Goal: Task Accomplishment & Management: Complete application form

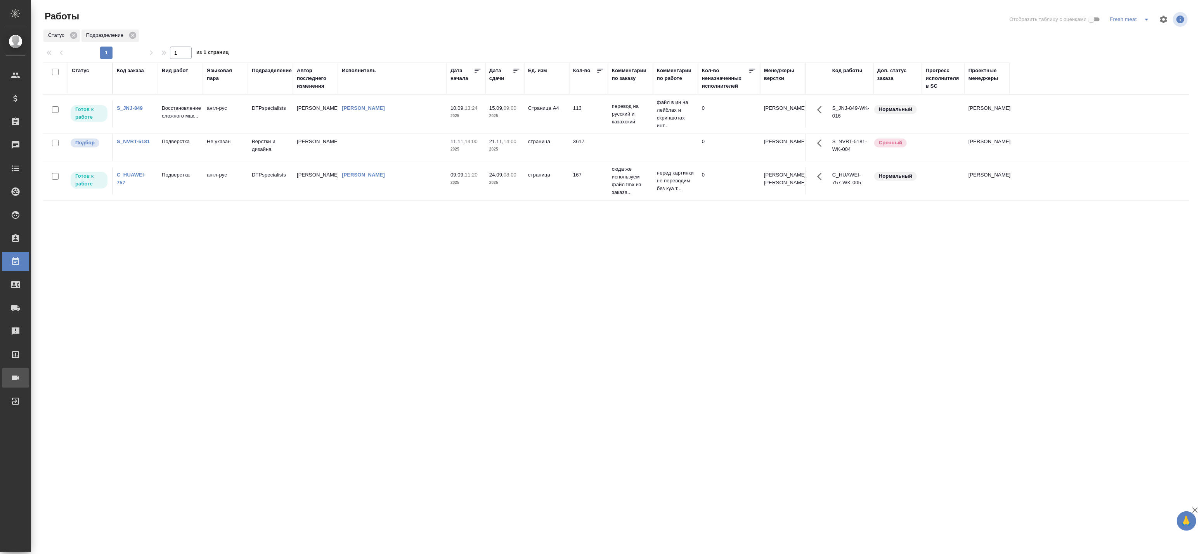
click at [16, 377] on div "Конференции" at bounding box center [5, 378] width 19 height 12
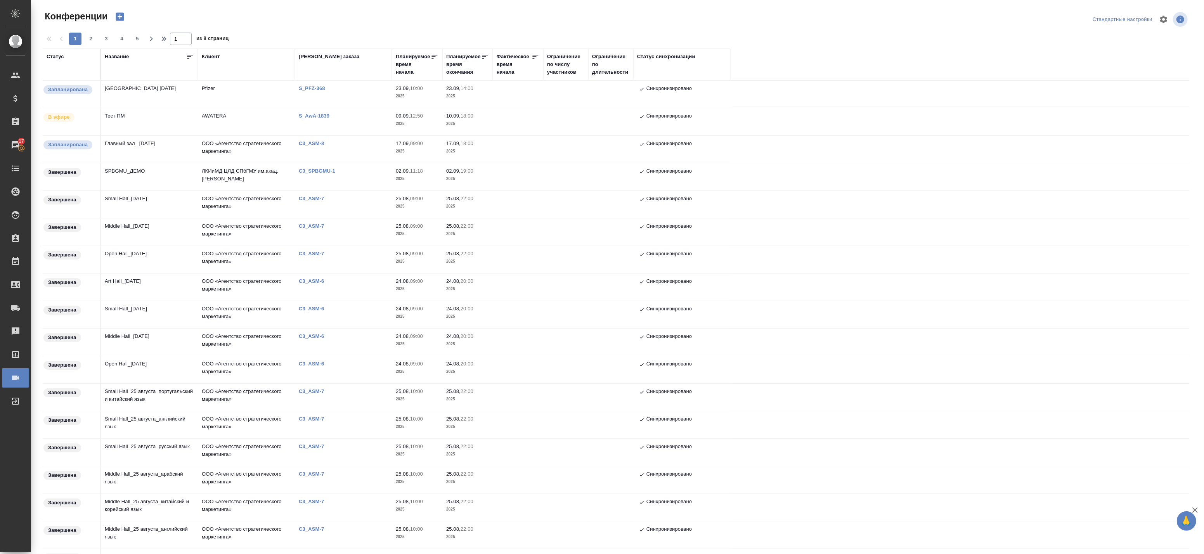
click at [146, 149] on td "Главный зал _17 сентября" at bounding box center [149, 149] width 97 height 27
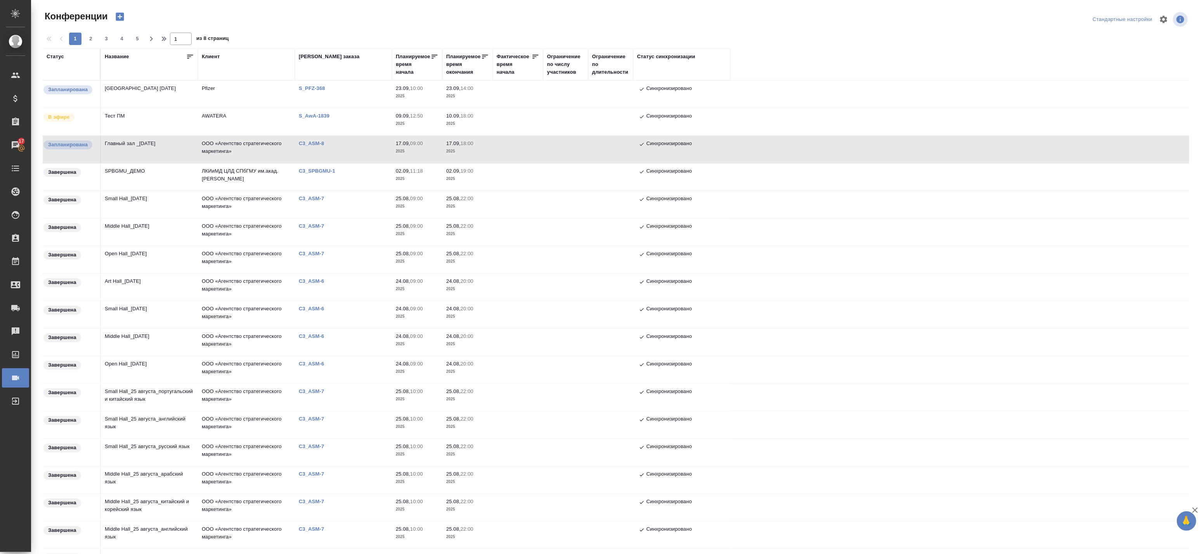
click at [173, 147] on td "Главный зал _17 сентября" at bounding box center [149, 149] width 97 height 27
drag, startPoint x: 103, startPoint y: 282, endPoint x: 126, endPoint y: 105, distance: 177.9
click at [126, 103] on tbody "Запланирована Town Hall 23 сентября Pfizer S_PFZ-368 23.09, 10:00 2025 23.09, 1…" at bounding box center [616, 425] width 1146 height 689
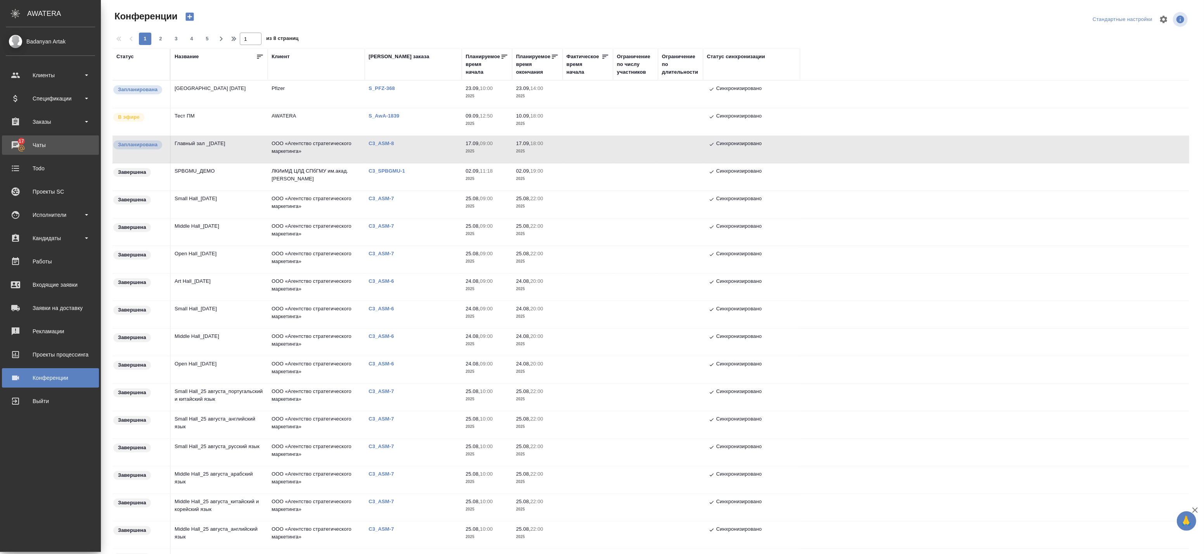
click at [24, 144] on div "Чаты" at bounding box center [50, 145] width 89 height 12
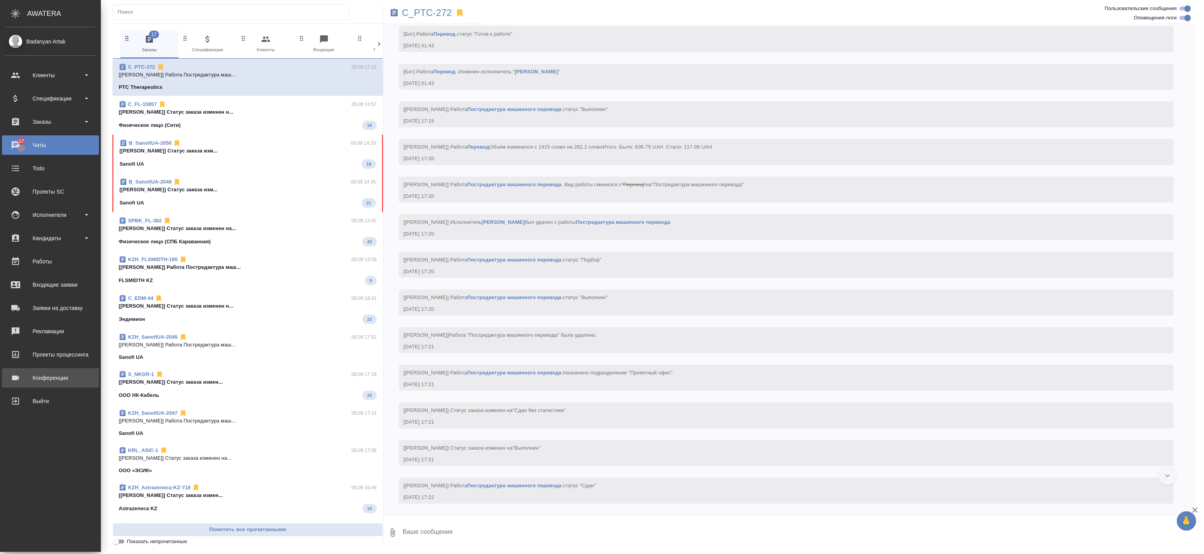
click at [27, 376] on div "Конференции" at bounding box center [50, 378] width 89 height 12
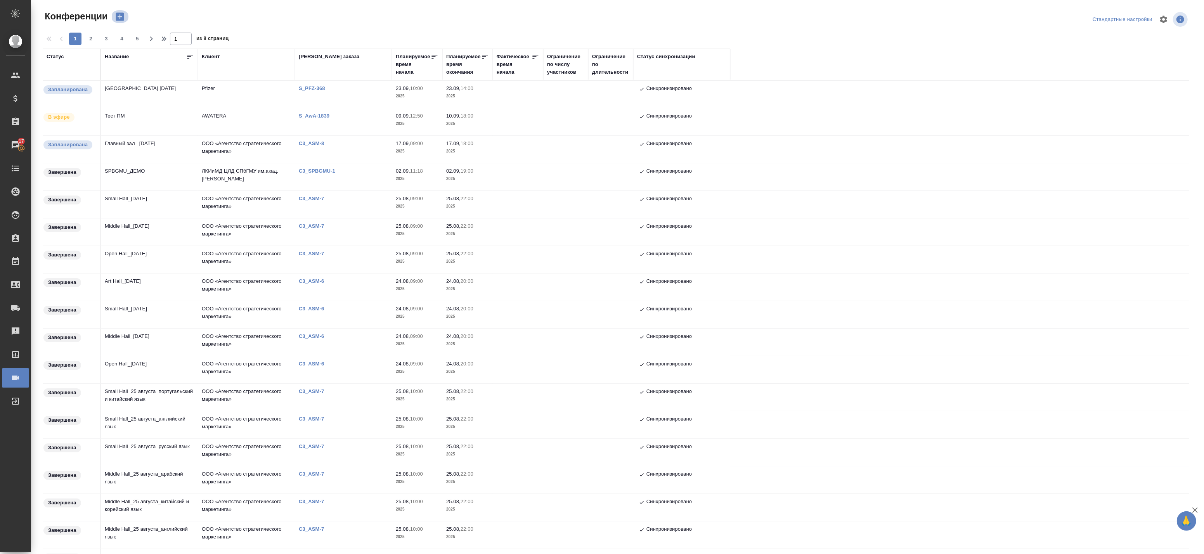
click at [119, 16] on icon "button" at bounding box center [119, 16] width 11 height 11
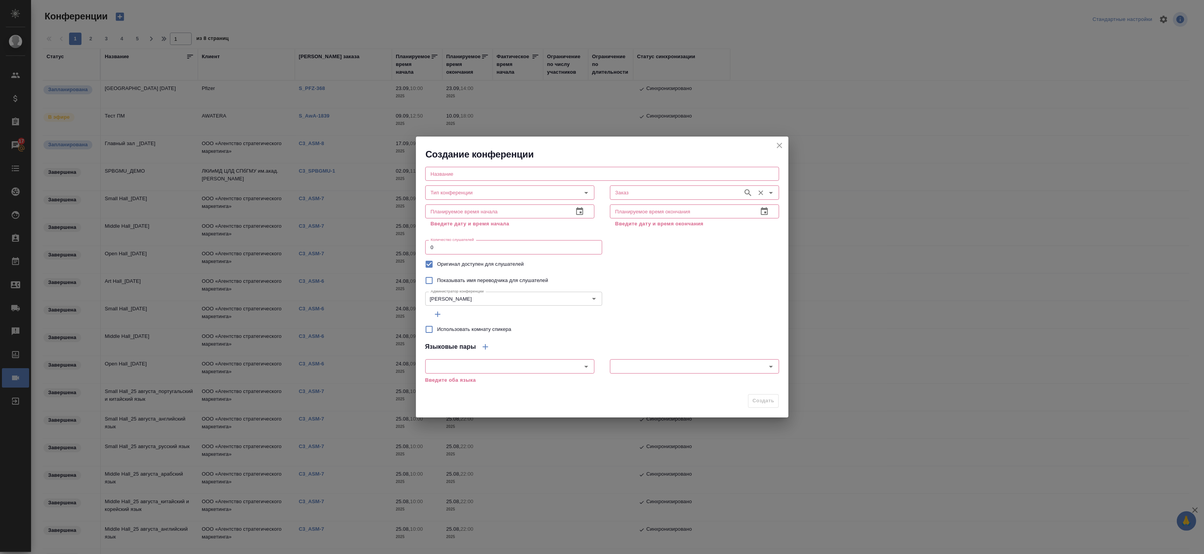
click at [686, 194] on input "Заказ" at bounding box center [675, 192] width 127 height 9
paste input "C3_ASM-8"
type input "C3_ASM-8"
click at [747, 192] on icon "button" at bounding box center [747, 192] width 9 height 9
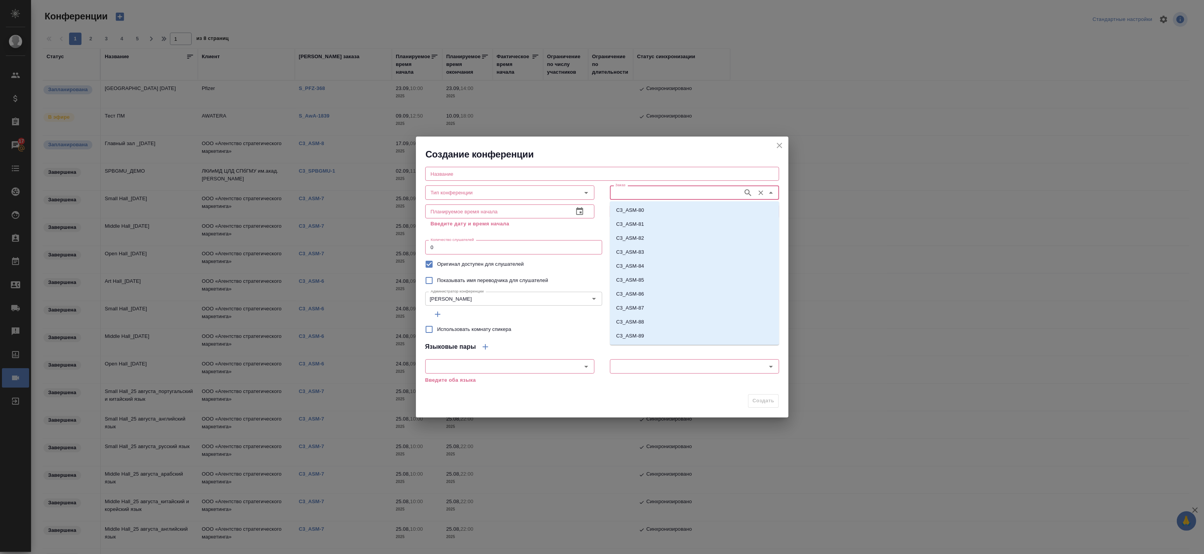
click at [661, 190] on input "Заказ" at bounding box center [675, 192] width 127 height 9
paste input "C3_ASM-8"
click at [637, 327] on p "C3_ASM-8" at bounding box center [628, 324] width 25 height 8
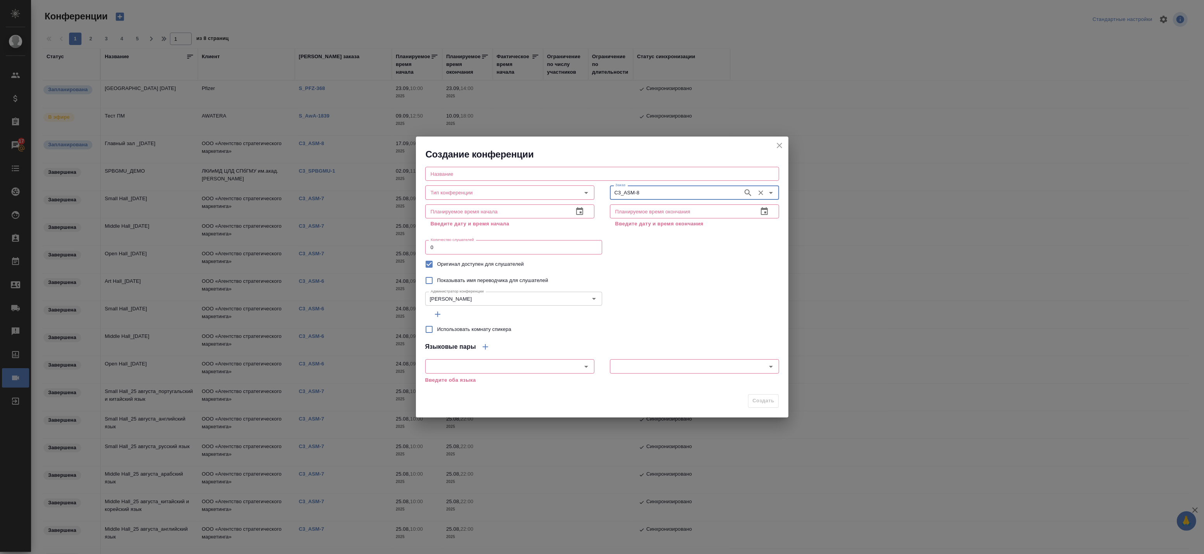
type input "C3_ASM-8"
click at [690, 208] on input "text" at bounding box center [681, 211] width 142 height 14
click at [512, 173] on input "text" at bounding box center [602, 174] width 354 height 14
paste input "малый зал"
type input "малый зал_ 17 сентября"
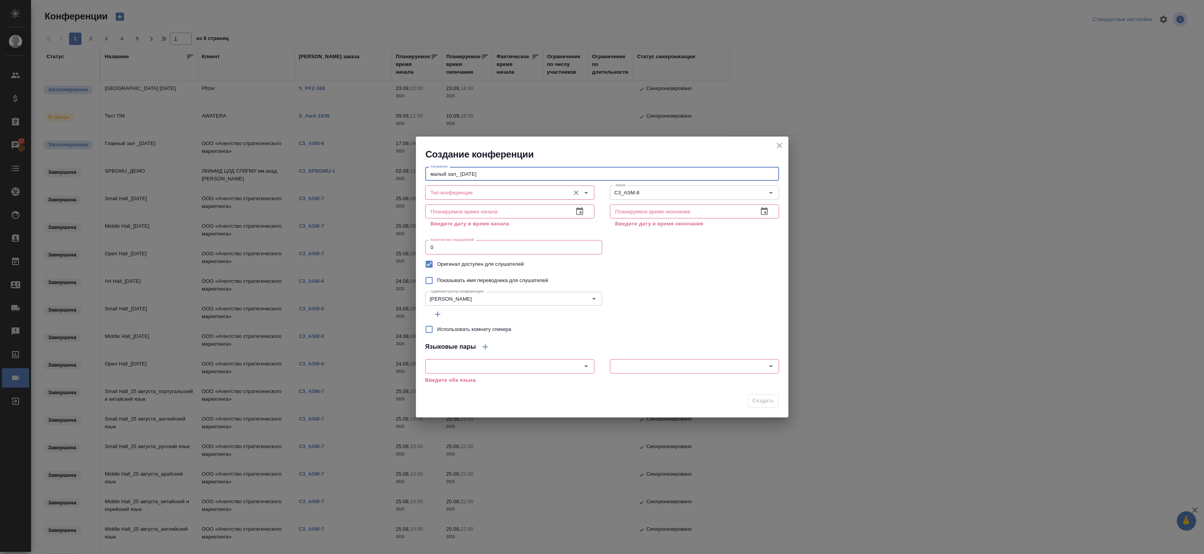
click at [487, 193] on input "Тип конференции" at bounding box center [496, 192] width 138 height 9
click at [469, 214] on li "Конференция" at bounding box center [509, 210] width 169 height 14
type input "Конференция"
drag, startPoint x: 469, startPoint y: 247, endPoint x: 396, endPoint y: 243, distance: 72.7
click at [396, 242] on div "Создание конференции Название малый зал_ 17 сентября Название Тип конференции К…" at bounding box center [602, 277] width 1204 height 554
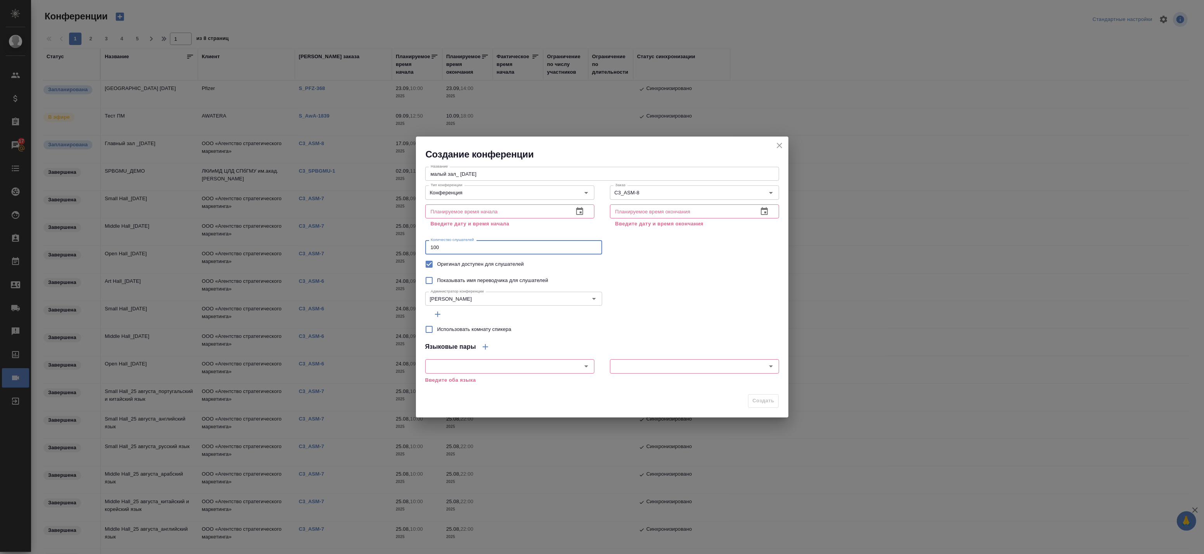
drag, startPoint x: 458, startPoint y: 245, endPoint x: 393, endPoint y: 244, distance: 65.2
click at [393, 244] on div "Создание конференции Название малый зал_ 17 сентября Название Тип конференции К…" at bounding box center [602, 277] width 1204 height 554
type input "300"
click at [451, 211] on input "text" at bounding box center [496, 211] width 142 height 14
click at [525, 211] on input "text" at bounding box center [496, 211] width 142 height 14
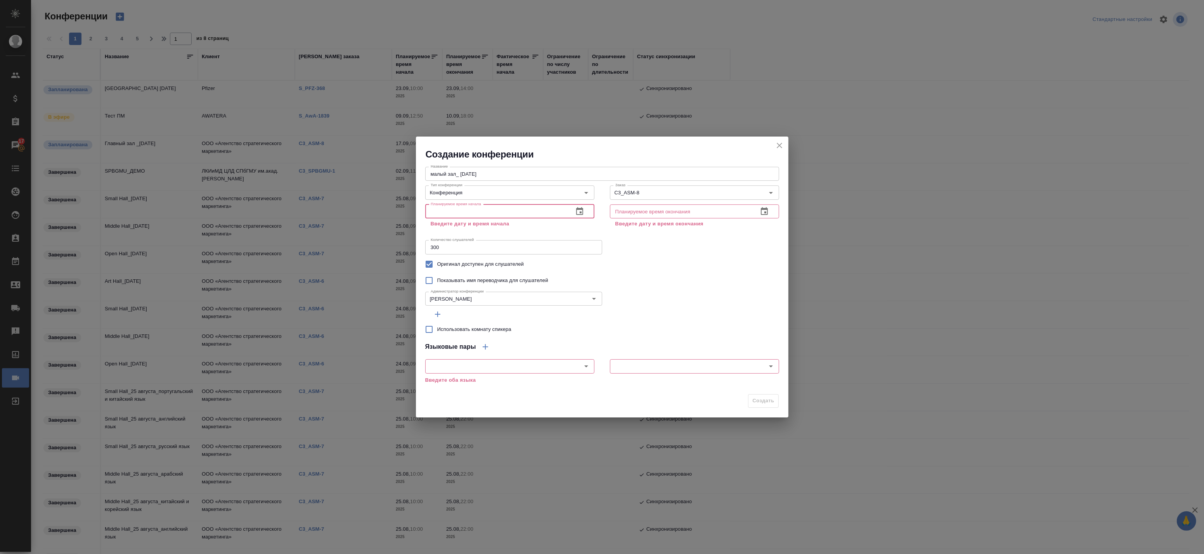
click at [491, 211] on input "text" at bounding box center [496, 211] width 142 height 14
click at [580, 211] on icon "button" at bounding box center [579, 211] width 7 height 8
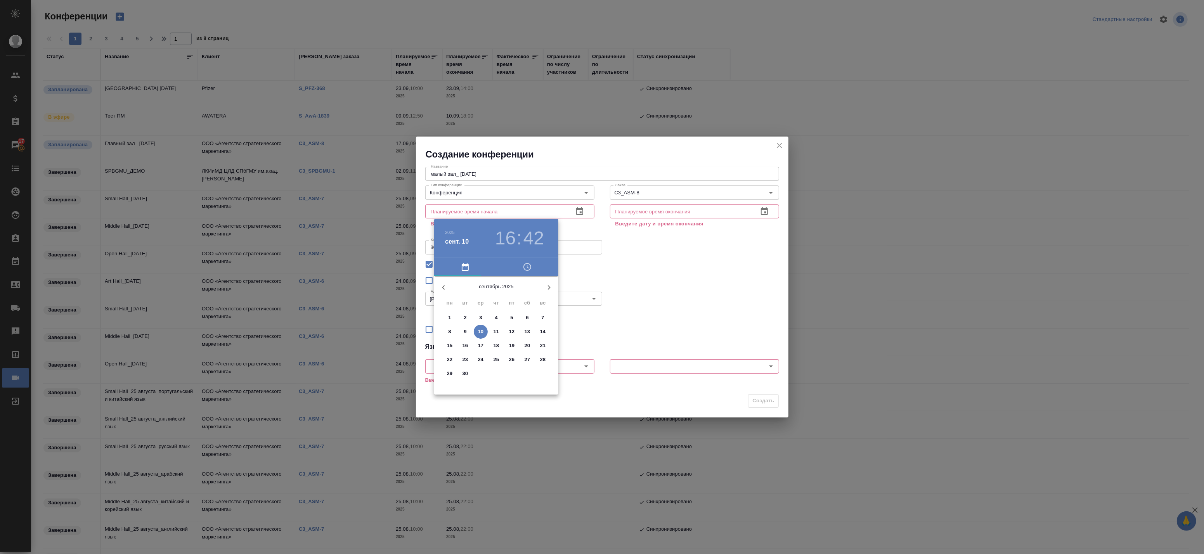
click at [483, 344] on p "17" at bounding box center [481, 346] width 6 height 8
click at [455, 336] on div at bounding box center [496, 337] width 101 height 101
click at [495, 294] on div at bounding box center [496, 337] width 101 height 101
type input "[DATE] 09:00"
click at [585, 225] on div at bounding box center [602, 277] width 1204 height 554
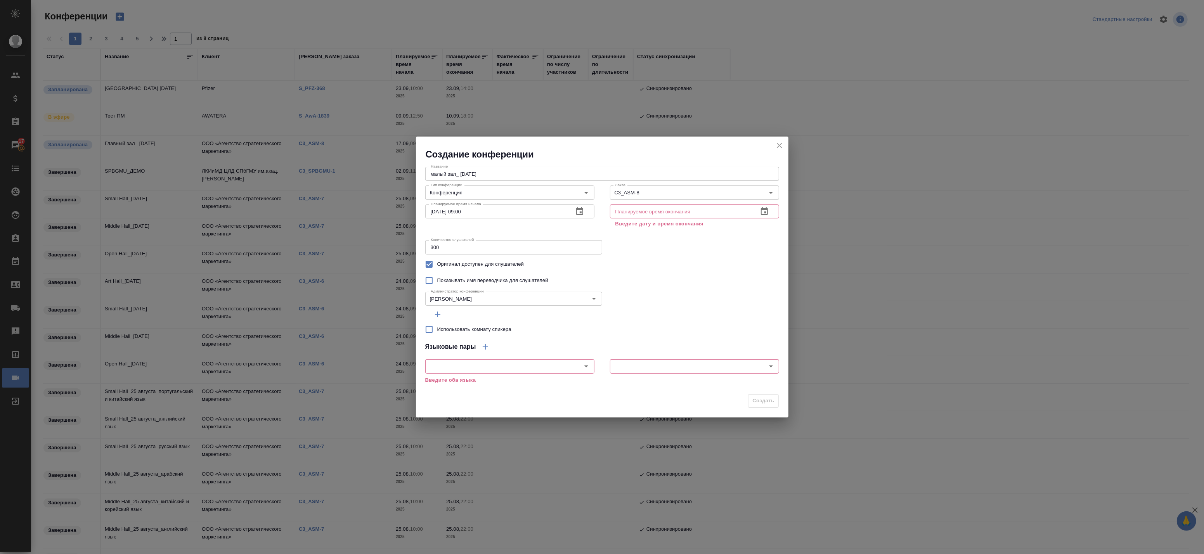
click at [767, 214] on icon "button" at bounding box center [764, 211] width 9 height 9
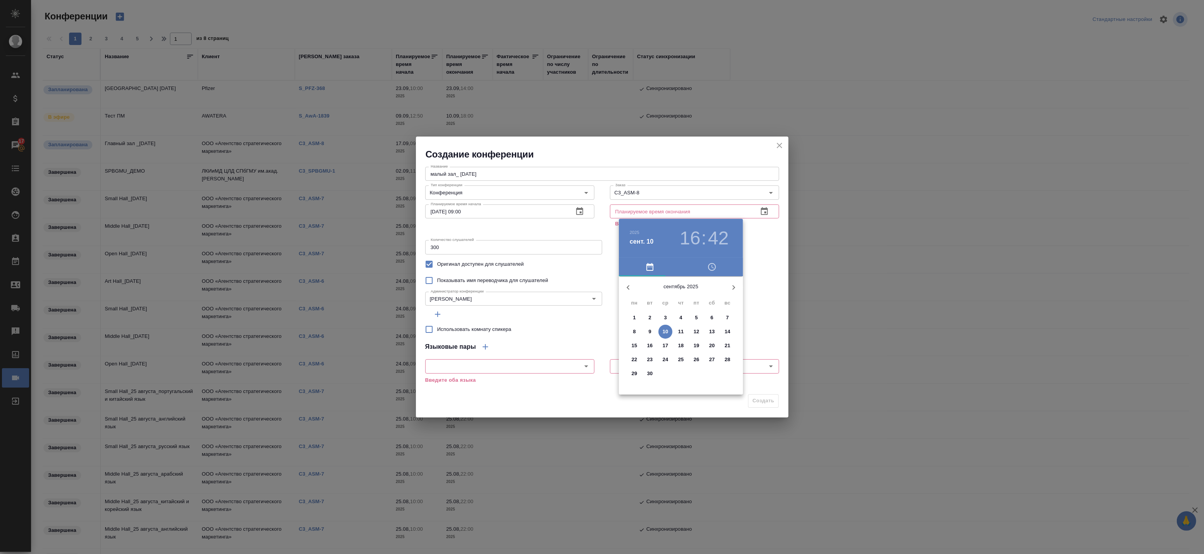
click at [664, 343] on p "17" at bounding box center [666, 346] width 6 height 8
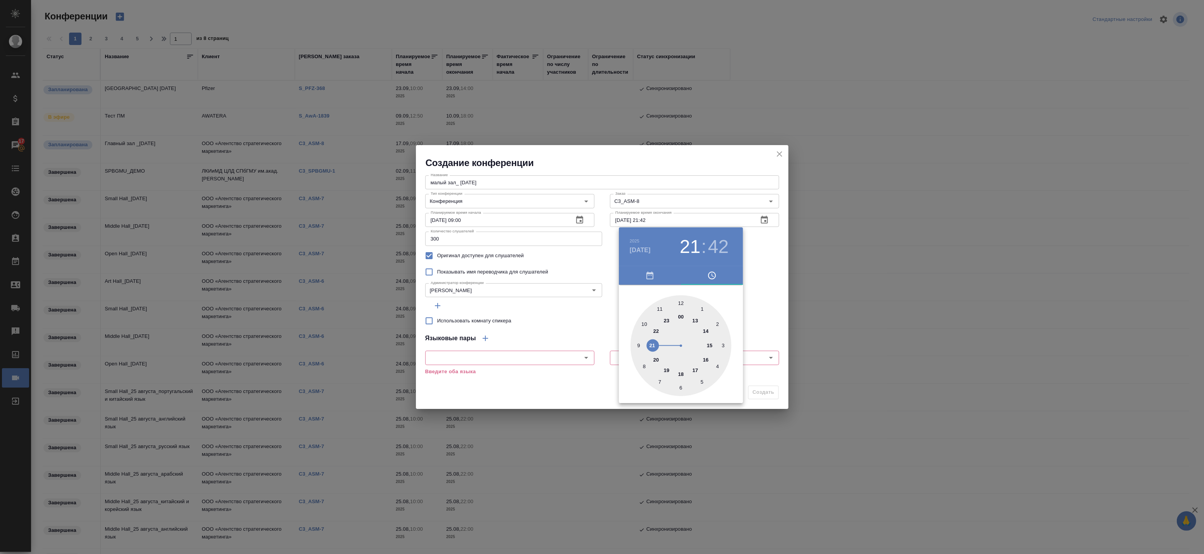
drag, startPoint x: 656, startPoint y: 359, endPoint x: 649, endPoint y: 345, distance: 15.6
click at [649, 345] on div at bounding box center [680, 345] width 101 height 101
click at [681, 302] on div at bounding box center [680, 345] width 101 height 101
type input "17.09.2025 21:00"
click at [775, 246] on div at bounding box center [602, 277] width 1204 height 554
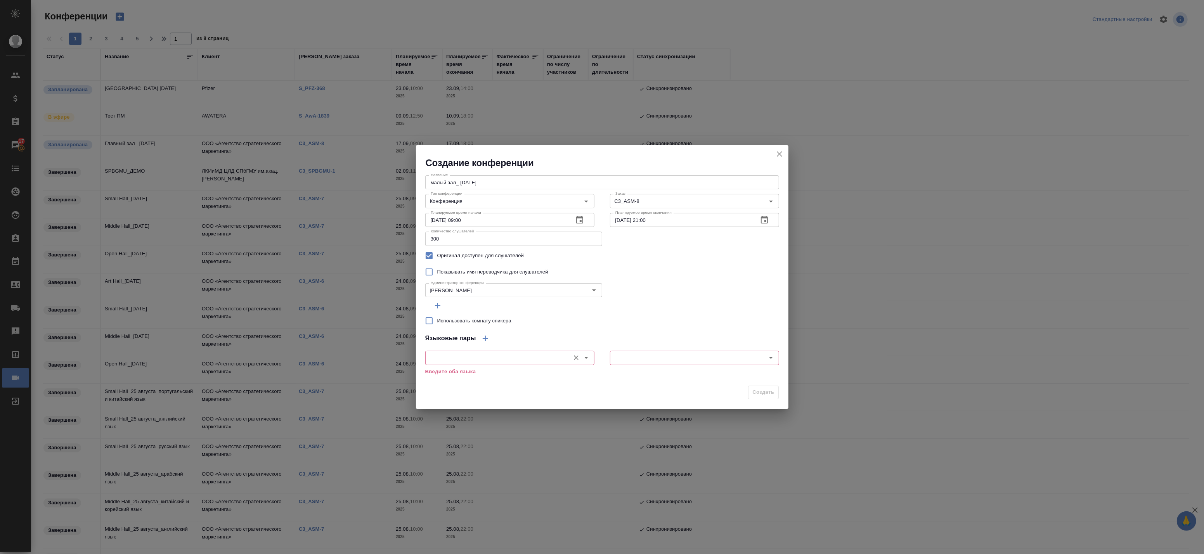
click at [474, 356] on input "text" at bounding box center [496, 357] width 138 height 9
click at [472, 358] on input "text" at bounding box center [496, 357] width 138 height 9
click at [467, 378] on li "Английский" at bounding box center [509, 376] width 169 height 14
type input "Английский"
click at [652, 362] on input "text" at bounding box center [681, 357] width 138 height 9
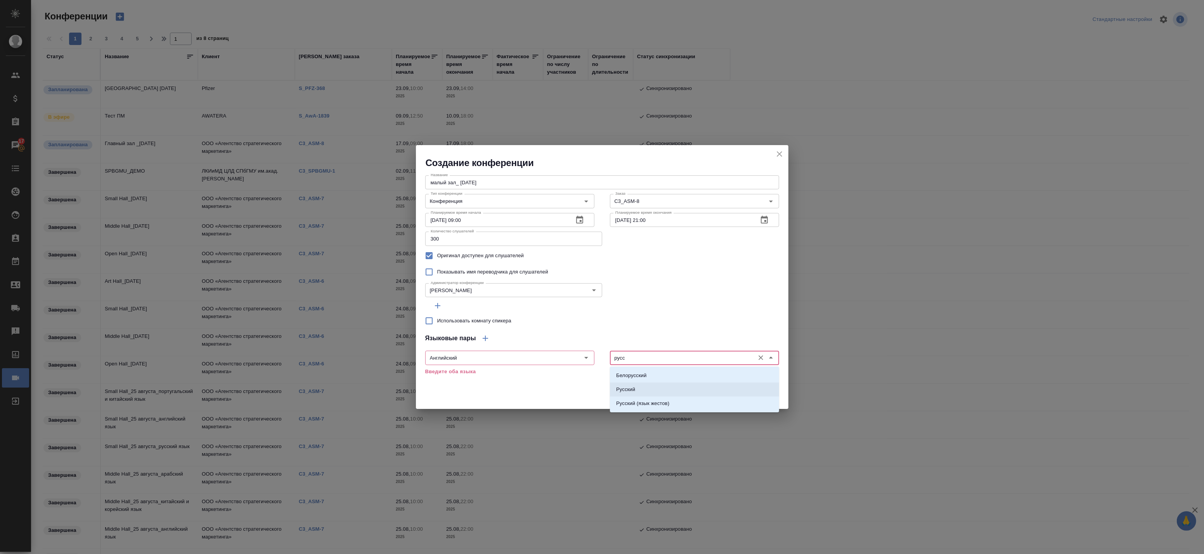
click at [632, 386] on p "Русский" at bounding box center [625, 390] width 19 height 8
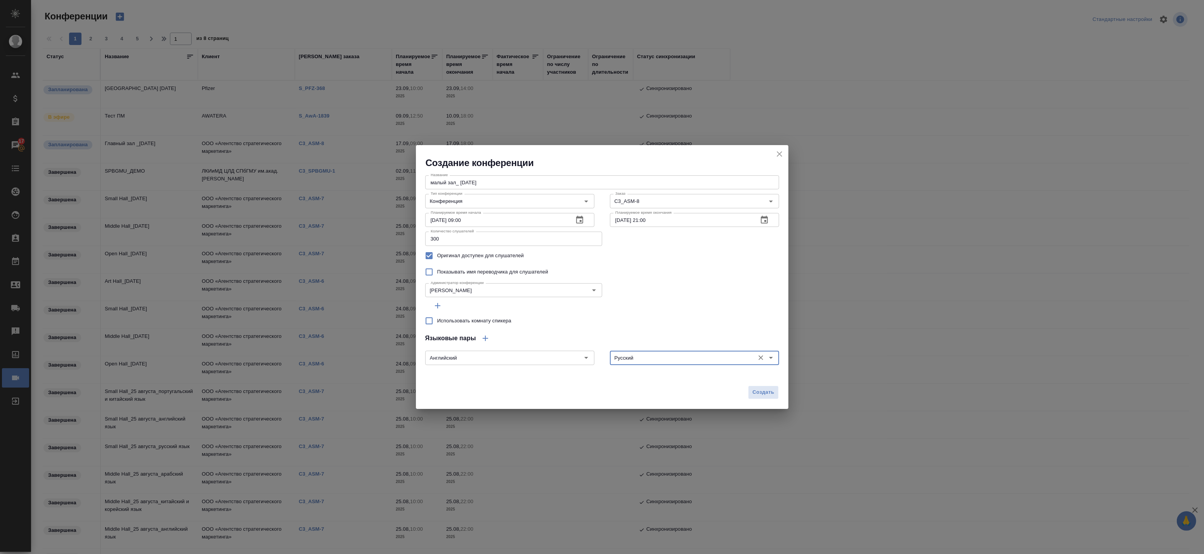
type input "Русский"
click at [486, 339] on icon "button" at bounding box center [485, 338] width 5 height 5
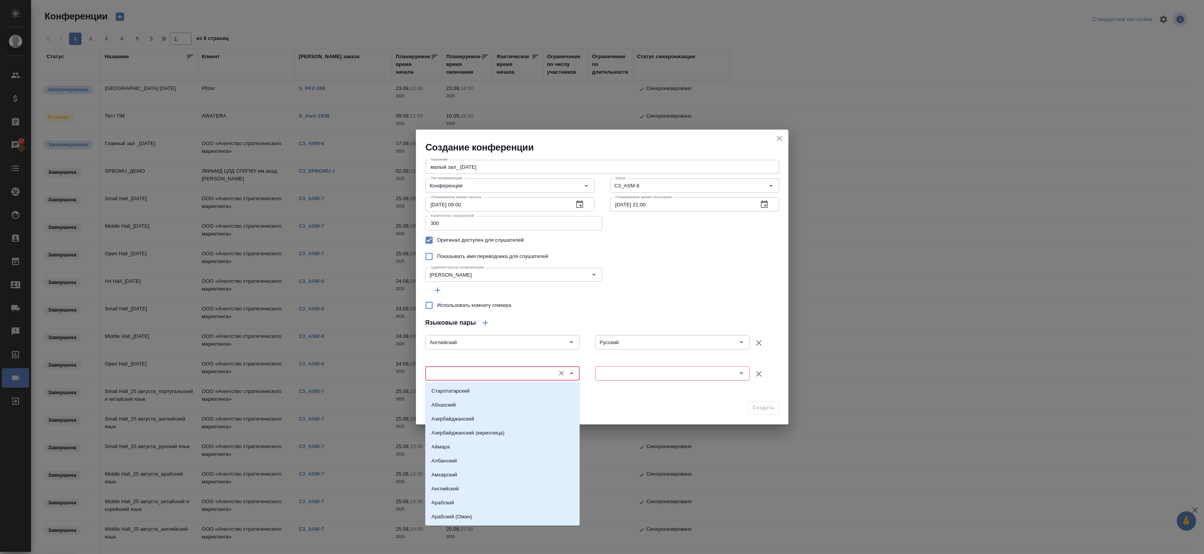
click at [464, 374] on input "text" at bounding box center [489, 373] width 124 height 9
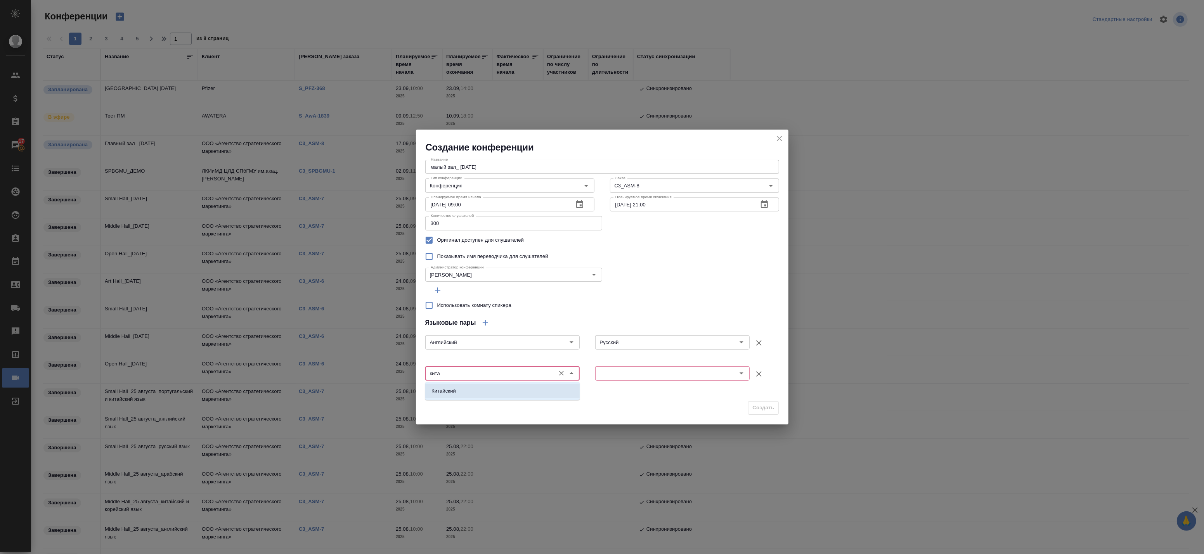
click at [456, 398] on ul "Китайский" at bounding box center [502, 397] width 154 height 14
click at [459, 396] on li "Китайский" at bounding box center [502, 391] width 154 height 14
type input "Китайский"
click at [621, 375] on input "text" at bounding box center [659, 373] width 124 height 9
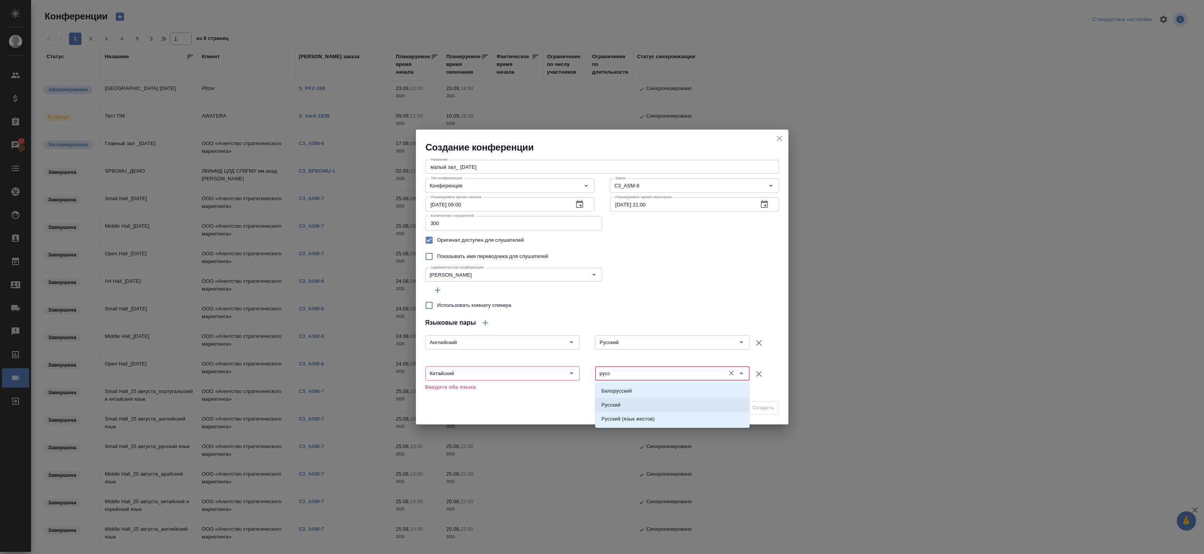
click at [622, 401] on li "Русский" at bounding box center [672, 405] width 154 height 14
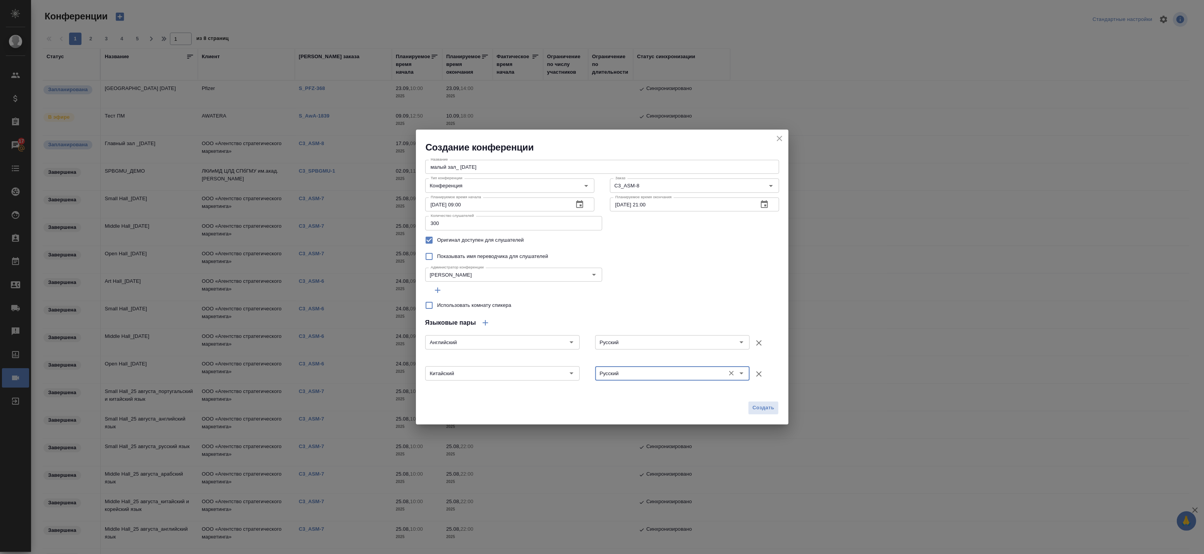
type input "Русский"
click at [486, 320] on icon "button" at bounding box center [485, 322] width 9 height 9
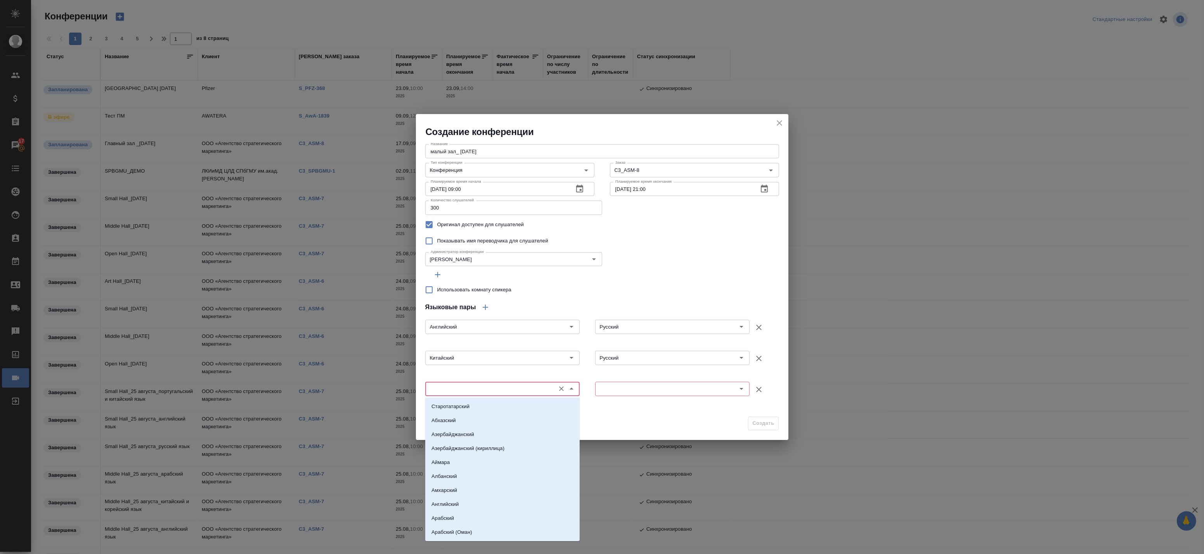
click at [455, 392] on input "text" at bounding box center [489, 388] width 124 height 9
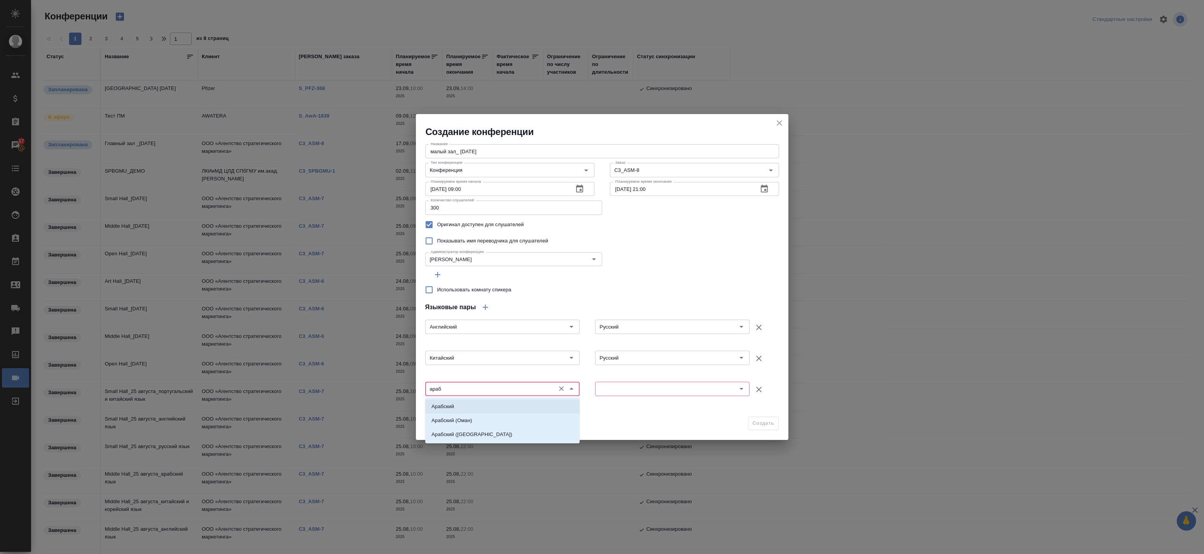
click at [471, 404] on li "Арабский" at bounding box center [502, 407] width 154 height 14
type input "Арабский"
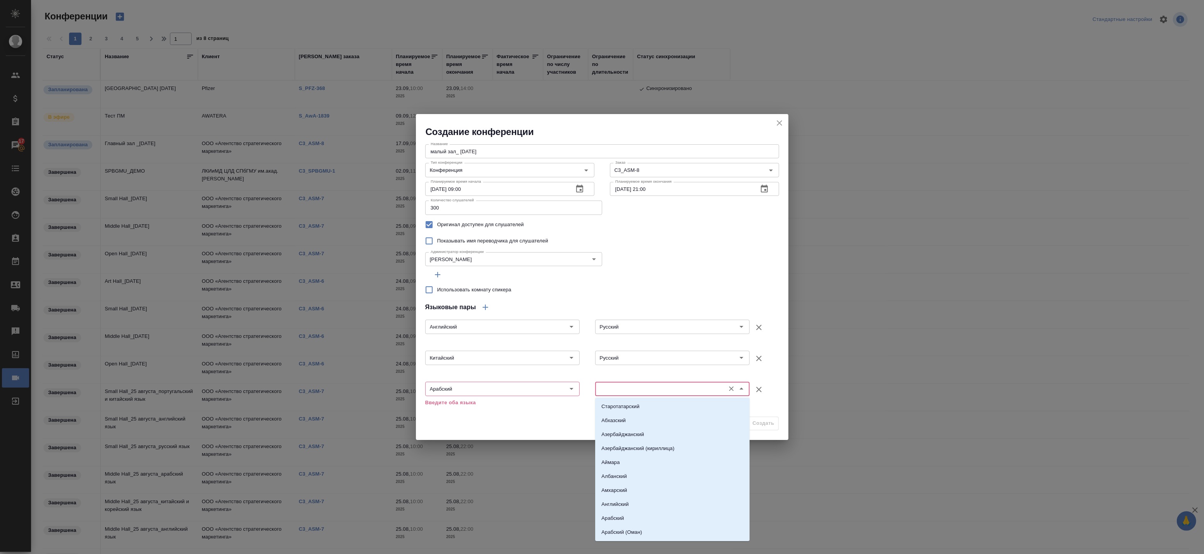
click at [623, 389] on input "text" at bounding box center [659, 388] width 124 height 9
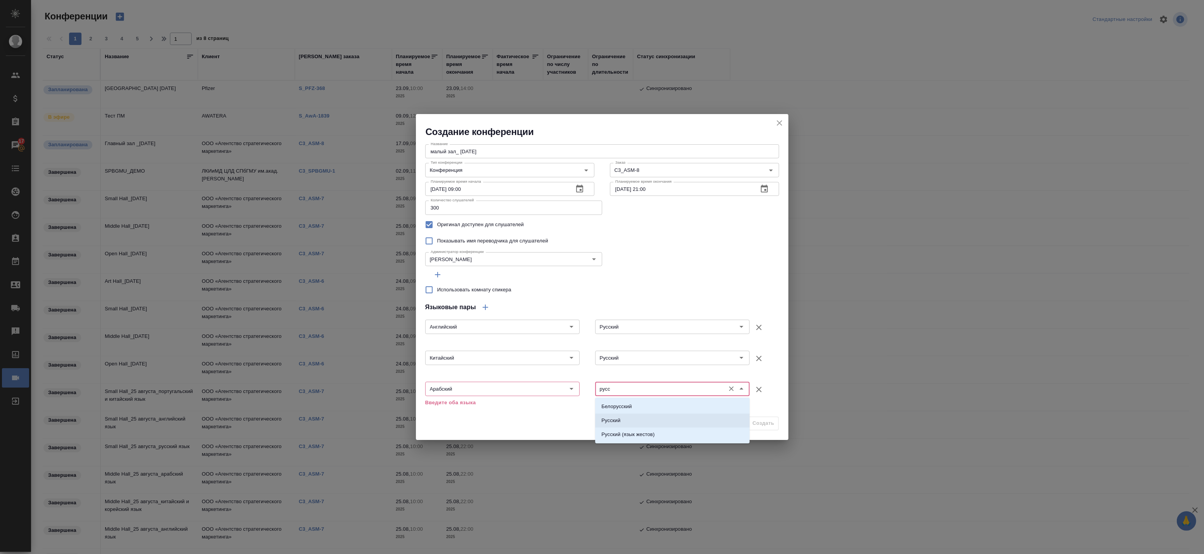
click at [622, 422] on li "Русский" at bounding box center [672, 421] width 154 height 14
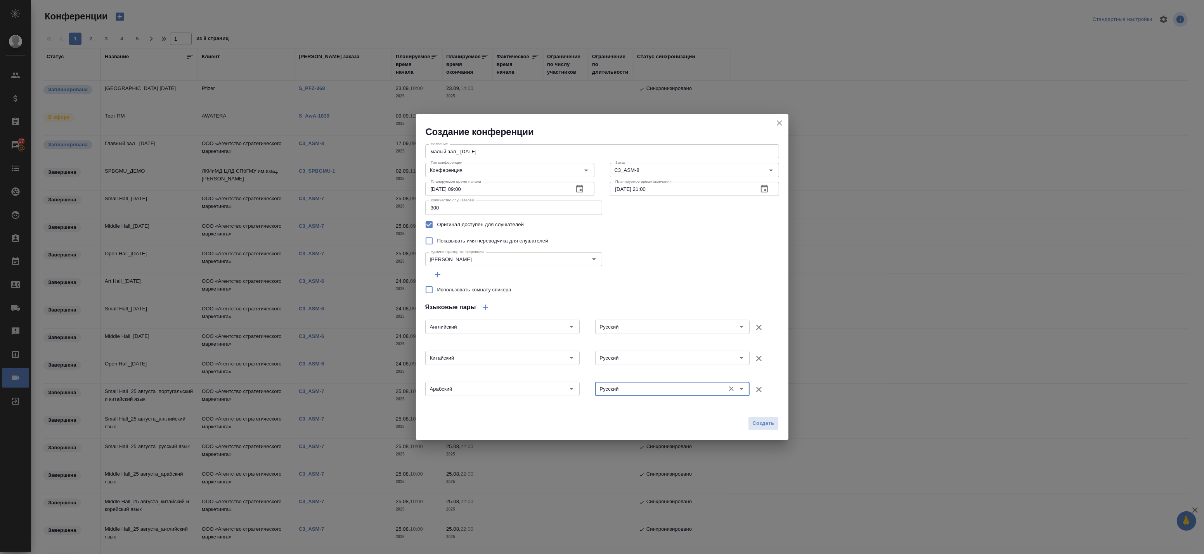
type input "Русский"
click at [486, 308] on icon "button" at bounding box center [485, 307] width 9 height 9
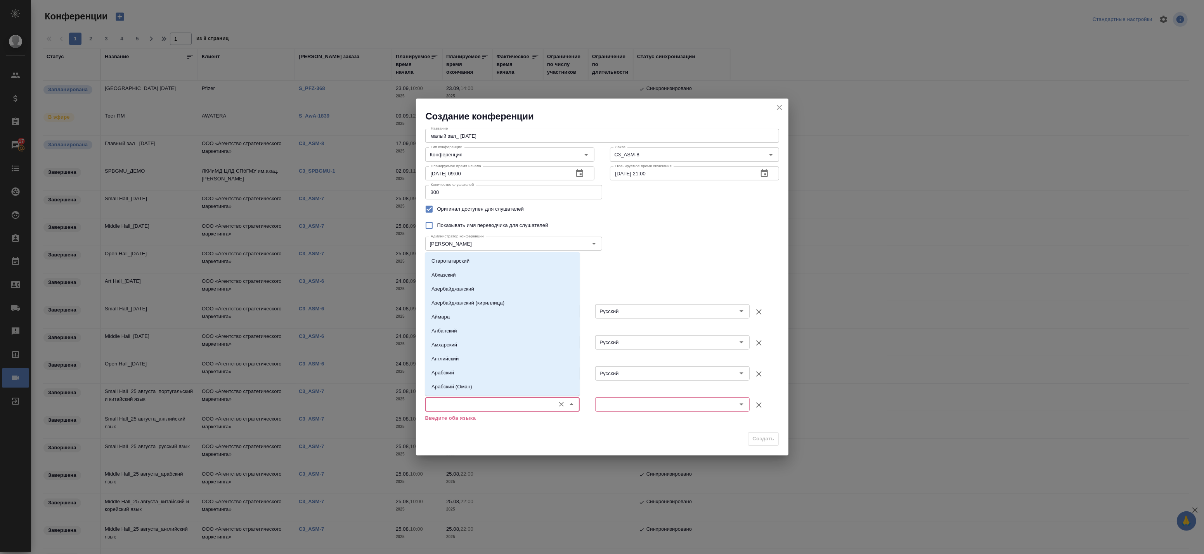
click at [460, 405] on input "text" at bounding box center [489, 404] width 124 height 9
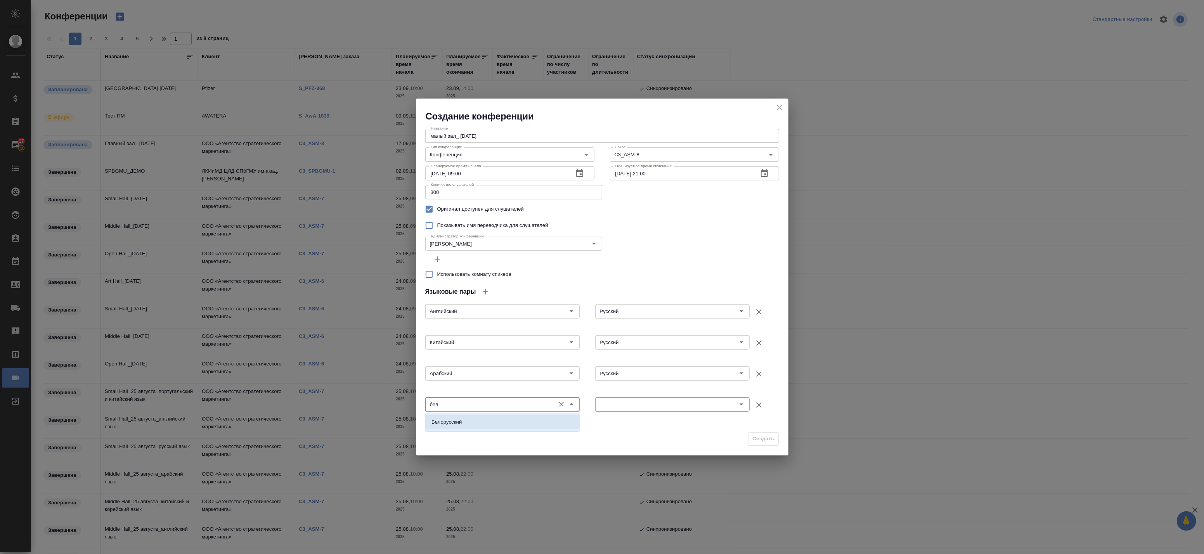
click at [470, 428] on li "Белорусский" at bounding box center [502, 422] width 154 height 14
type input "Белорусский"
click at [629, 406] on input "text" at bounding box center [659, 404] width 124 height 9
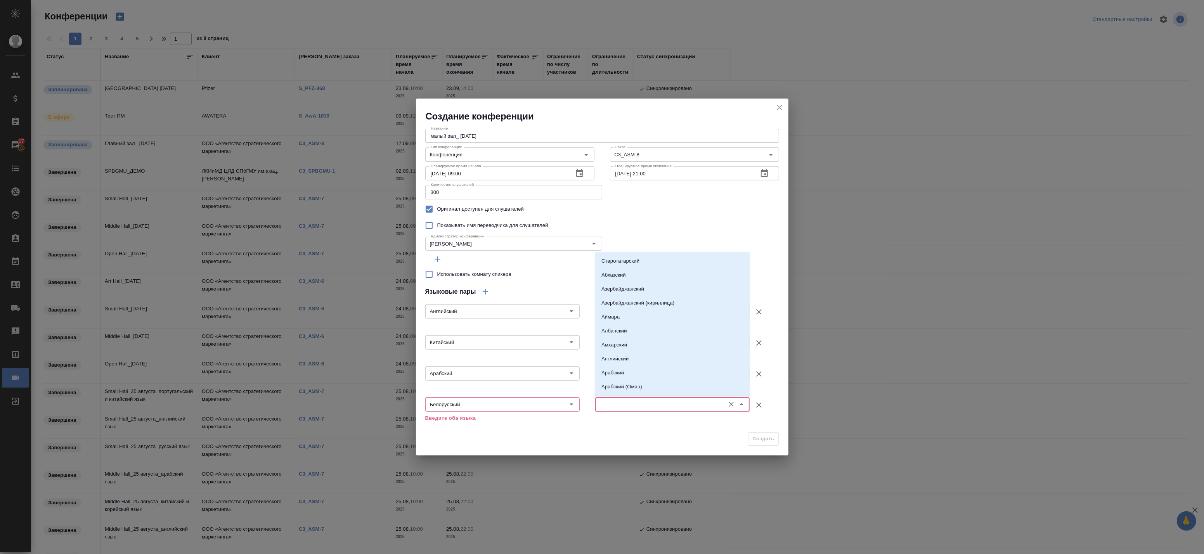
type input "о"
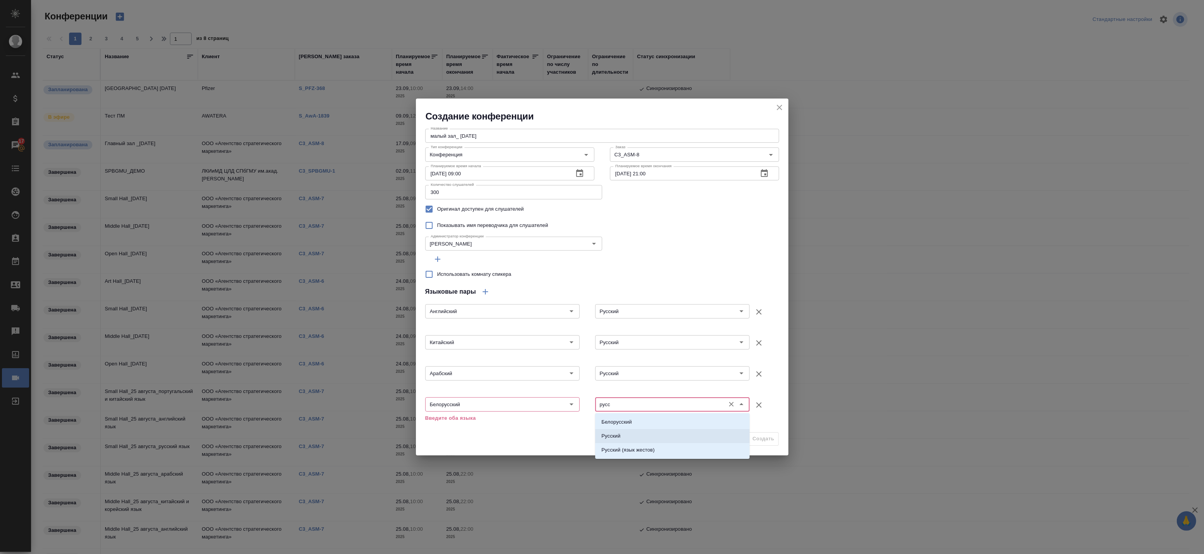
click at [619, 434] on p "Русский" at bounding box center [610, 436] width 19 height 8
type input "Русский"
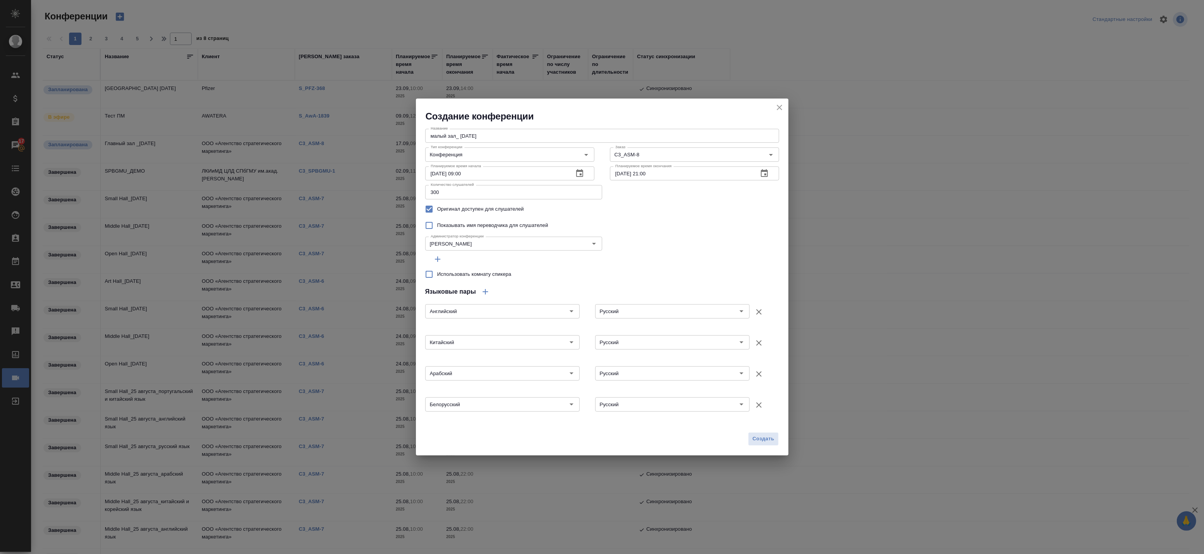
click at [447, 275] on span "Использовать комнату спикера" at bounding box center [474, 274] width 74 height 8
click at [437, 275] on input "Использовать комнату спикера" at bounding box center [429, 274] width 16 height 16
checkbox input "true"
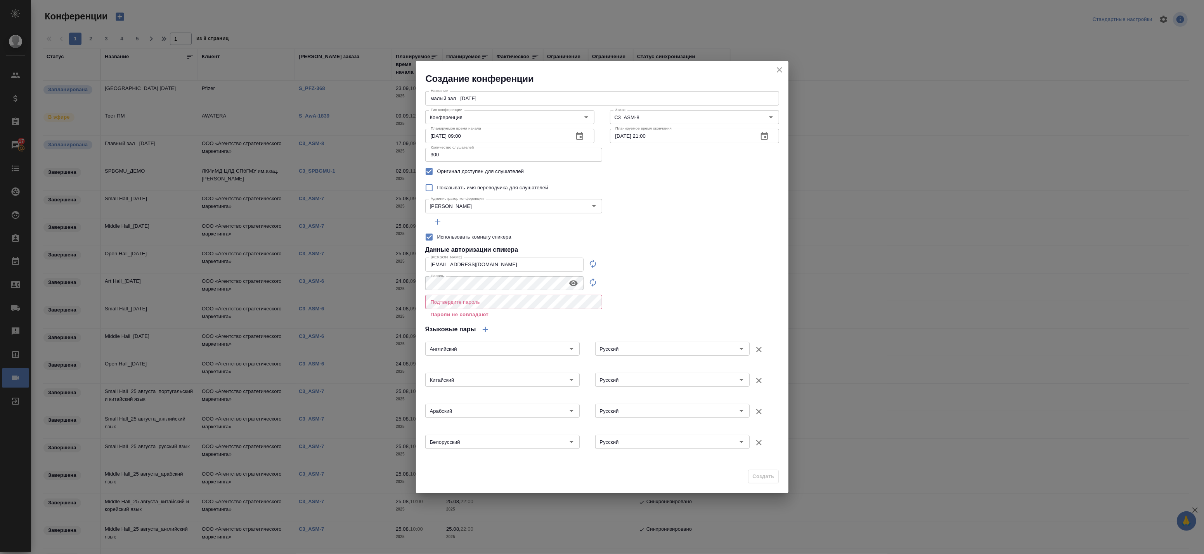
click at [666, 286] on div "Название малый зал_ 17 сентября Название Тип конференции Конференция Тип конфер…" at bounding box center [602, 275] width 372 height 381
click at [594, 265] on icon "button" at bounding box center [592, 263] width 9 height 9
type input "speaker_MuyxrGs0"
click at [593, 282] on icon "button" at bounding box center [592, 282] width 9 height 9
click at [571, 284] on icon "button" at bounding box center [573, 283] width 9 height 6
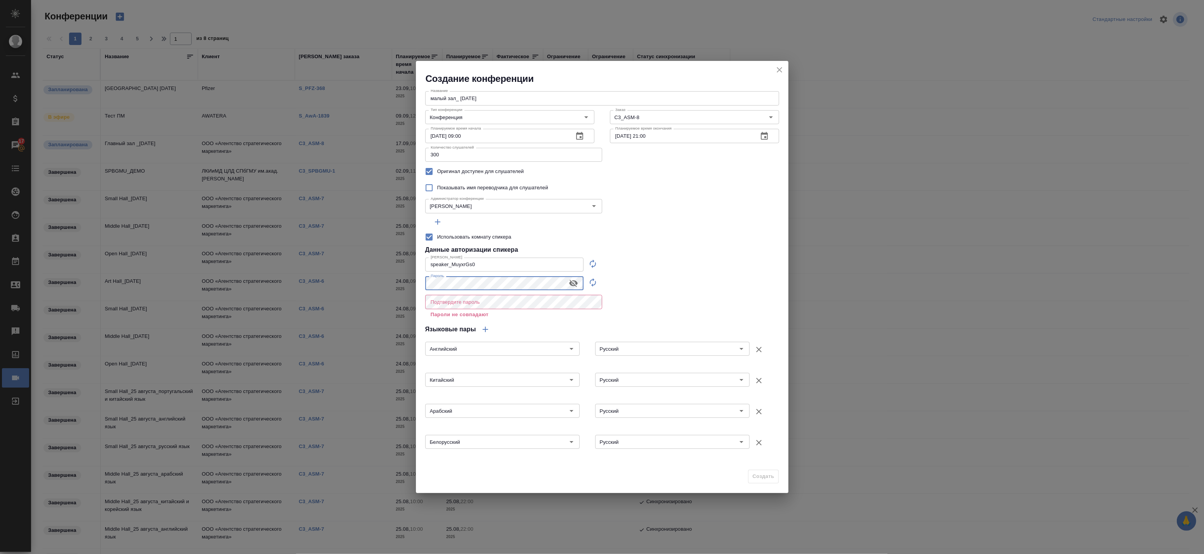
click at [410, 282] on div "Создание конференции Название малый зал_ 17 сентября Название Тип конференции К…" at bounding box center [602, 277] width 1204 height 554
drag, startPoint x: 480, startPoint y: 262, endPoint x: 404, endPoint y: 265, distance: 76.5
click at [405, 265] on div "Создание конференции Название малый зал_ 17 сентября Название Тип конференции К…" at bounding box center [602, 277] width 1204 height 554
click at [485, 94] on input "малый зал_ 17 сентября" at bounding box center [602, 98] width 354 height 14
click at [480, 265] on input "speaker_MuyxrGs0" at bounding box center [504, 265] width 158 height 14
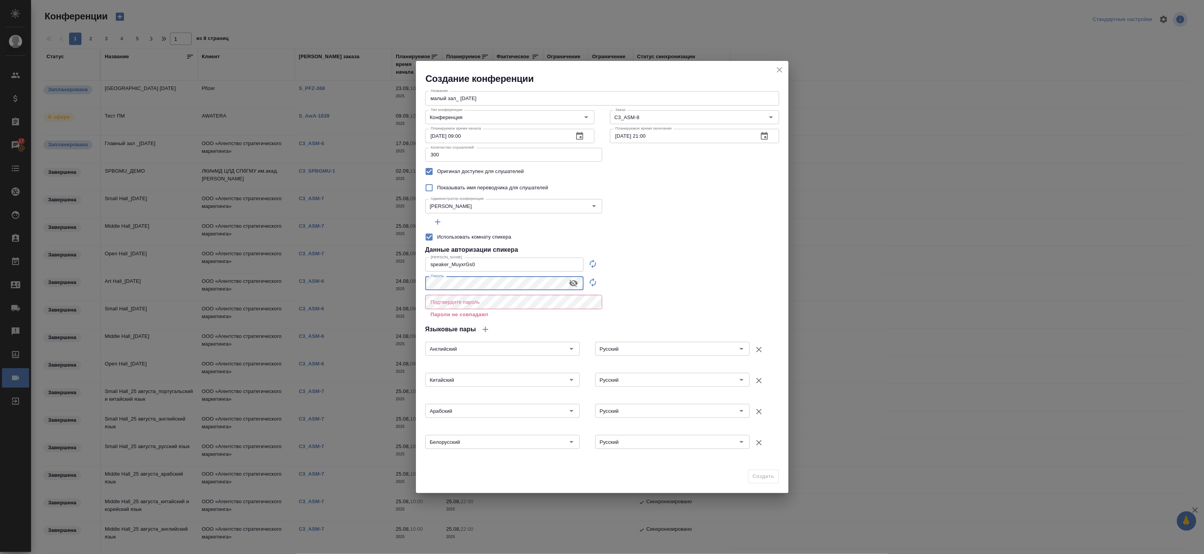
drag, startPoint x: 480, startPoint y: 265, endPoint x: 388, endPoint y: 272, distance: 92.6
click at [388, 272] on div "Создание конференции Название малый зал_ 17 сентября Название Тип конференции К…" at bounding box center [602, 277] width 1204 height 554
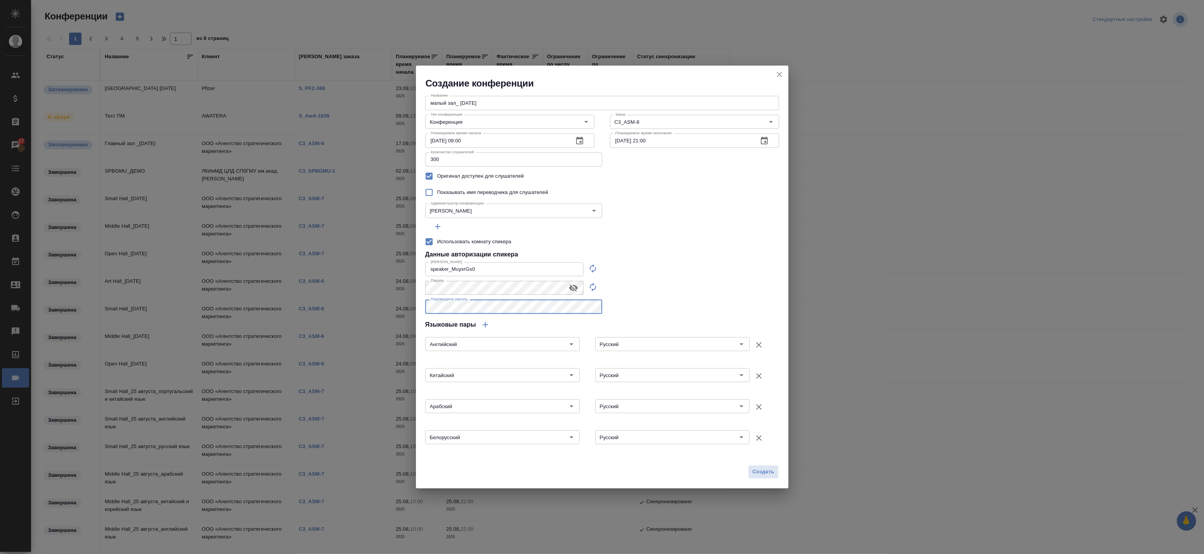
click at [660, 291] on div "Название малый зал_ 17 сентября Название Тип конференции Конференция Тип конфер…" at bounding box center [602, 275] width 372 height 371
click at [621, 309] on div "Название малый зал_ 17 сентября Название Тип конференции Конференция Тип конфер…" at bounding box center [602, 275] width 372 height 371
click at [767, 471] on span "Создать" at bounding box center [763, 471] width 22 height 9
type input "0"
checkbox input "false"
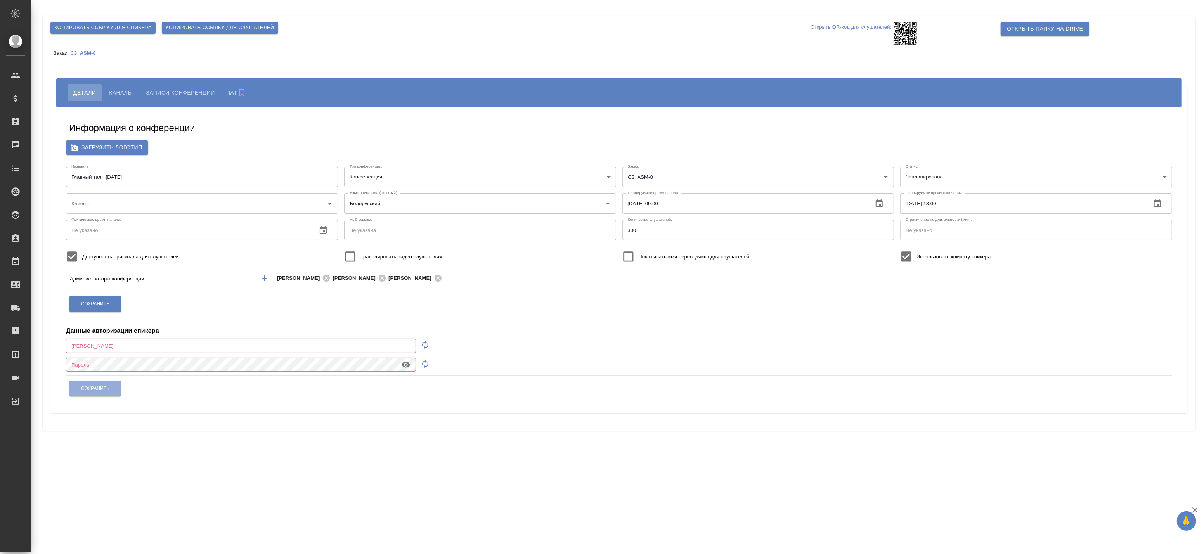
type input "[EMAIL_ADDRESS][DOMAIN_NAME]"
type input "ООО «Агентство стратегического маркетинга»"
drag, startPoint x: 101, startPoint y: 50, endPoint x: 71, endPoint y: 50, distance: 30.3
click at [71, 50] on div "Заказ: C3_ASM-8" at bounding box center [618, 53] width 1137 height 16
copy p "C3_ASM-8"
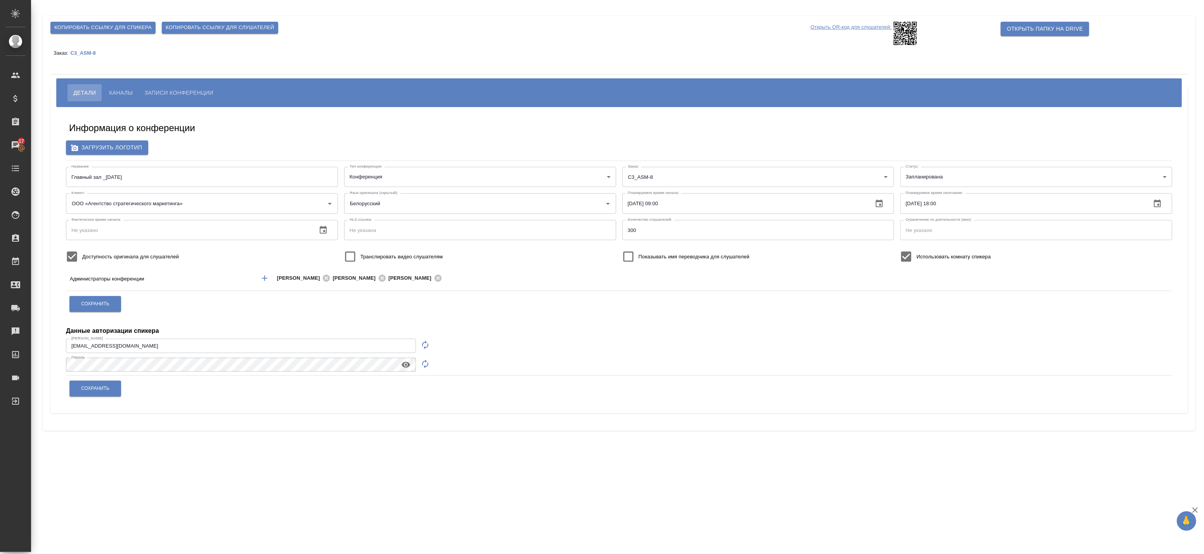
click at [161, 62] on div "Копировать ссылку для спикера Копировать ссылку для слушателей Открыть QR-код д…" at bounding box center [619, 223] width 1152 height 415
click at [115, 87] on button "Каналы" at bounding box center [120, 92] width 35 height 17
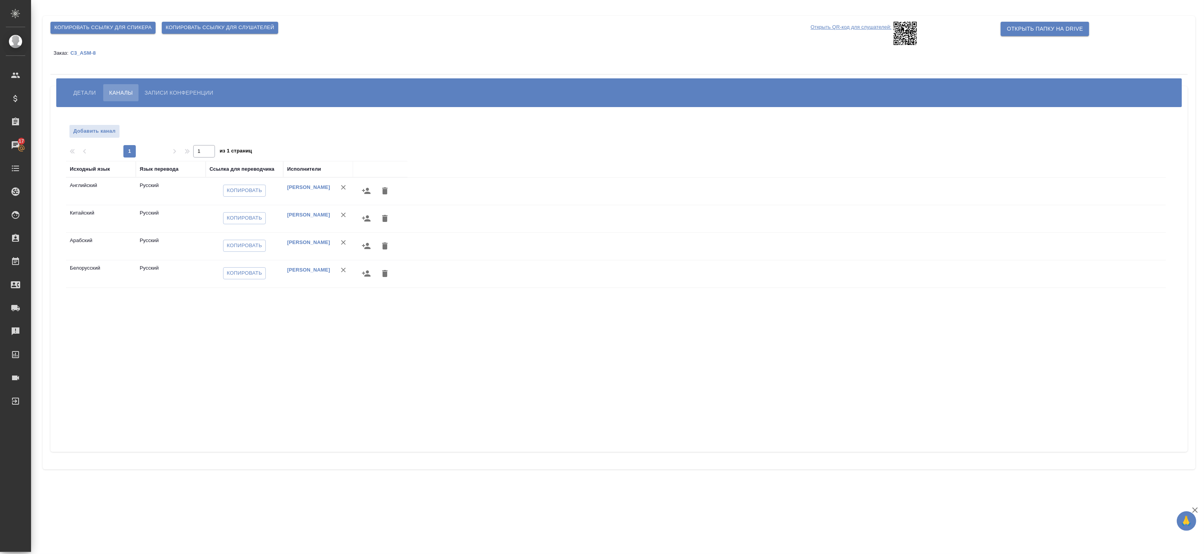
click at [82, 88] on span "Детали" at bounding box center [84, 92] width 22 height 9
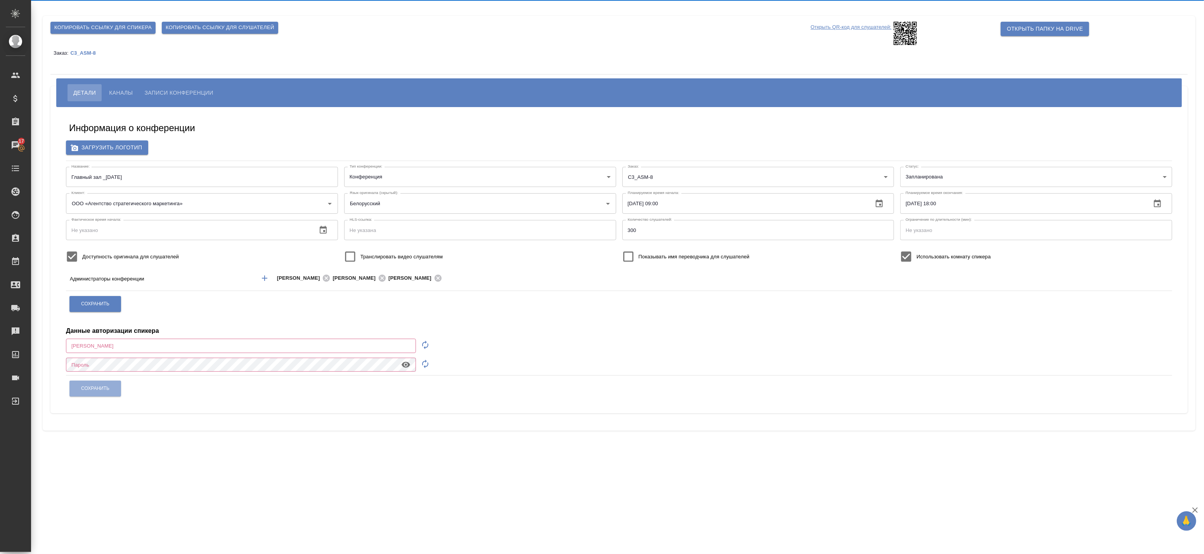
type input "[EMAIL_ADDRESS][DOMAIN_NAME]"
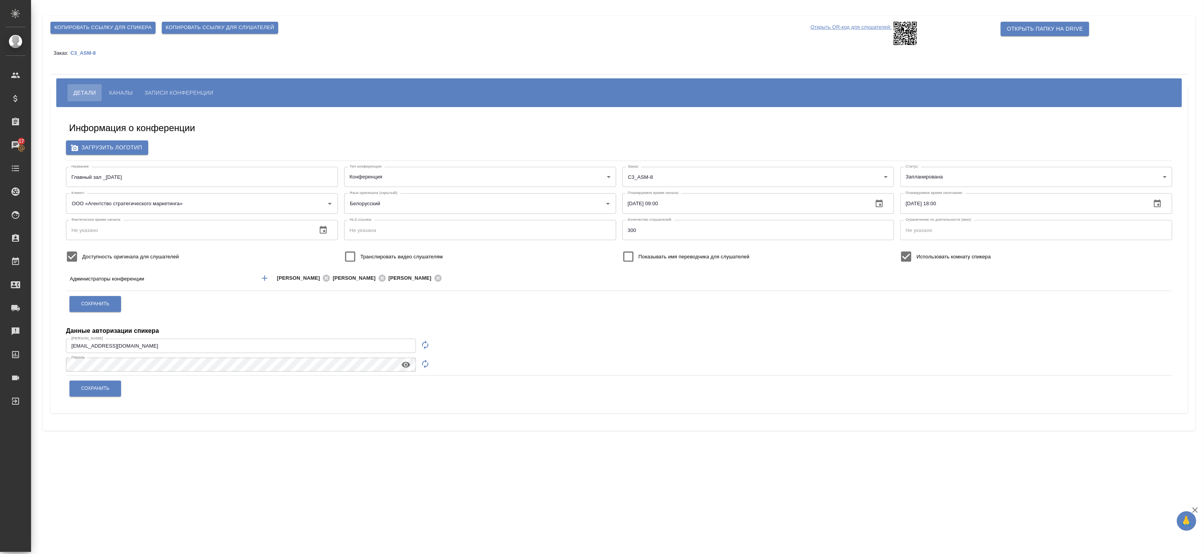
click at [119, 95] on span "Каналы" at bounding box center [121, 92] width 24 height 9
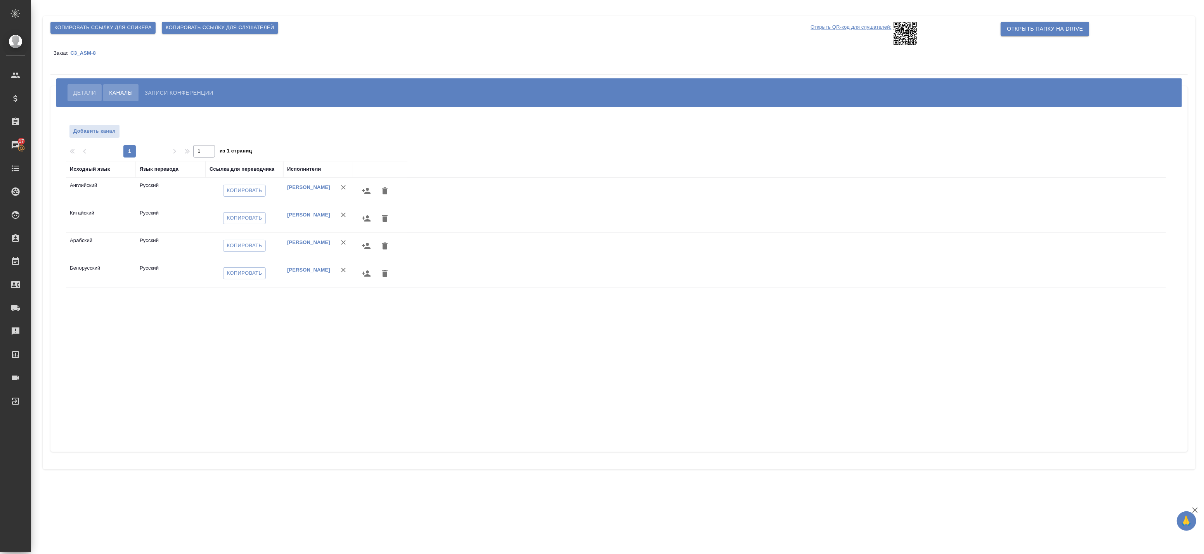
click at [80, 90] on span "Детали" at bounding box center [84, 92] width 22 height 9
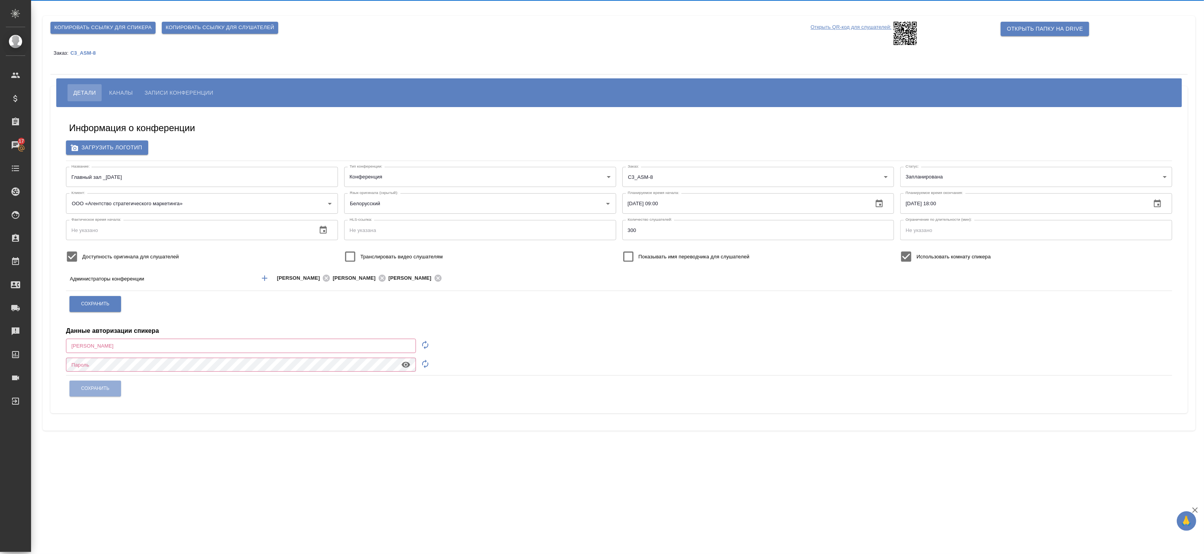
type input "a.badanyan@awatera.com"
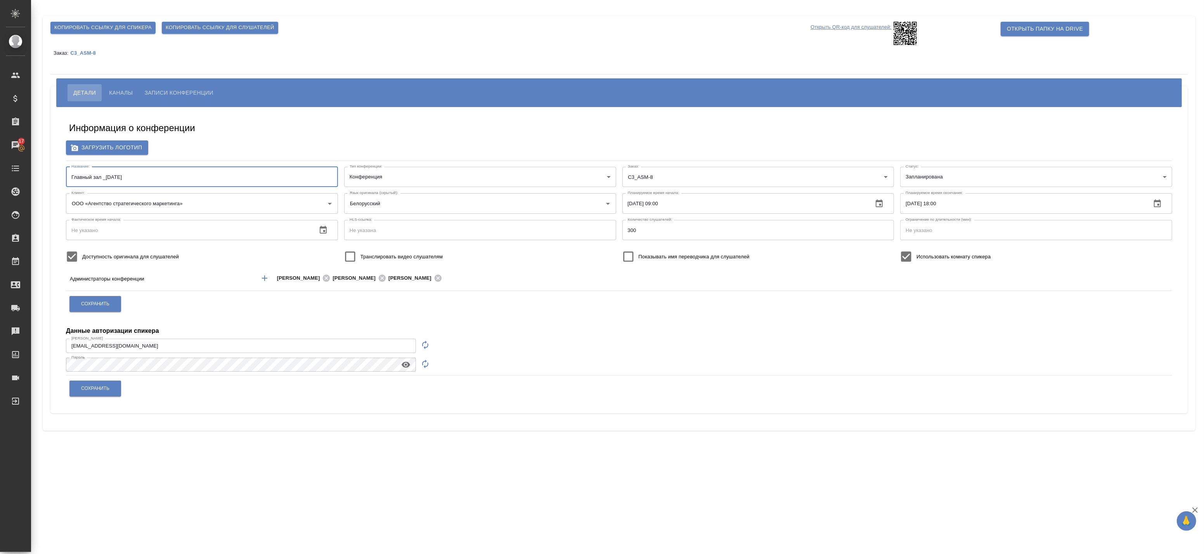
drag, startPoint x: 137, startPoint y: 176, endPoint x: 106, endPoint y: 174, distance: 30.7
click at [106, 174] on input "Главный зал _17 сентября" at bounding box center [202, 177] width 272 height 20
click at [149, 174] on input "Главный зал _17 сентября" at bounding box center [202, 177] width 272 height 20
type input "a.badanyan@awatera.com"
drag, startPoint x: 144, startPoint y: 342, endPoint x: 28, endPoint y: 336, distance: 116.5
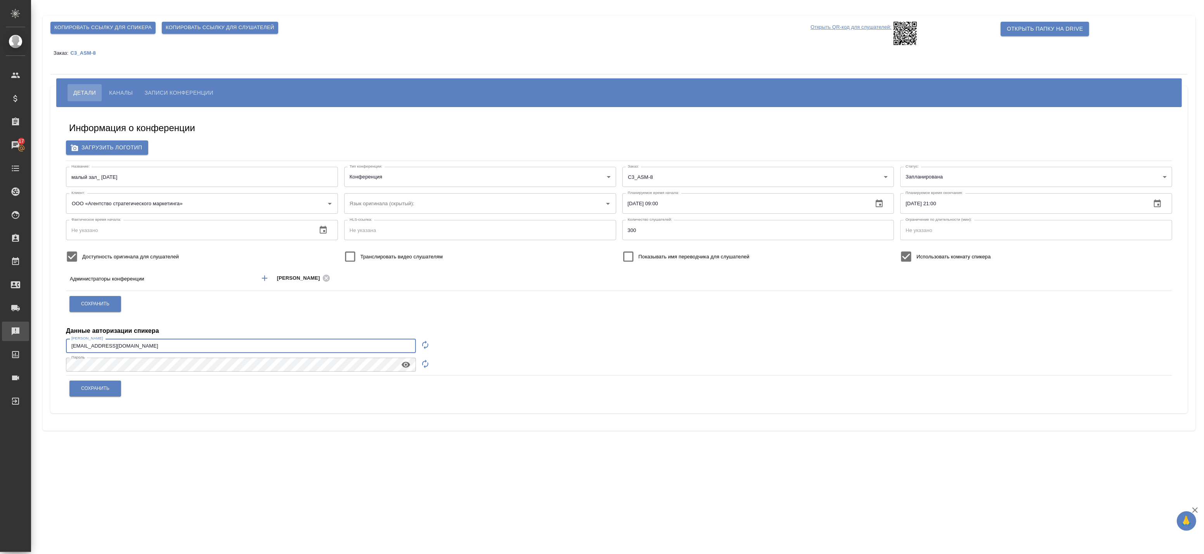
click at [28, 336] on div ".cls-1 fill:#fff; AWATERA Badanyan Artak Клиенты Спецификации Заказы 17 Чаты To…" at bounding box center [602, 277] width 1204 height 554
click at [249, 322] on div "Данные авторизации спикера" at bounding box center [619, 326] width 1106 height 19
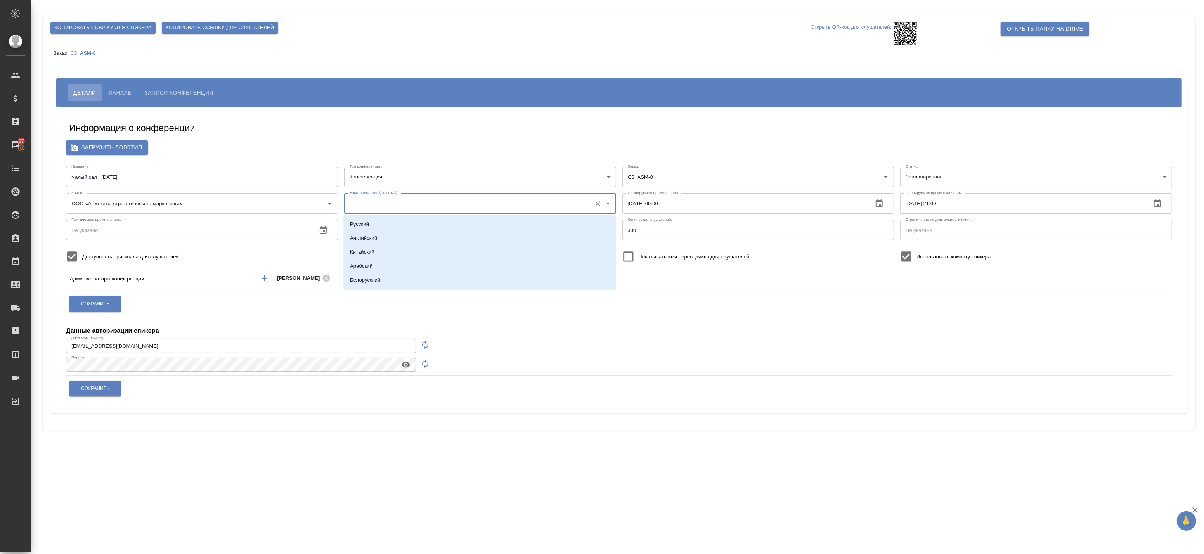
click at [420, 207] on input "Язык оригинала (скрытый):" at bounding box center [468, 203] width 240 height 13
click at [403, 279] on li "Белорусский" at bounding box center [480, 280] width 272 height 14
type input "Белорусский"
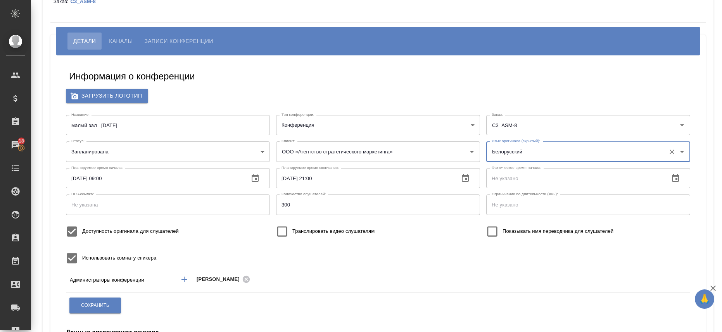
scroll to position [78, 0]
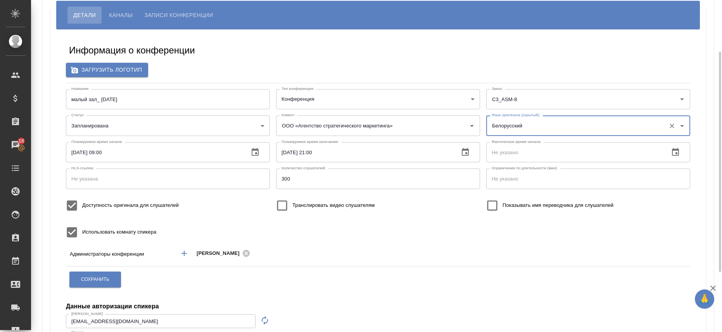
click at [430, 214] on div "Транслировать видео слушателям" at bounding box center [378, 205] width 210 height 27
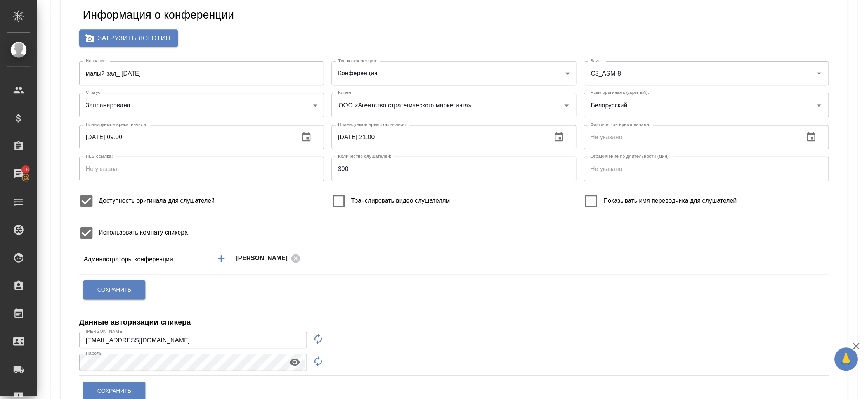
scroll to position [74, 0]
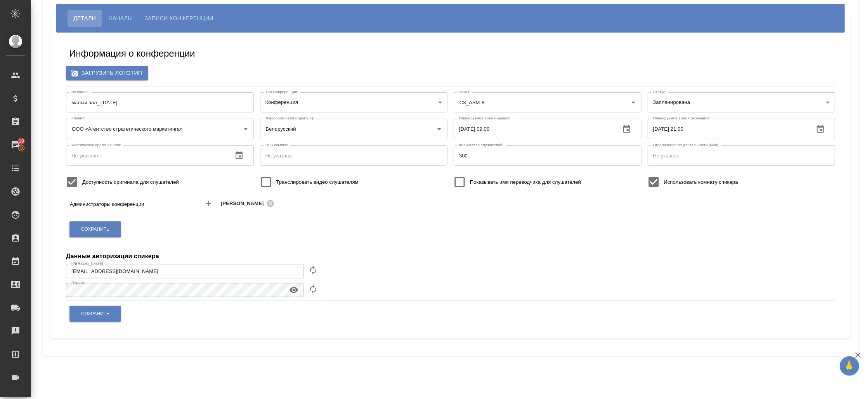
click at [265, 177] on input "Транслировать видео слушателям" at bounding box center [266, 182] width 21 height 21
click at [268, 180] on input "Транслировать видео слушателям" at bounding box center [266, 182] width 21 height 21
checkbox input "false"
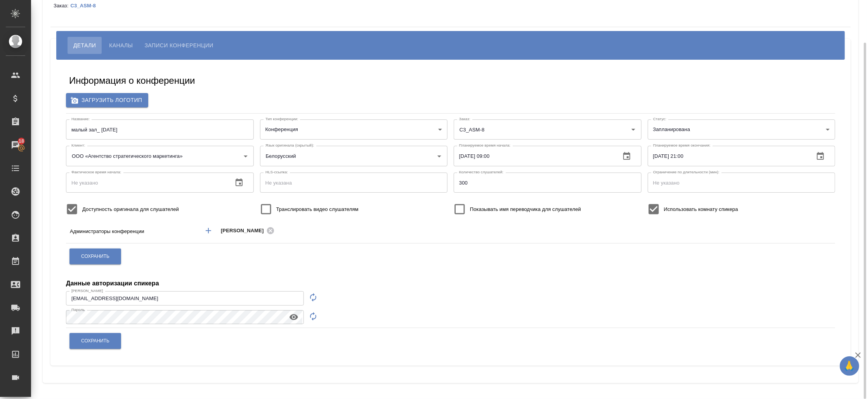
scroll to position [0, 0]
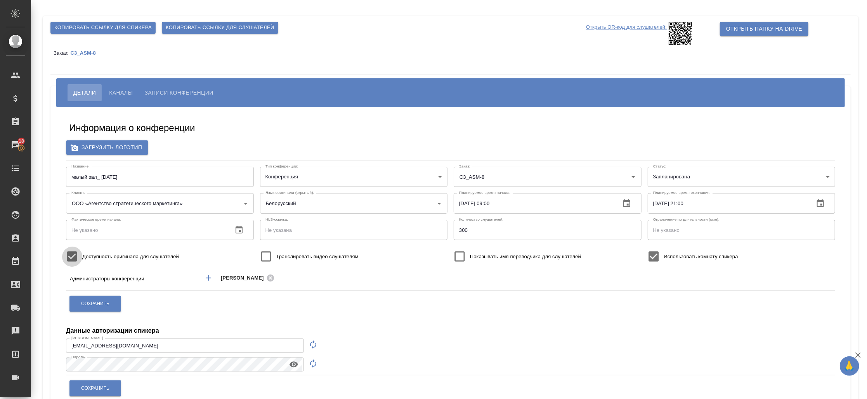
click at [74, 257] on input "Доступность оригинала для слушателей" at bounding box center [72, 256] width 21 height 21
checkbox input "false"
click at [103, 305] on span "Сохранить" at bounding box center [95, 304] width 28 height 7
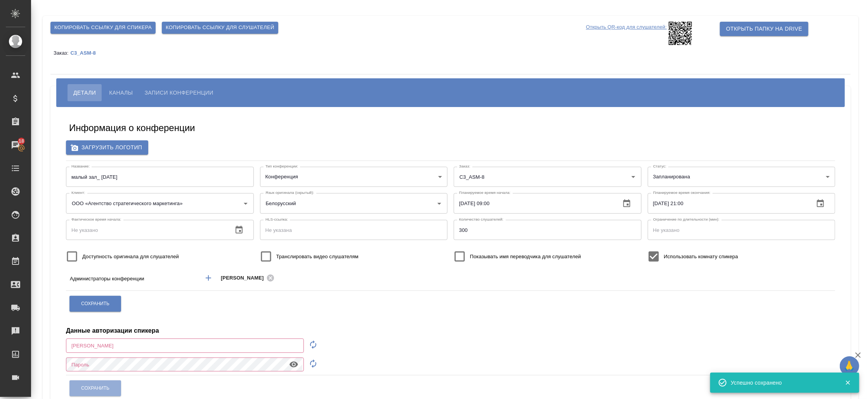
type input "a.badanyan@awatera.com"
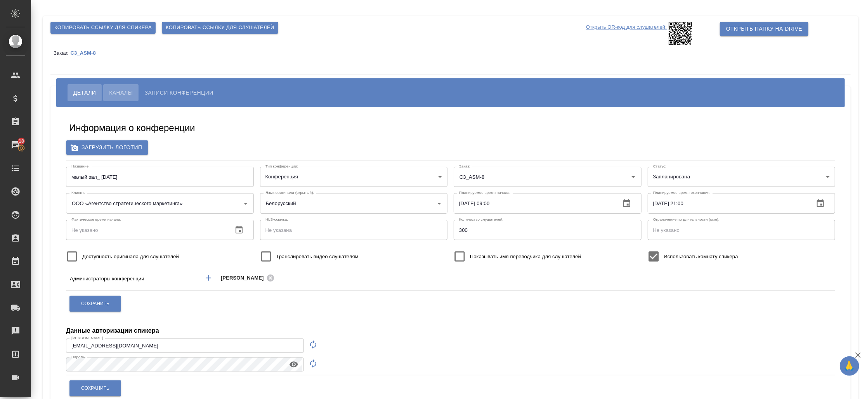
click at [125, 92] on span "Каналы" at bounding box center [121, 92] width 24 height 9
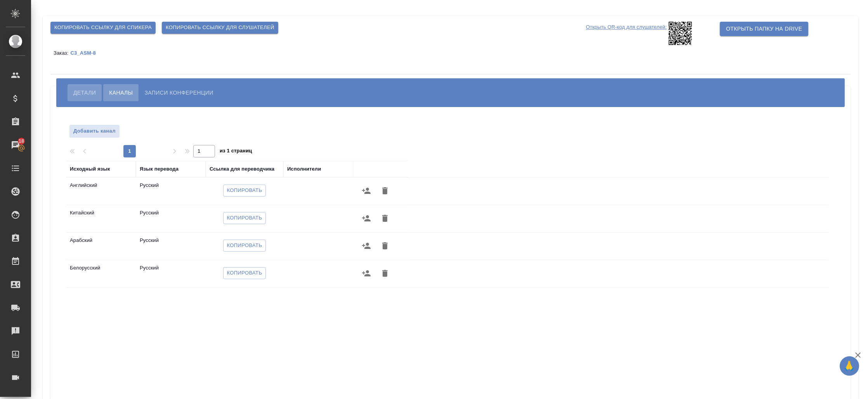
click at [86, 88] on span "Детали" at bounding box center [84, 92] width 22 height 9
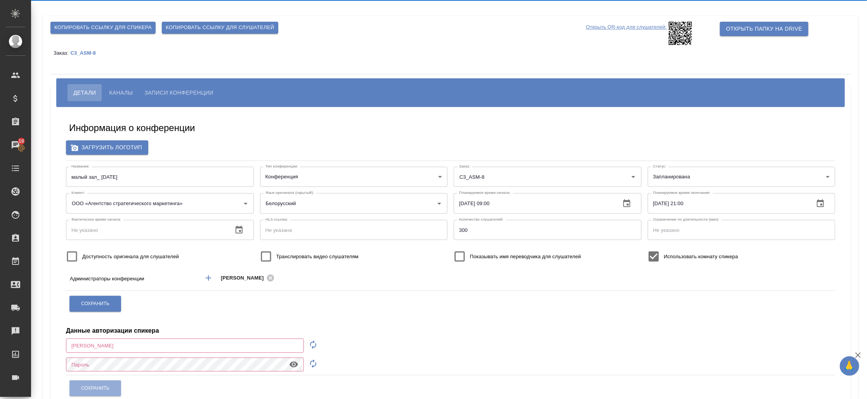
type input "a.badanyan@awatera.com"
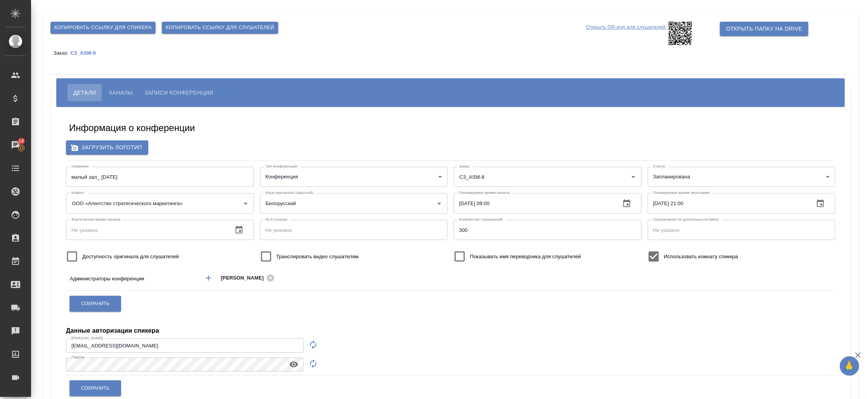
scroll to position [31, 0]
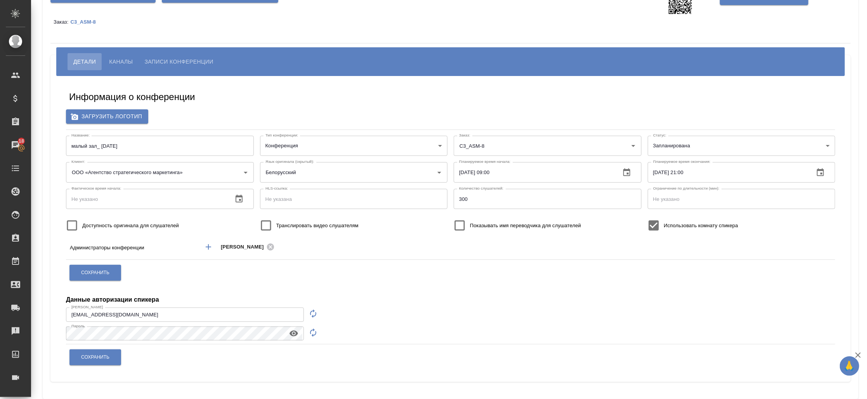
drag, startPoint x: 122, startPoint y: 61, endPoint x: 289, endPoint y: 261, distance: 260.6
click at [295, 258] on div "Детали Каналы Записи конференции Информация о конференции Загрузить логотип Наз…" at bounding box center [450, 218] width 800 height 327
click at [208, 246] on icon "Добавить менеджера" at bounding box center [208, 246] width 5 height 5
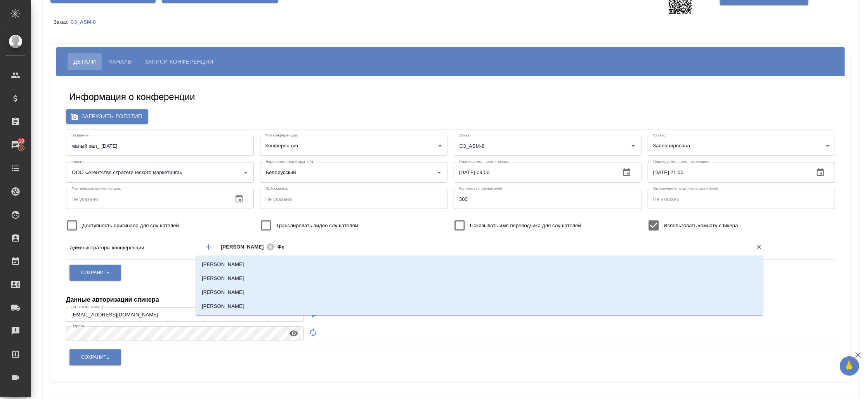
type input "Фед"
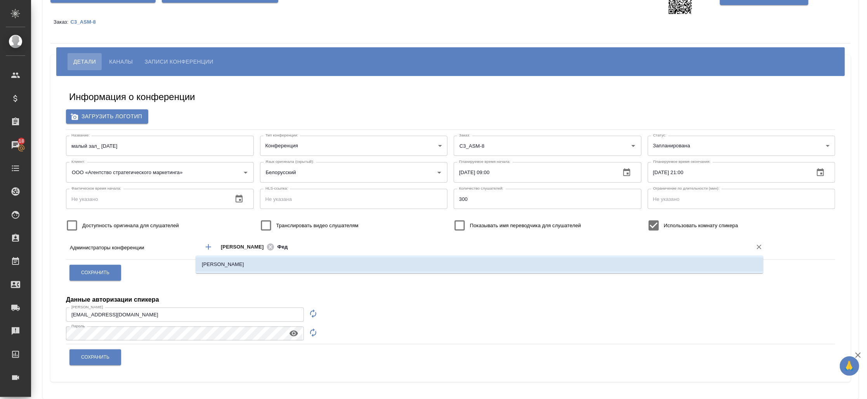
click at [222, 263] on li "Федотова Ирина" at bounding box center [480, 265] width 568 height 14
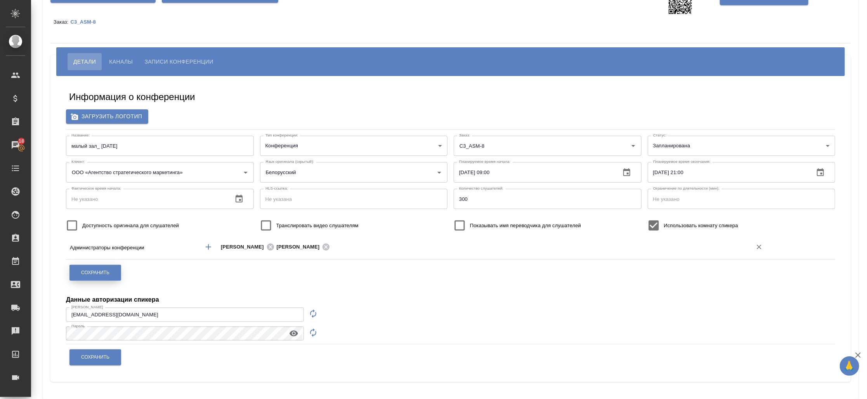
click at [90, 276] on span "Сохранить" at bounding box center [95, 273] width 28 height 7
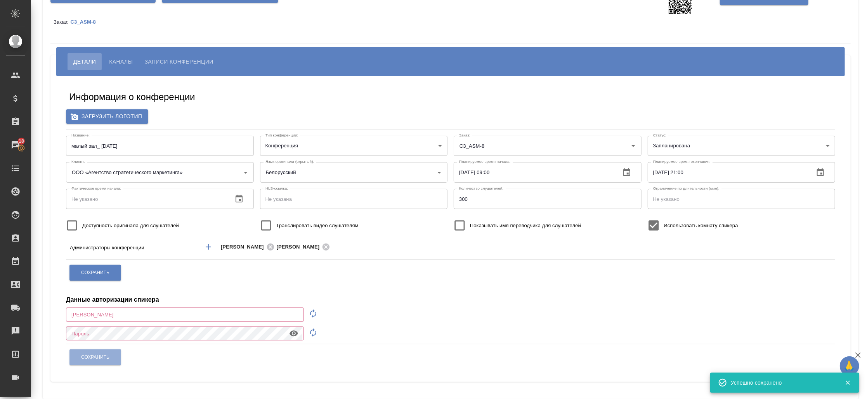
type input "a.badanyan@awatera.com"
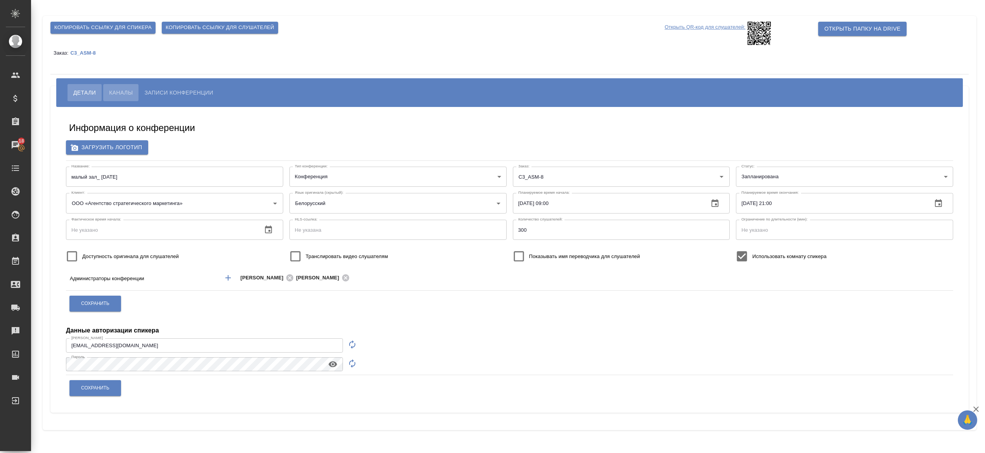
click at [123, 92] on span "Каналы" at bounding box center [121, 92] width 24 height 9
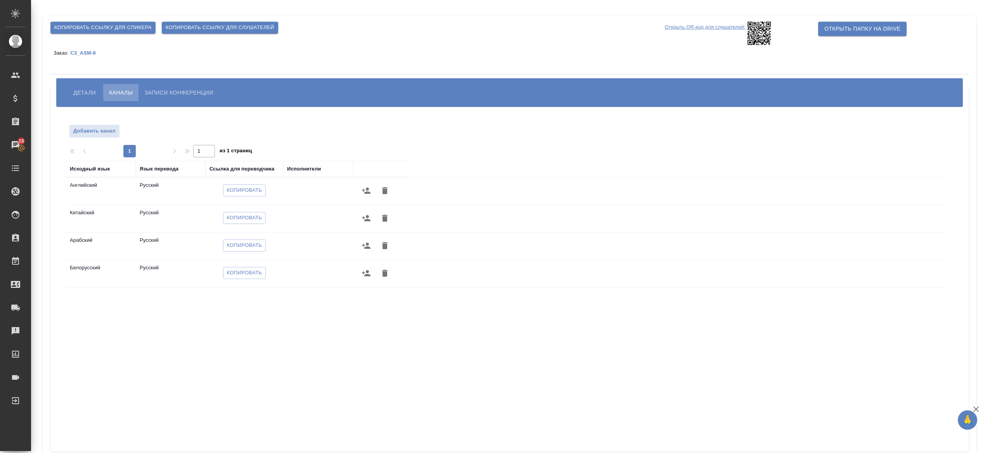
click at [92, 90] on span "Детали" at bounding box center [84, 92] width 22 height 9
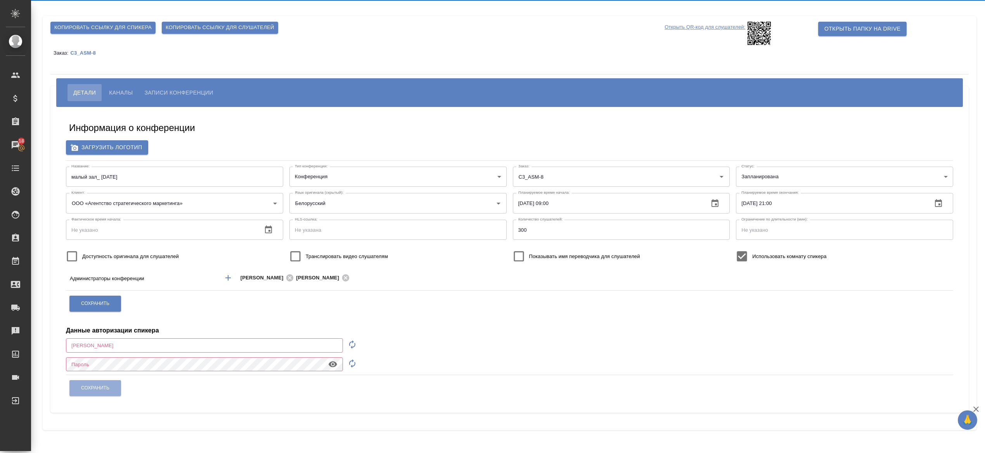
type input "a.badanyan@awatera.com"
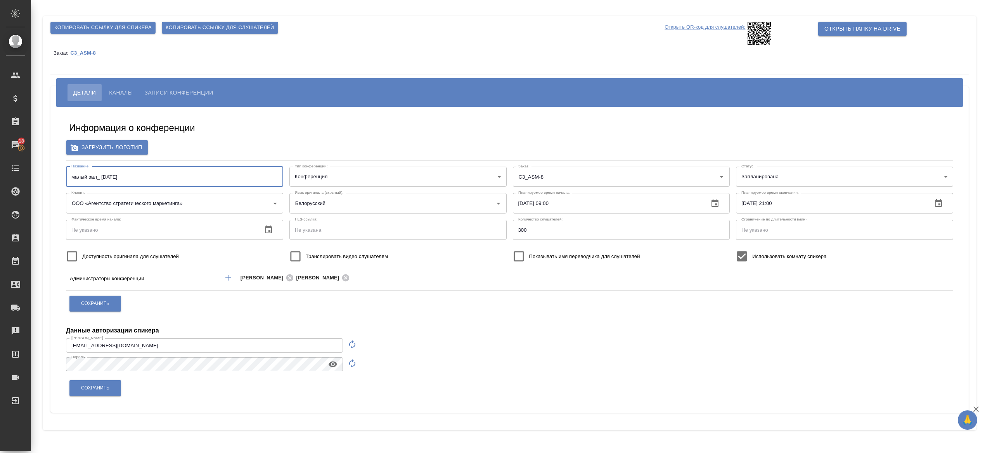
drag, startPoint x: 135, startPoint y: 179, endPoint x: 32, endPoint y: 170, distance: 103.2
click at [32, 170] on div "Копировать ссылку для спикера Копировать ссылку для слушателей Открыть QR-код д…" at bounding box center [508, 223] width 954 height 446
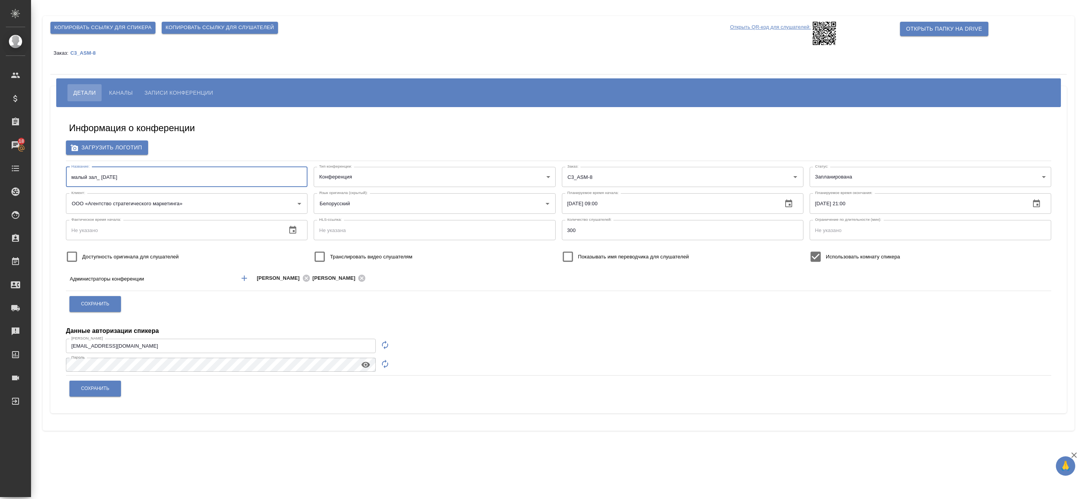
click at [133, 24] on span "Копировать ссылку для спикера" at bounding box center [102, 27] width 97 height 9
click at [176, 28] on span "Копировать ссылку для слушателей" at bounding box center [220, 27] width 109 height 9
click at [796, 27] on p "Открыть QR-код для слушателей:" at bounding box center [770, 33] width 81 height 23
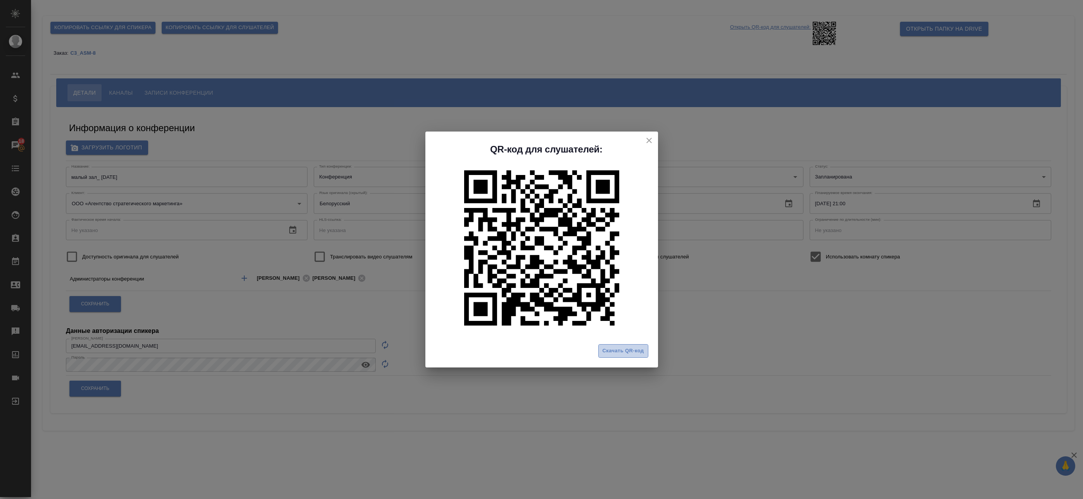
click at [627, 351] on span "Скачать QR-код" at bounding box center [624, 350] width 42 height 9
click at [647, 140] on icon "close" at bounding box center [649, 140] width 9 height 9
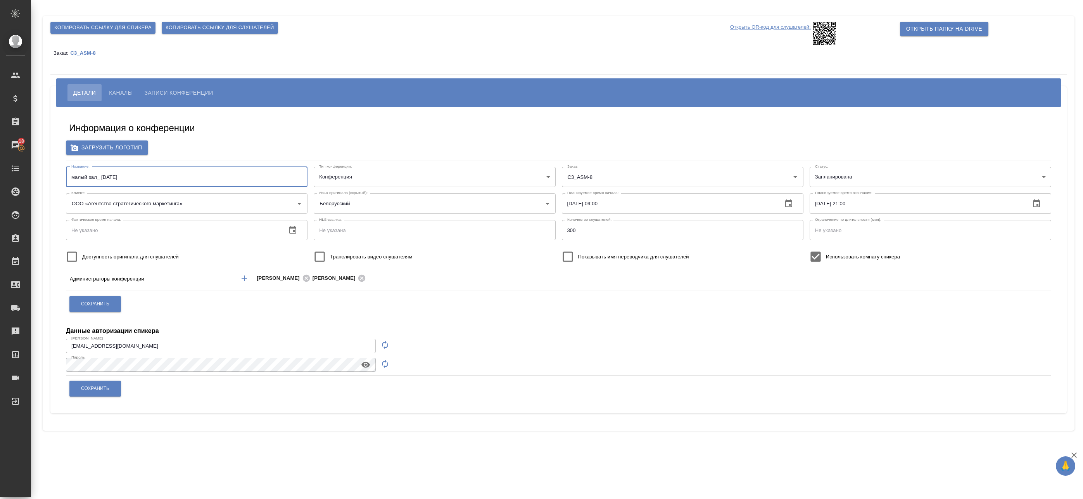
drag, startPoint x: 135, startPoint y: 180, endPoint x: 49, endPoint y: 175, distance: 85.9
click at [49, 175] on div "Копировать ссылку для спикера Копировать ссылку для слушателей Открыть QR-код д…" at bounding box center [559, 223] width 1032 height 415
click at [105, 181] on input "малый зал_ 17 сентября" at bounding box center [187, 177] width 242 height 20
click at [95, 176] on input "малый зал_ 17 сентября" at bounding box center [187, 177] width 242 height 20
drag, startPoint x: 95, startPoint y: 178, endPoint x: 46, endPoint y: 180, distance: 49.3
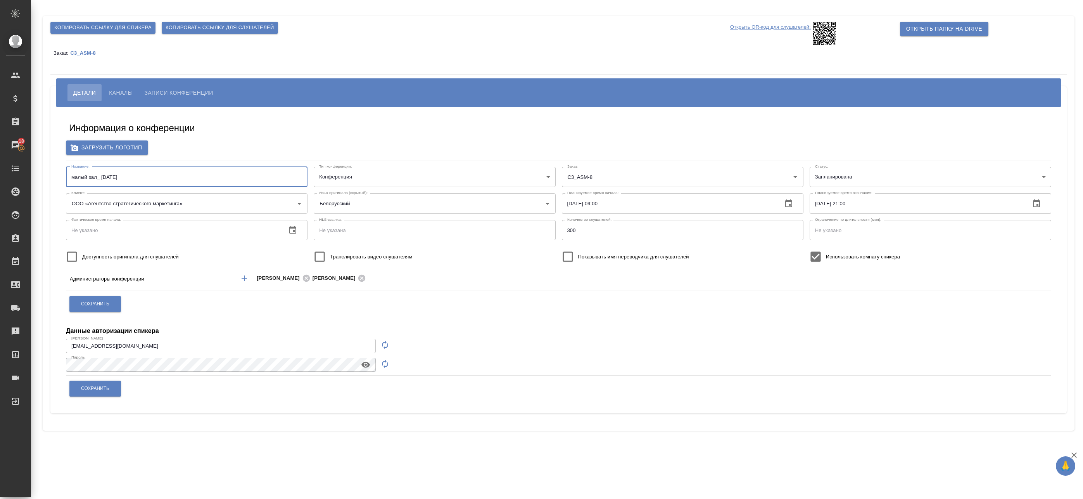
click at [46, 180] on div "Копировать ссылку для спикера Копировать ссылку для слушателей Открыть QR-код д…" at bounding box center [559, 223] width 1032 height 415
click at [135, 180] on input "малый зал_ 17 сентября" at bounding box center [187, 177] width 242 height 20
click at [119, 182] on input "малый зал_ 17 сентября" at bounding box center [187, 177] width 242 height 20
paste input "small hall_ September 17"
type input "small hall_ September 17"
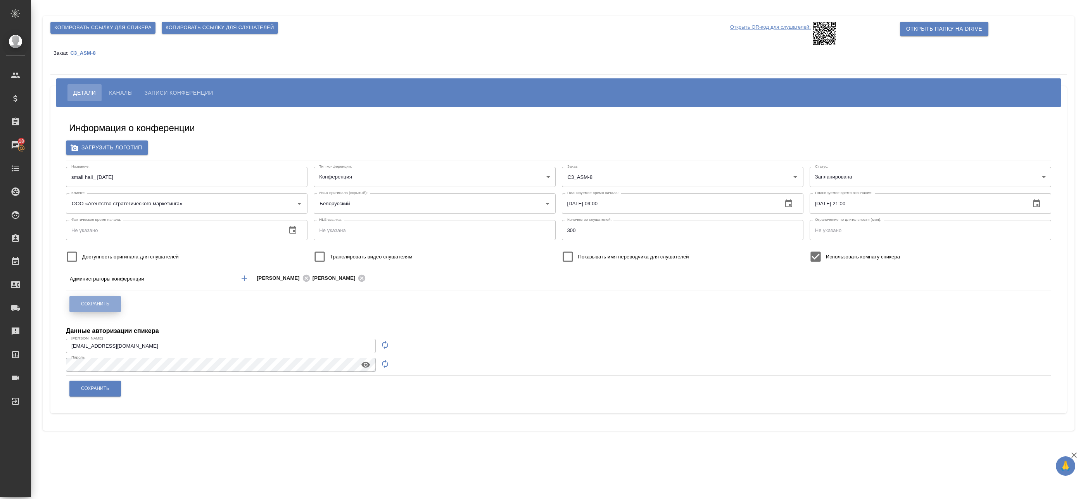
click at [86, 301] on span "Сохранить" at bounding box center [95, 304] width 28 height 7
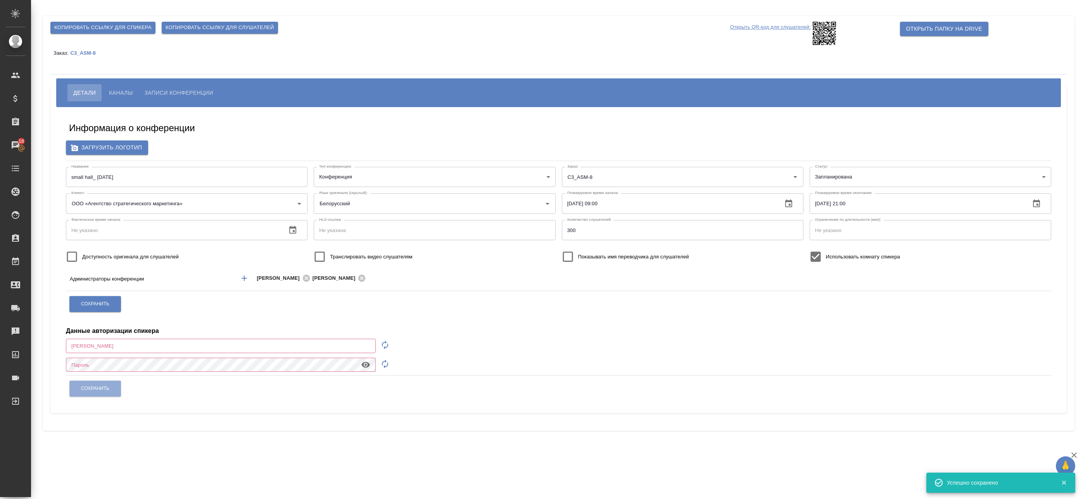
type input "a.badanyan@awatera.com"
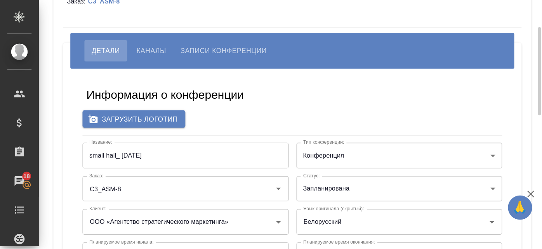
scroll to position [78, 0]
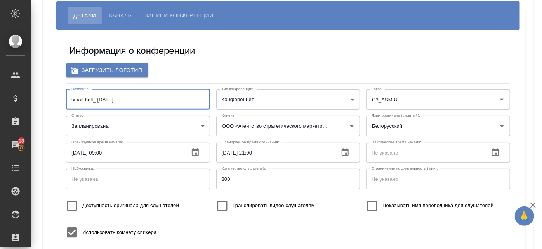
drag, startPoint x: 73, startPoint y: 100, endPoint x: 69, endPoint y: 100, distance: 4.3
click at [69, 100] on input "small hall_ September 17" at bounding box center [138, 100] width 144 height 20
click at [133, 100] on input "Small hall_ September 17" at bounding box center [138, 100] width 144 height 20
click at [85, 100] on input "Small hall_ September 17" at bounding box center [138, 100] width 144 height 20
click at [88, 99] on input "Small hall_ September 17" at bounding box center [138, 100] width 144 height 20
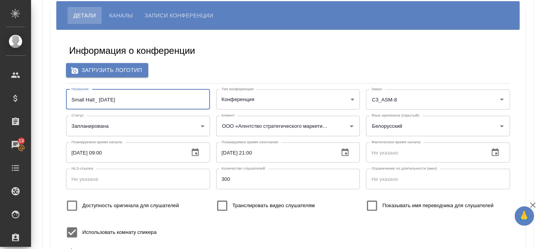
click at [85, 99] on input "Small Hall_ September 17" at bounding box center [138, 100] width 144 height 20
click at [139, 101] on input "Small_Hall_ September 17" at bounding box center [138, 100] width 144 height 20
click at [101, 101] on input "Small_Hall_ September 17" at bounding box center [138, 100] width 144 height 20
click at [138, 95] on input "Small_Hall_September 17" at bounding box center [138, 100] width 144 height 20
click at [126, 100] on input "Small_Hall_September 17" at bounding box center [138, 100] width 144 height 20
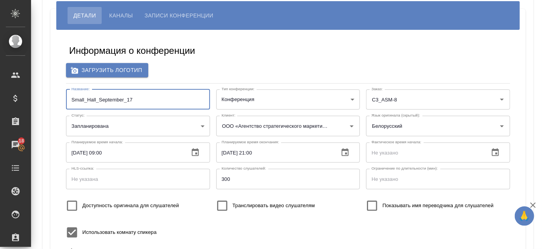
drag, startPoint x: 178, startPoint y: 98, endPoint x: 55, endPoint y: 95, distance: 123.0
click at [55, 95] on div "Информация о конференции Загрузить логотип Название: Small_Hall_September_17 На…" at bounding box center [287, 210] width 475 height 360
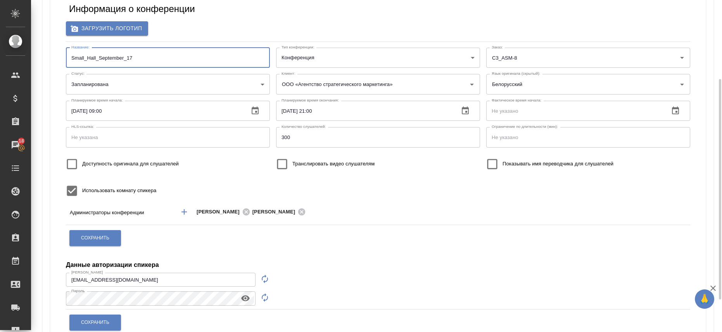
scroll to position [119, 0]
type input "Small_Hall_September_17"
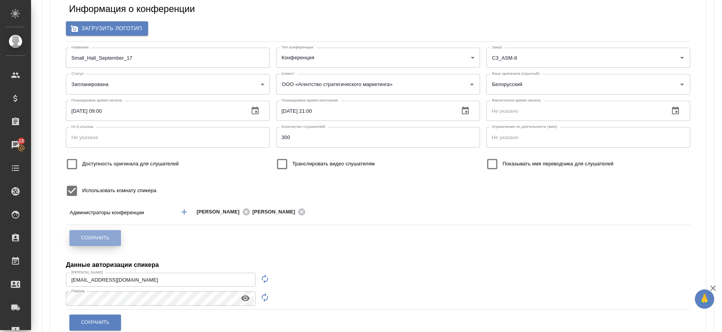
click at [86, 235] on span "Сохранить" at bounding box center [95, 238] width 28 height 7
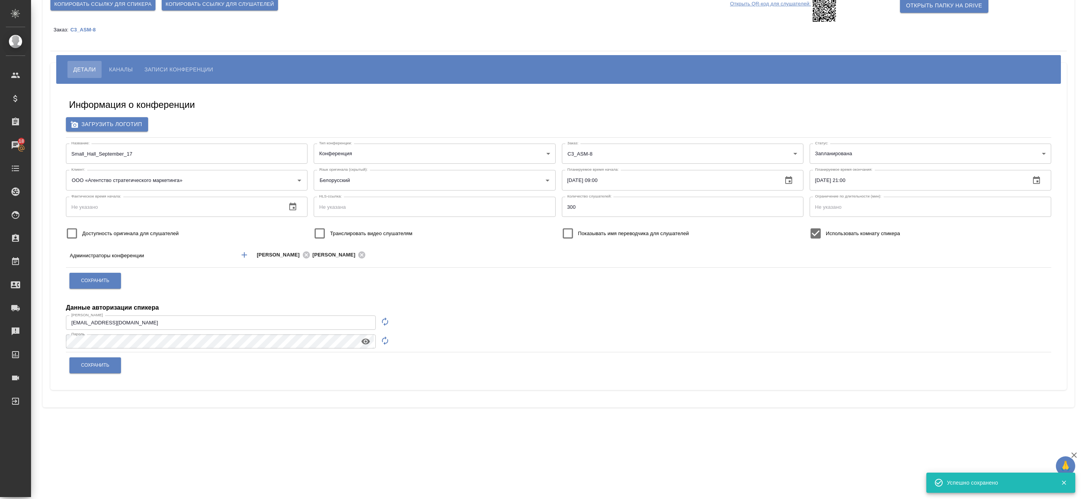
scroll to position [0, 0]
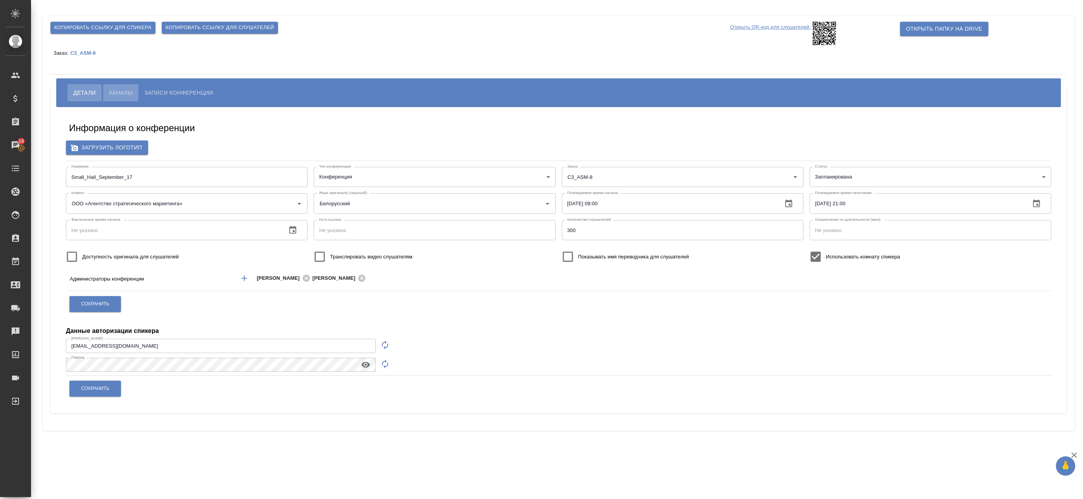
click at [123, 90] on span "Каналы" at bounding box center [121, 92] width 24 height 9
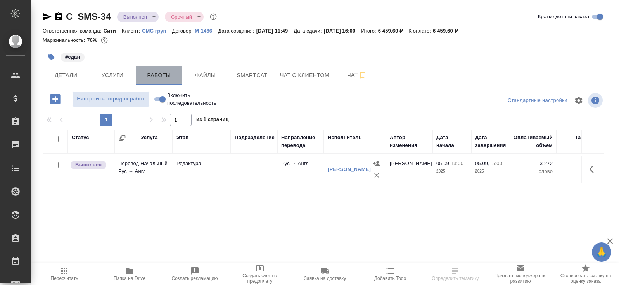
click at [164, 76] on span "Работы" at bounding box center [158, 76] width 37 height 10
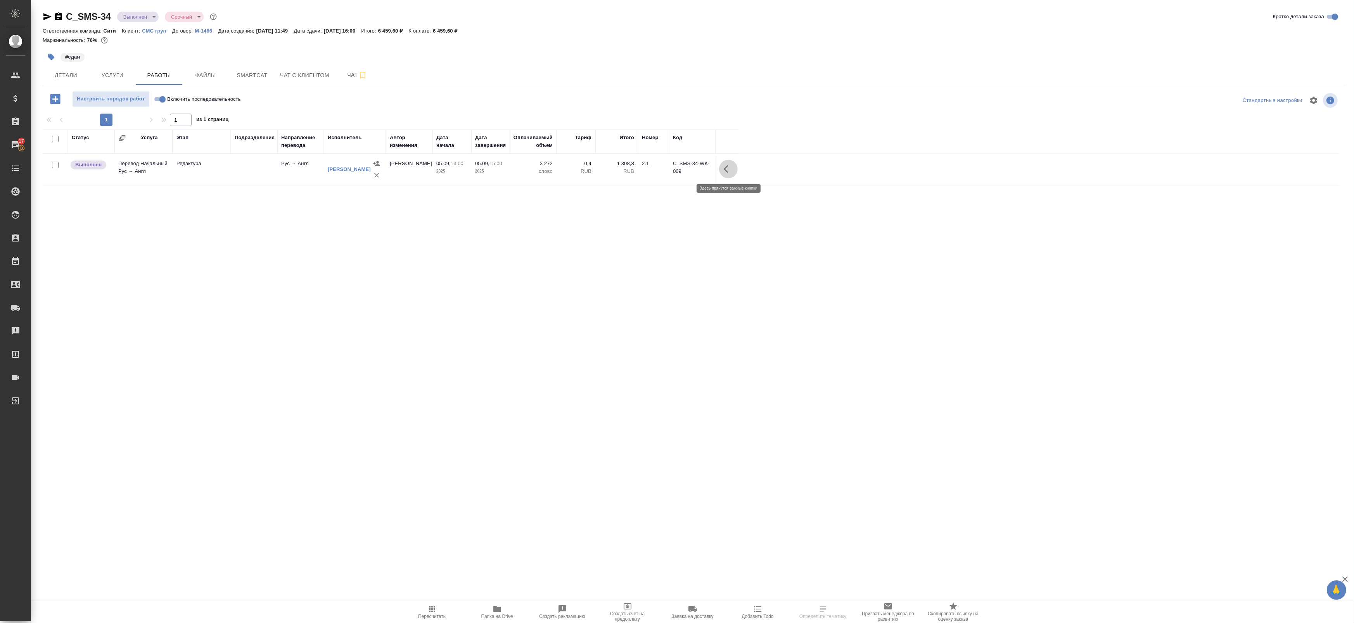
click at [619, 170] on icon "button" at bounding box center [728, 168] width 9 height 9
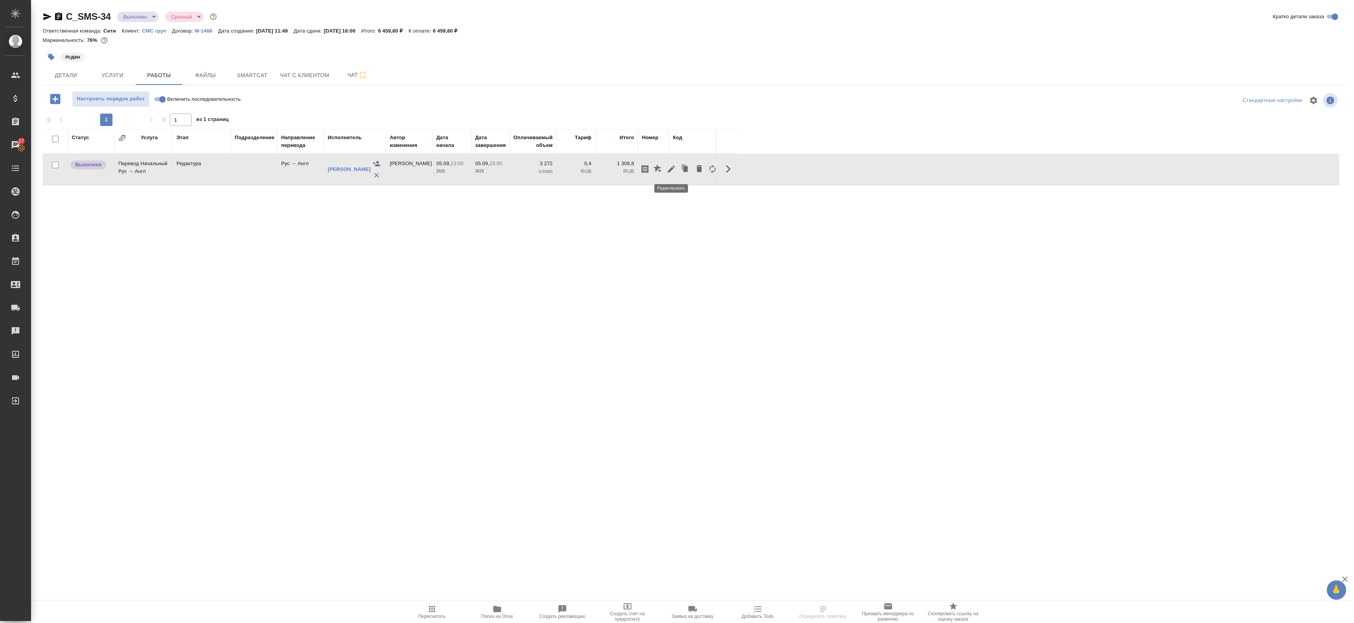
click at [619, 172] on icon "button" at bounding box center [671, 169] width 7 height 7
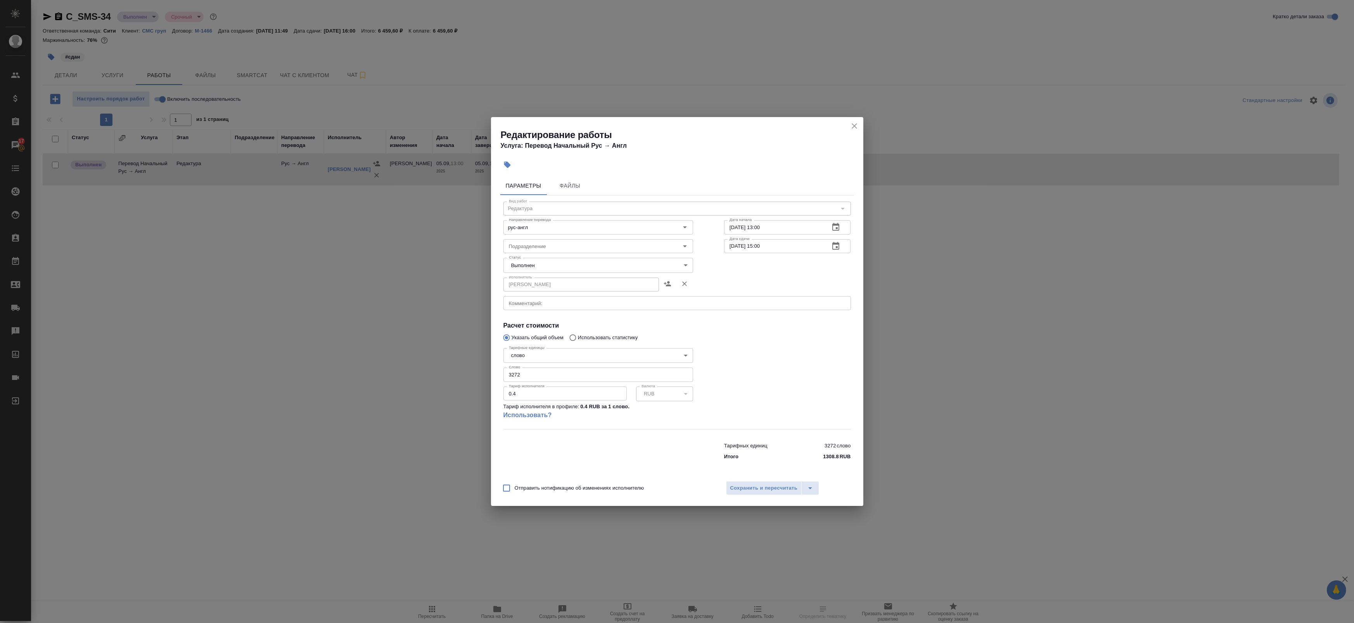
click at [538, 261] on body "🙏 .cls-1 fill:#fff; AWATERA Badanyan Artak Клиенты Спецификации Заказы 17 Чаты …" at bounding box center [677, 311] width 1354 height 623
click at [531, 279] on li "Сдан" at bounding box center [599, 278] width 190 height 13
type input "closed"
click at [619, 285] on span "Сохранить и пересчитать" at bounding box center [763, 488] width 67 height 9
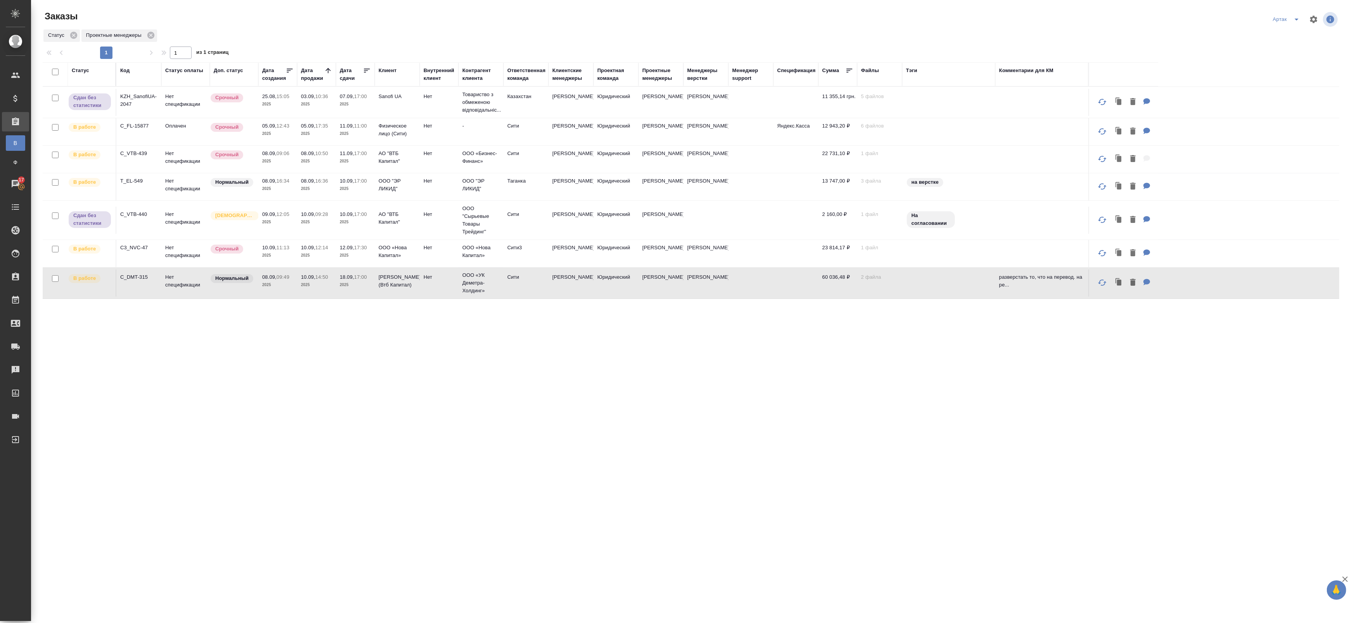
click at [310, 227] on td "10.09, 09:28 2025" at bounding box center [316, 220] width 39 height 27
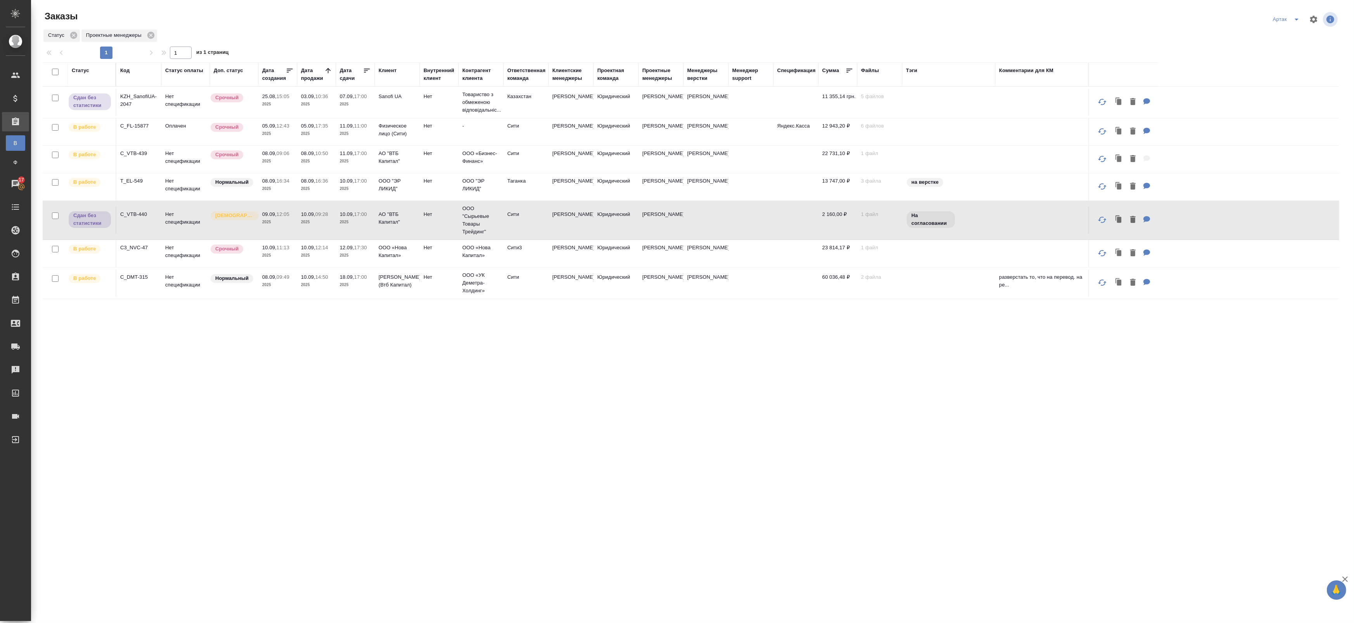
click at [310, 227] on td "10.09, 09:28 2025" at bounding box center [316, 220] width 39 height 27
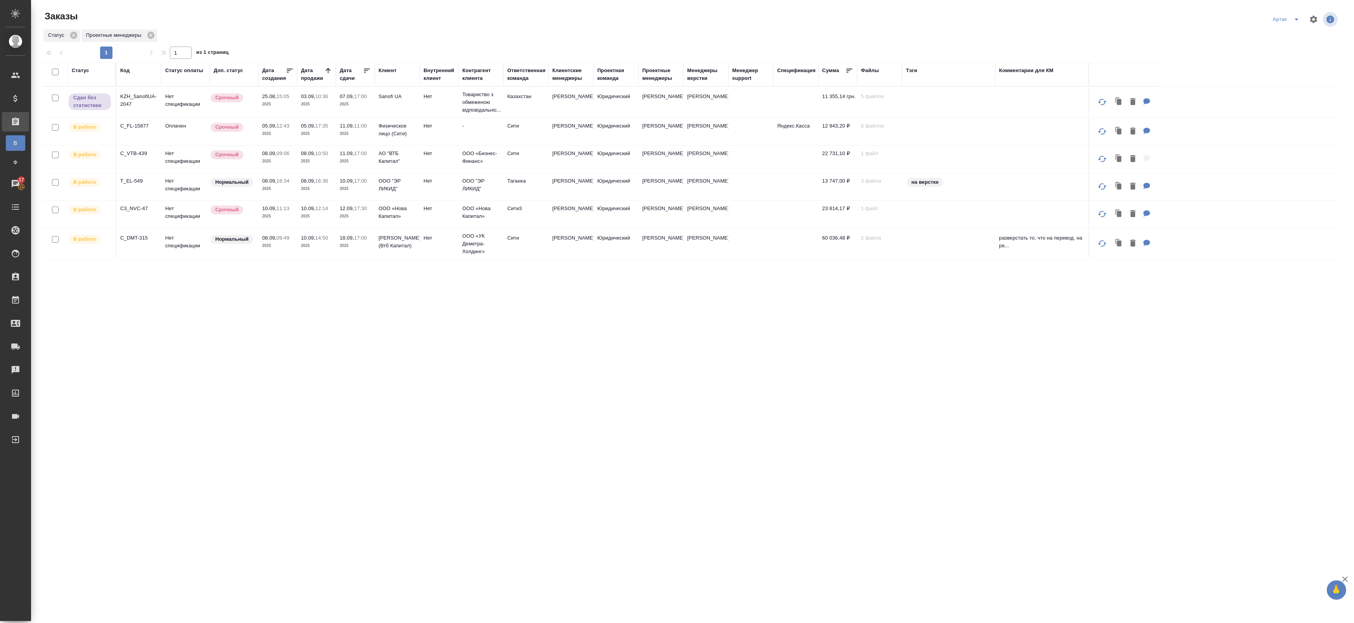
click at [359, 218] on p "2025" at bounding box center [355, 217] width 31 height 8
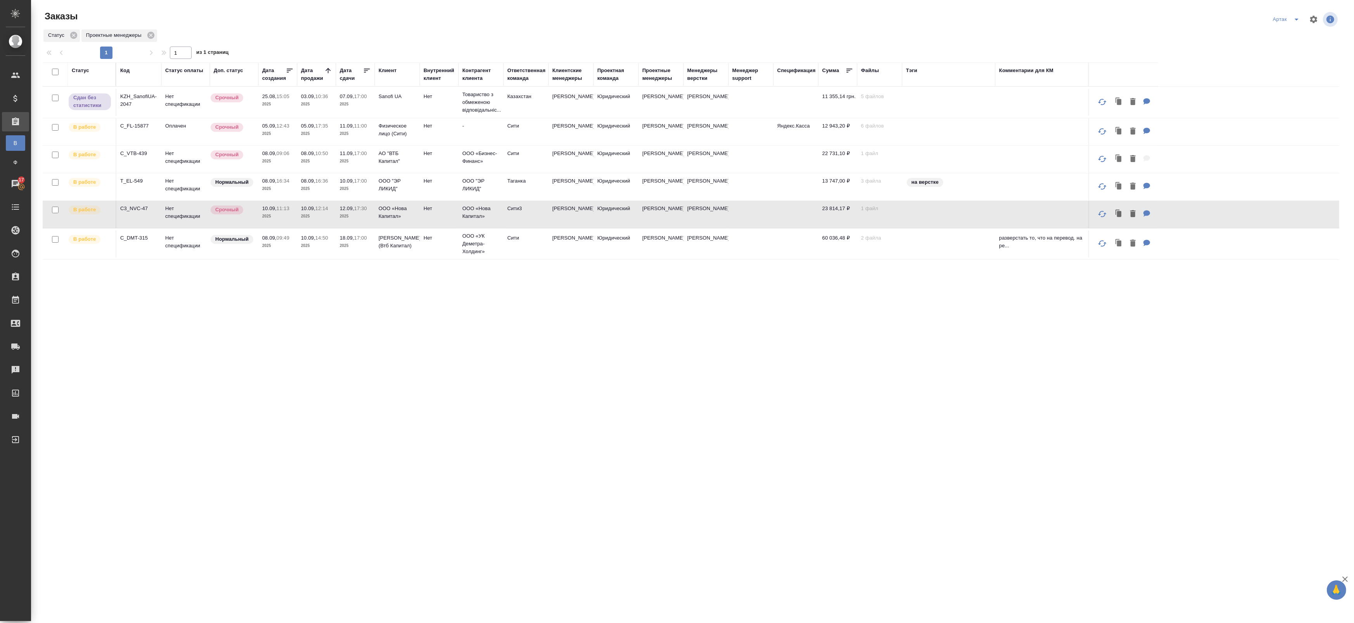
click at [359, 218] on p "2025" at bounding box center [355, 217] width 31 height 8
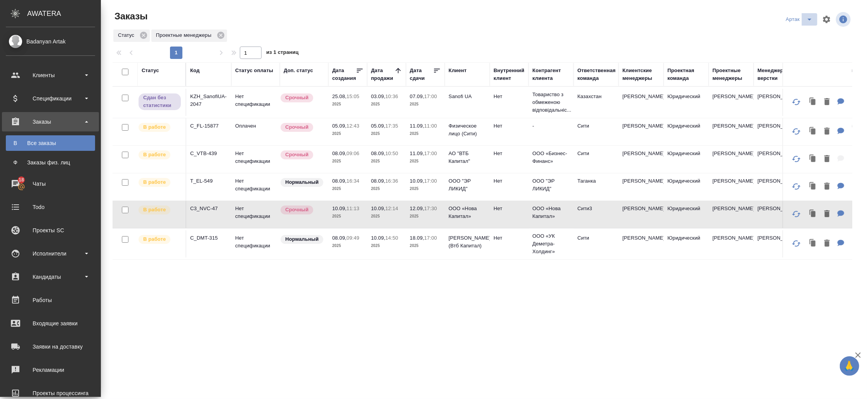
click at [807, 20] on icon "split button" at bounding box center [809, 20] width 4 height 2
click at [787, 35] on li "leagal" at bounding box center [795, 35] width 33 height 12
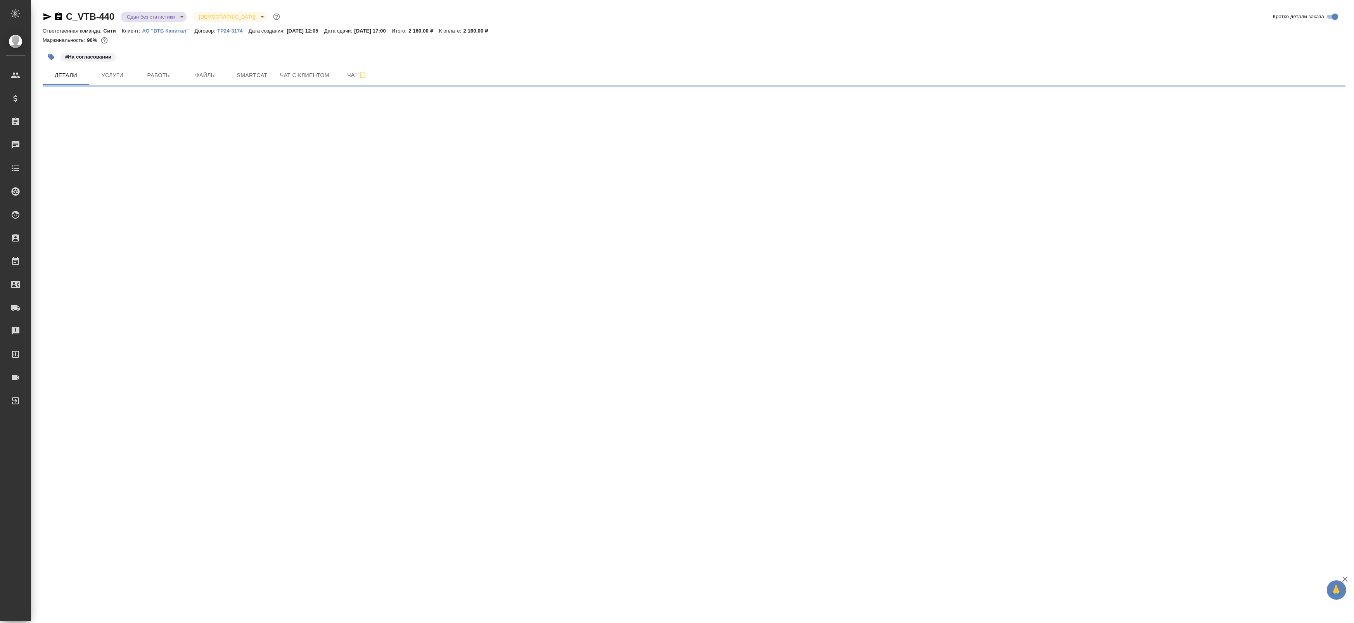
select select "RU"
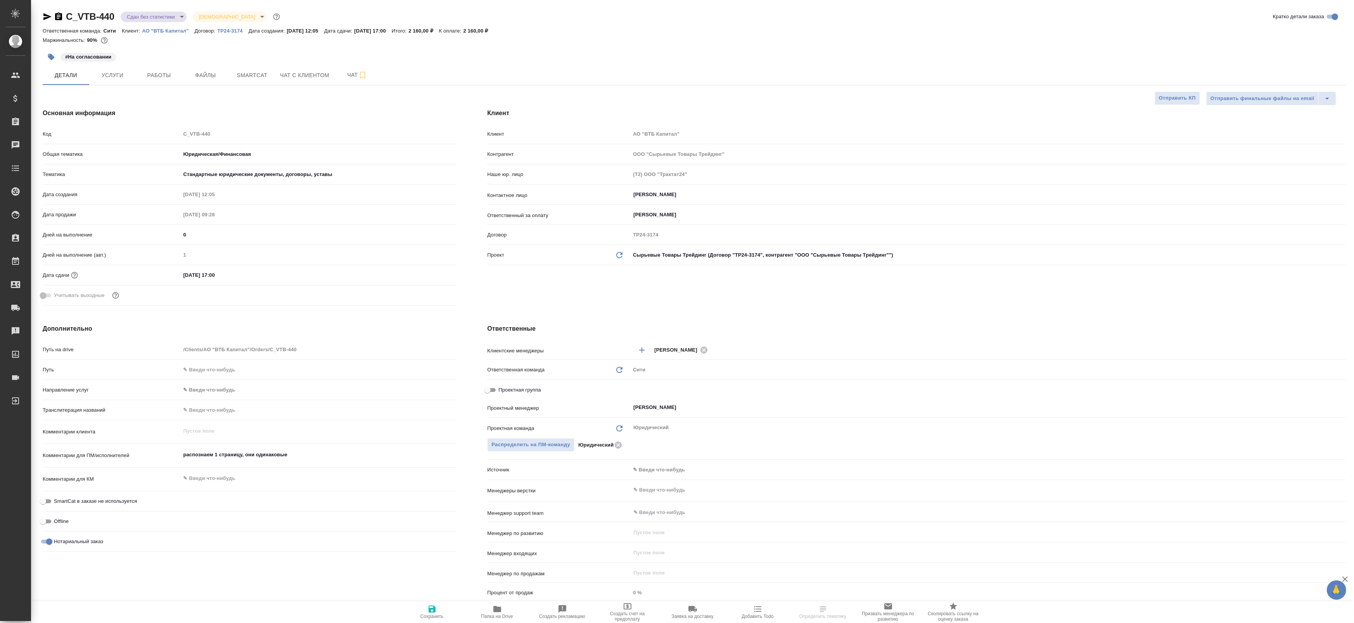
type textarea "x"
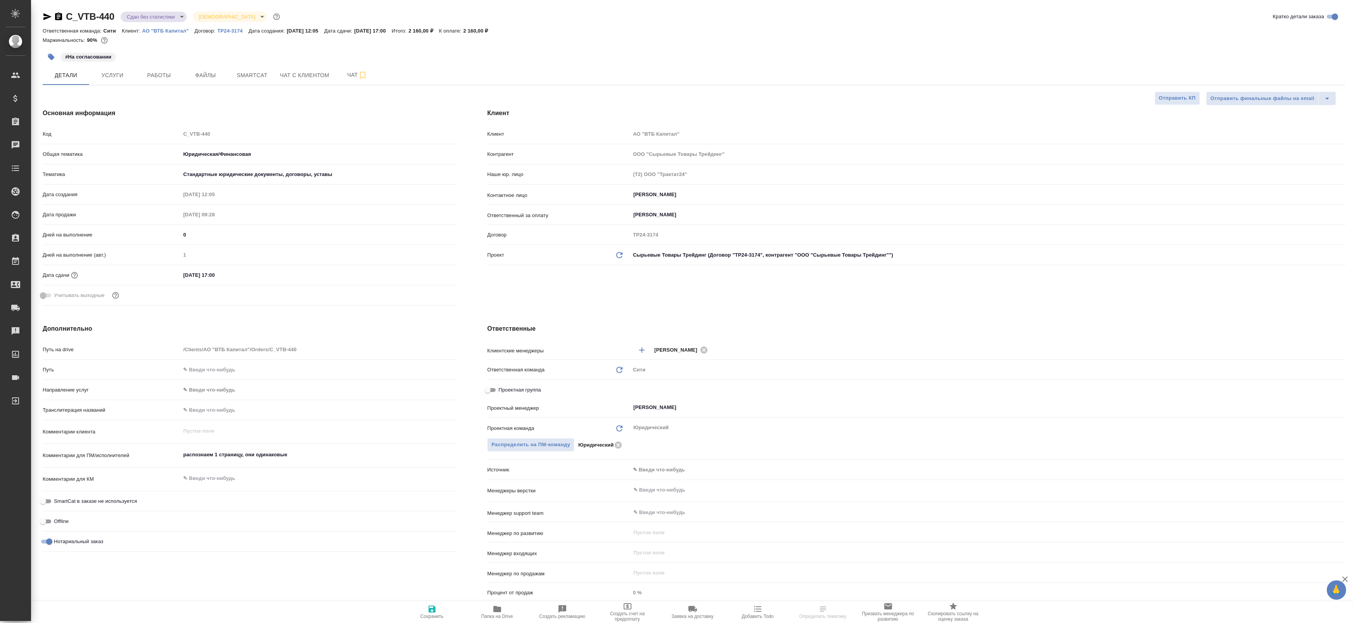
type textarea "x"
click at [128, 71] on span "Услуги" at bounding box center [112, 76] width 37 height 10
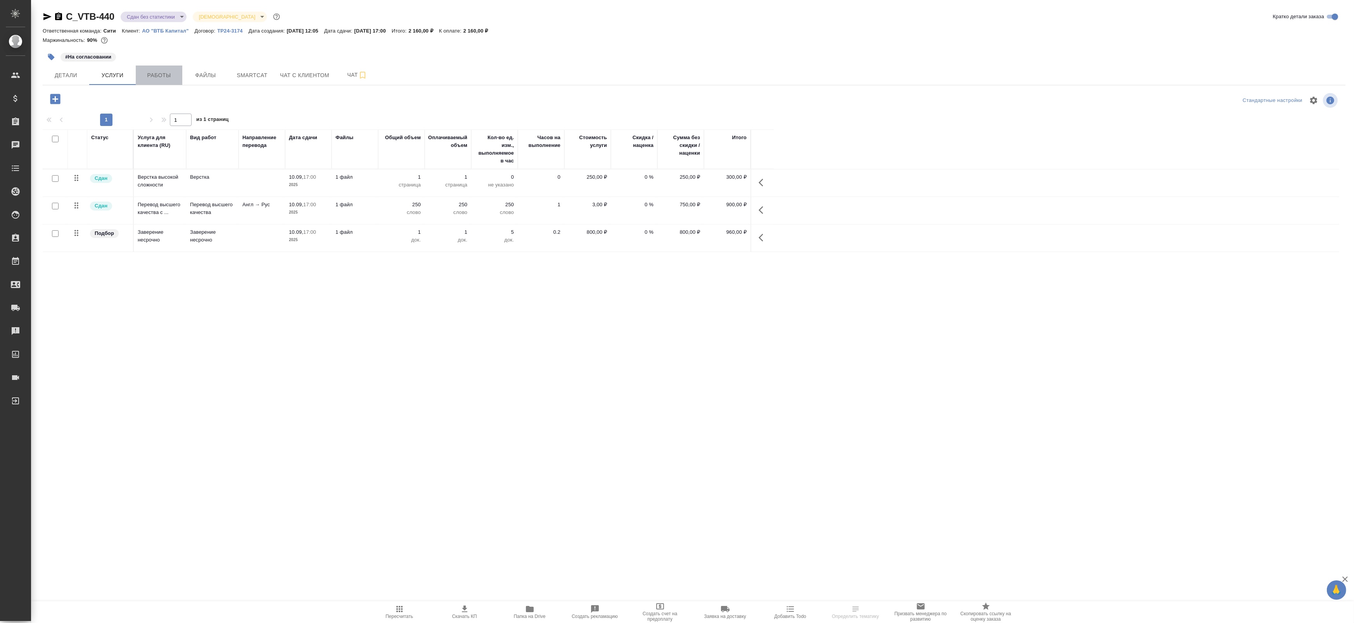
click at [153, 78] on span "Работы" at bounding box center [158, 76] width 37 height 10
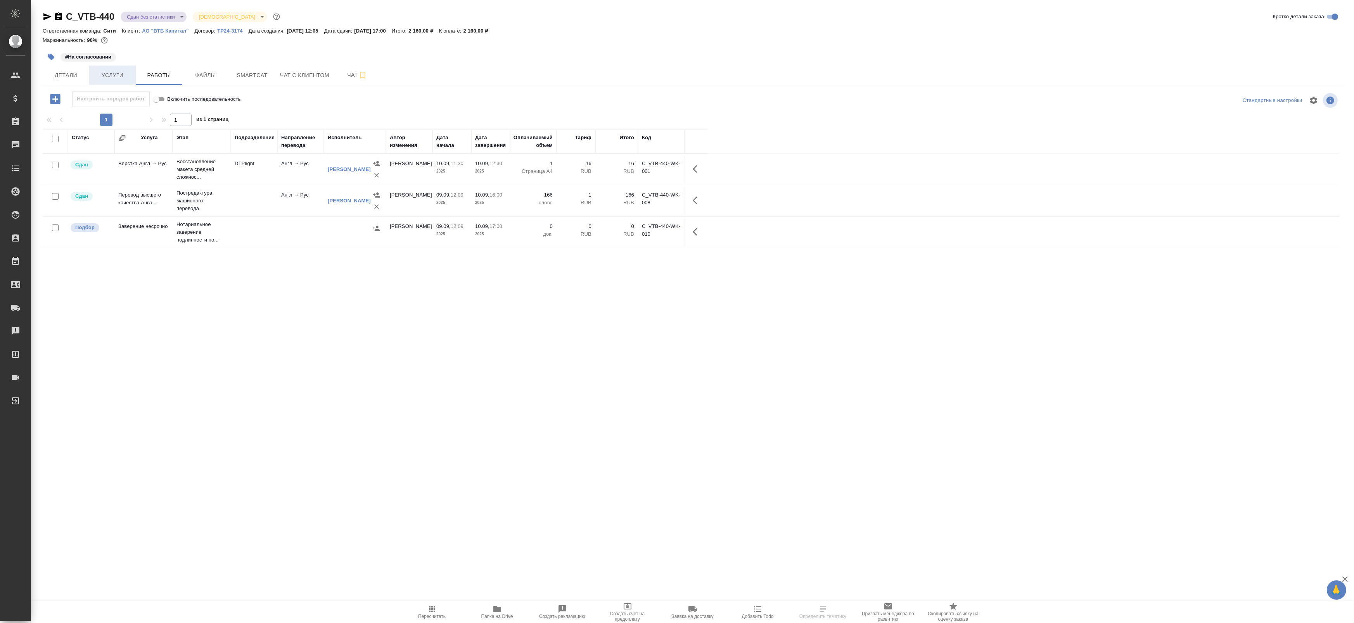
click at [108, 77] on span "Услуги" at bounding box center [112, 76] width 37 height 10
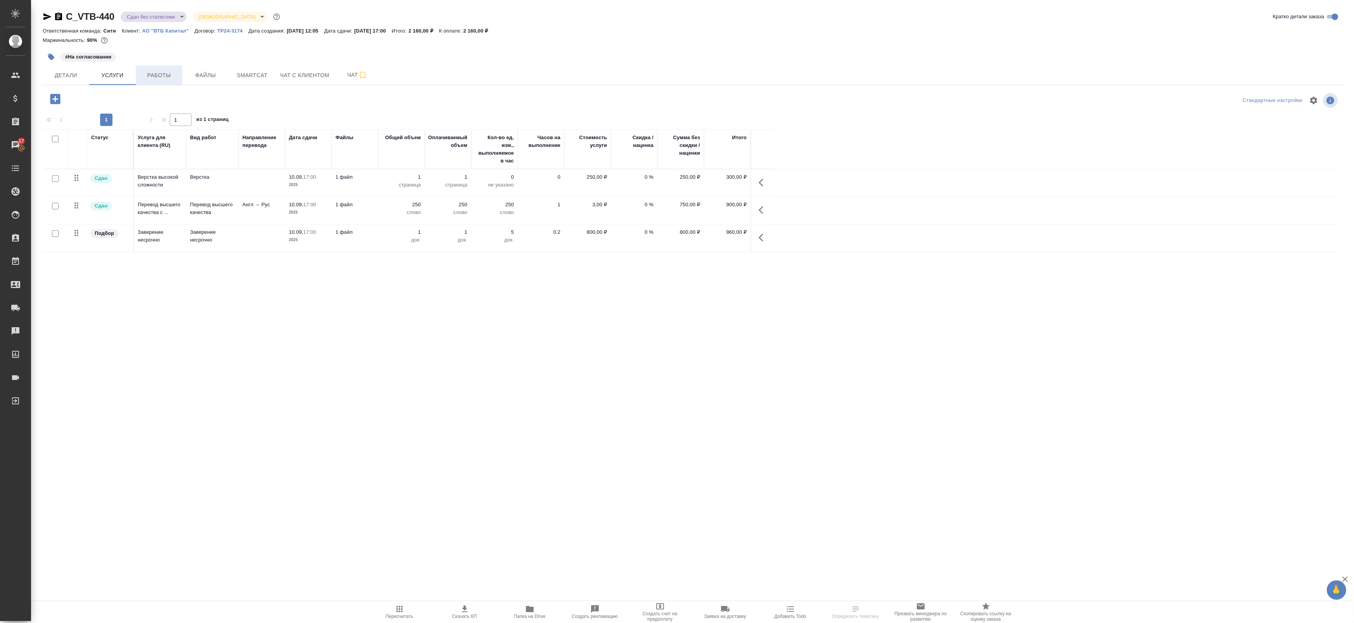
click at [165, 78] on span "Работы" at bounding box center [158, 76] width 37 height 10
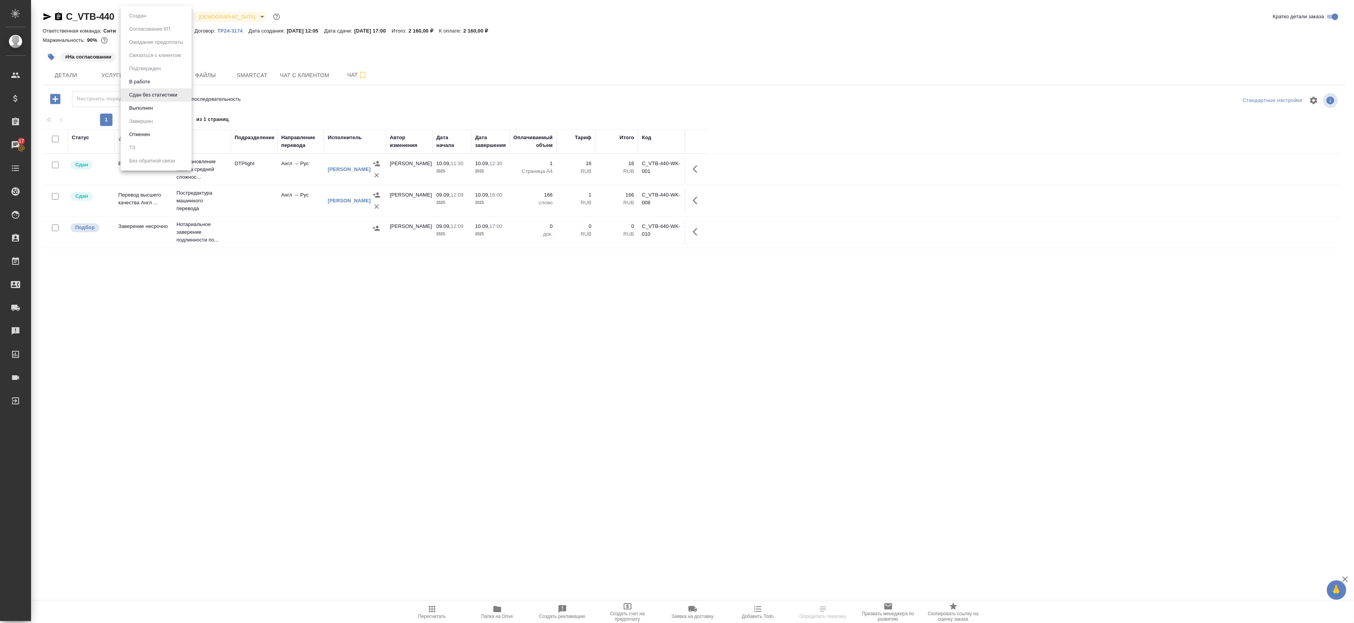
click at [165, 18] on body "🙏 .cls-1 fill:#fff; AWATERA Badanyan Artak Клиенты Спецификации Заказы 17 Чаты …" at bounding box center [677, 311] width 1354 height 623
click at [169, 110] on li "Выполнен" at bounding box center [156, 108] width 71 height 13
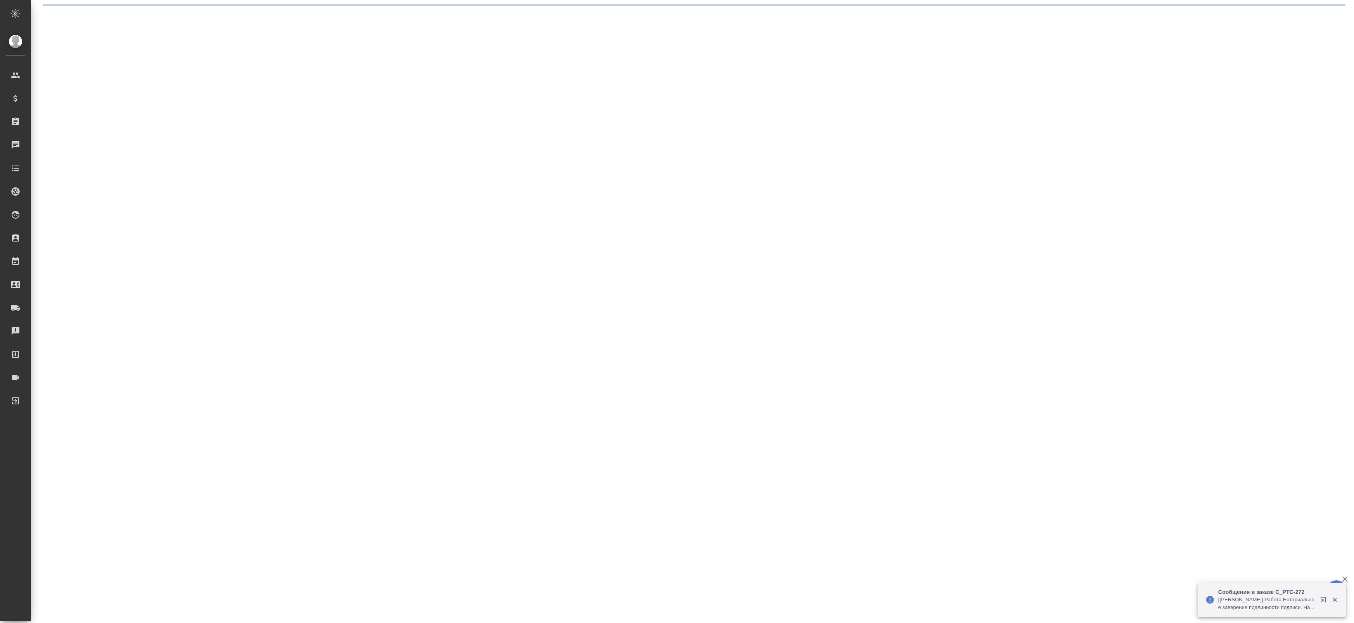
select select "RU"
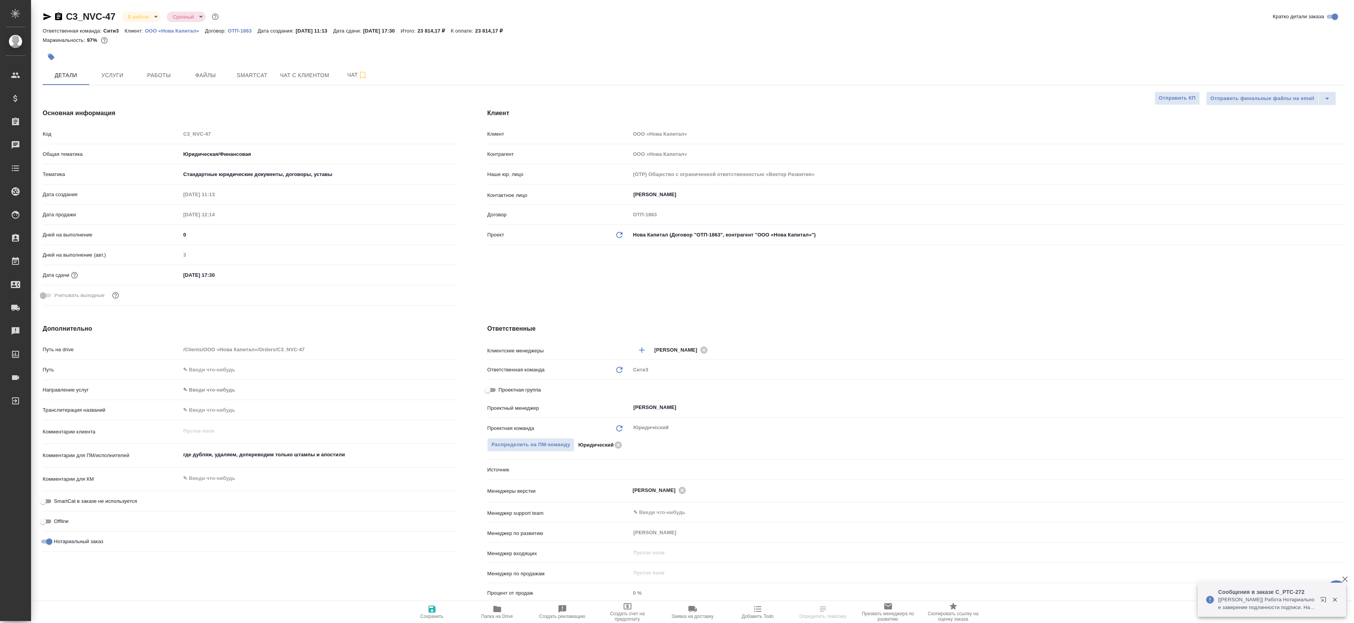
type textarea "x"
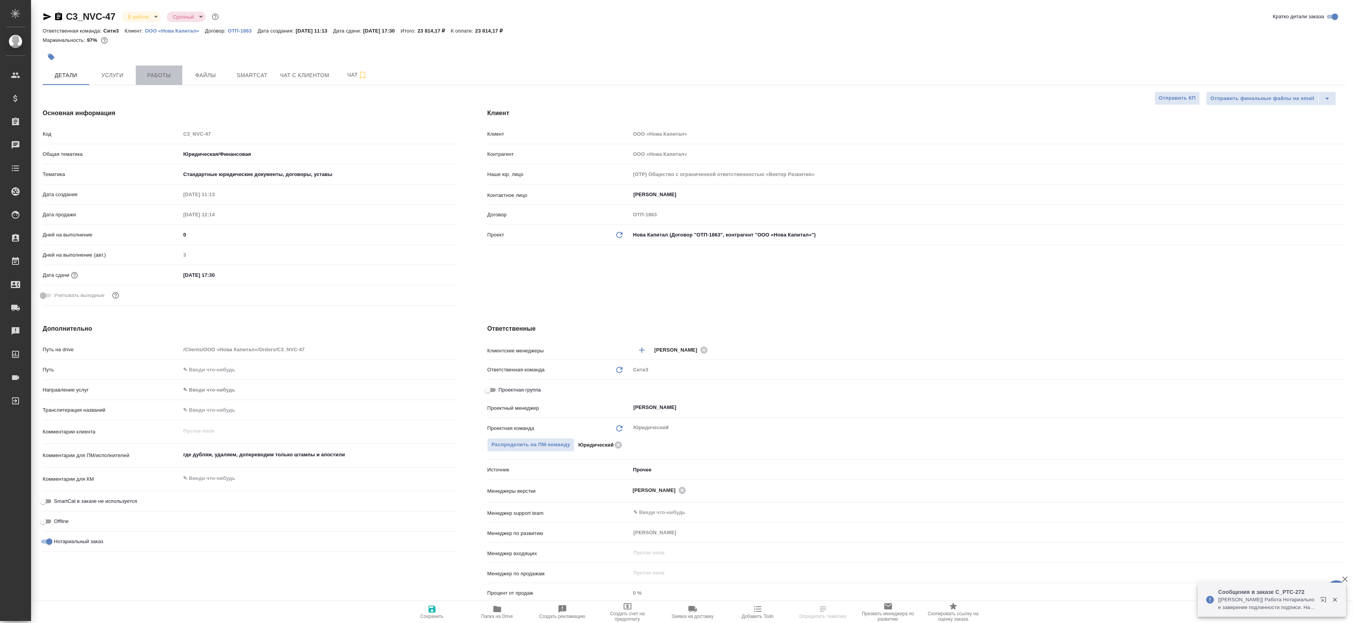
type textarea "x"
click at [170, 75] on span "Работы" at bounding box center [158, 76] width 37 height 10
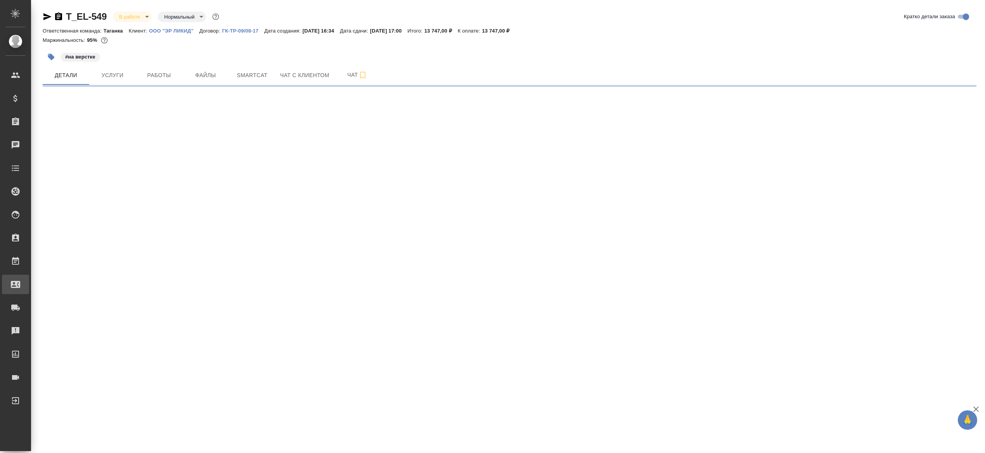
select select "RU"
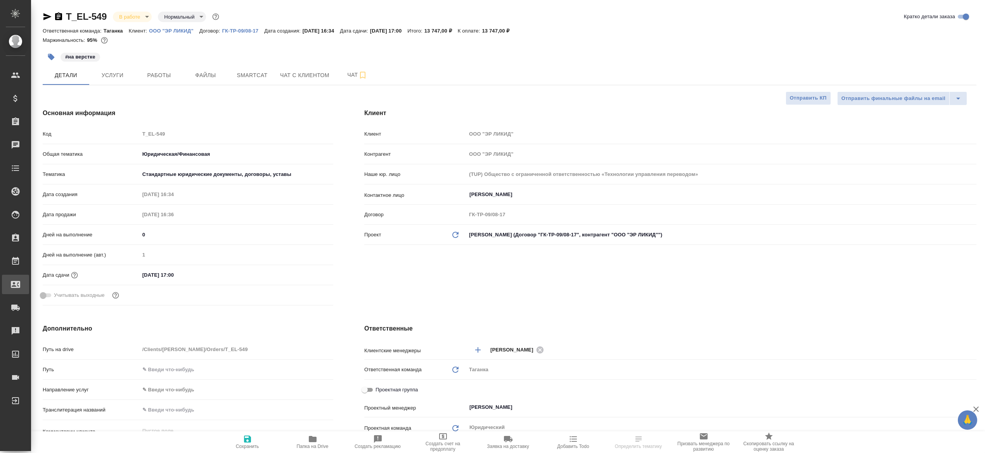
type textarea "x"
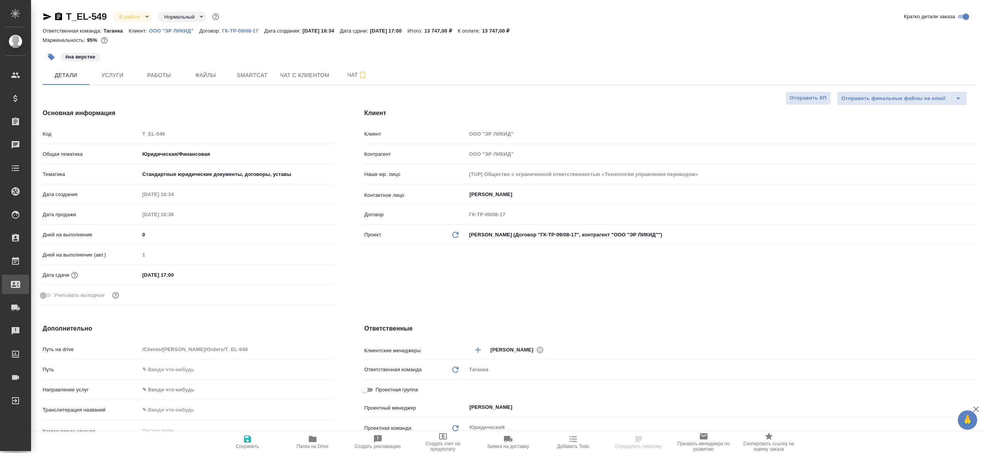
type textarea "x"
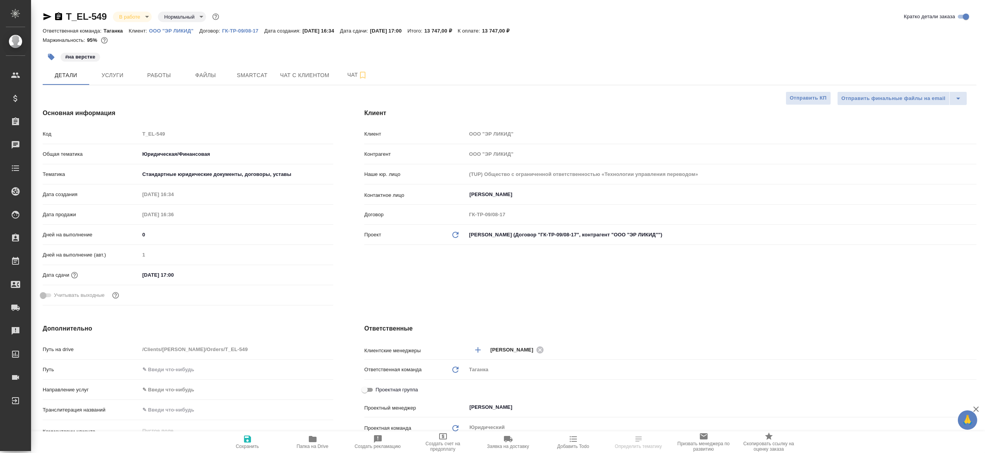
type textarea "x"
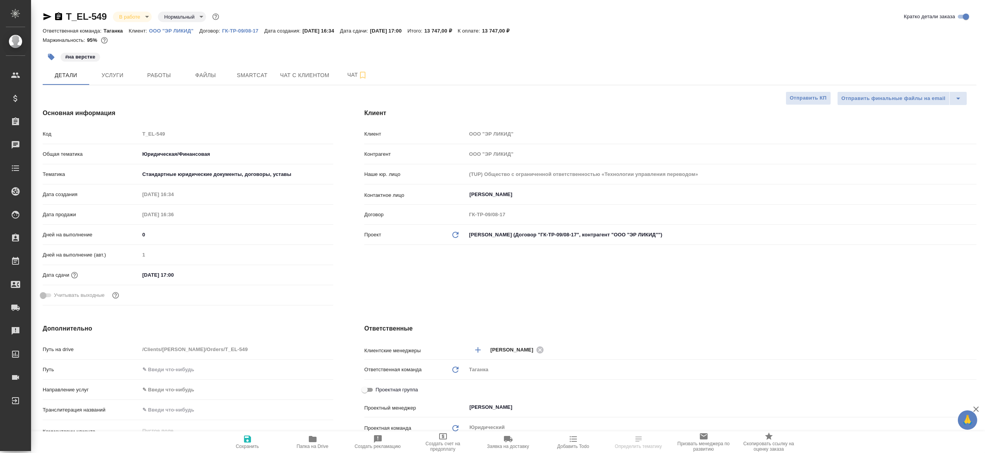
type textarea "x"
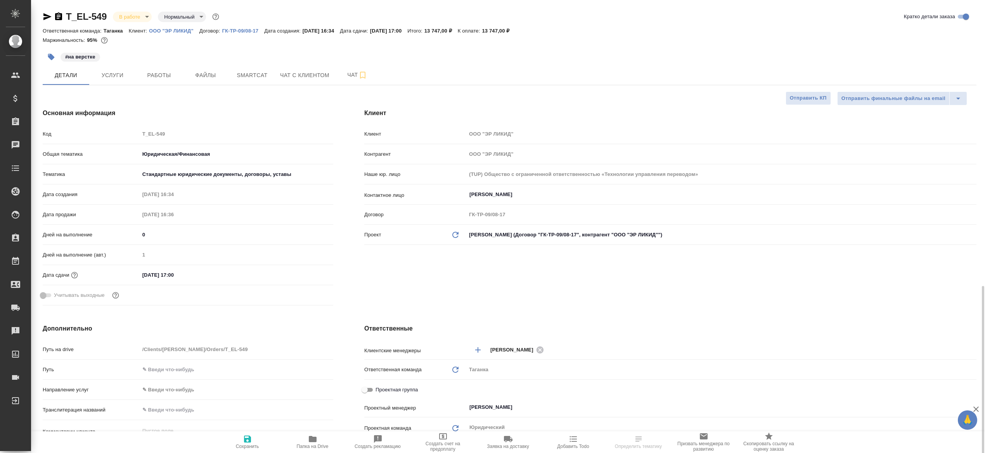
type textarea "x"
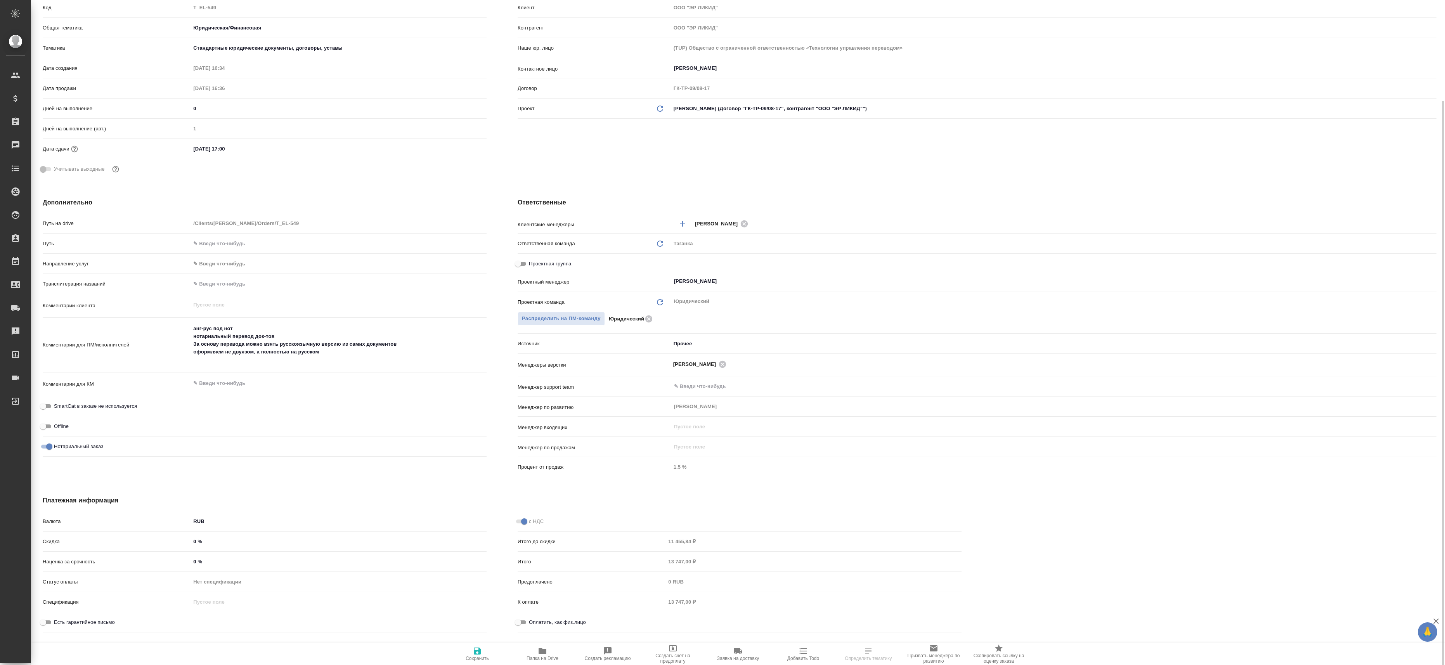
type textarea "x"
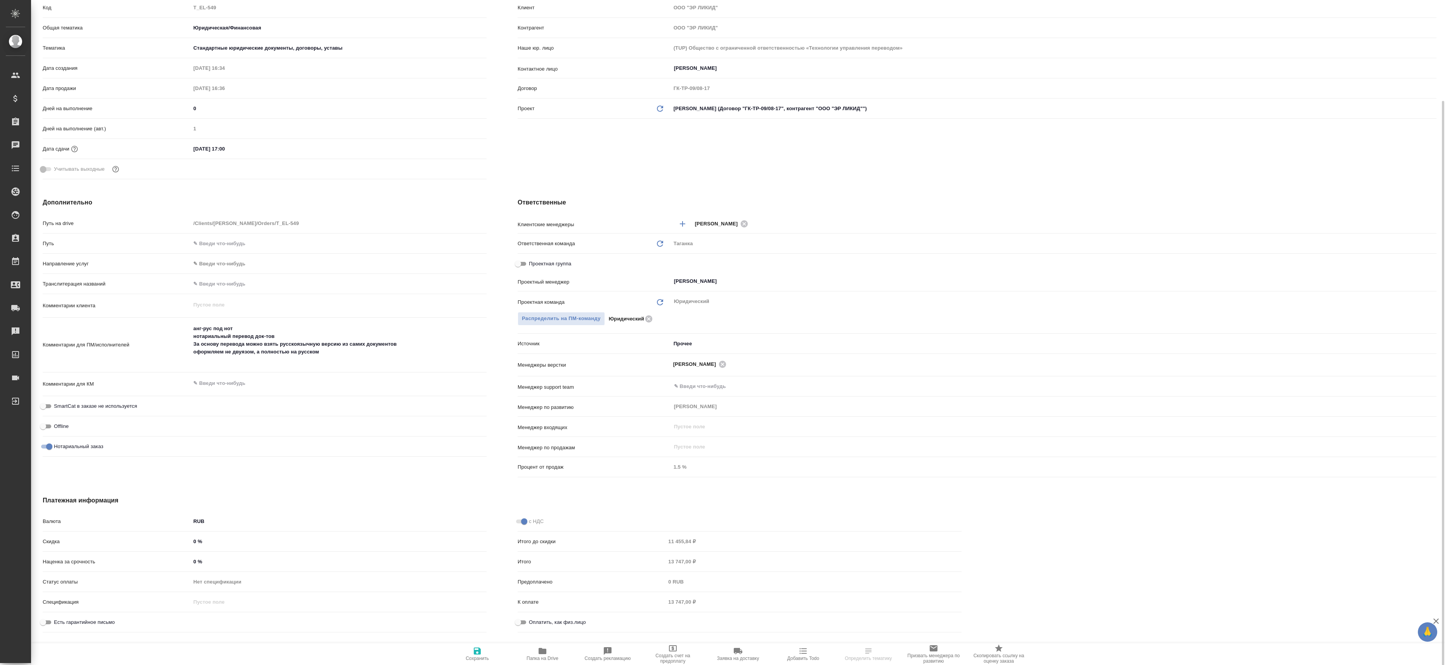
type textarea "x"
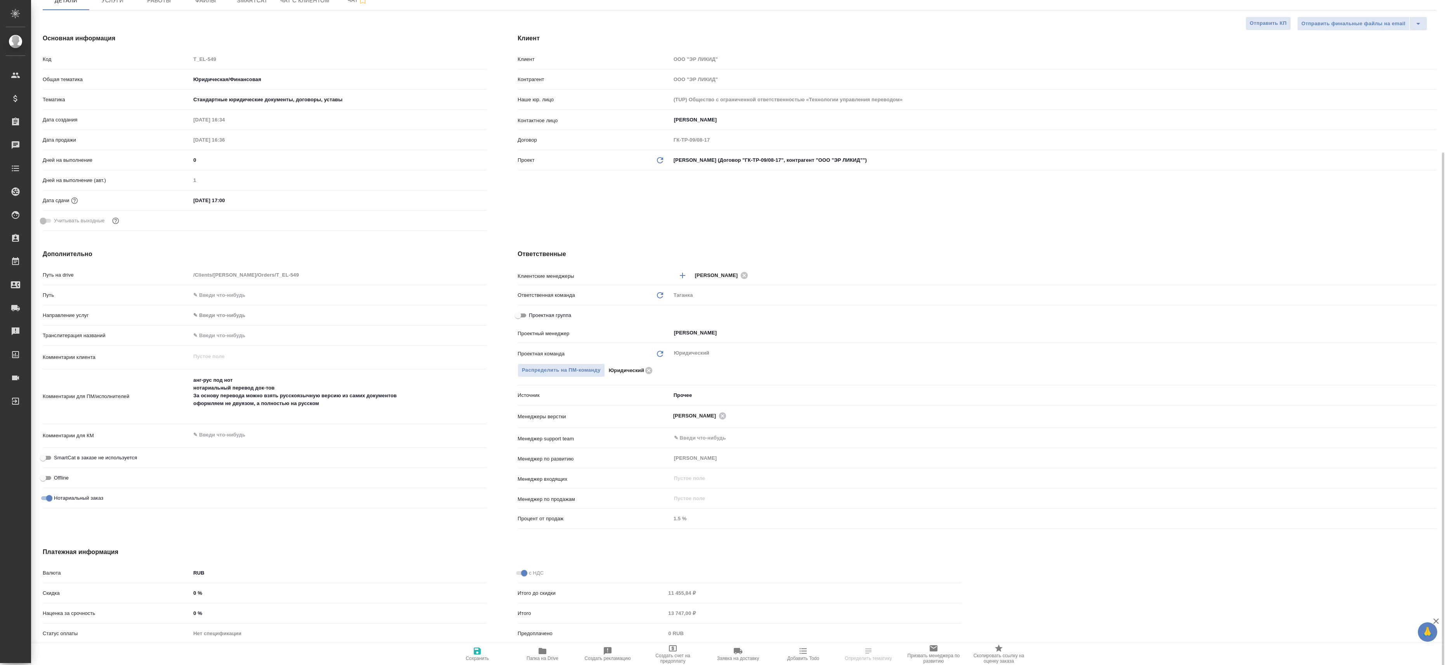
type textarea "x"
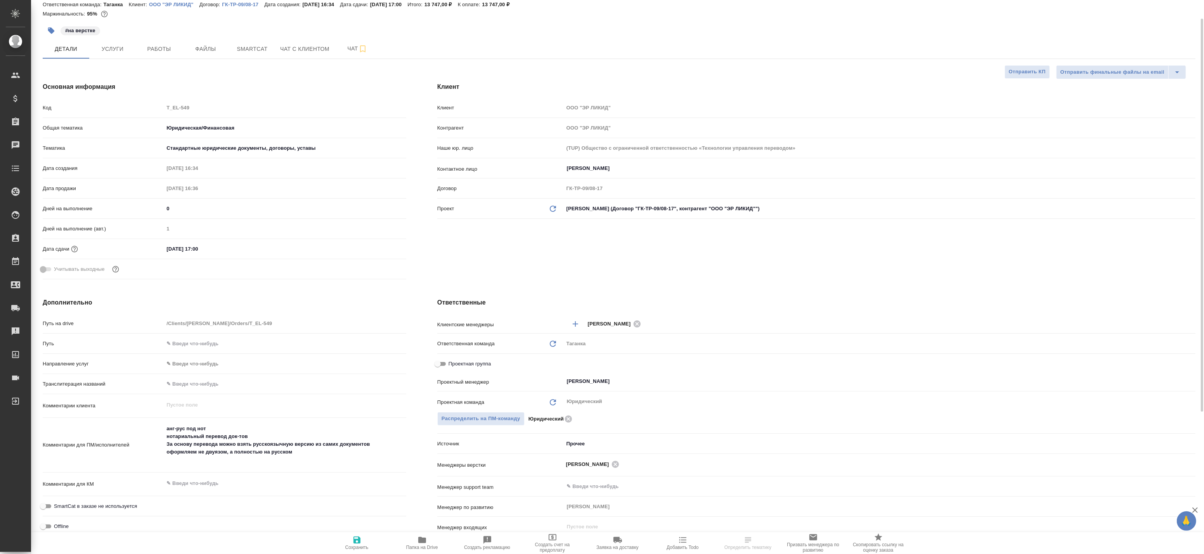
type textarea "x"
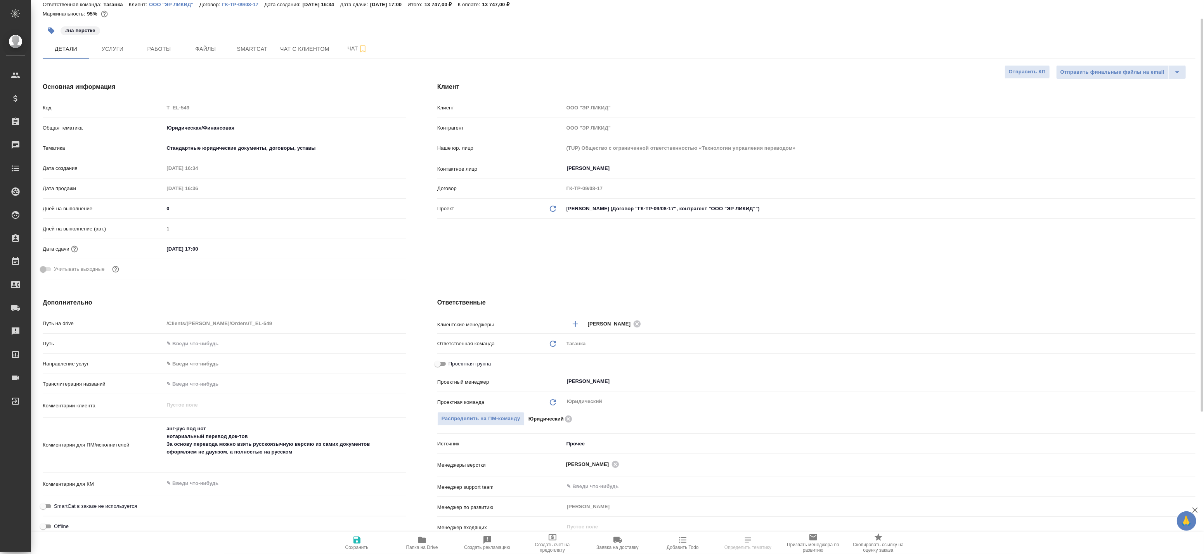
type textarea "x"
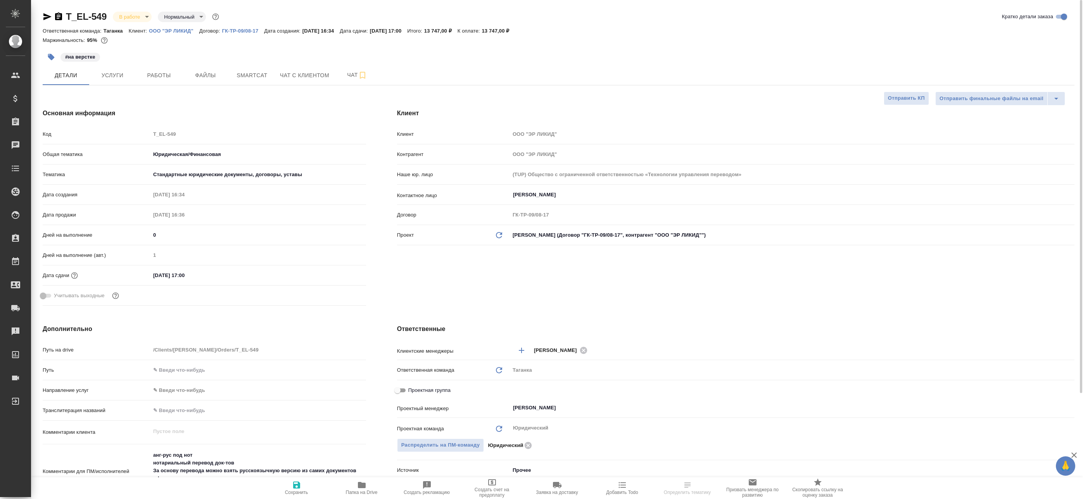
type textarea "x"
click at [155, 78] on span "Работы" at bounding box center [158, 76] width 37 height 10
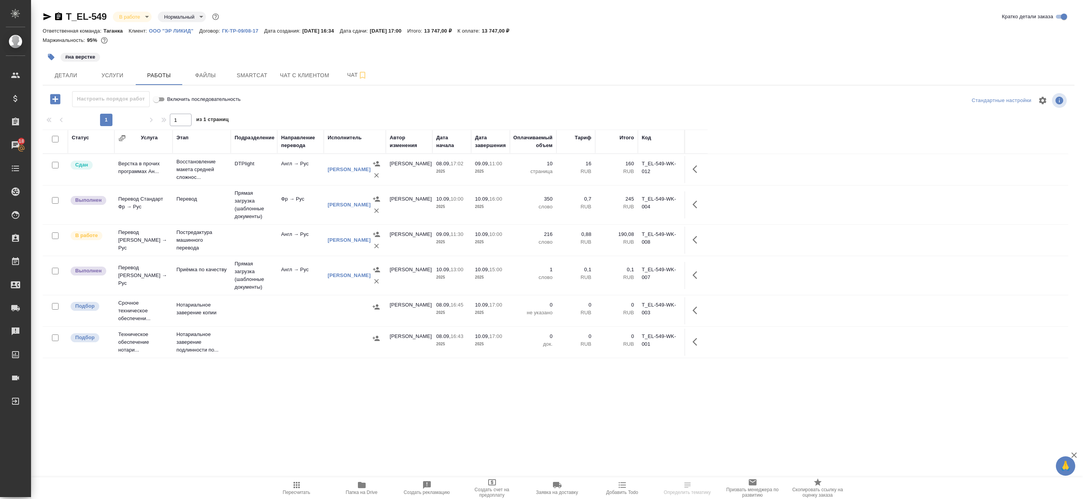
click at [237, 274] on td "Прямая загрузка (шаблонные документы)" at bounding box center [254, 275] width 47 height 39
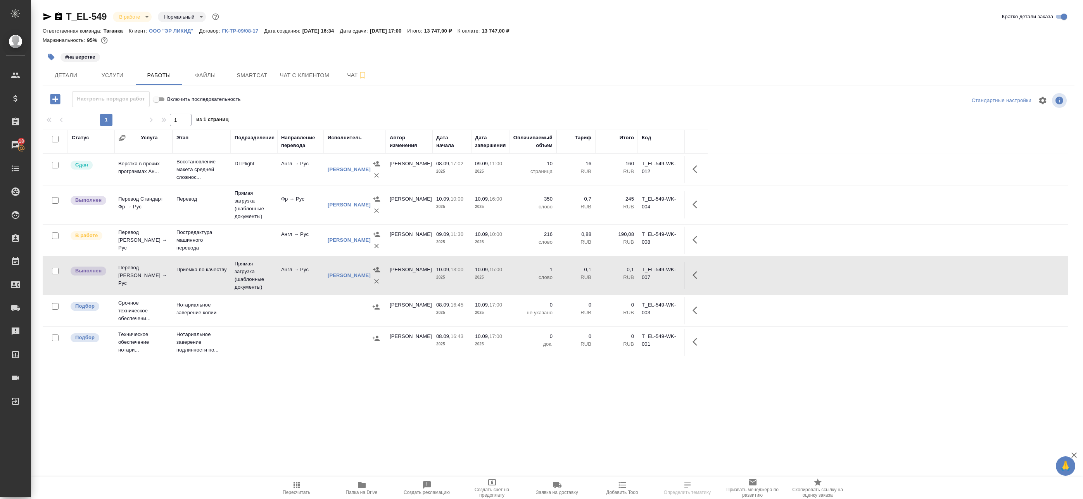
click at [701, 276] on icon "button" at bounding box center [697, 274] width 9 height 9
click at [643, 276] on icon "button" at bounding box center [640, 274] width 9 height 9
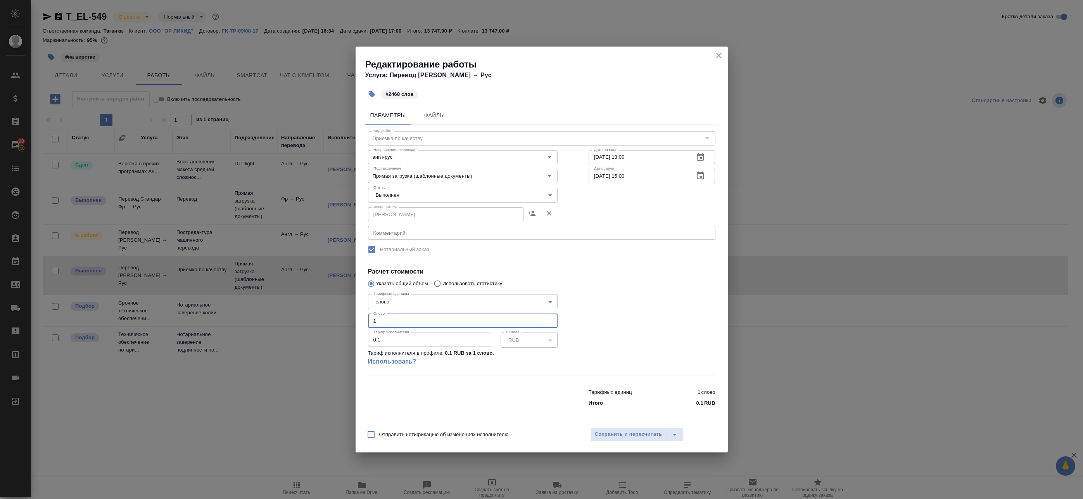
drag, startPoint x: 379, startPoint y: 320, endPoint x: 336, endPoint y: 315, distance: 43.0
click at [337, 316] on div "Редактирование работы Услуга: Перевод Стандарт Англ → Рус #2468 слов Параметры …" at bounding box center [541, 249] width 1083 height 499
type input "2468"
click at [625, 431] on button "Сохранить и пересчитать" at bounding box center [629, 434] width 76 height 14
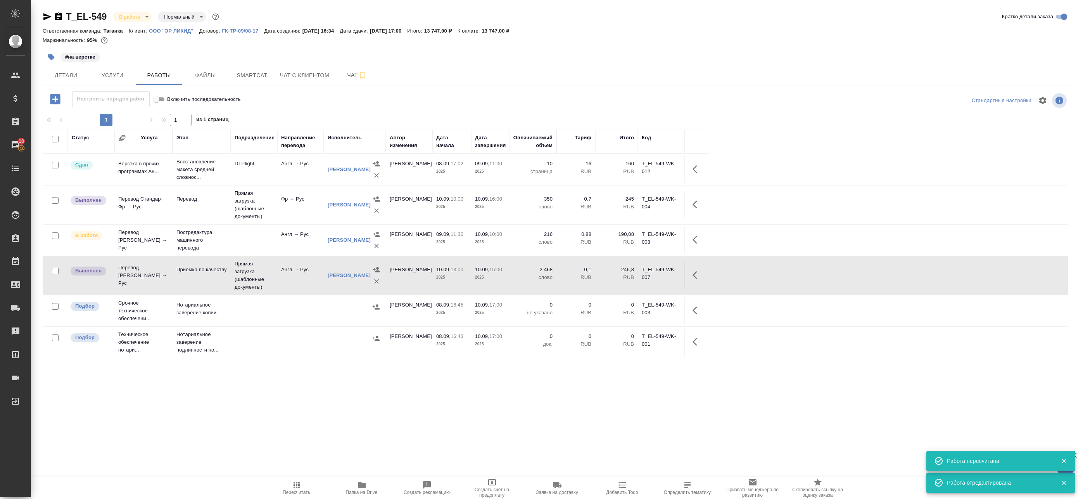
click at [303, 453] on span "Пересчитать" at bounding box center [297, 487] width 56 height 15
click at [280, 269] on td "Англ → Рус" at bounding box center [300, 275] width 47 height 27
click at [696, 273] on icon "button" at bounding box center [695, 275] width 5 height 8
click at [641, 274] on icon "button" at bounding box center [640, 275] width 7 height 7
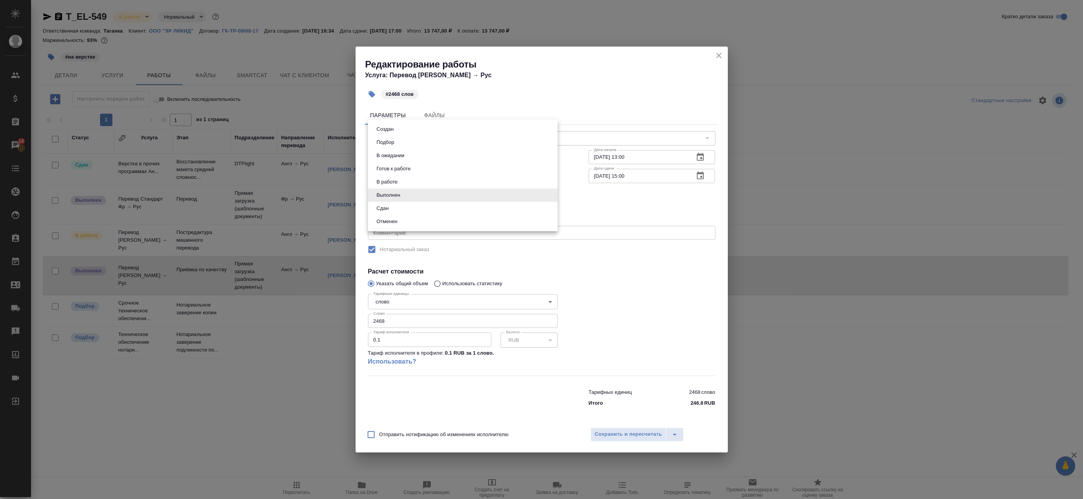
click at [412, 194] on body "🙏 .cls-1 fill:#fff; AWATERA Badanyan Artak Клиенты Спецификации Заказы 18 Чаты …" at bounding box center [541, 249] width 1083 height 499
click at [403, 208] on li "Сдан" at bounding box center [463, 208] width 190 height 13
type input "closed"
click at [644, 432] on span "Сохранить и пересчитать" at bounding box center [628, 434] width 67 height 9
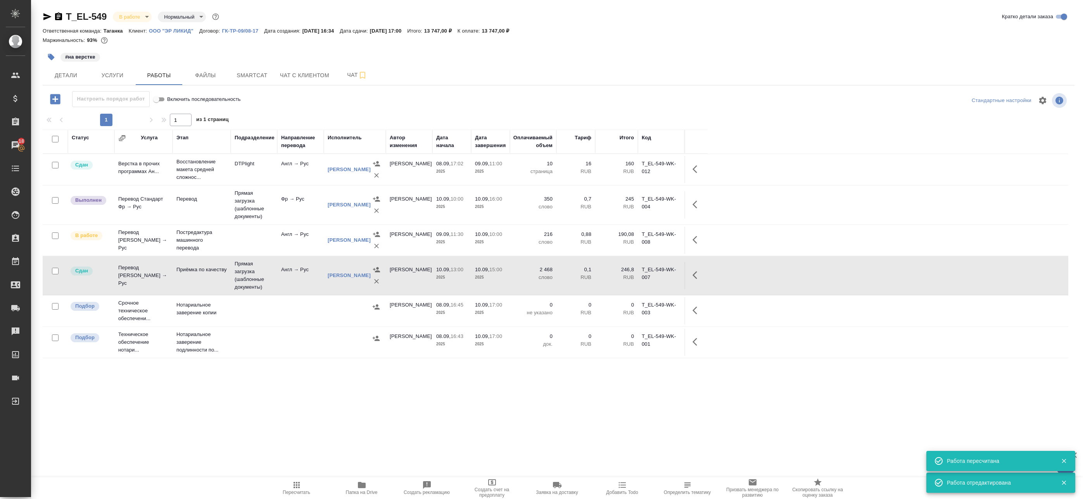
click at [125, 17] on body "🙏 .cls-1 fill:#fff; AWATERA Badanyan Artak Клиенты Спецификации Заказы 18 Чаты …" at bounding box center [541, 249] width 1083 height 499
click at [127, 96] on button "Сдан без статистики" at bounding box center [145, 95] width 53 height 9
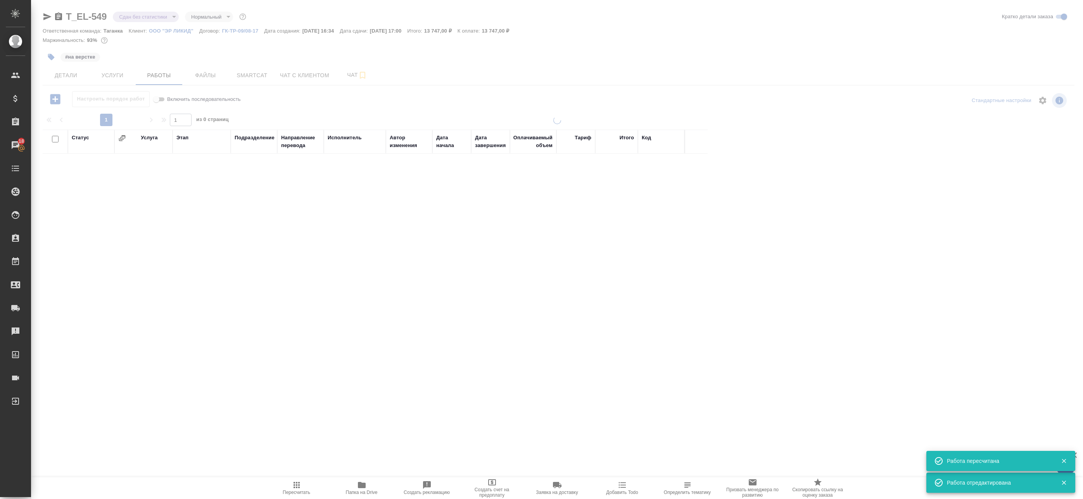
click at [49, 18] on icon "button" at bounding box center [47, 16] width 9 height 9
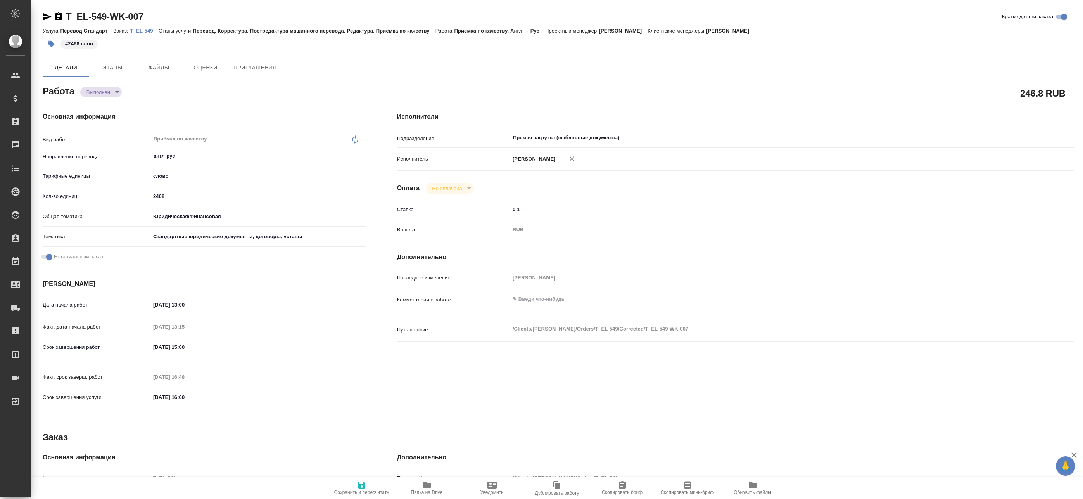
type textarea "x"
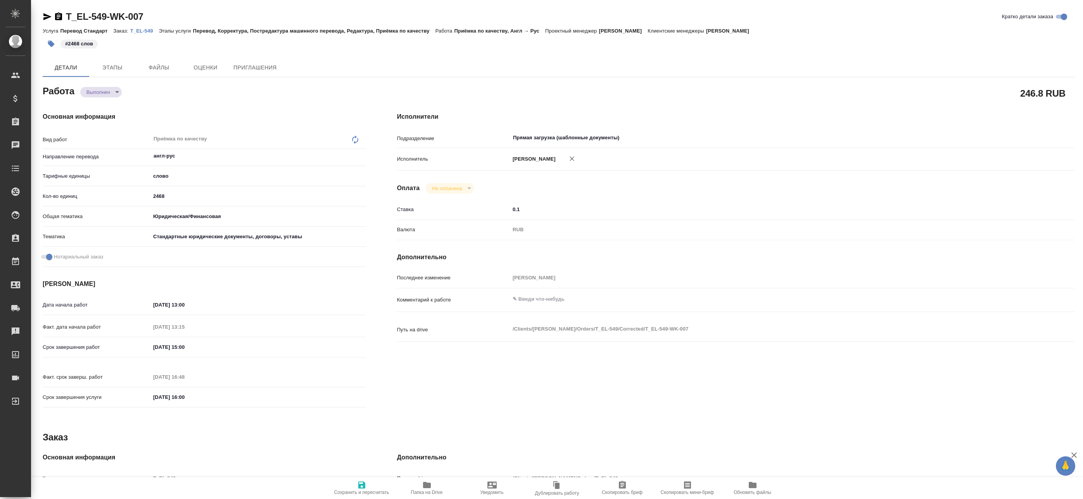
type textarea "x"
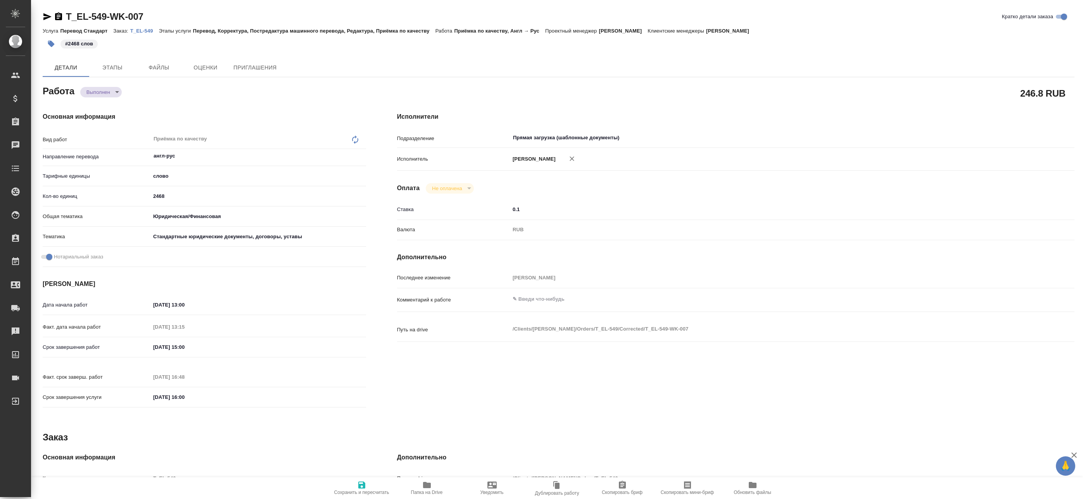
type textarea "x"
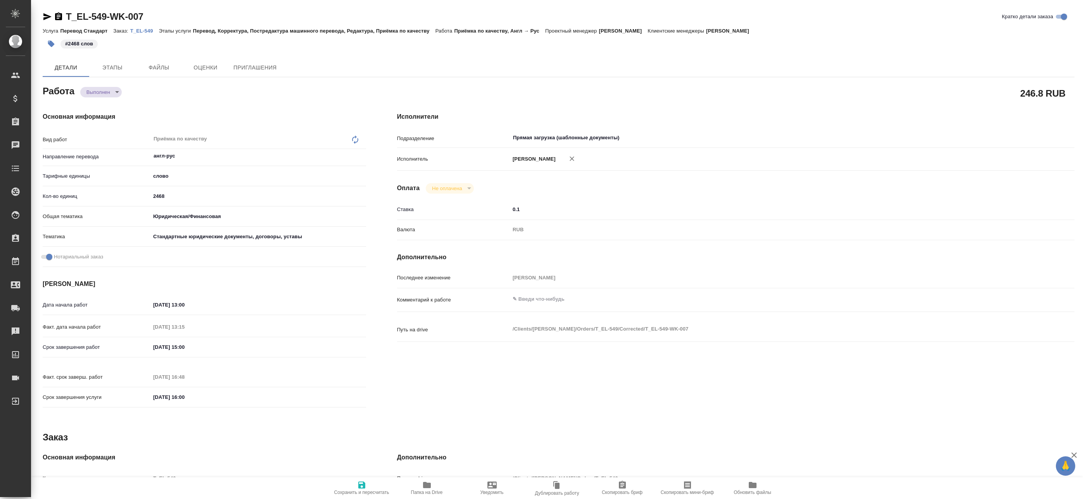
type textarea "x"
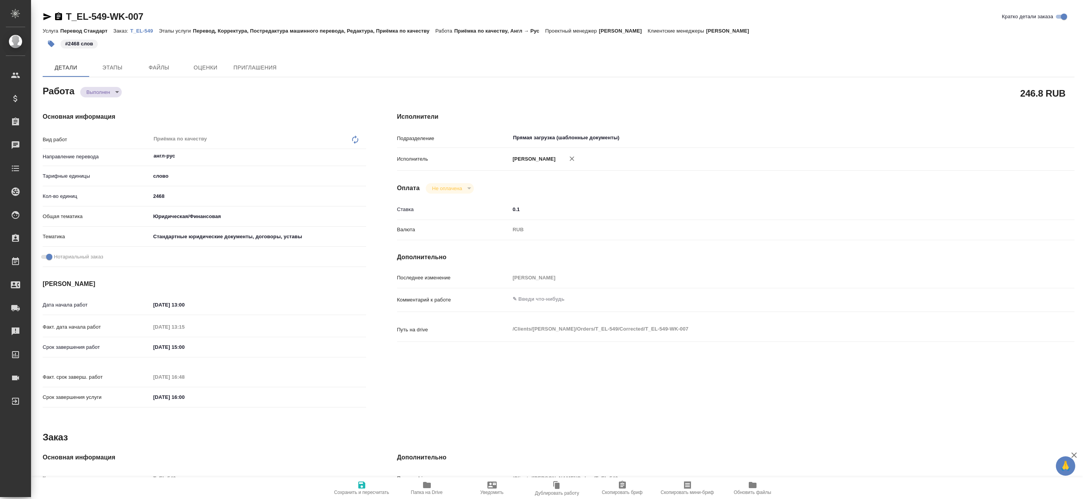
type textarea "x"
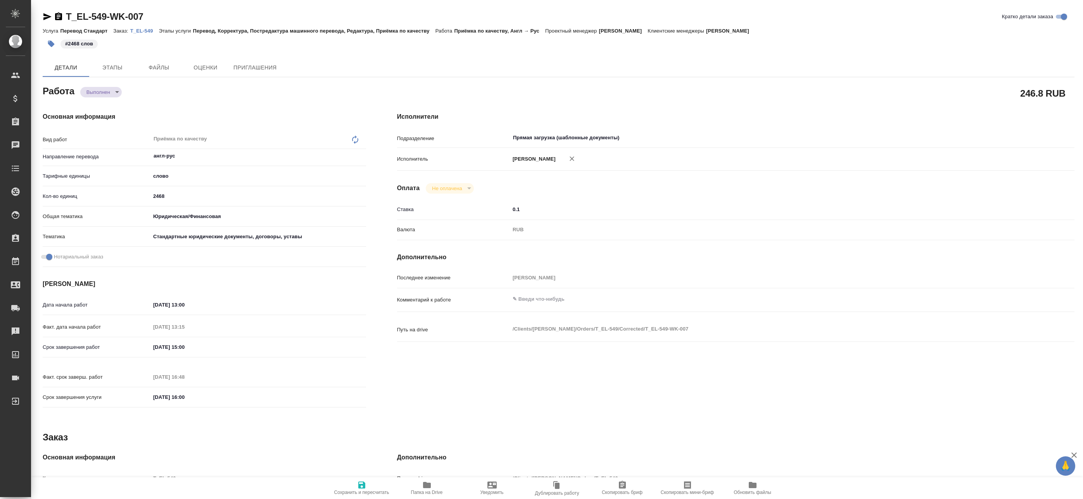
click at [433, 487] on span "Папка на Drive" at bounding box center [427, 487] width 56 height 15
type textarea "x"
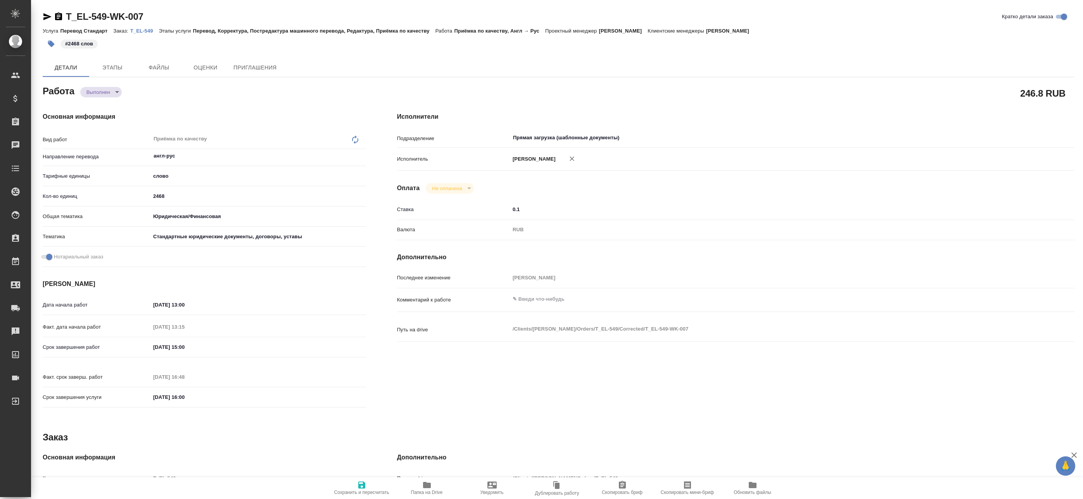
type textarea "x"
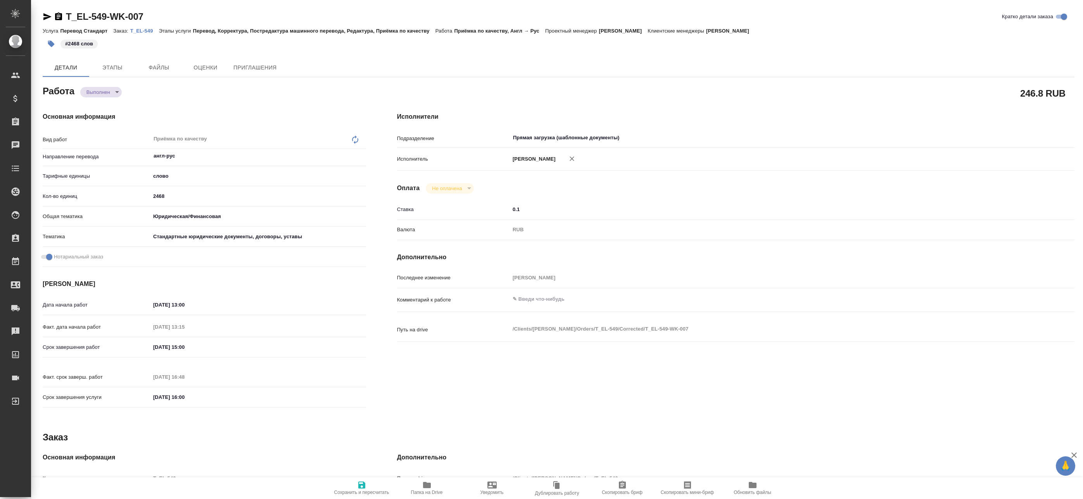
type textarea "x"
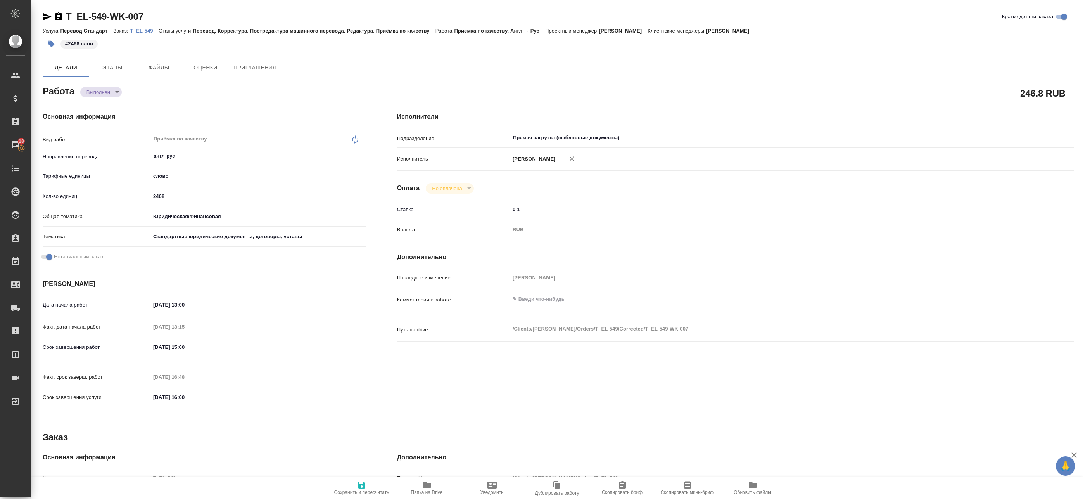
type textarea "x"
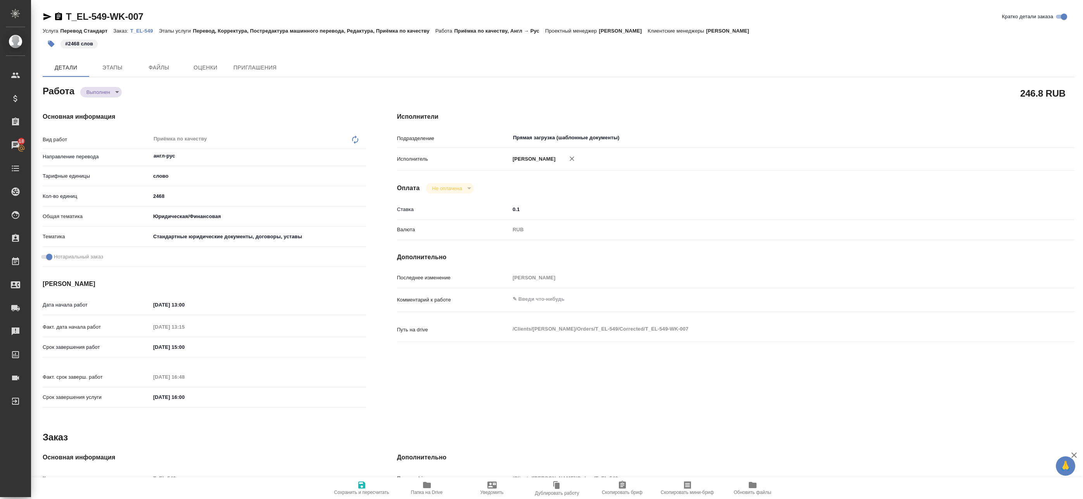
type textarea "x"
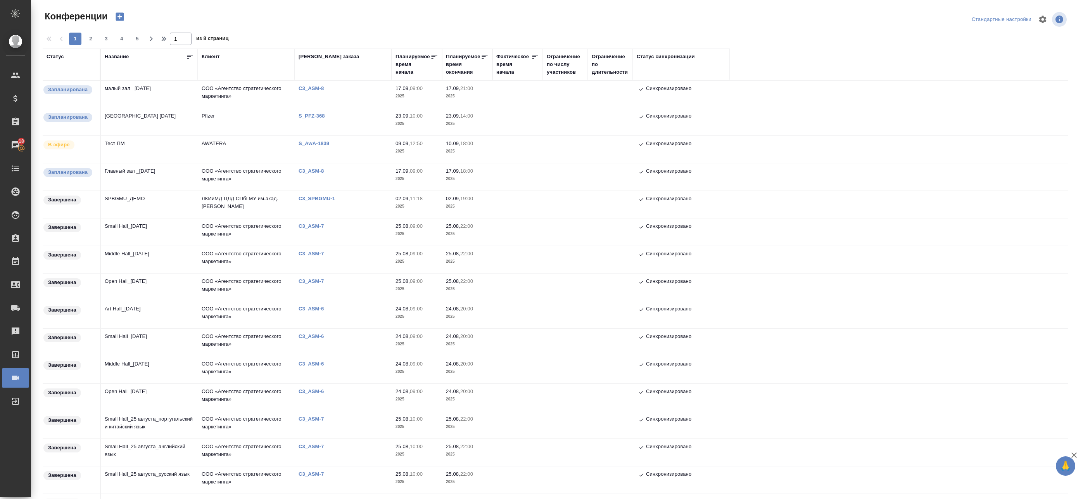
click at [167, 118] on td "[GEOGRAPHIC_DATA] [DATE]" at bounding box center [149, 121] width 97 height 27
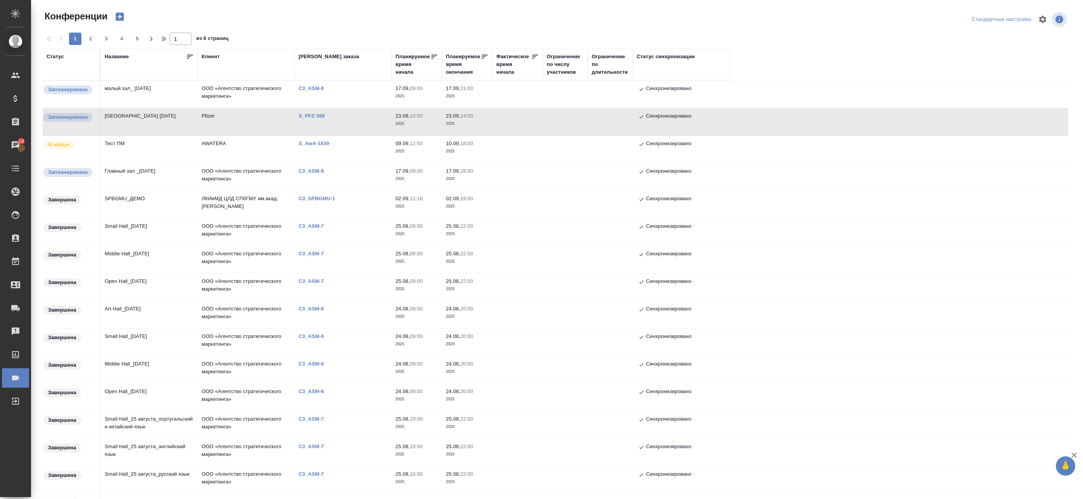
click at [181, 168] on td "Главный зал _[DATE]" at bounding box center [149, 176] width 97 height 27
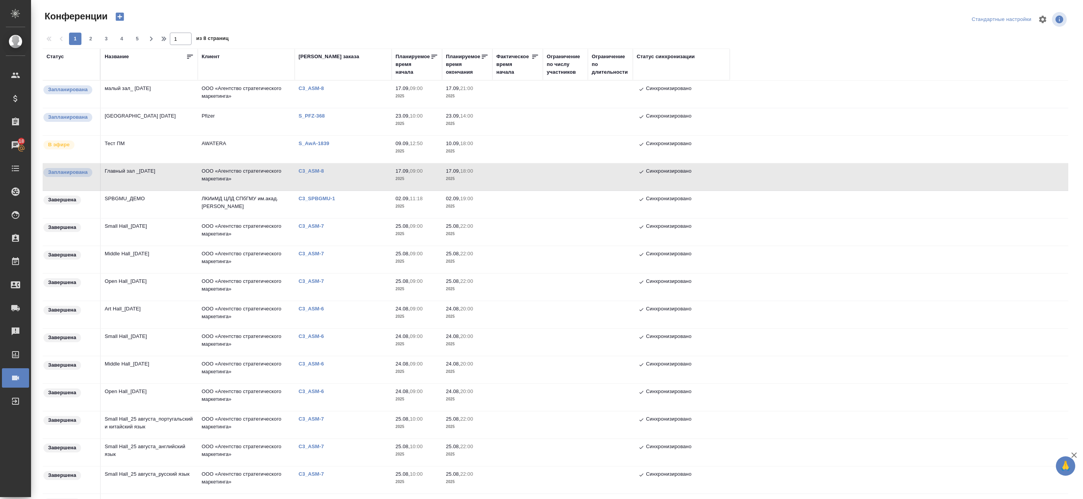
click at [187, 178] on td "Главный зал _[DATE]" at bounding box center [149, 176] width 97 height 27
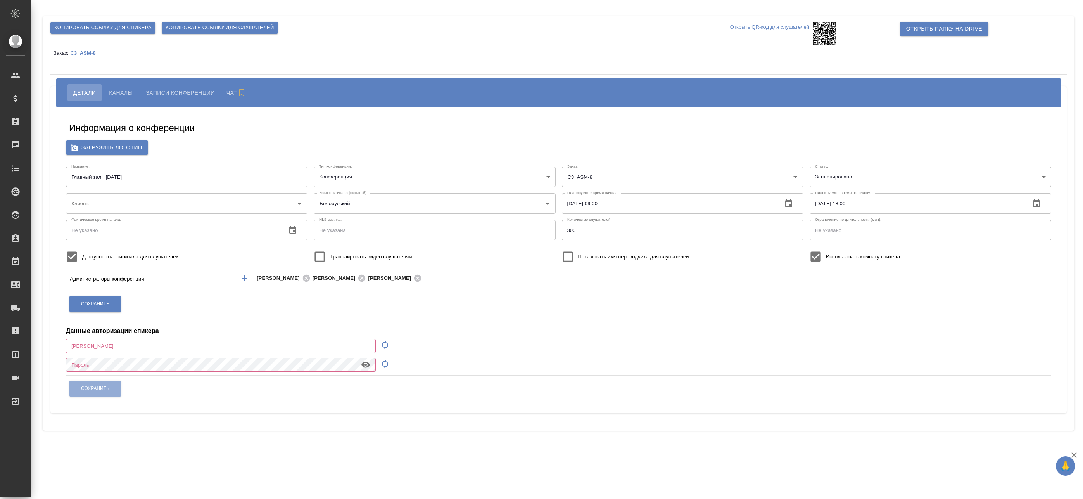
type input "[EMAIL_ADDRESS][DOMAIN_NAME]"
type input "ООО «Агентство стратегического маркетинга»"
click at [125, 87] on button "Каналы" at bounding box center [120, 92] width 35 height 17
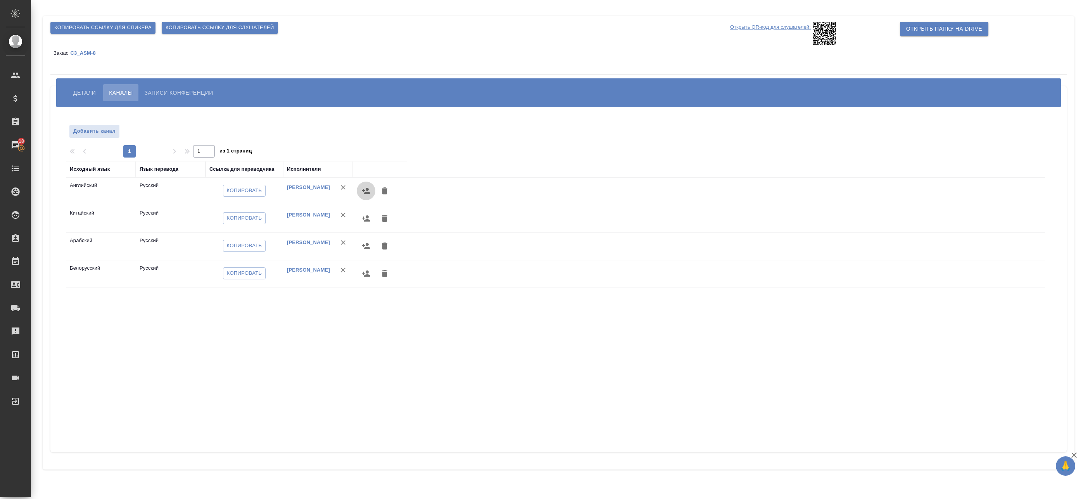
click at [365, 192] on icon "button" at bounding box center [366, 190] width 9 height 9
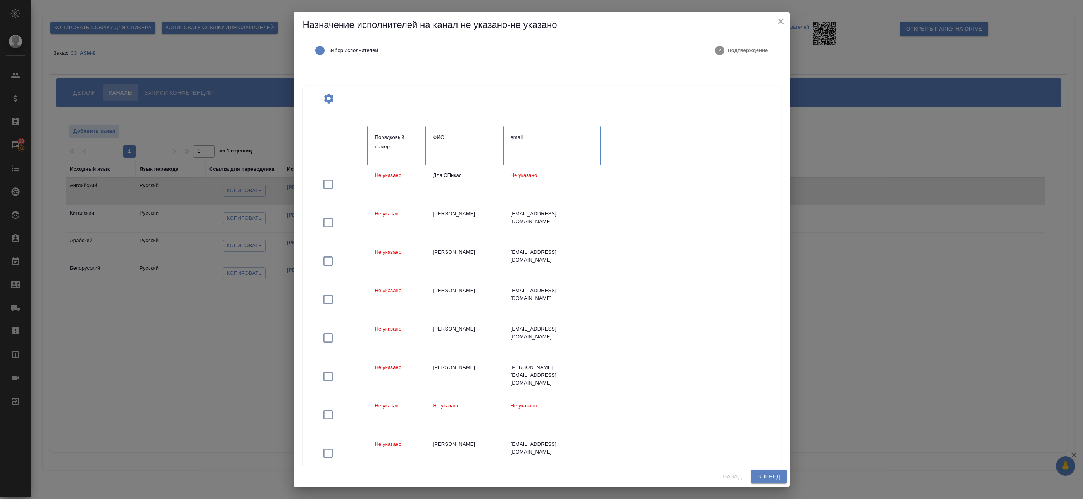
click at [453, 150] on input "text" at bounding box center [465, 147] width 65 height 11
paste input "главный зал _17 сентября_англ"
type input "главный зал _17 сентября_англ"
click at [531, 148] on div at bounding box center [543, 337] width 465 height 422
click at [531, 148] on input "text" at bounding box center [543, 147] width 65 height 11
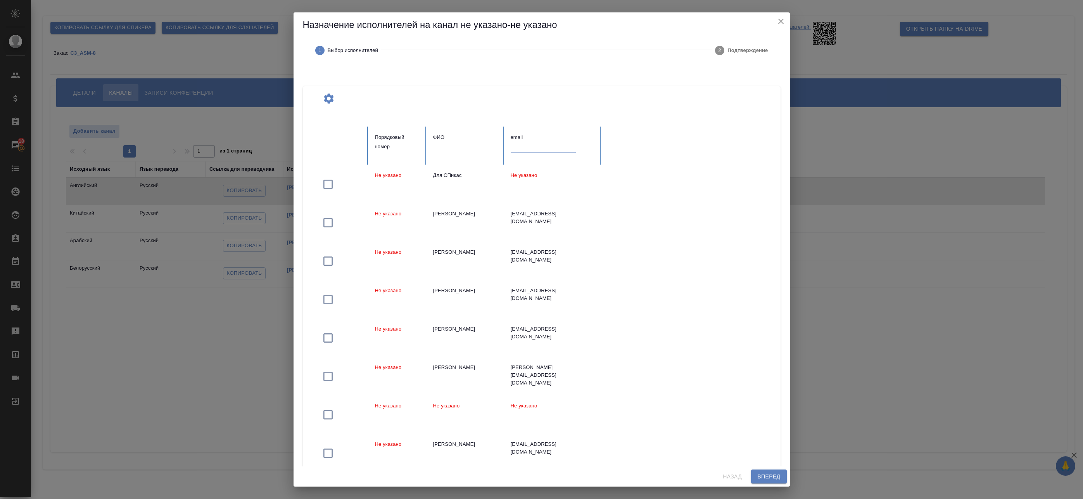
paste input "главный зал _17 сентября_англ"
type input "главный зал _17 сентября_англ"
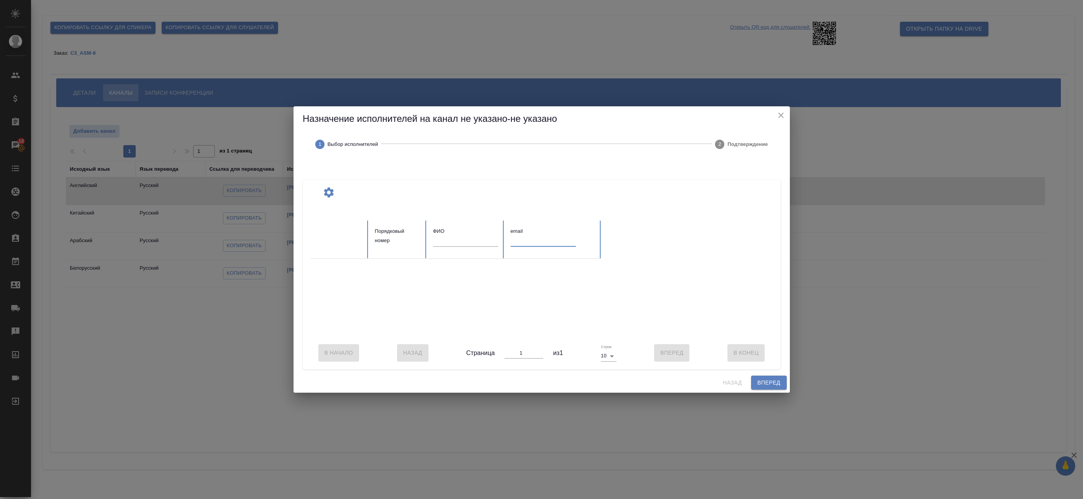
click at [454, 239] on input "text" at bounding box center [465, 241] width 65 height 11
paste input "главный зал _17 сентября_англ"
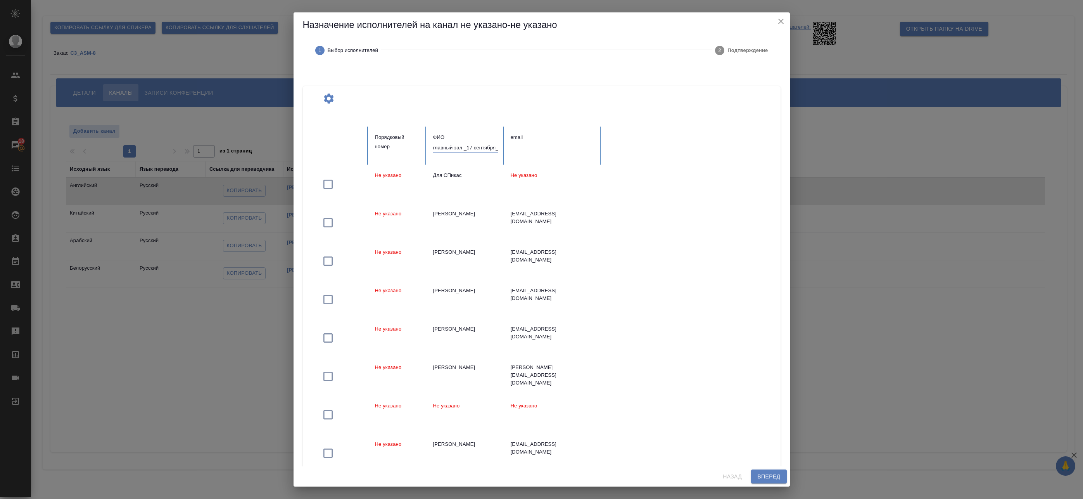
scroll to position [0, 11]
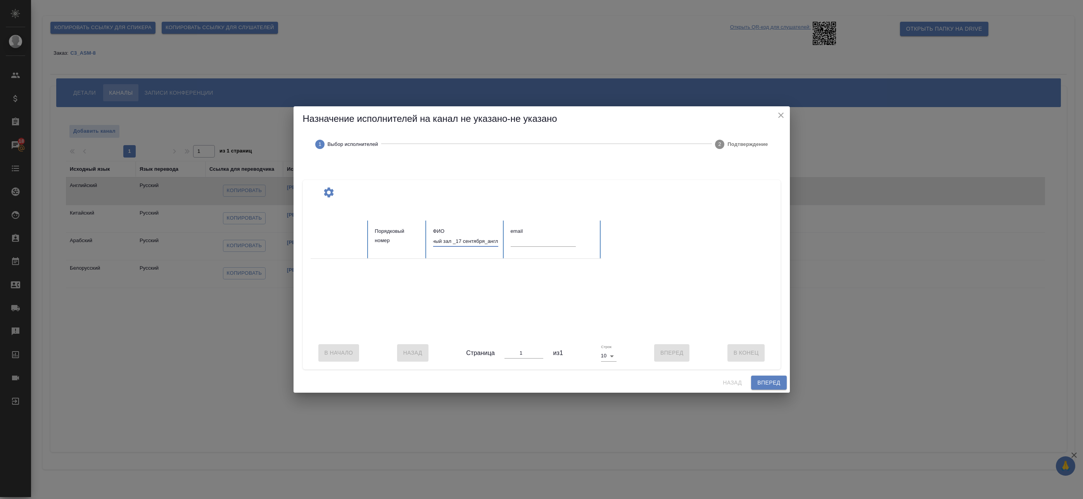
drag, startPoint x: 464, startPoint y: 237, endPoint x: 559, endPoint y: 236, distance: 95.0
click at [559, 236] on tr "Порядковый номер ФИО главный зал _17 сентября_англ email" at bounding box center [456, 239] width 291 height 38
type input "L"
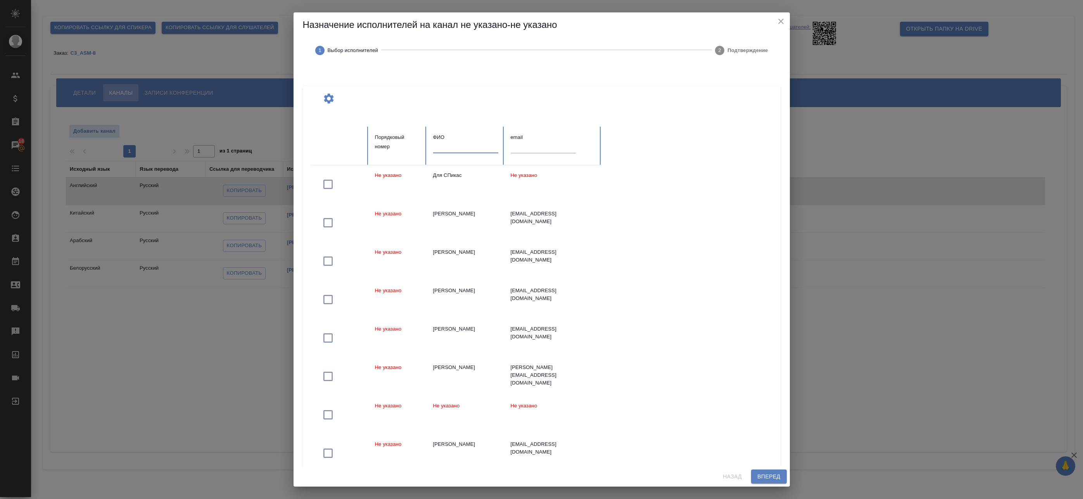
click at [441, 148] on input "text" at bounding box center [465, 147] width 65 height 11
paste input "Для СПикас"
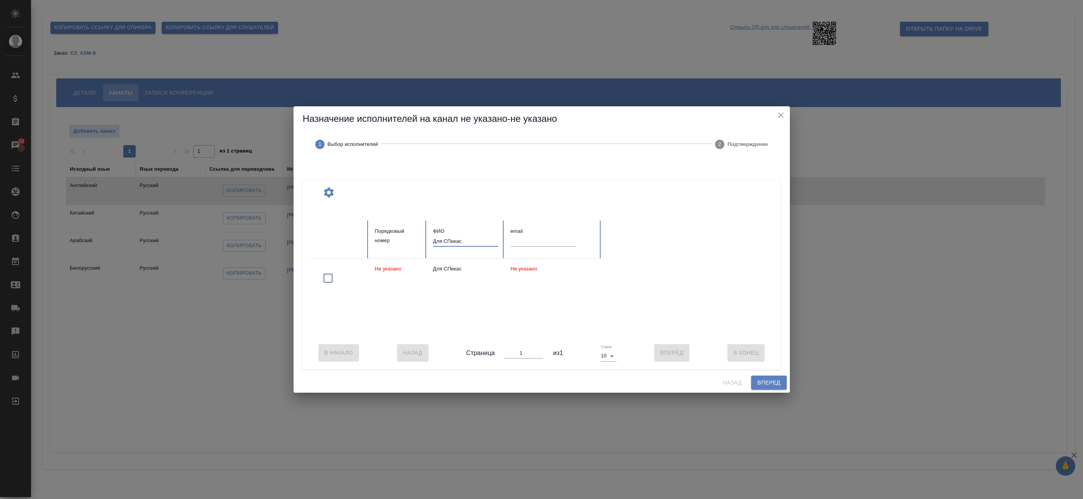
type input "Для СПикас"
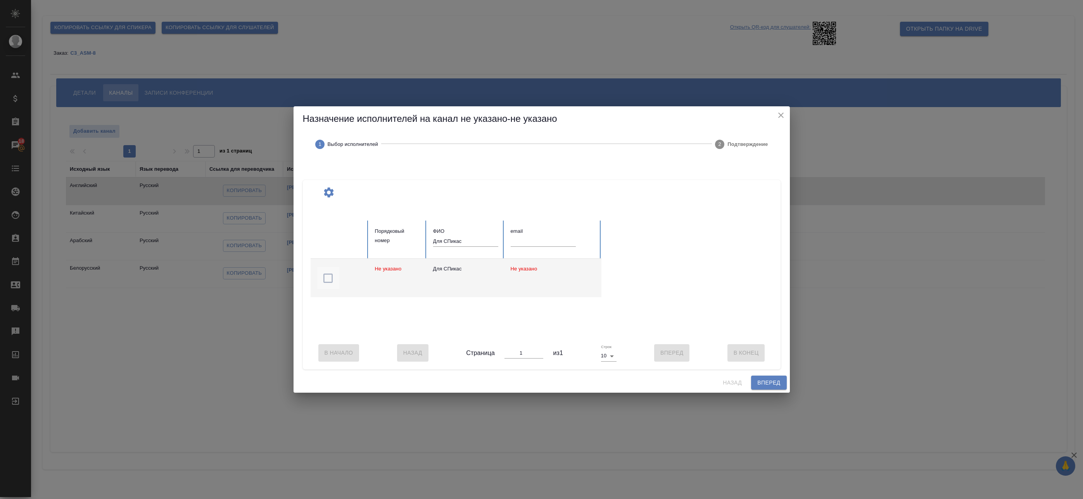
click at [328, 275] on icon "button" at bounding box center [328, 278] width 12 height 12
click at [761, 384] on span "Вперед" at bounding box center [769, 383] width 23 height 10
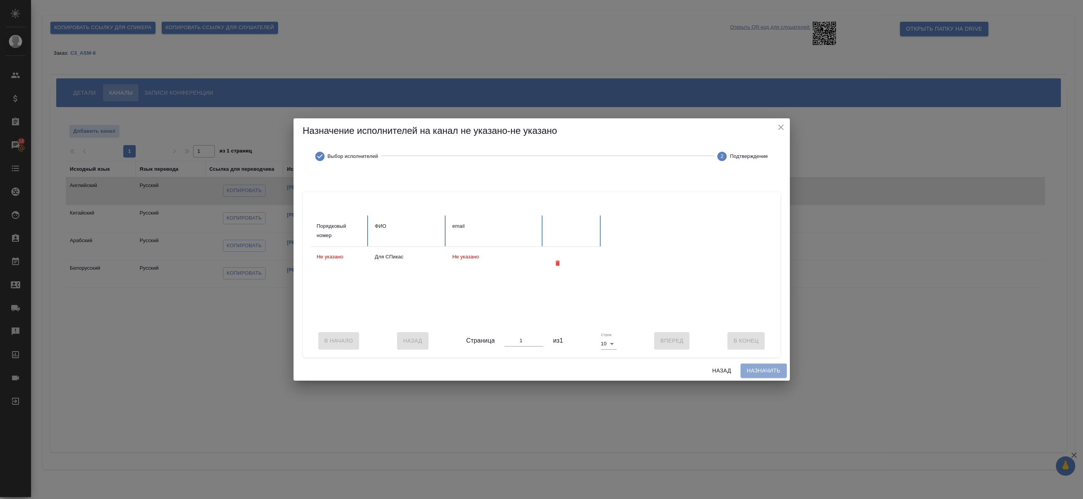
click at [757, 375] on span "Назначить" at bounding box center [764, 371] width 34 height 10
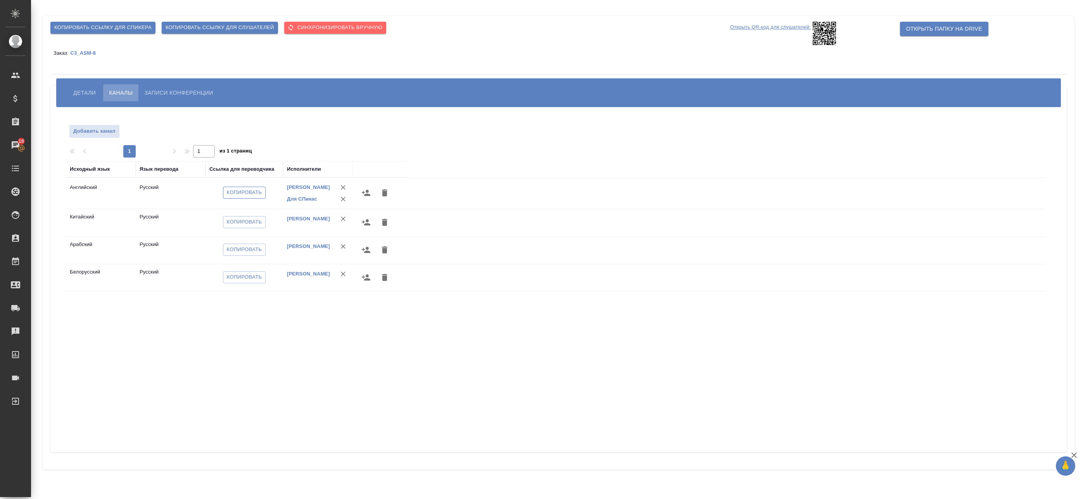
click at [244, 193] on span "Копировать" at bounding box center [244, 192] width 35 height 9
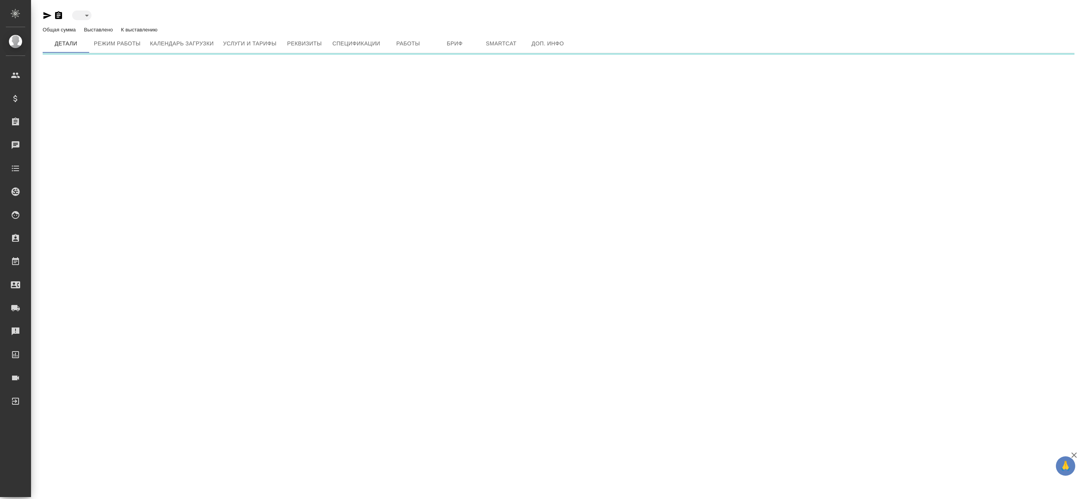
type input "created"
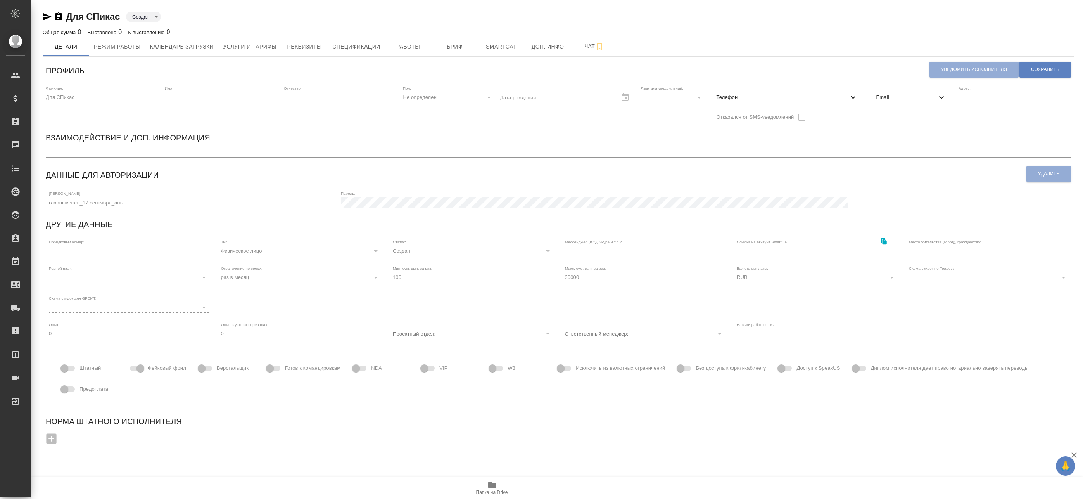
click at [48, 16] on icon "button" at bounding box center [47, 16] width 8 height 7
click at [54, 16] on icon "button" at bounding box center [58, 16] width 9 height 9
click at [667, 102] on div "​" at bounding box center [672, 97] width 63 height 11
drag, startPoint x: 775, startPoint y: 95, endPoint x: 801, endPoint y: 94, distance: 25.6
click at [776, 95] on span "Телефон" at bounding box center [782, 97] width 132 height 8
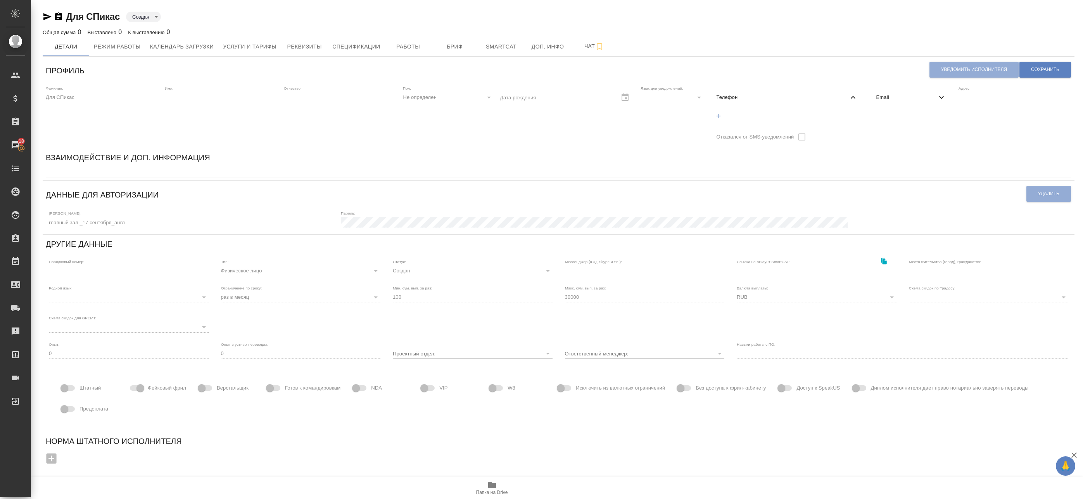
click at [882, 98] on span "Email" at bounding box center [907, 97] width 61 height 8
click at [901, 98] on span "Email" at bounding box center [907, 97] width 61 height 8
click at [794, 93] on span "Телефон" at bounding box center [782, 97] width 132 height 8
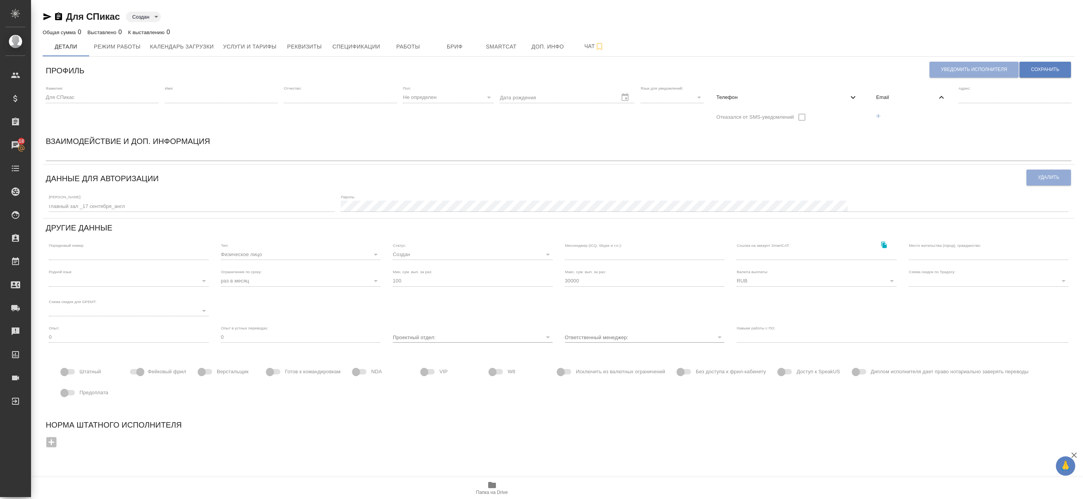
click at [794, 93] on span "Телефон" at bounding box center [782, 97] width 132 height 8
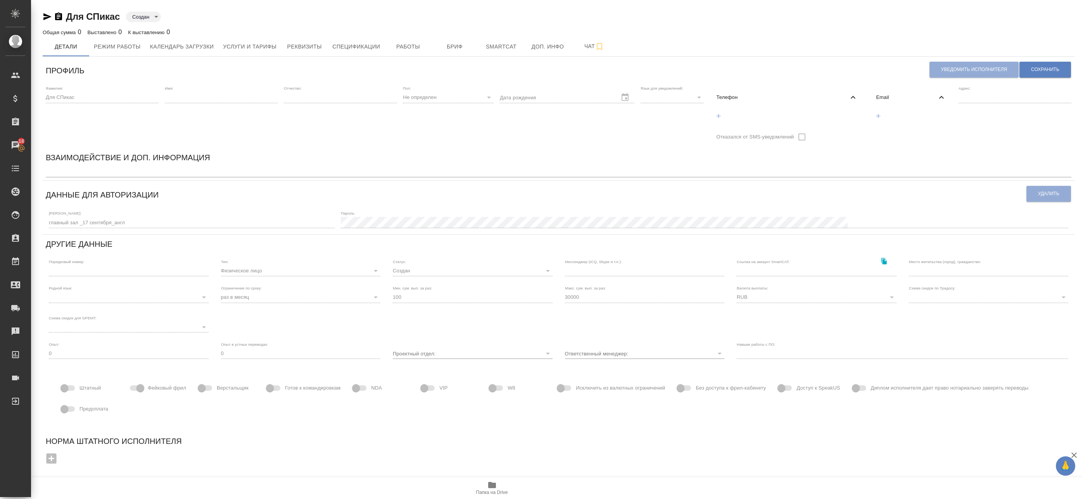
drag, startPoint x: 734, startPoint y: 109, endPoint x: 865, endPoint y: 112, distance: 130.7
click at [735, 110] on div at bounding box center [787, 116] width 154 height 20
click at [905, 110] on div at bounding box center [911, 116] width 82 height 20
click at [876, 116] on div at bounding box center [911, 116] width 82 height 20
click at [881, 116] on div at bounding box center [911, 116] width 82 height 20
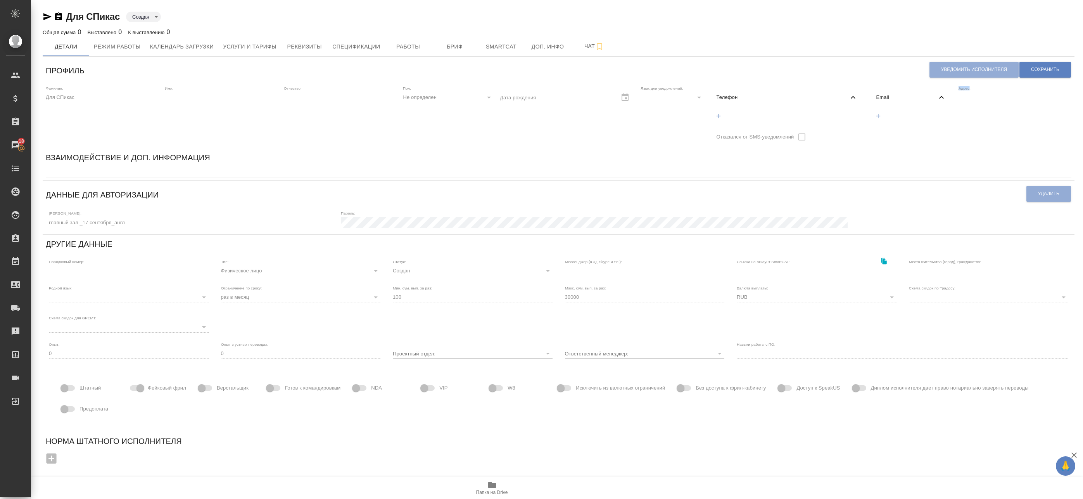
click at [881, 116] on div at bounding box center [911, 116] width 82 height 20
drag, startPoint x: 881, startPoint y: 116, endPoint x: 877, endPoint y: 112, distance: 5.0
click at [876, 112] on div at bounding box center [911, 116] width 82 height 20
click at [896, 97] on span "Email" at bounding box center [907, 97] width 61 height 8
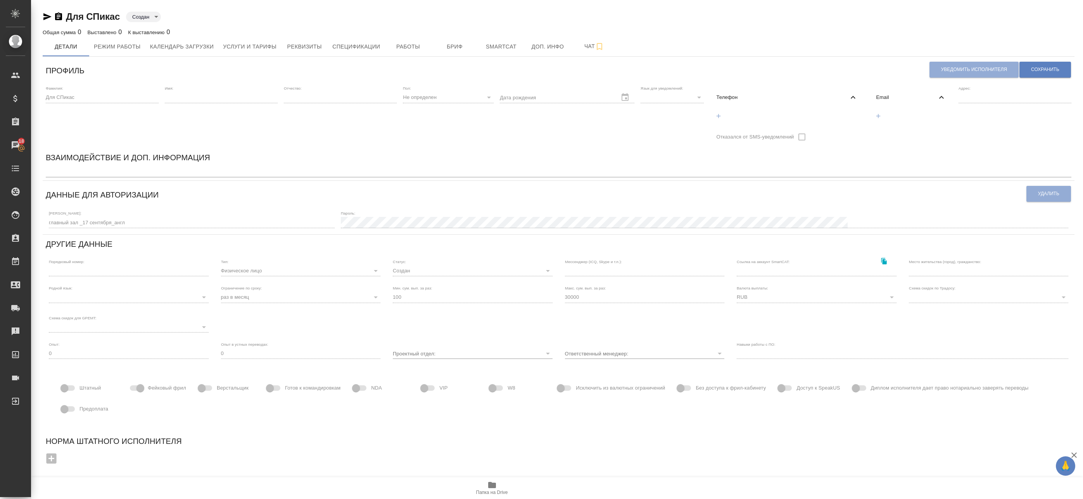
click at [878, 115] on div at bounding box center [911, 116] width 82 height 20
click at [101, 216] on div "[PERSON_NAME]: главный зал _17 сентября_англ" at bounding box center [192, 219] width 286 height 17
click at [141, 225] on div "[PERSON_NAME]: главный зал _17 сентября_англ [GEOGRAPHIC_DATA]:" at bounding box center [559, 219] width 1026 height 24
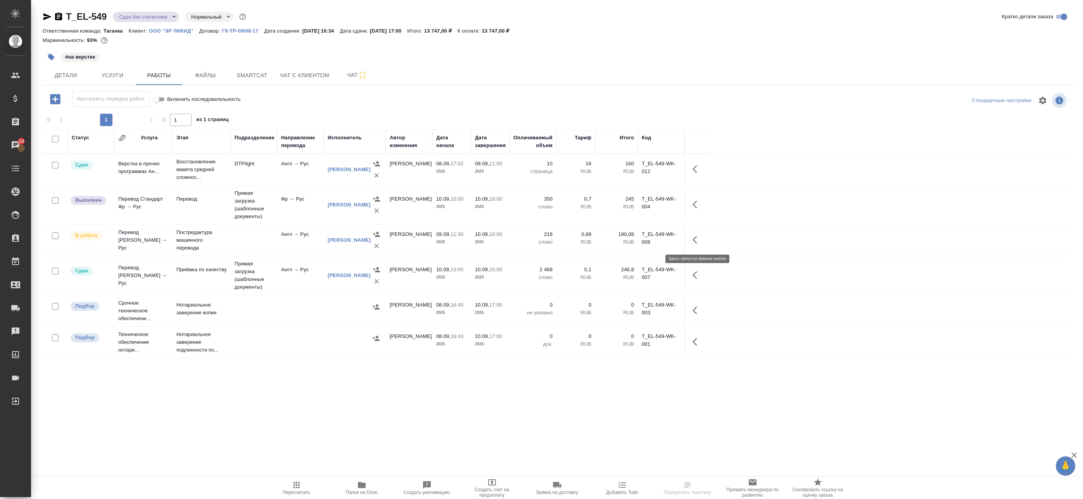
click at [694, 238] on icon "button" at bounding box center [697, 239] width 9 height 9
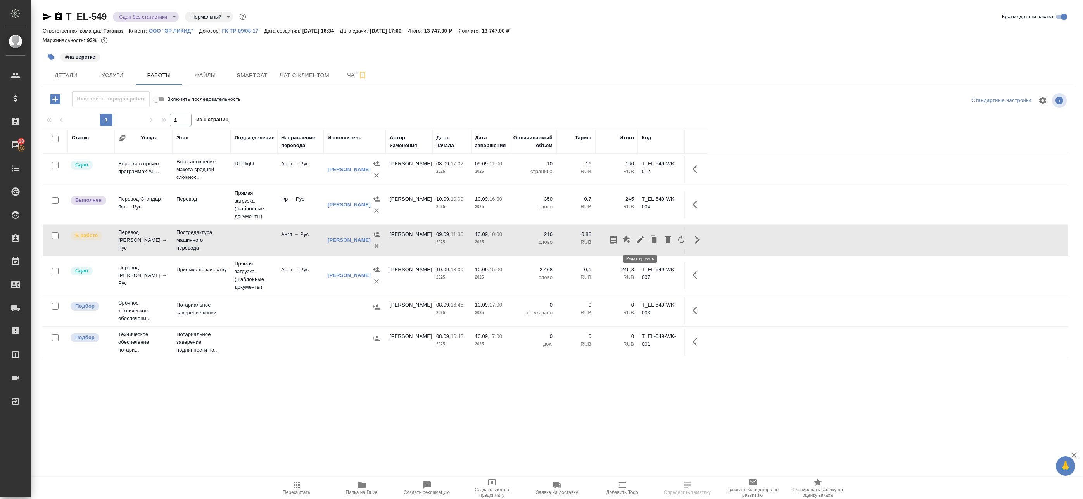
click at [638, 241] on icon "button" at bounding box center [640, 239] width 9 height 9
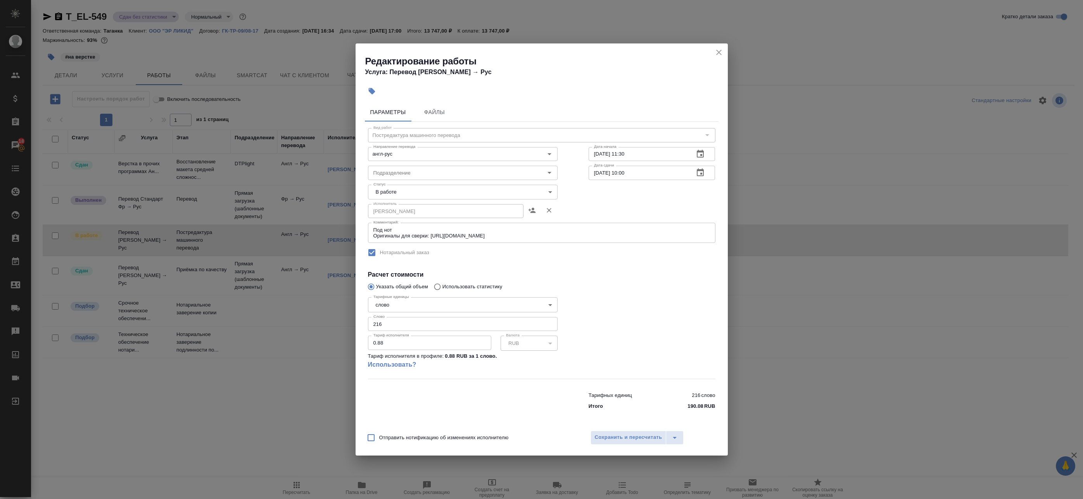
click at [427, 192] on body "🙏 .cls-1 fill:#fff; AWATERA Badanyan Artak Клиенты Спецификации Заказы 18 Чаты …" at bounding box center [541, 249] width 1083 height 499
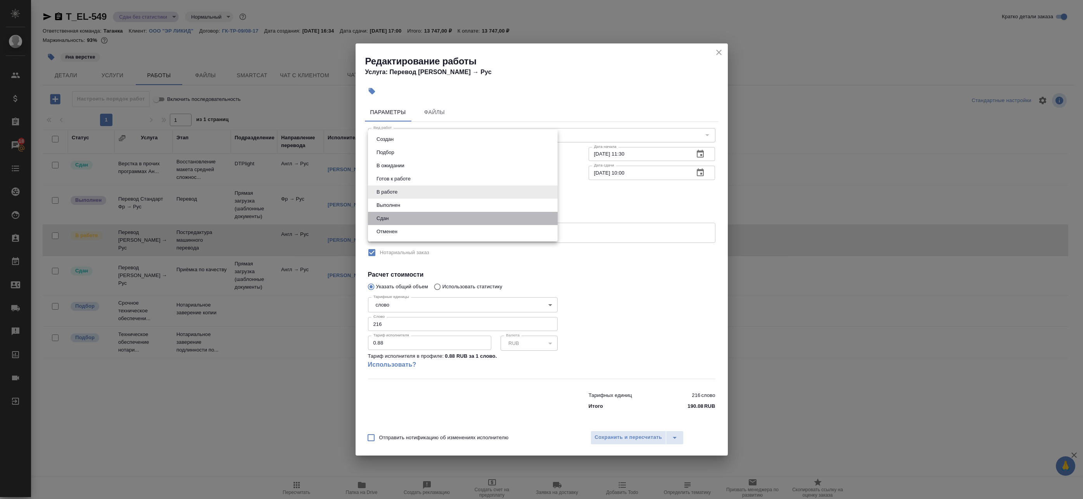
click at [397, 213] on li "Сдан" at bounding box center [463, 218] width 190 height 13
type input "closed"
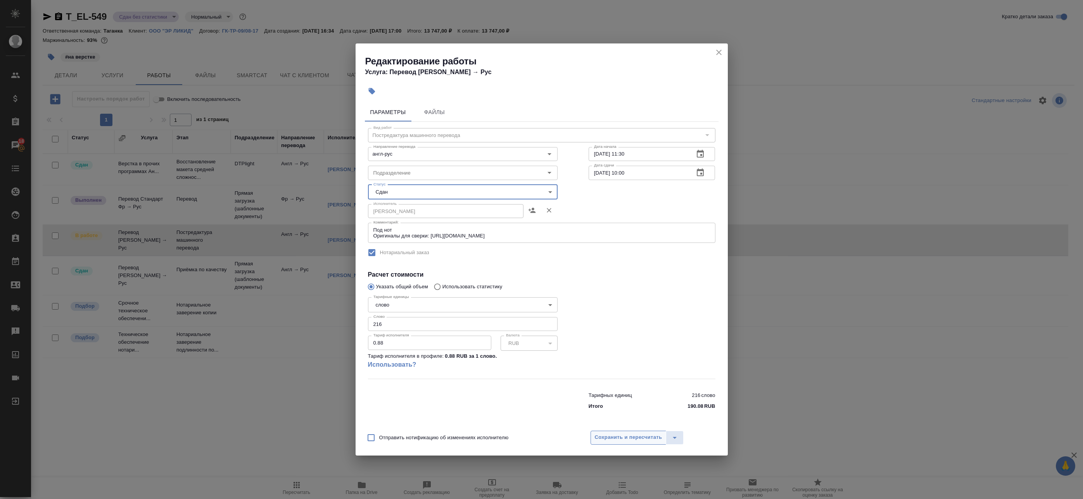
click at [609, 438] on span "Сохранить и пересчитать" at bounding box center [628, 437] width 67 height 9
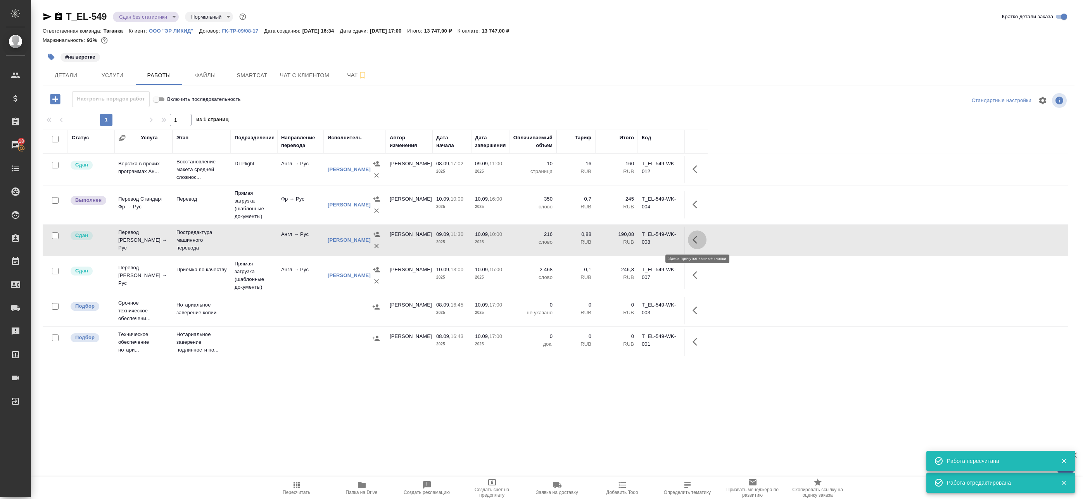
click at [696, 241] on icon "button" at bounding box center [697, 239] width 9 height 9
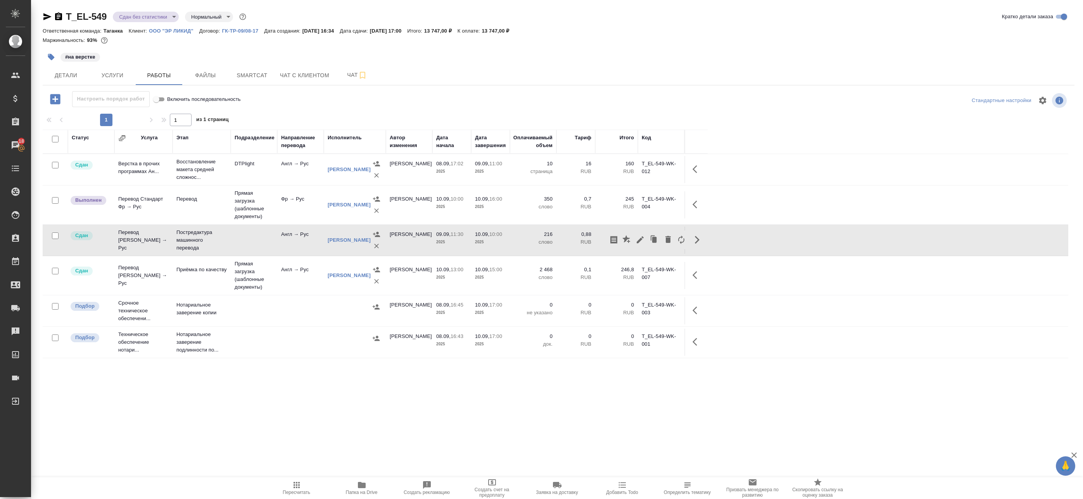
click at [303, 492] on span "Пересчитать" at bounding box center [297, 492] width 28 height 5
click at [235, 83] on button "Smartcat" at bounding box center [252, 75] width 47 height 19
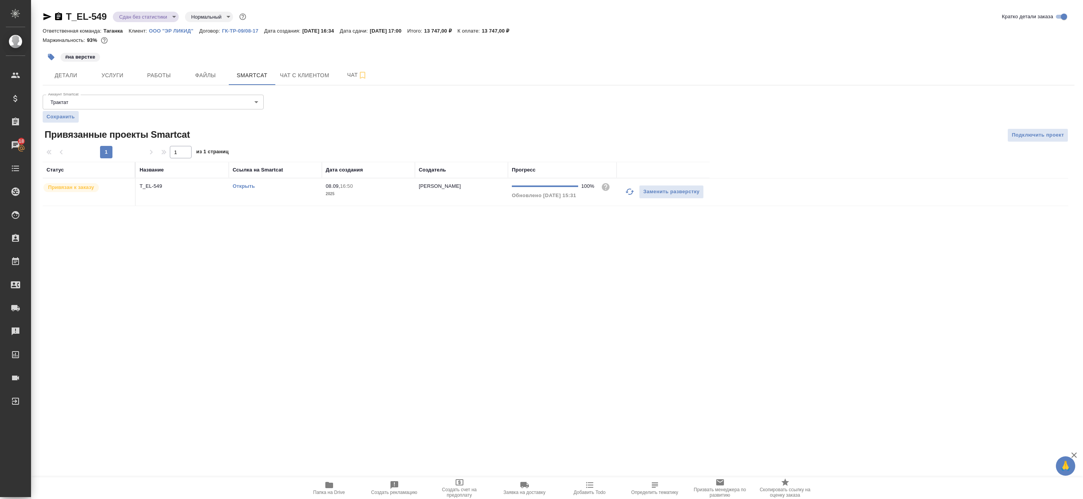
click at [242, 183] on link "Открыть" at bounding box center [244, 186] width 22 height 6
click at [152, 73] on span "Работы" at bounding box center [158, 76] width 37 height 10
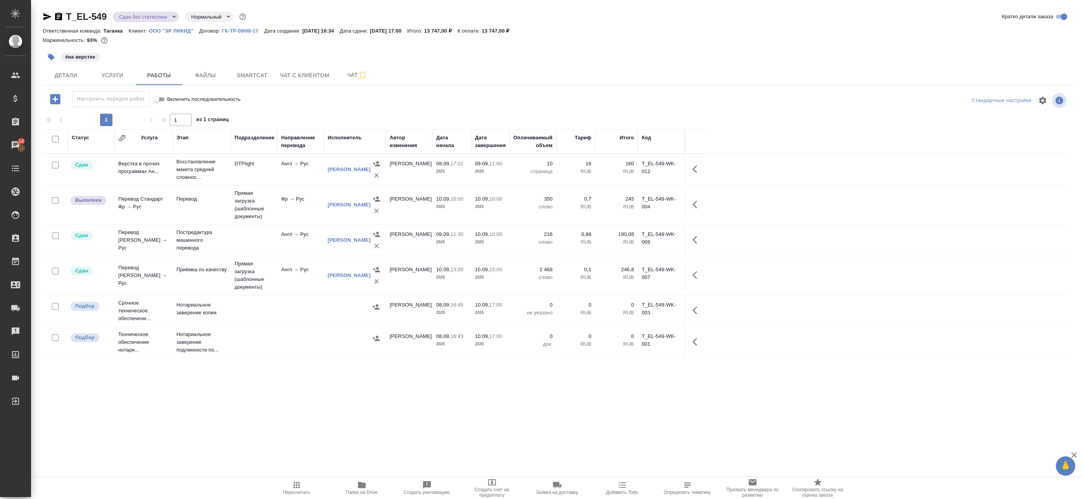
click at [158, 15] on body "🙏 .cls-1 fill:#fff; AWATERA Badanyan Artak Клиенты Спецификации Заказы 18 Чаты …" at bounding box center [541, 249] width 1083 height 499
click at [695, 202] on div at bounding box center [541, 249] width 1083 height 499
click at [696, 204] on div "Создан Согласование КП Ожидание предоплаты Связаться с клиентом Подтвержден В р…" at bounding box center [541, 249] width 1083 height 499
click at [697, 206] on icon "button" at bounding box center [697, 204] width 9 height 9
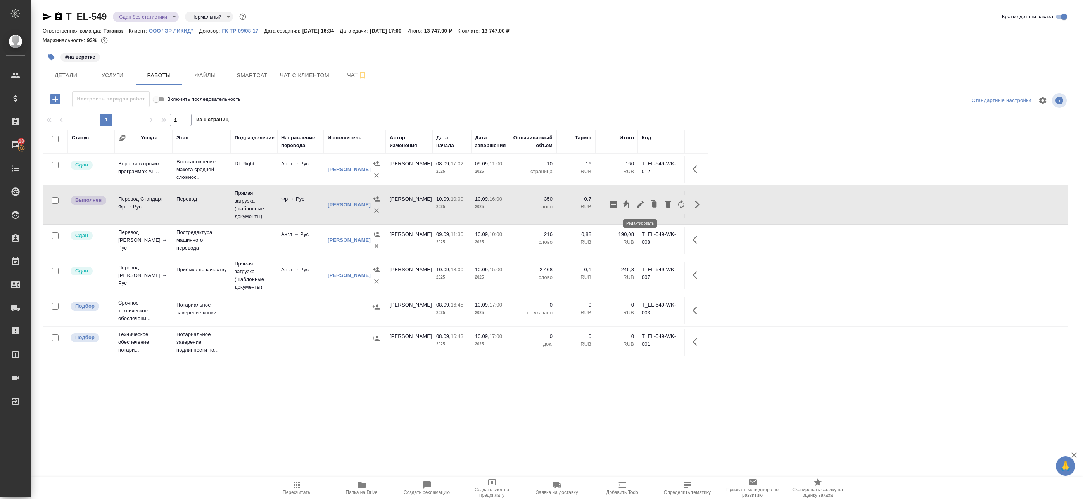
click at [640, 206] on icon "button" at bounding box center [640, 204] width 7 height 7
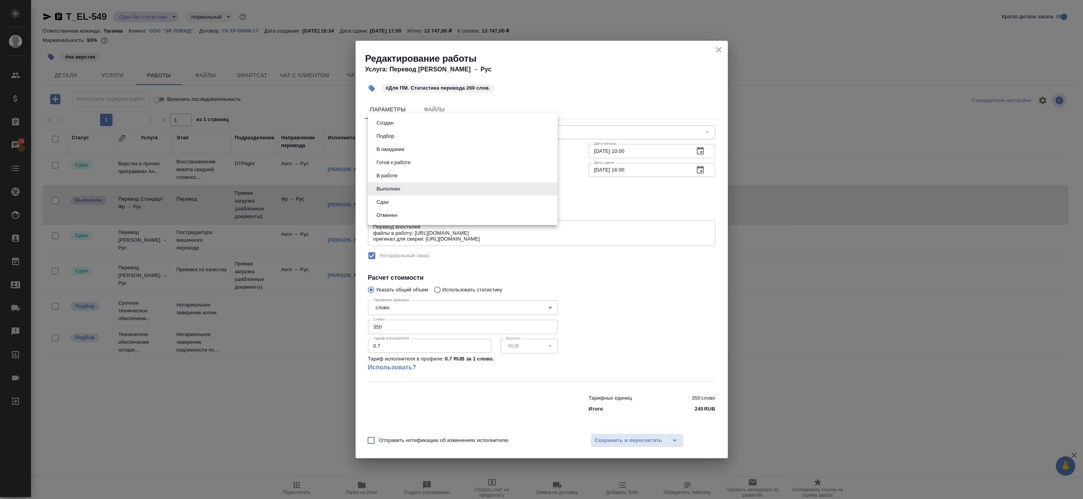
click at [398, 187] on body "🙏 .cls-1 fill:#fff; AWATERA Badanyan Artak Клиенты Спецификации Заказы 18 Чаты …" at bounding box center [541, 249] width 1083 height 499
click at [391, 199] on li "Сдан" at bounding box center [463, 202] width 190 height 13
type input "closed"
click at [618, 437] on span "Сохранить и пересчитать" at bounding box center [628, 440] width 67 height 9
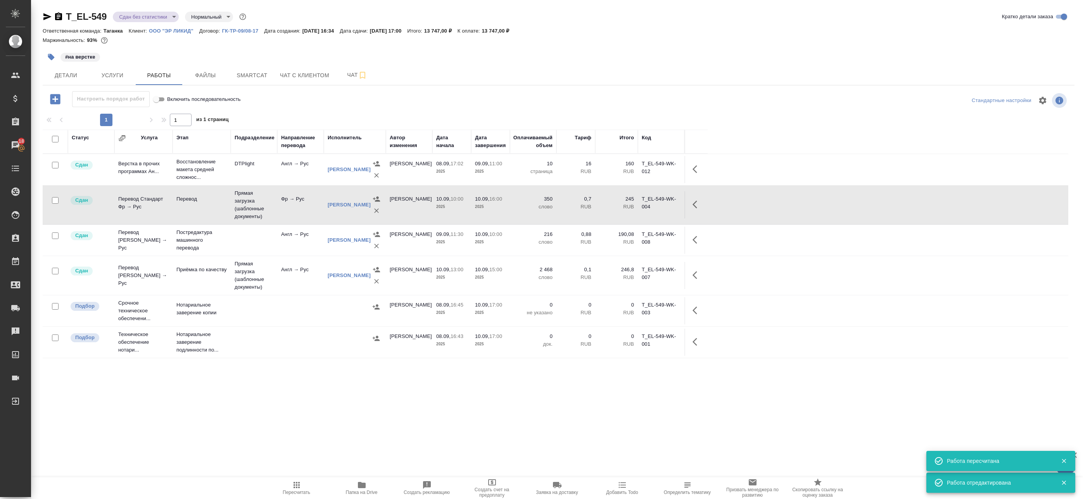
click at [130, 19] on body "🙏 .cls-1 fill:#fff; AWATERA Badanyan Artak Клиенты Спецификации Заказы 18 Чаты …" at bounding box center [541, 249] width 1083 height 499
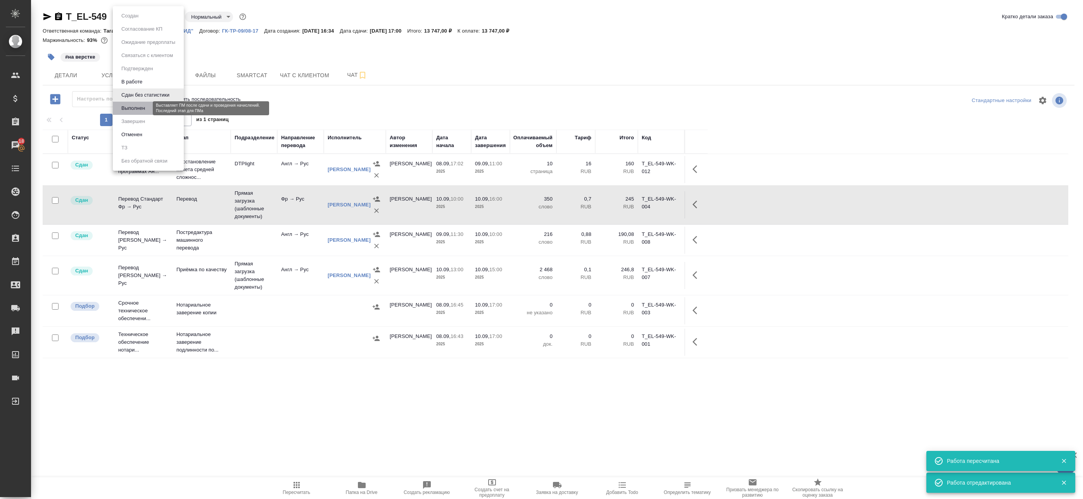
click at [138, 109] on button "Выполнен" at bounding box center [133, 108] width 28 height 9
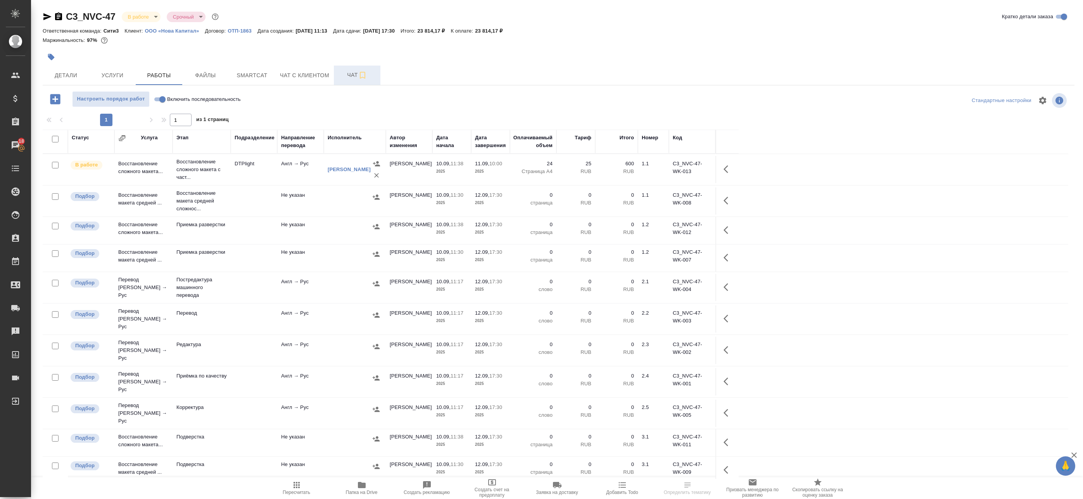
click at [350, 69] on button "Чат" at bounding box center [357, 75] width 47 height 19
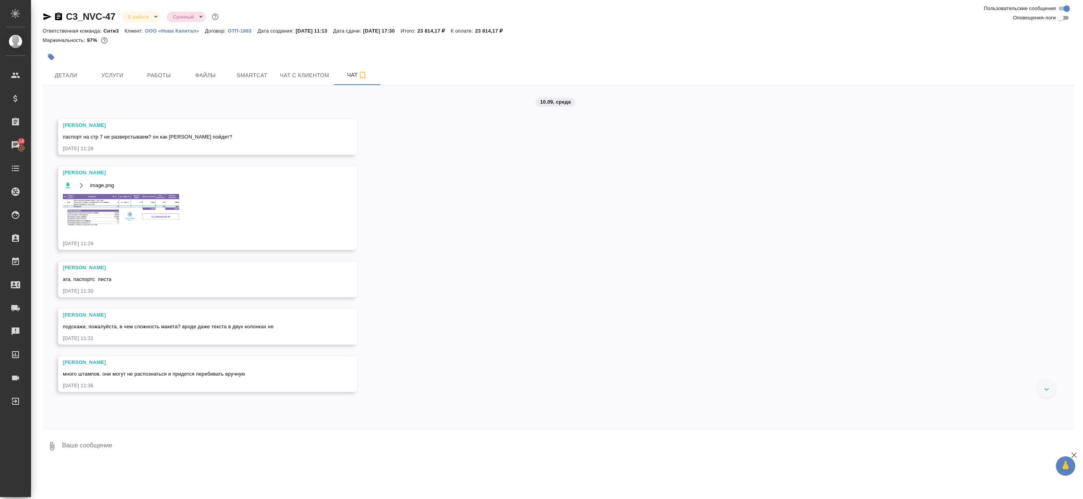
click at [121, 197] on img at bounding box center [121, 210] width 116 height 32
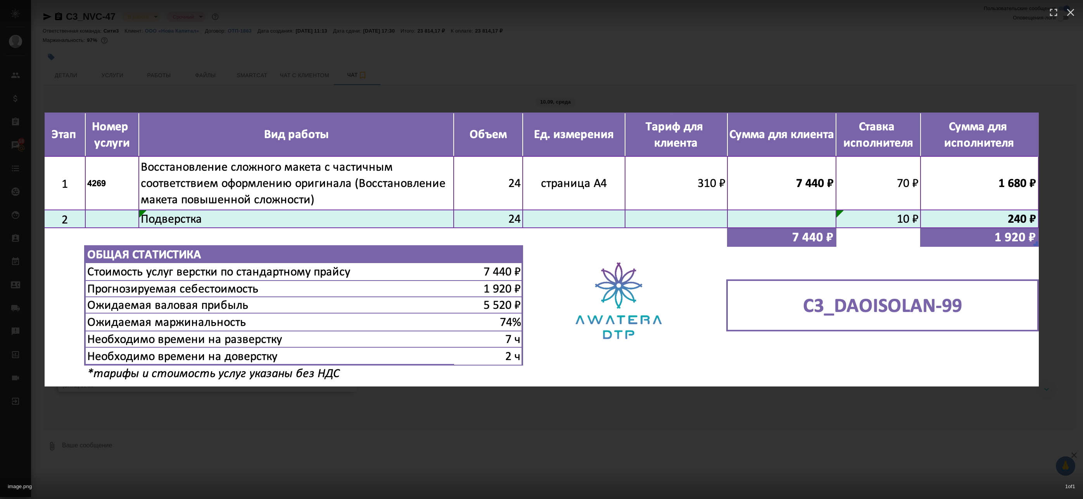
click at [263, 90] on div "image.png 1 of 1" at bounding box center [541, 249] width 1083 height 499
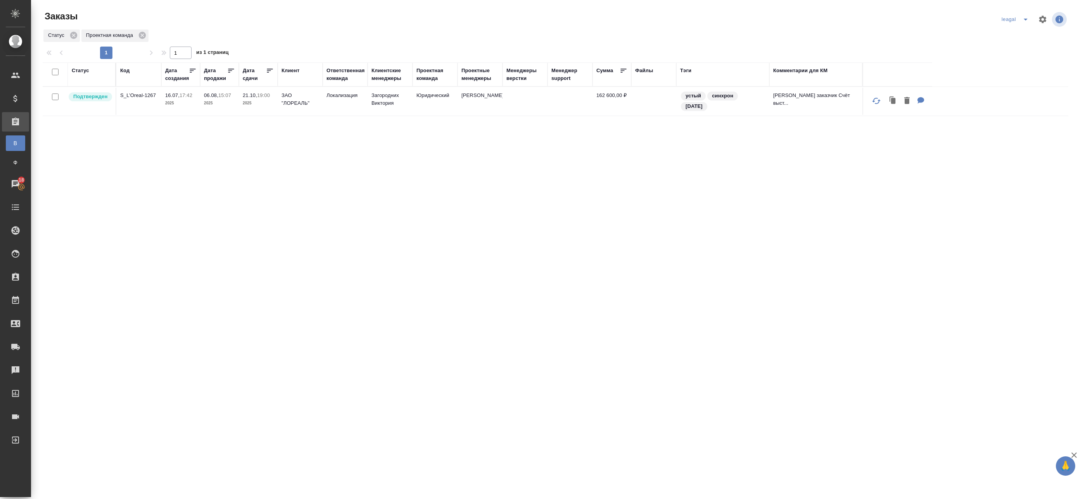
click at [1024, 19] on icon "split button" at bounding box center [1026, 20] width 4 height 2
click at [1010, 39] on li "Артак" at bounding box center [1011, 35] width 34 height 12
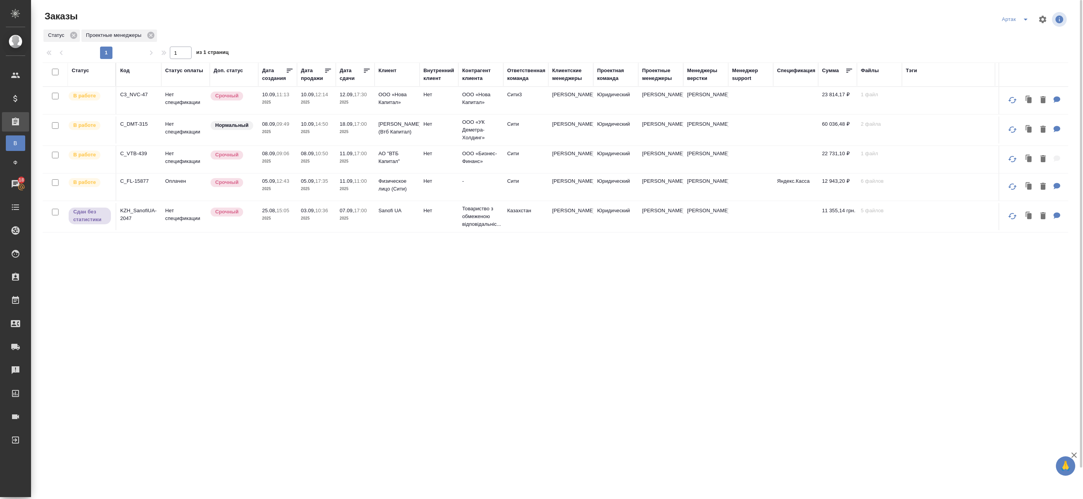
click at [368, 73] on icon at bounding box center [367, 71] width 8 height 8
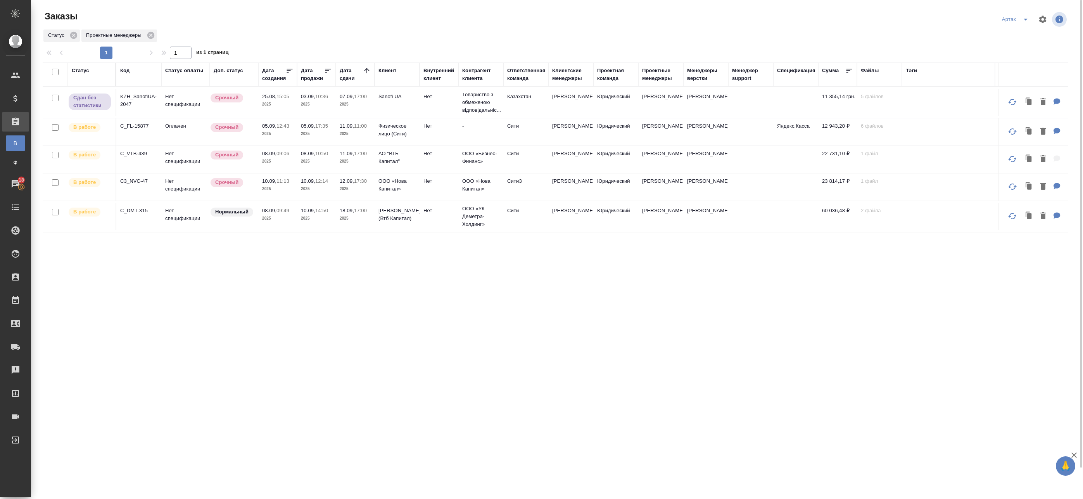
click at [346, 206] on td "18.09, 17:00 2025" at bounding box center [355, 216] width 39 height 27
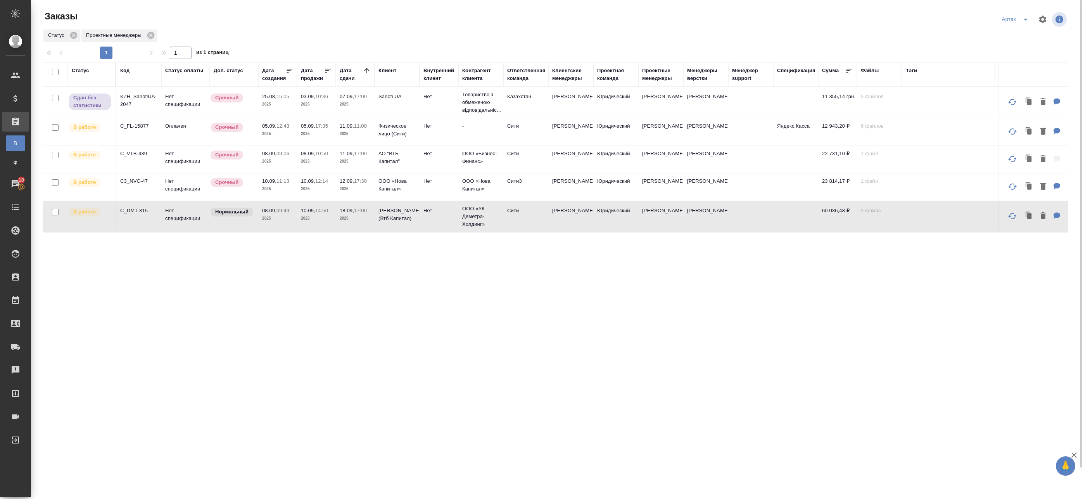
click at [348, 211] on p "18.09," at bounding box center [347, 211] width 14 height 6
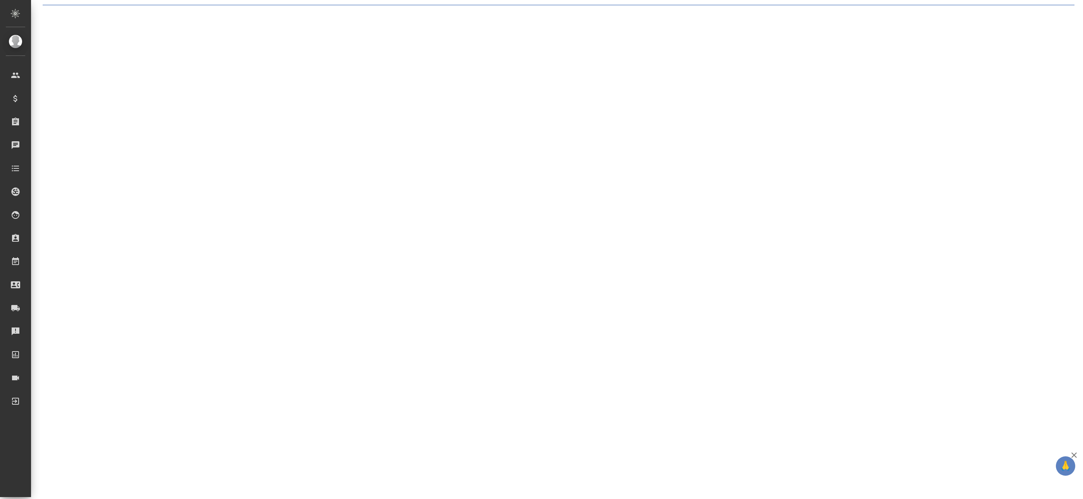
select select "RU"
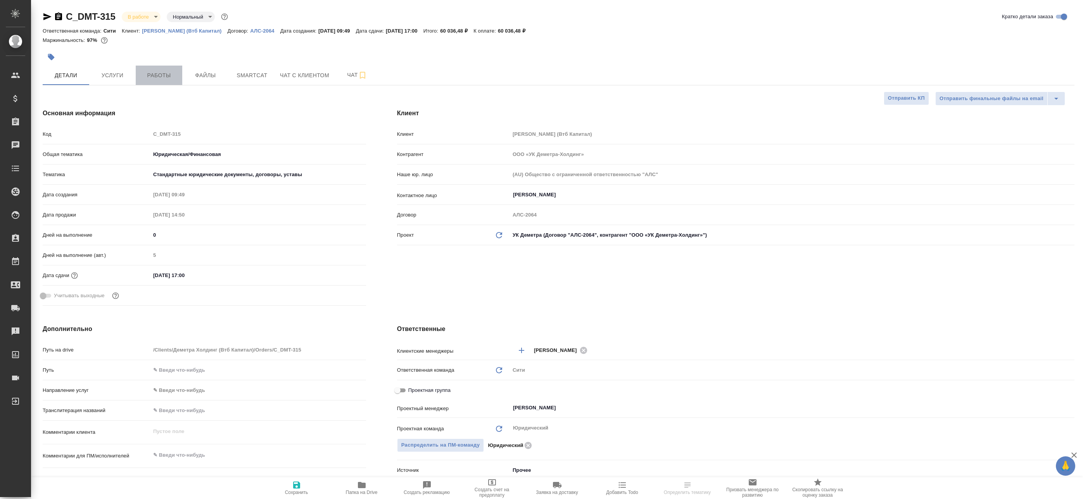
type textarea "x"
click at [163, 78] on span "Работы" at bounding box center [158, 76] width 37 height 10
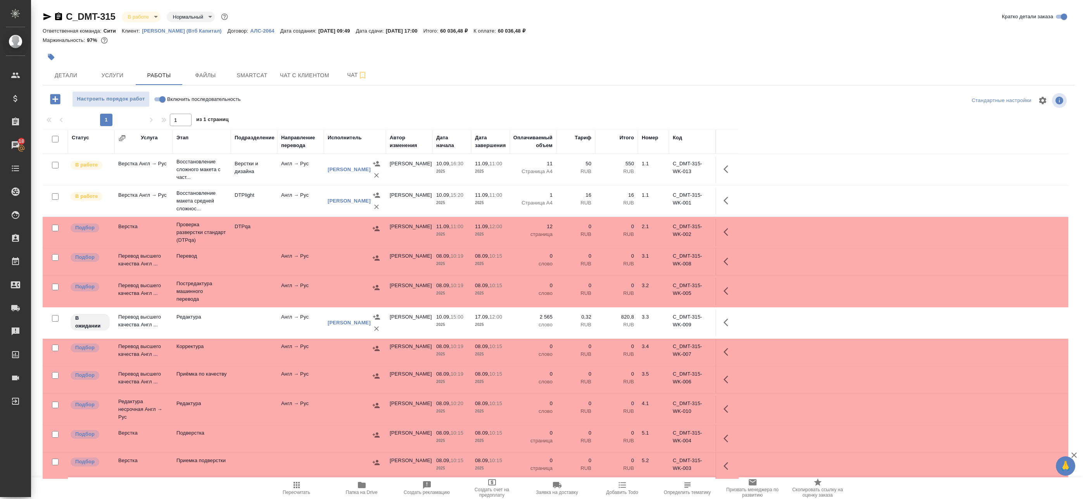
click at [53, 138] on input "checkbox" at bounding box center [55, 139] width 7 height 7
checkbox input "true"
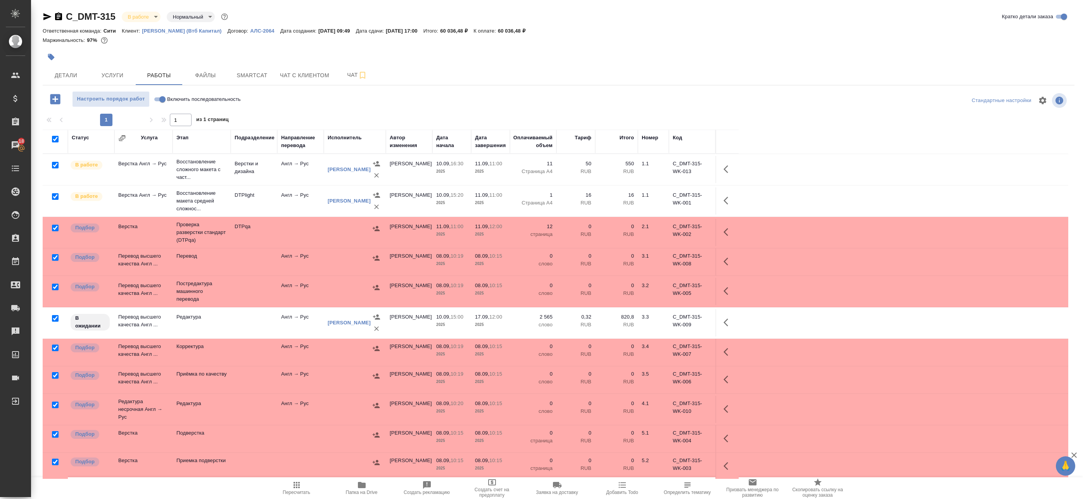
checkbox input "true"
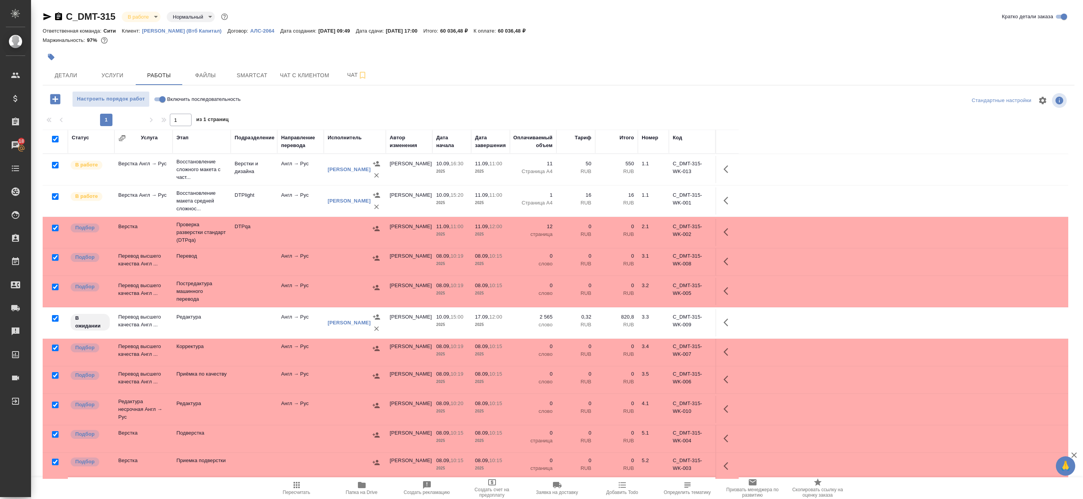
checkbox input "true"
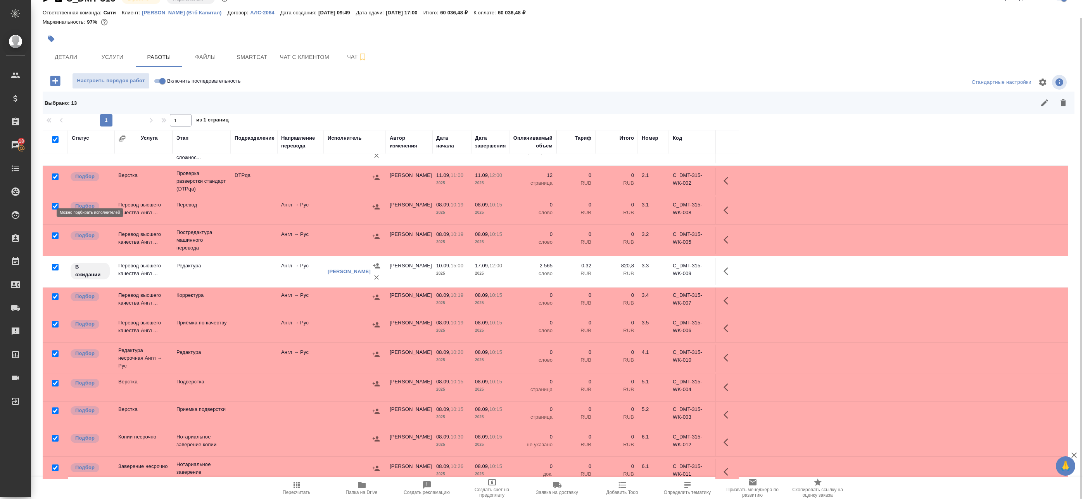
scroll to position [61, 0]
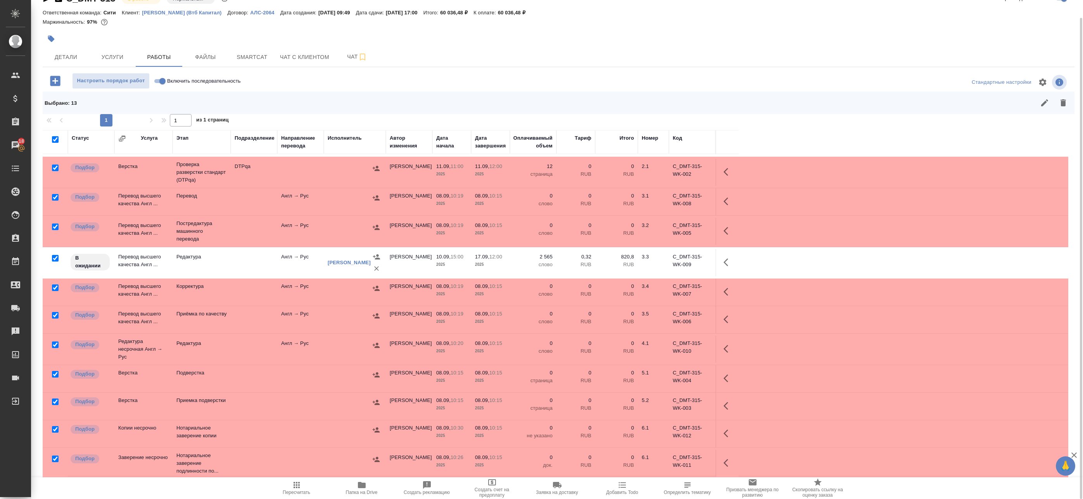
click at [54, 458] on input "checkbox" at bounding box center [55, 458] width 7 height 7
checkbox input "false"
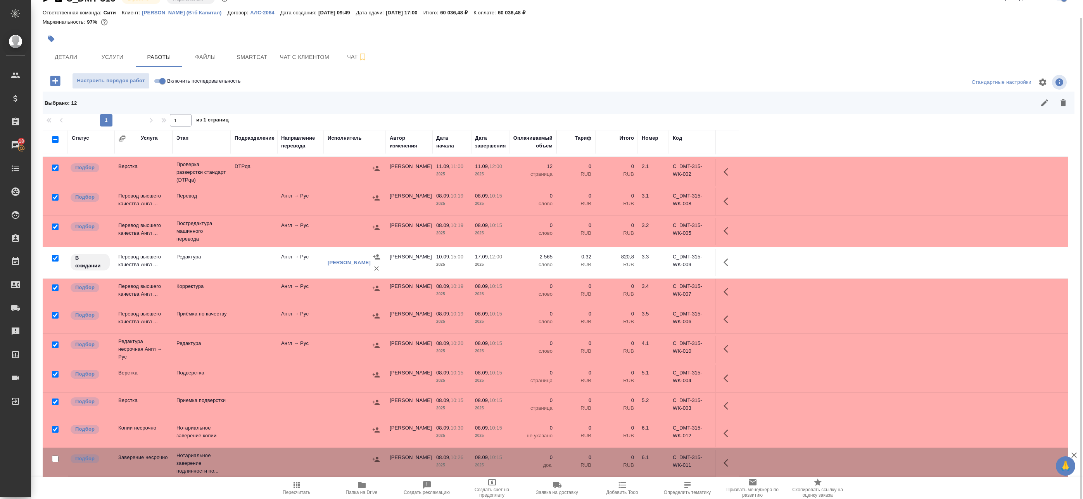
click at [57, 424] on div at bounding box center [55, 429] width 17 height 11
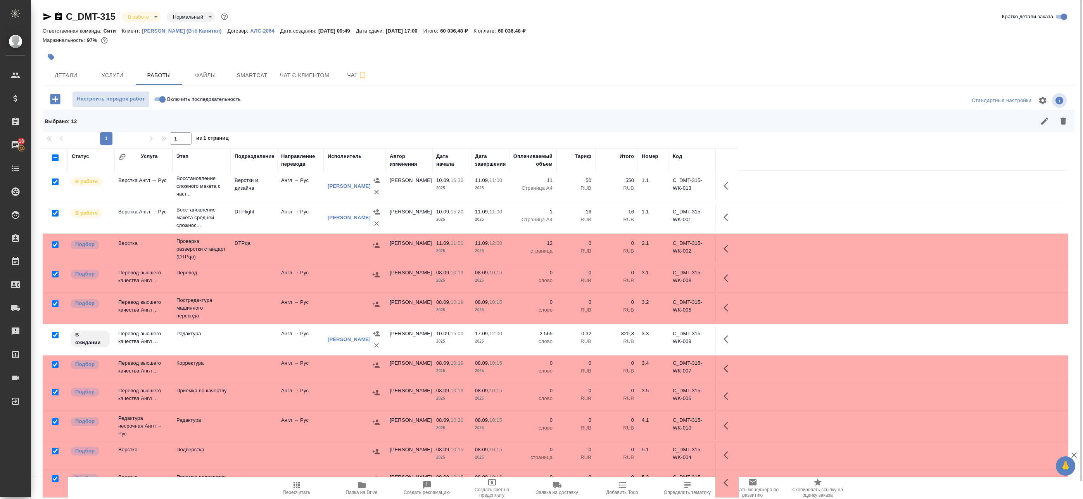
scroll to position [0, 0]
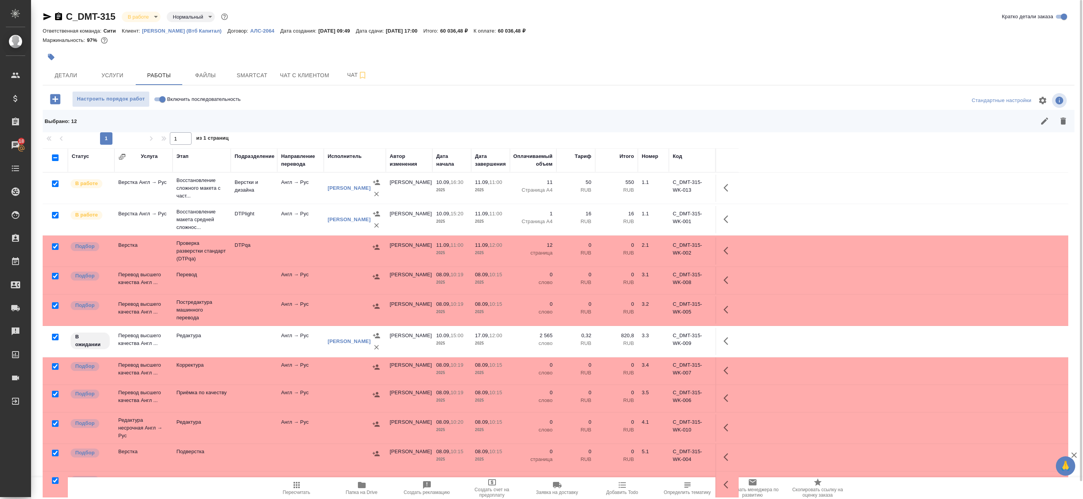
click at [52, 276] on input "checkbox" at bounding box center [55, 276] width 7 height 7
checkbox input "false"
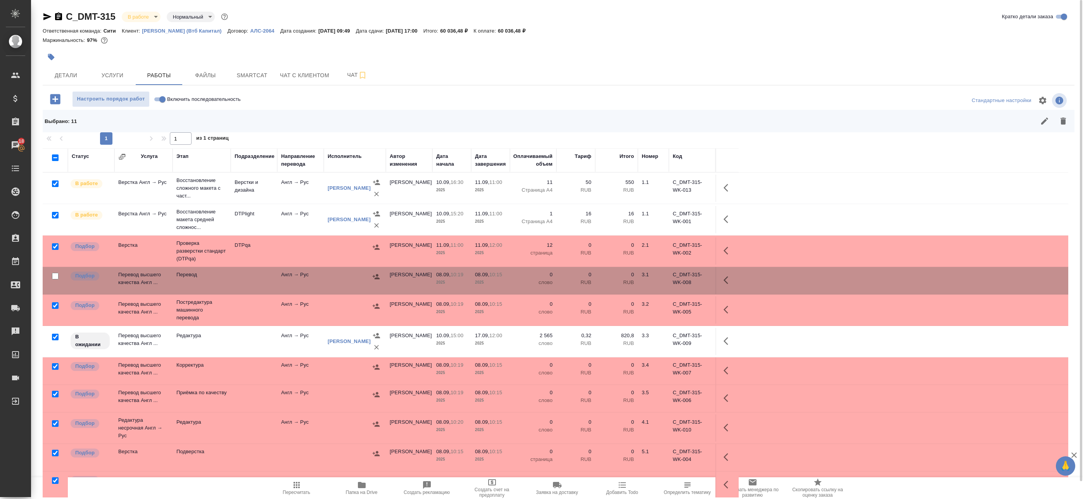
click at [54, 247] on input "checkbox" at bounding box center [55, 246] width 7 height 7
checkbox input "false"
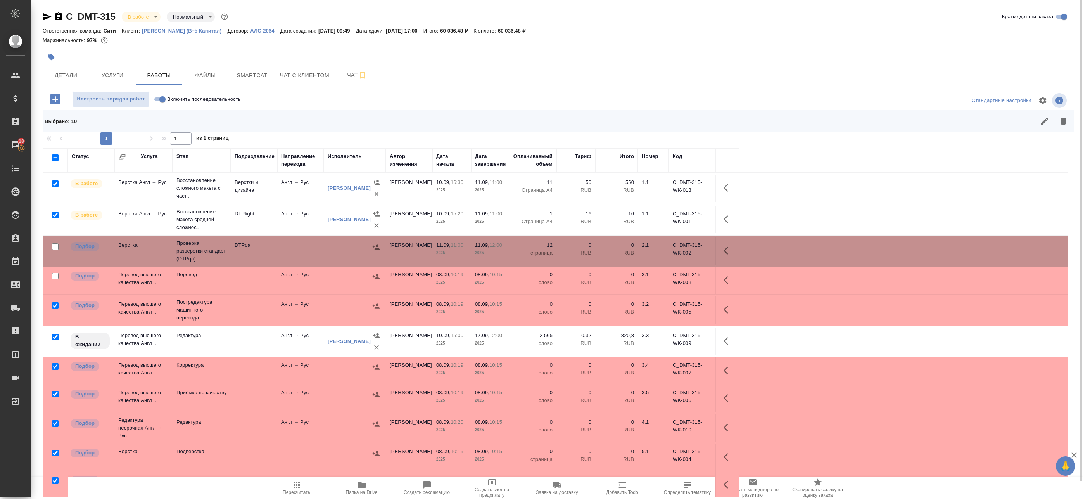
click at [53, 156] on input "checkbox" at bounding box center [55, 157] width 7 height 7
checkbox input "true"
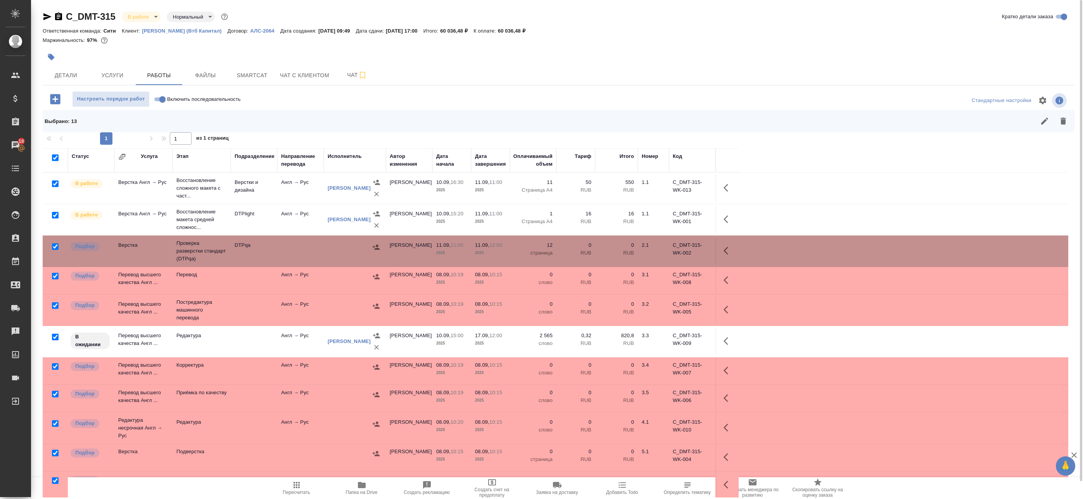
click at [53, 159] on input "checkbox" at bounding box center [55, 157] width 7 height 7
checkbox input "false"
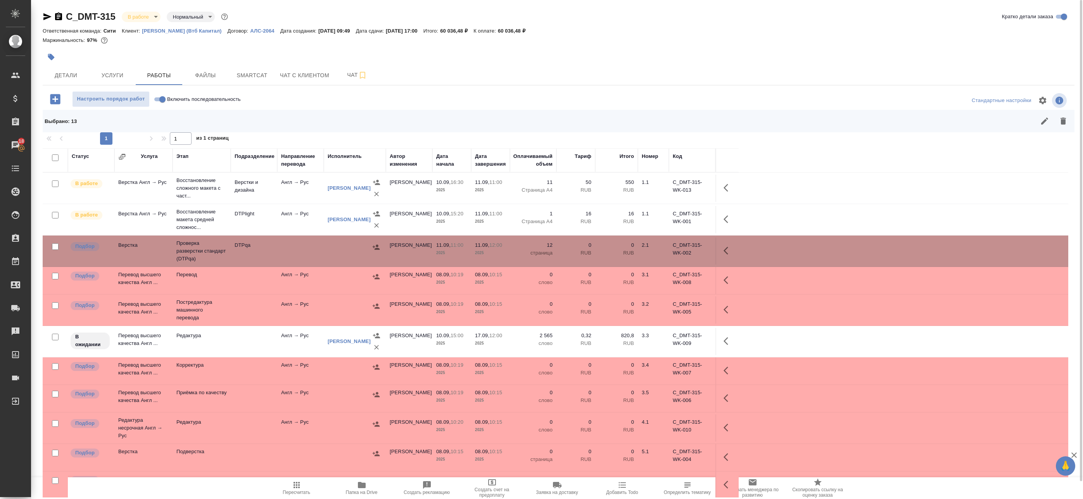
checkbox input "false"
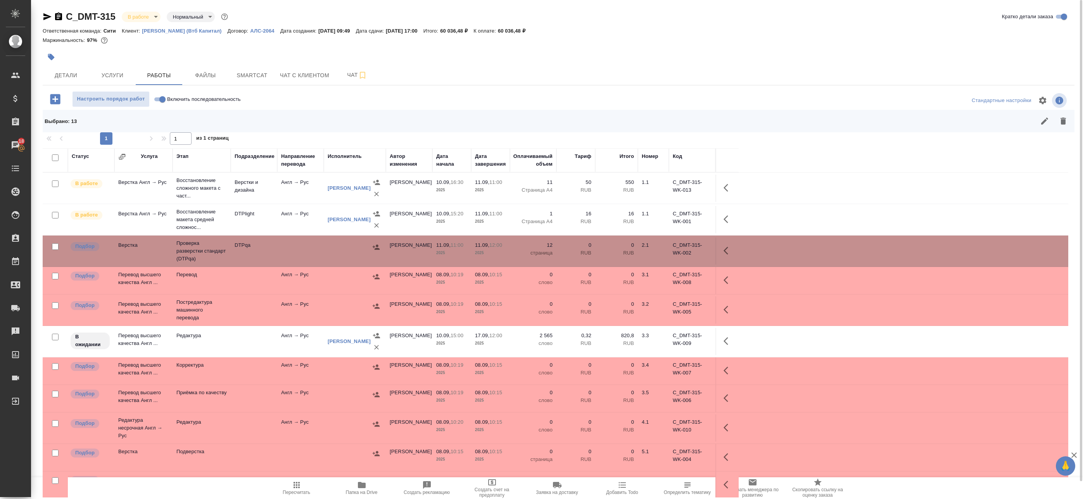
checkbox input "false"
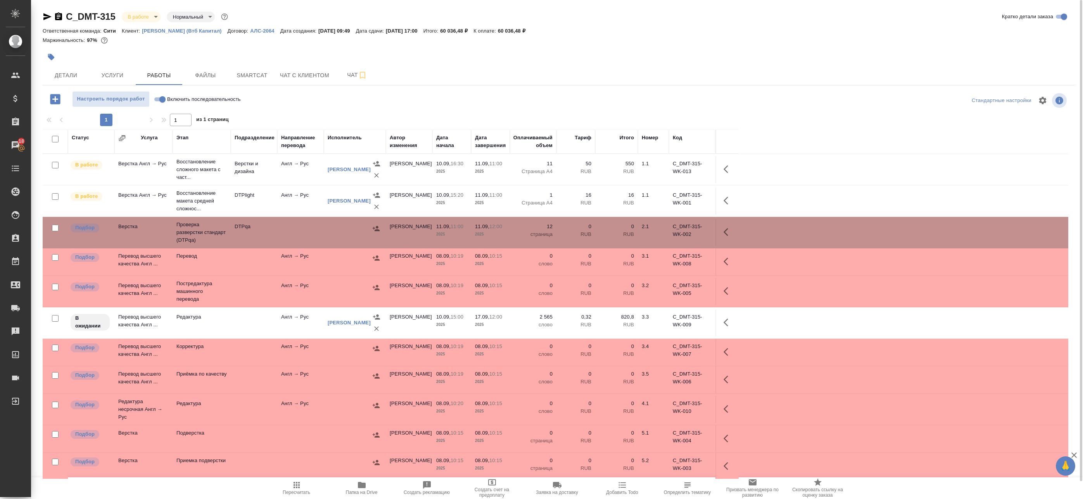
click at [54, 140] on input "checkbox" at bounding box center [55, 139] width 7 height 7
checkbox input "true"
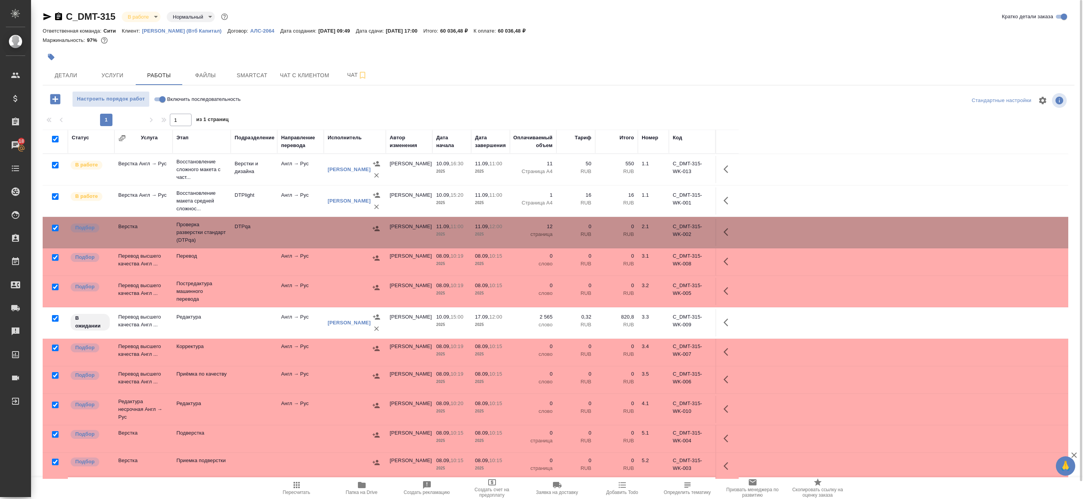
checkbox input "true"
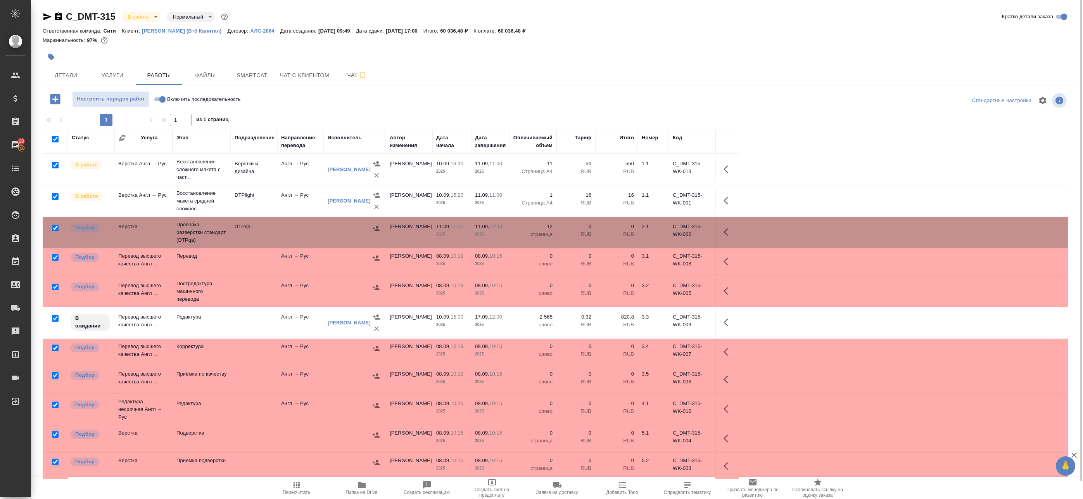
checkbox input "true"
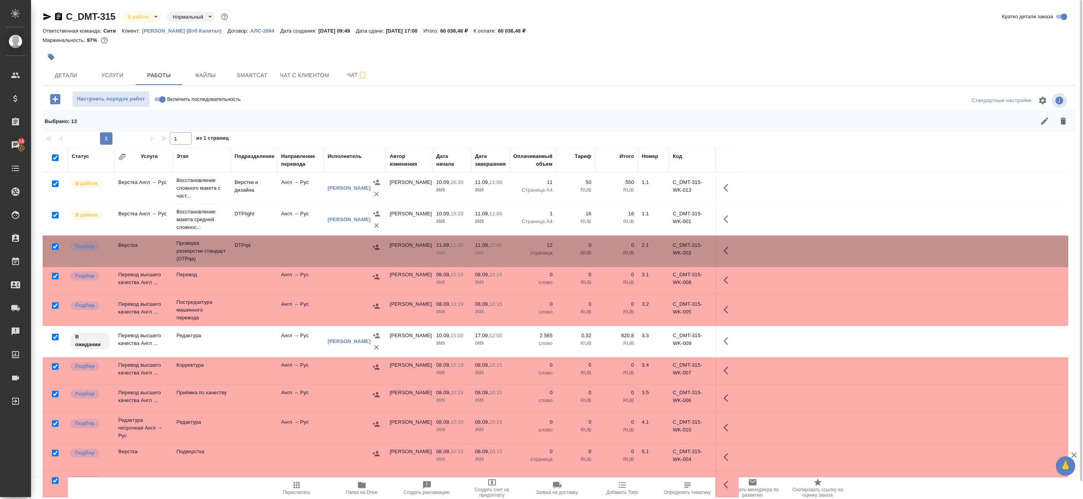
click at [56, 184] on input "checkbox" at bounding box center [55, 183] width 7 height 7
checkbox input "false"
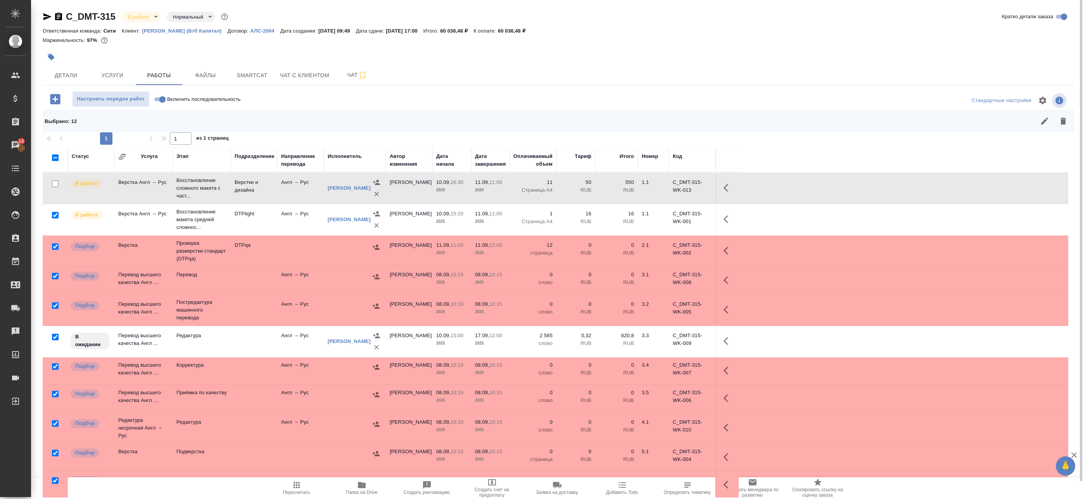
click at [55, 218] on div at bounding box center [55, 215] width 17 height 11
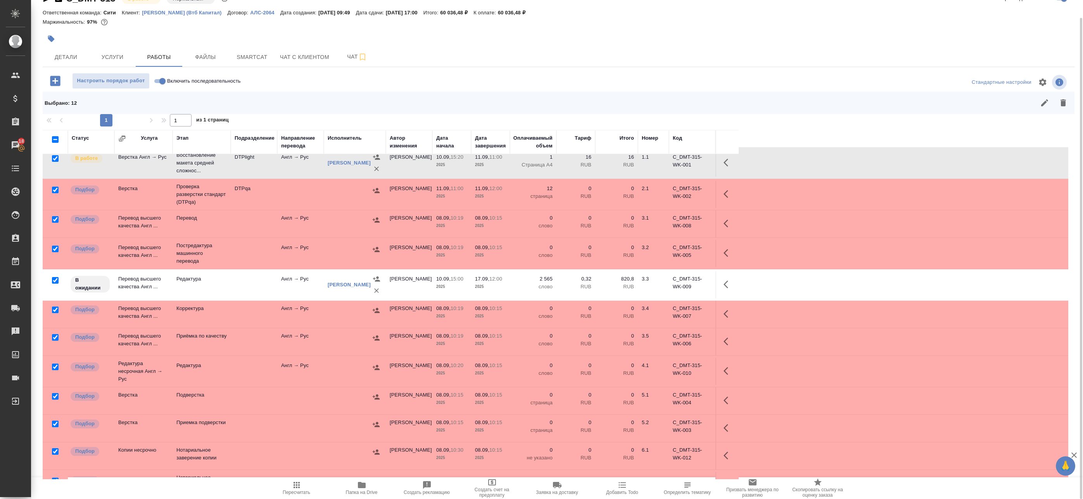
scroll to position [61, 0]
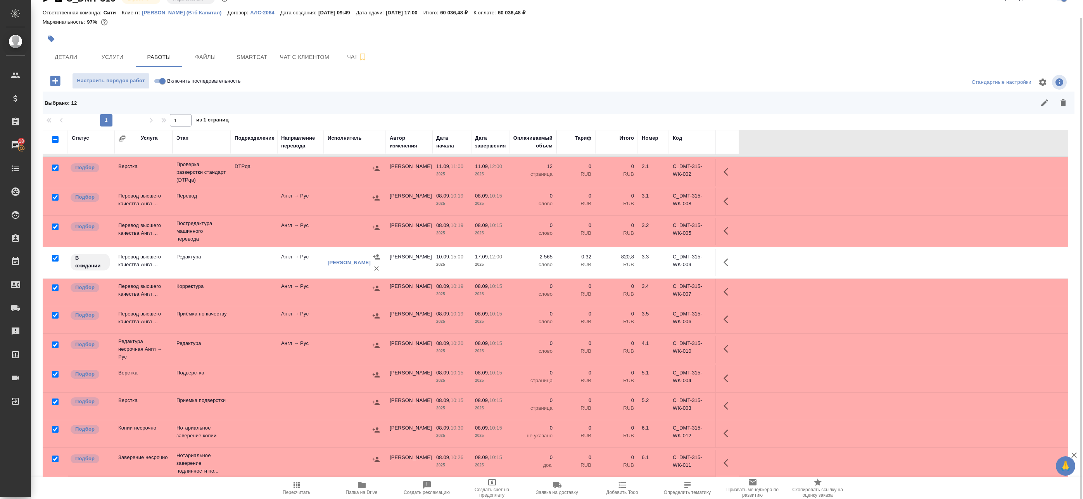
click at [55, 257] on input "checkbox" at bounding box center [55, 258] width 7 height 7
checkbox input "false"
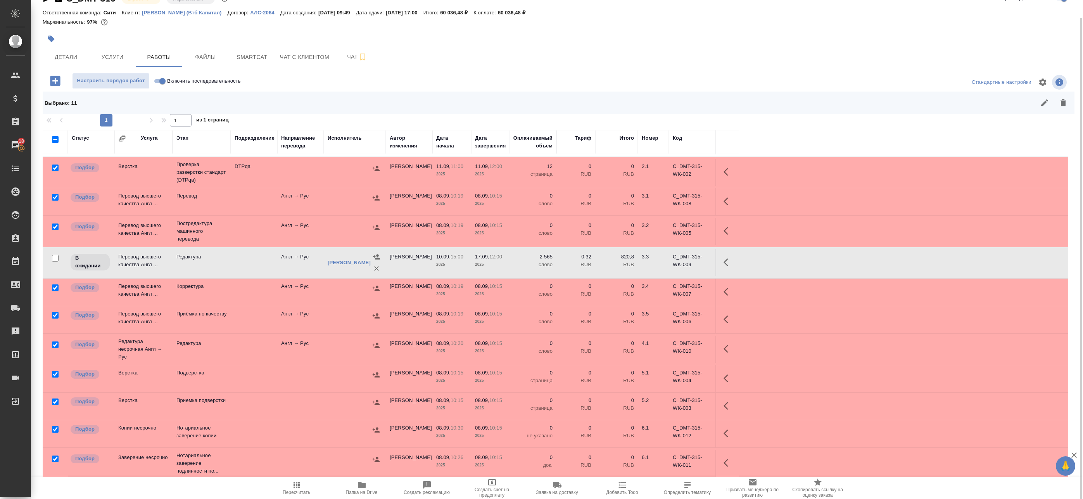
click at [56, 429] on input "checkbox" at bounding box center [55, 429] width 7 height 7
checkbox input "false"
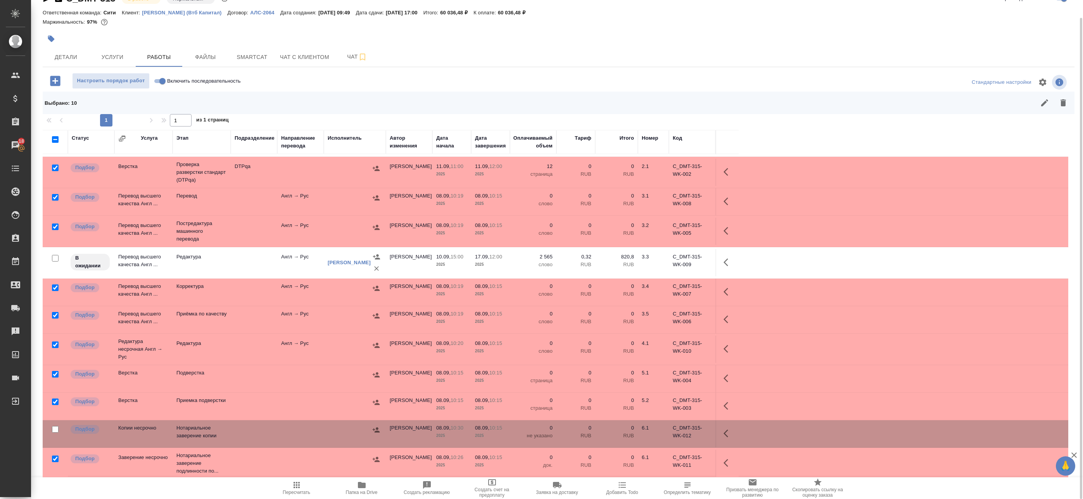
click at [55, 459] on input "checkbox" at bounding box center [55, 458] width 7 height 7
checkbox input "false"
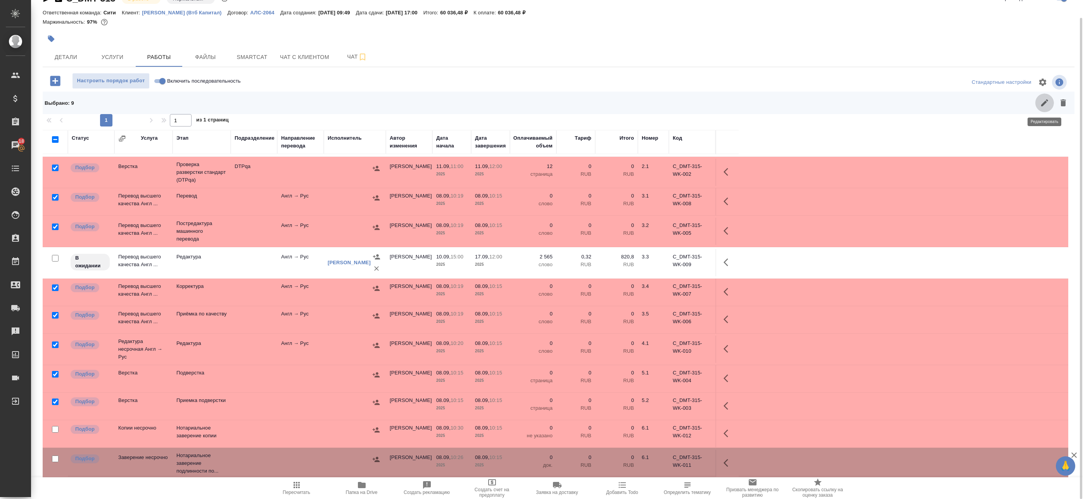
click at [1042, 104] on icon "button" at bounding box center [1044, 102] width 9 height 9
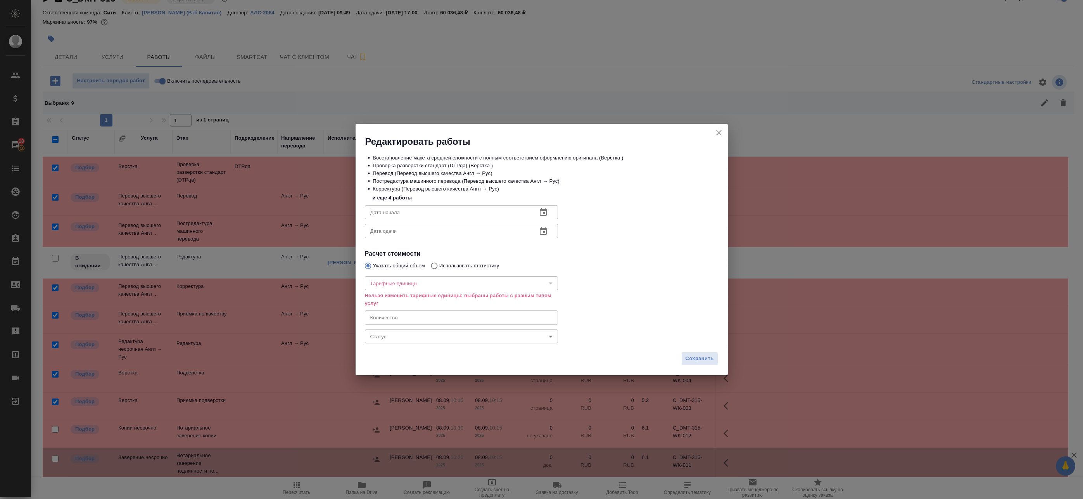
click at [546, 214] on icon "button" at bounding box center [543, 212] width 9 height 9
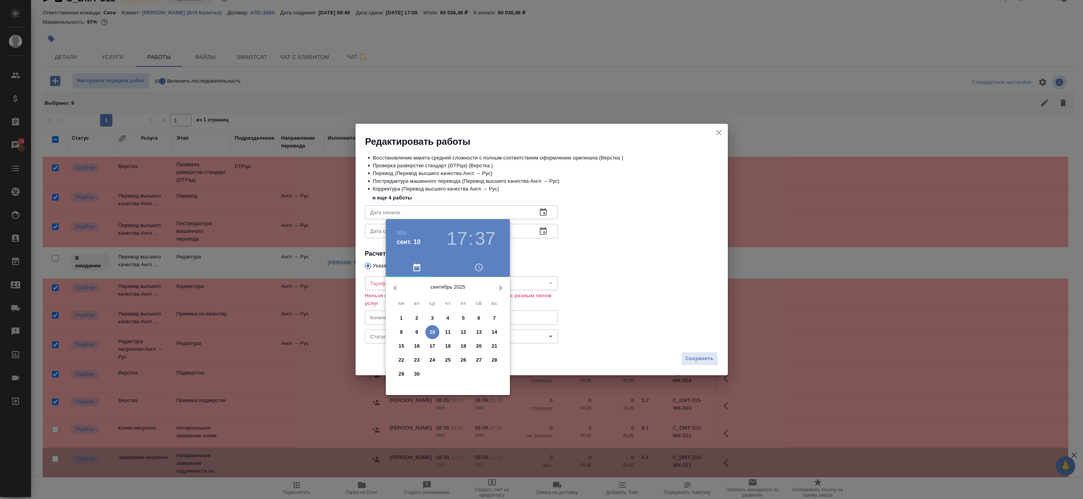
click at [436, 331] on span "10" at bounding box center [433, 332] width 14 height 8
click at [447, 292] on div at bounding box center [448, 337] width 101 height 101
click at [447, 293] on div at bounding box center [448, 337] width 101 height 101
type input "10.09.2025 12:00"
click at [552, 246] on div at bounding box center [541, 249] width 1083 height 499
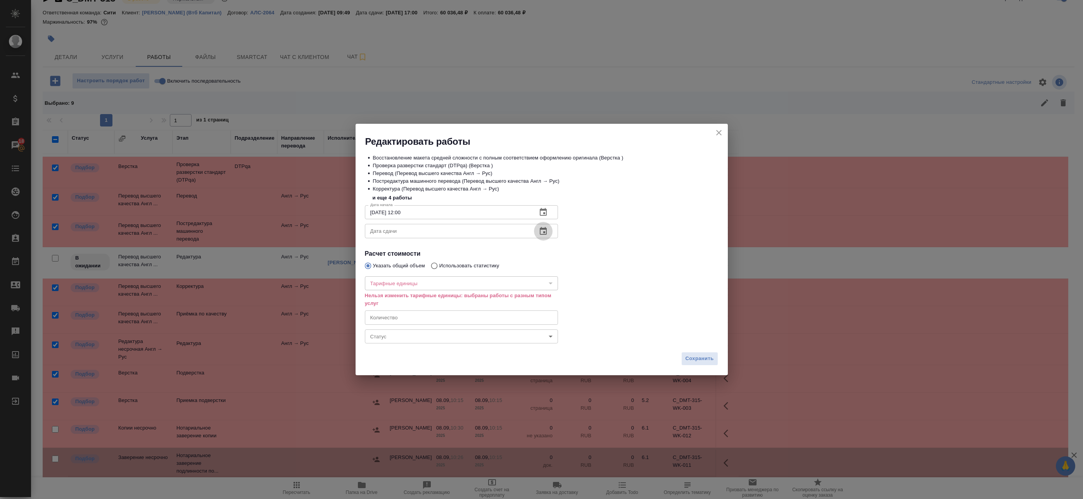
click at [545, 231] on icon "button" at bounding box center [543, 231] width 9 height 9
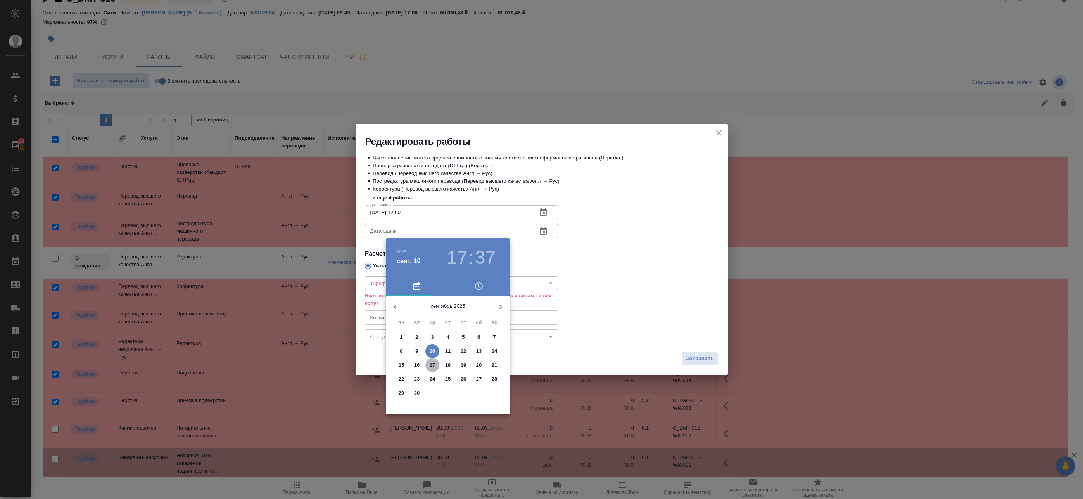
click at [433, 365] on p "17" at bounding box center [433, 365] width 6 height 8
click at [447, 312] on div at bounding box center [448, 356] width 101 height 101
click at [448, 311] on div at bounding box center [448, 356] width 101 height 101
type input "17.09.2025 12:00"
drag, startPoint x: 598, startPoint y: 289, endPoint x: 646, endPoint y: 332, distance: 64.8
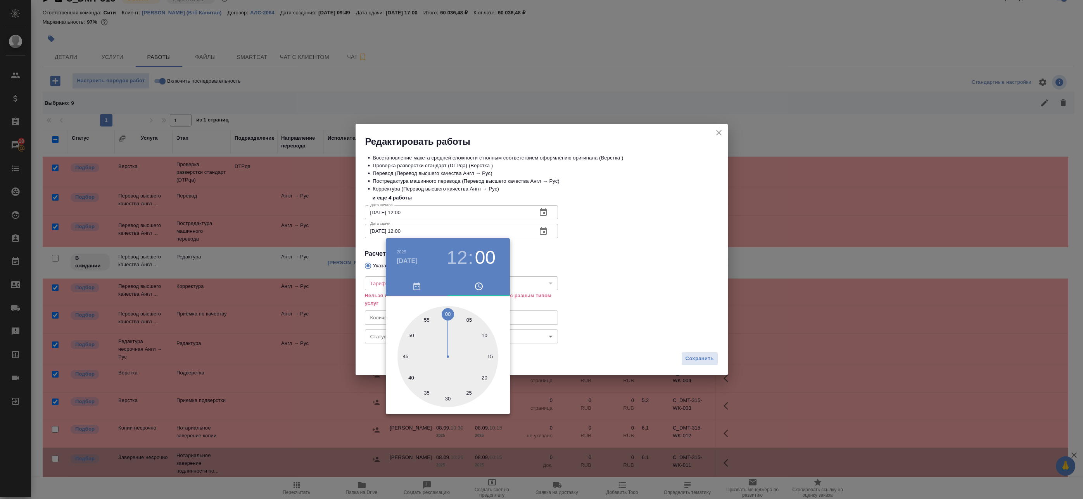
click at [598, 288] on div at bounding box center [541, 249] width 1083 height 499
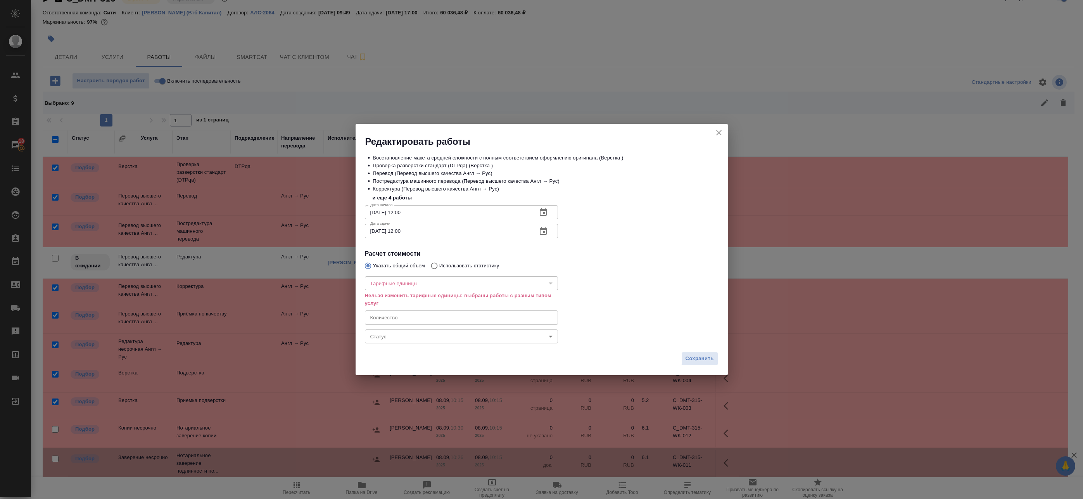
click at [429, 286] on div "​" at bounding box center [462, 283] width 194 height 14
click at [433, 280] on div "​" at bounding box center [462, 283] width 194 height 14
drag, startPoint x: 528, startPoint y: 287, endPoint x: 447, endPoint y: 315, distance: 85.4
click at [526, 288] on div "​" at bounding box center [462, 283] width 194 height 14
click at [442, 320] on input "number" at bounding box center [462, 317] width 194 height 14
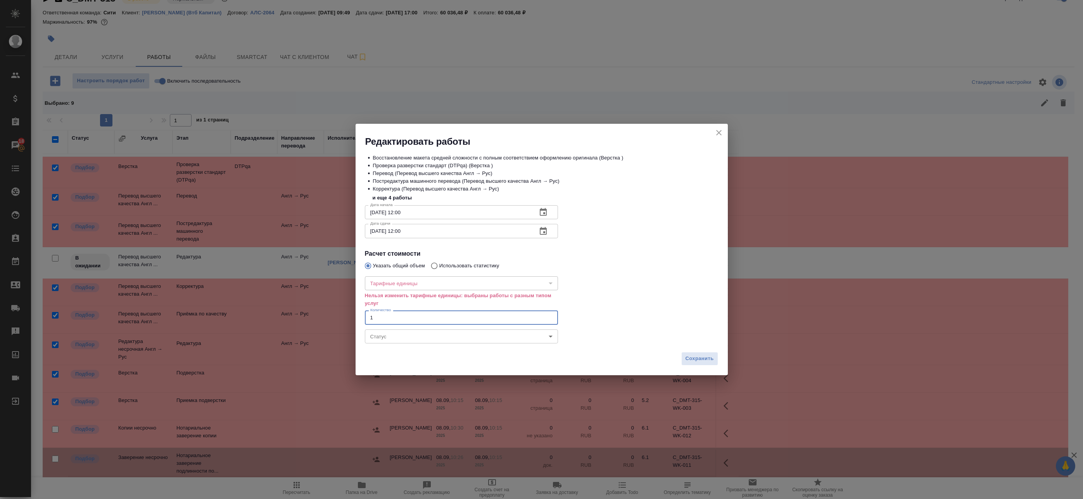
type input "1"
click at [438, 331] on body "🙏 .cls-1 fill:#fff; AWATERA Badanyan Artak Клиенты Спецификации Заказы 18 Чаты …" at bounding box center [541, 249] width 1083 height 499
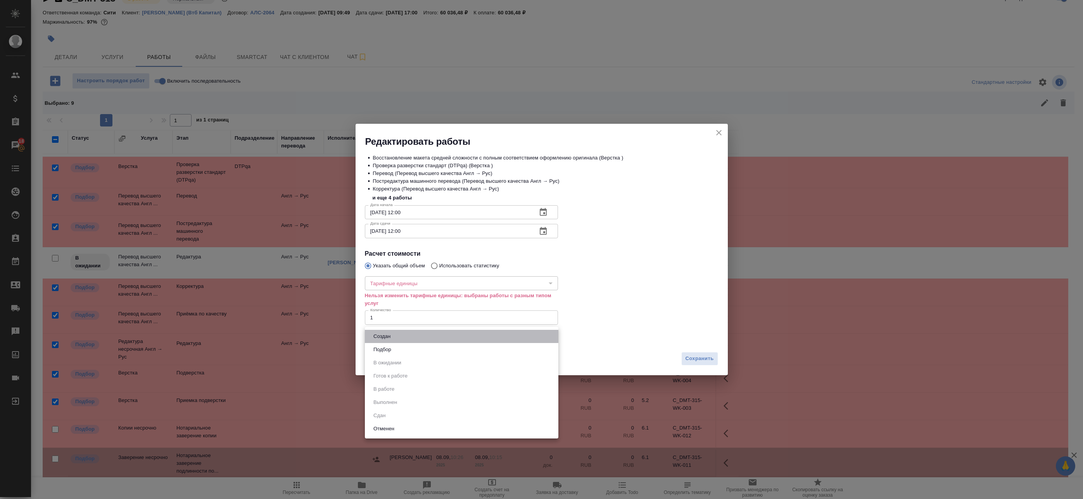
click at [422, 339] on li "Создан" at bounding box center [462, 336] width 194 height 13
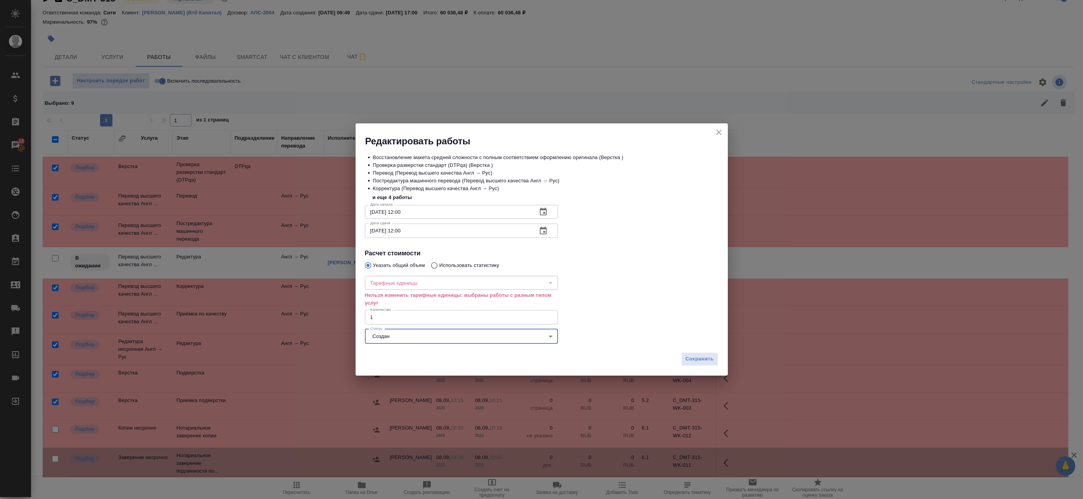
click at [422, 339] on body "🙏 .cls-1 fill:#fff; AWATERA Badanyan Artak Клиенты Спецификации Заказы 18 Чаты …" at bounding box center [541, 249] width 1083 height 499
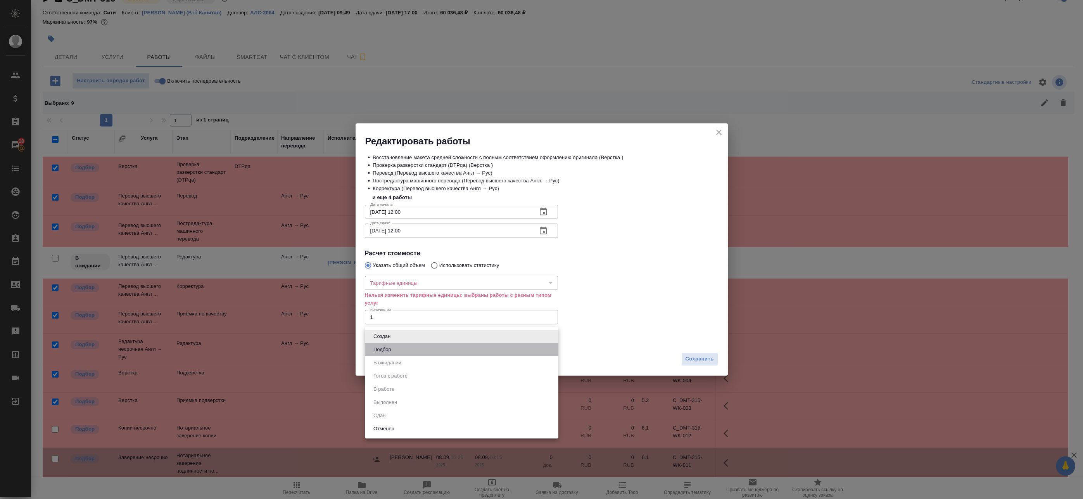
click at [419, 351] on li "Подбор" at bounding box center [462, 349] width 194 height 13
type input "recruiting"
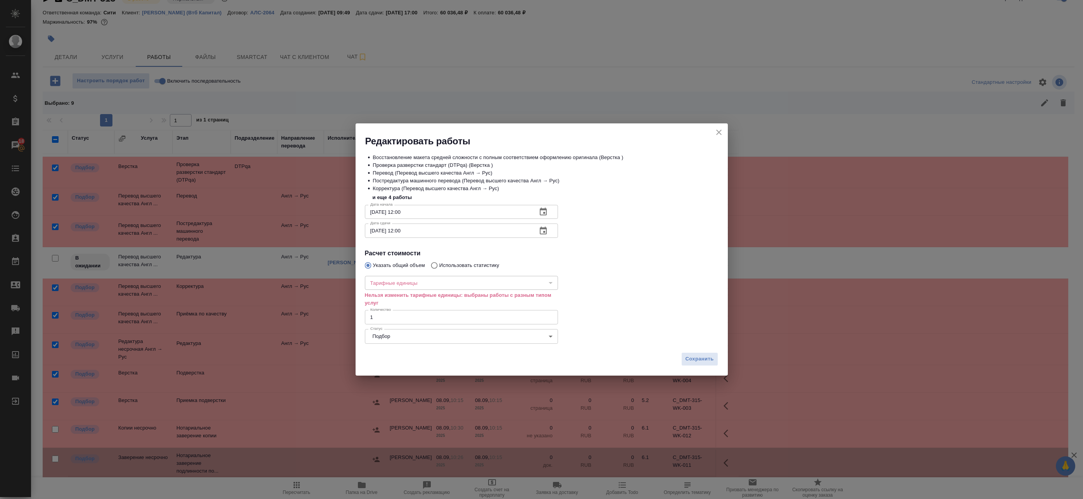
click at [478, 303] on p "Нельзя изменить тарифные единицы: выбраны работы с разным типом услуг" at bounding box center [462, 299] width 194 height 16
click at [455, 284] on div "​" at bounding box center [462, 283] width 194 height 14
click at [438, 268] on input "Использовать статистику" at bounding box center [433, 265] width 12 height 15
radio input "true"
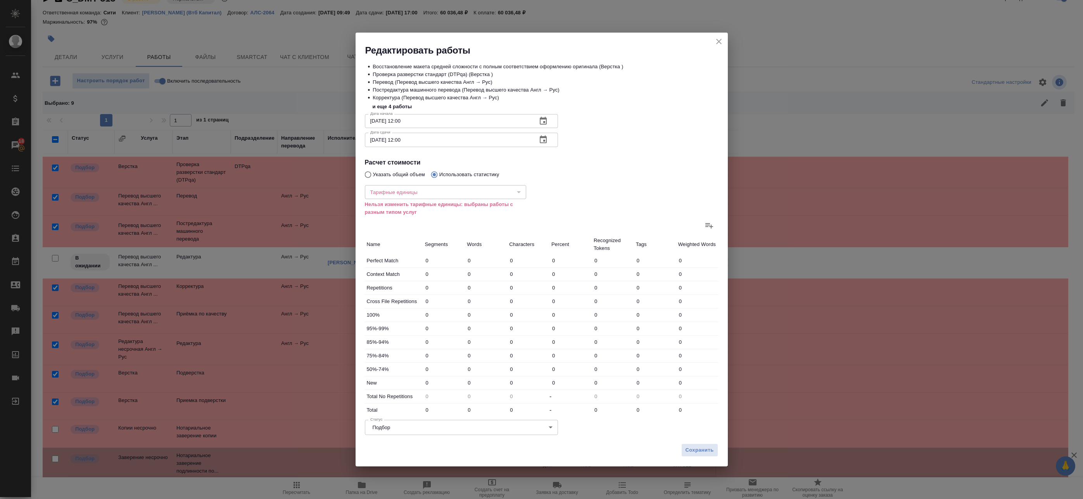
click at [375, 175] on div "Тарифные единицы ​ Тарифные единицы Нельзя изменить тарифные единицы: выбраны р…" at bounding box center [446, 198] width 192 height 65
click at [367, 171] on input "Указать общий объем" at bounding box center [367, 174] width 12 height 15
radio input "true"
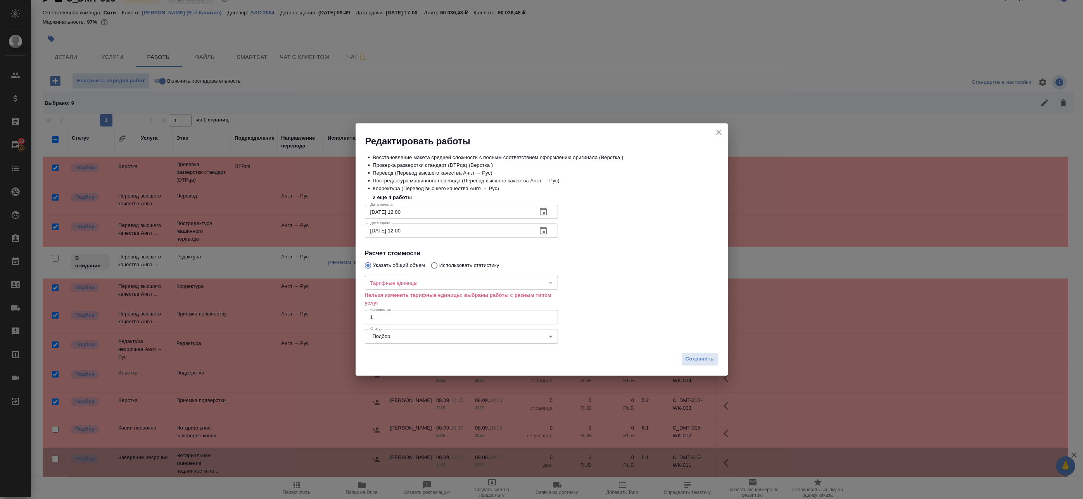
click at [513, 288] on div "​" at bounding box center [462, 283] width 194 height 14
click at [684, 354] on button "Сохранить" at bounding box center [700, 359] width 37 height 14
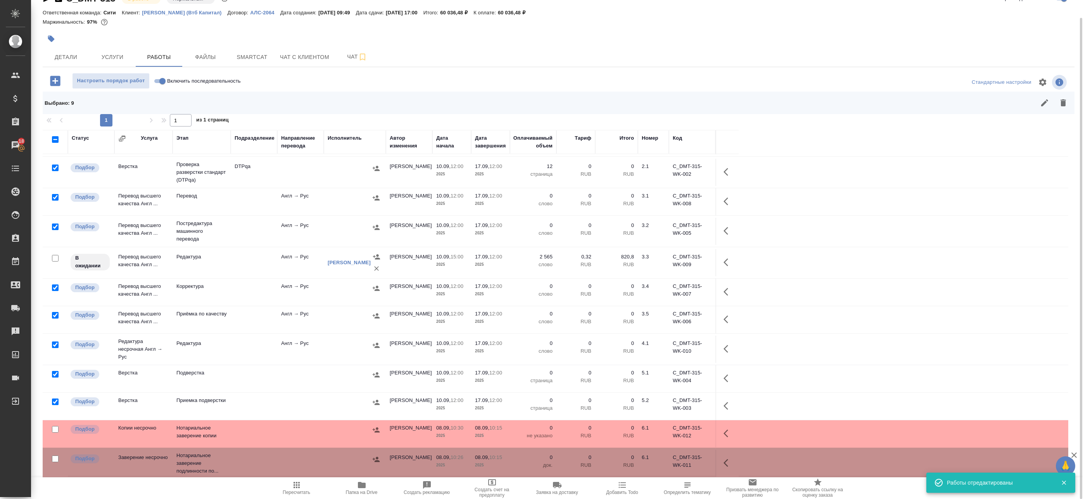
click at [430, 80] on div at bounding box center [559, 82] width 344 height 19
click at [55, 139] on input "checkbox" at bounding box center [55, 139] width 7 height 7
checkbox input "true"
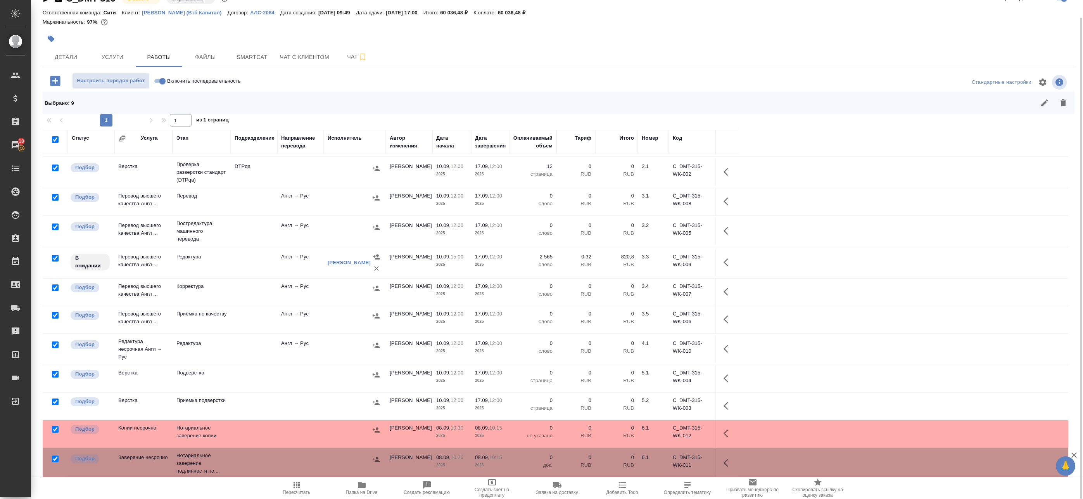
checkbox input "true"
click at [55, 140] on input "checkbox" at bounding box center [55, 139] width 7 height 7
checkbox input "false"
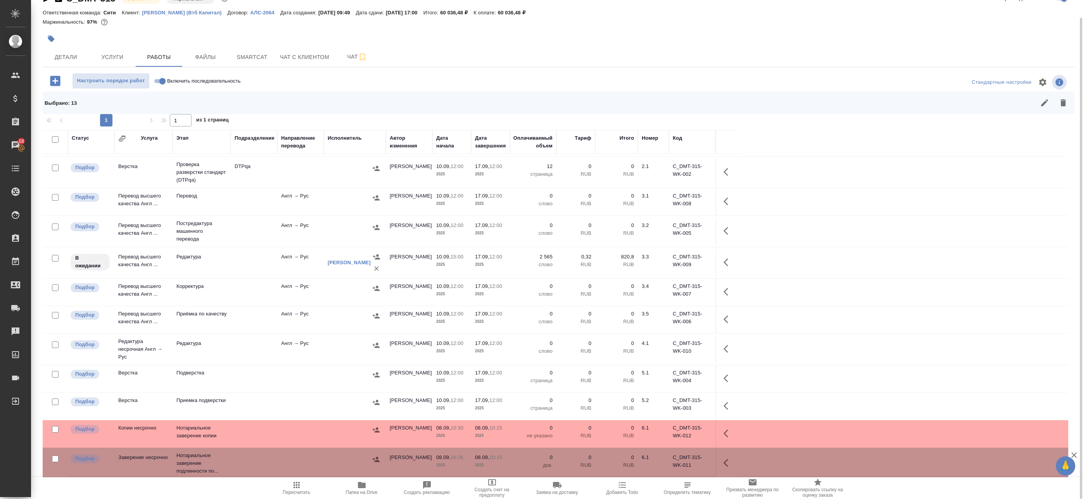
checkbox input "false"
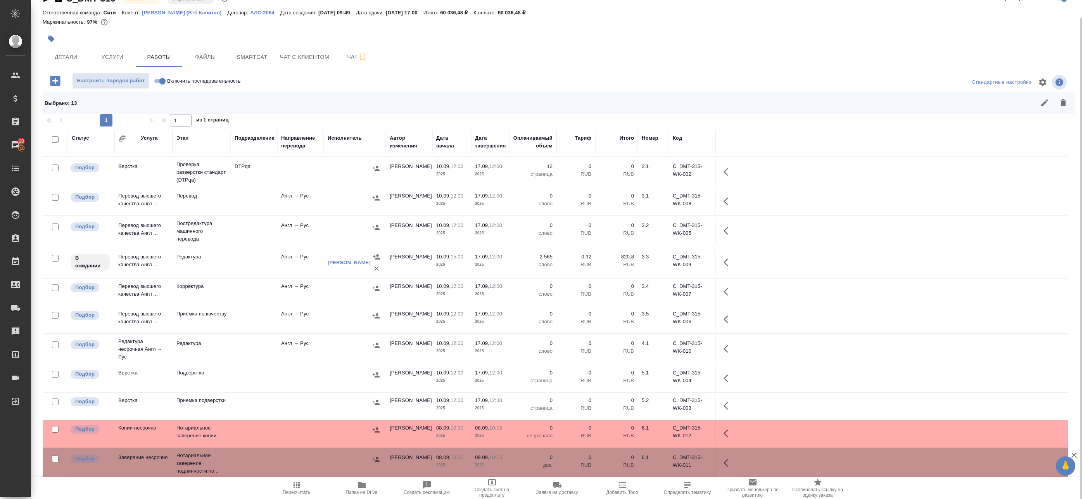
checkbox input "false"
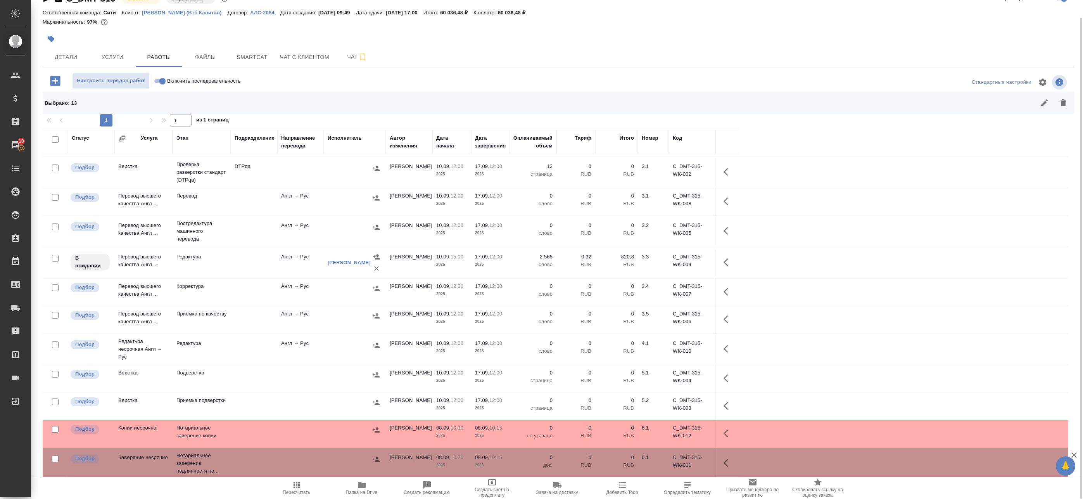
checkbox input "false"
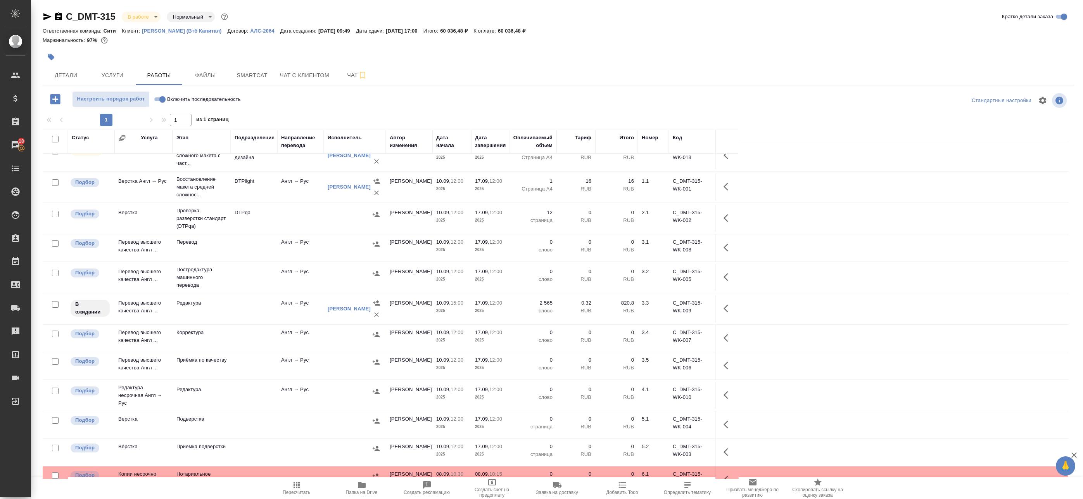
scroll to position [0, 0]
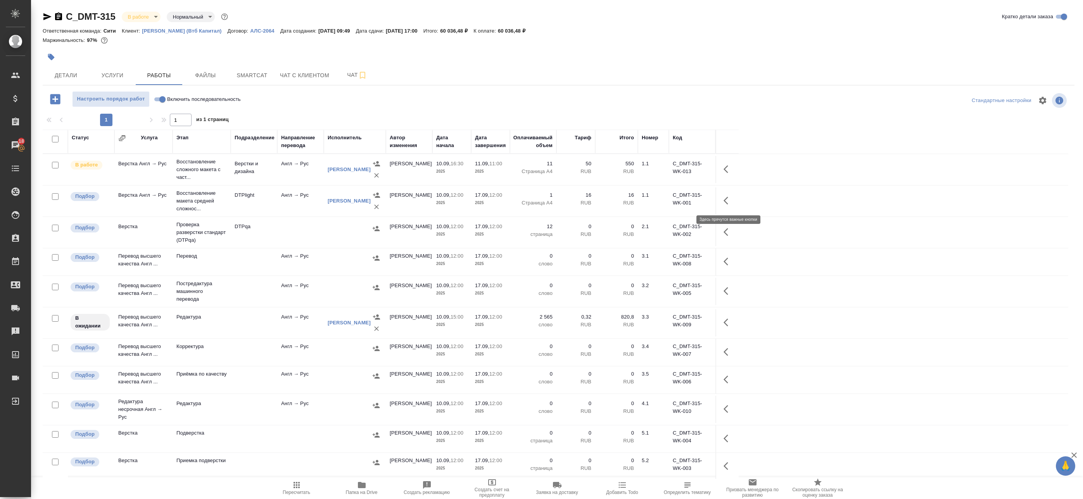
click at [727, 199] on icon "button" at bounding box center [728, 200] width 9 height 9
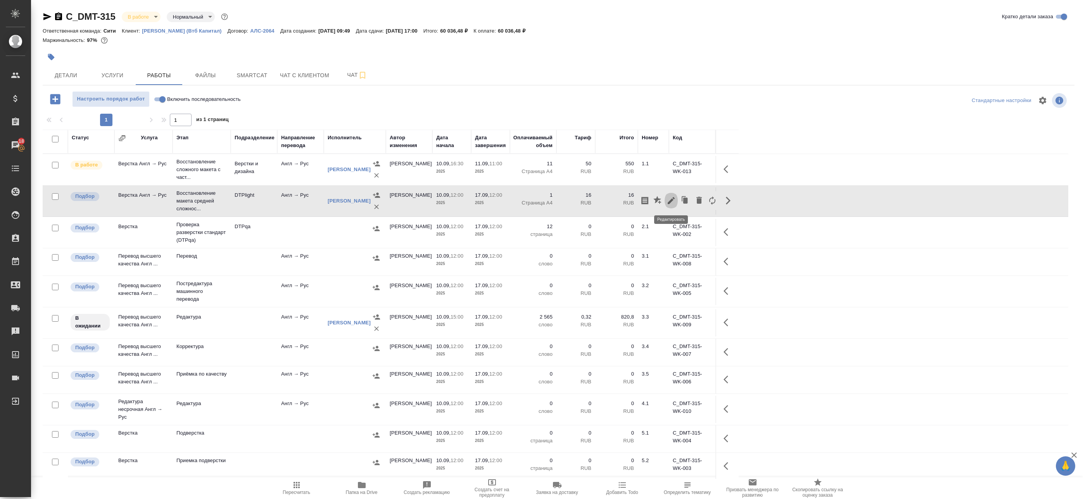
click at [673, 199] on icon "button" at bounding box center [671, 200] width 7 height 7
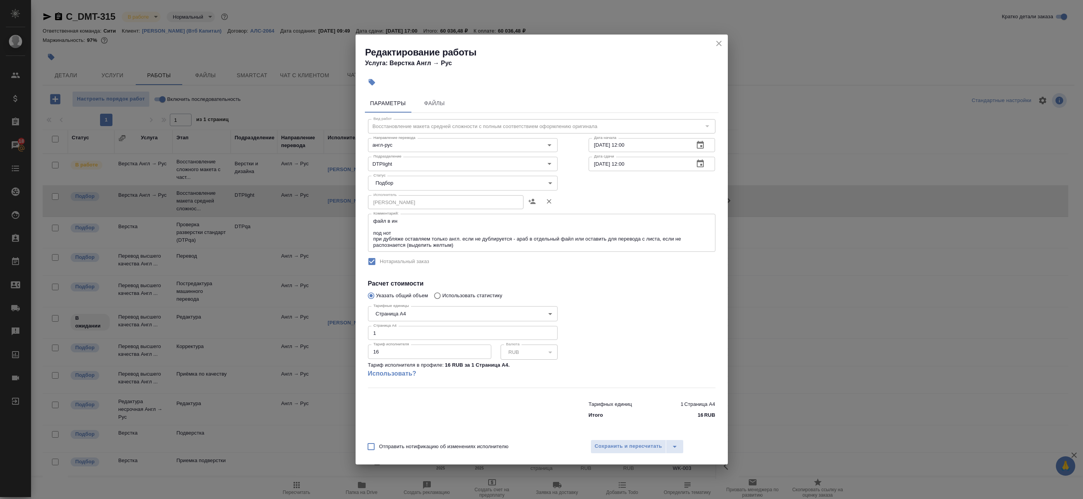
click at [404, 181] on body "🙏 .cls-1 fill:#fff; AWATERA Badanyan Artak Клиенты Спецификации Заказы 18 Чаты …" at bounding box center [541, 249] width 1083 height 499
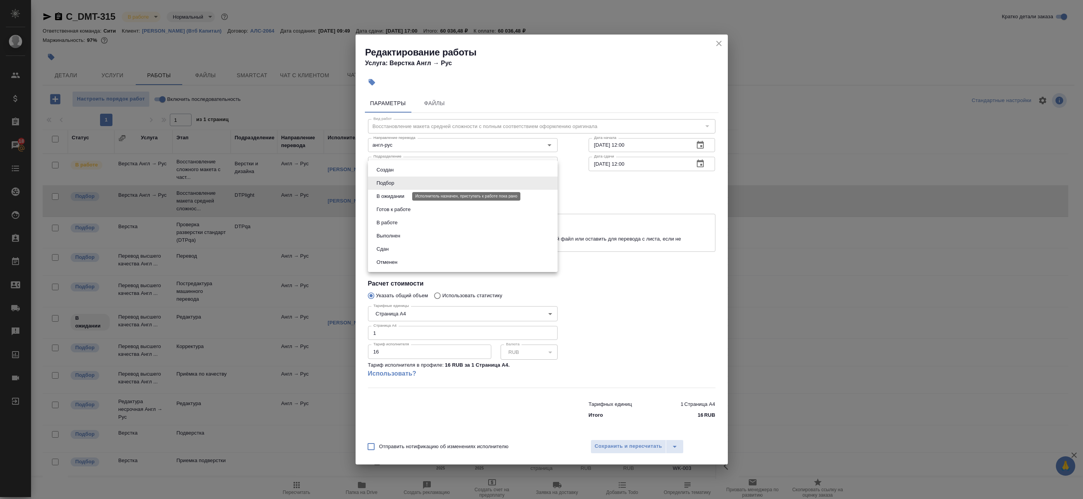
click at [396, 197] on button "В ожидании" at bounding box center [390, 196] width 33 height 9
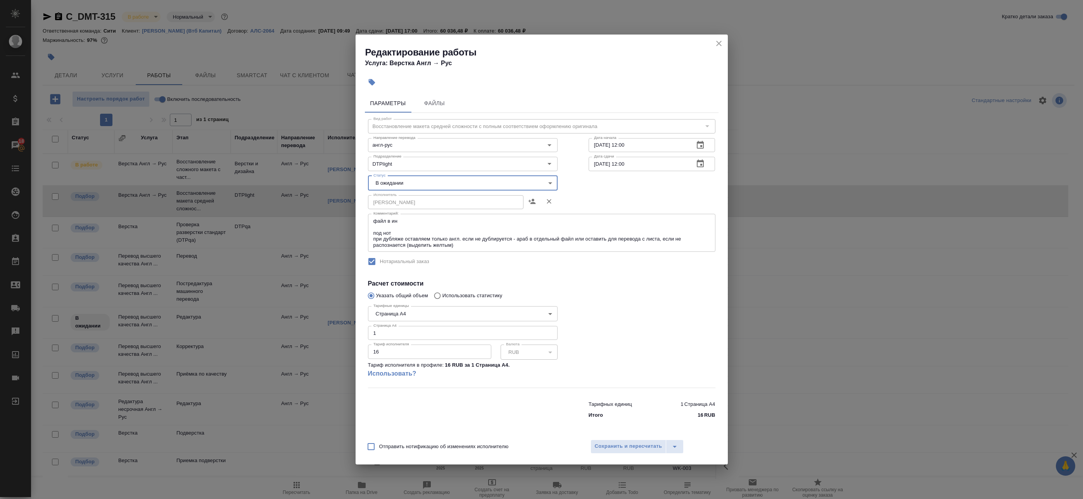
click at [396, 183] on body "🙏 .cls-1 fill:#fff; AWATERA Badanyan Artak Клиенты Спецификации Заказы 18 Чаты …" at bounding box center [541, 249] width 1083 height 499
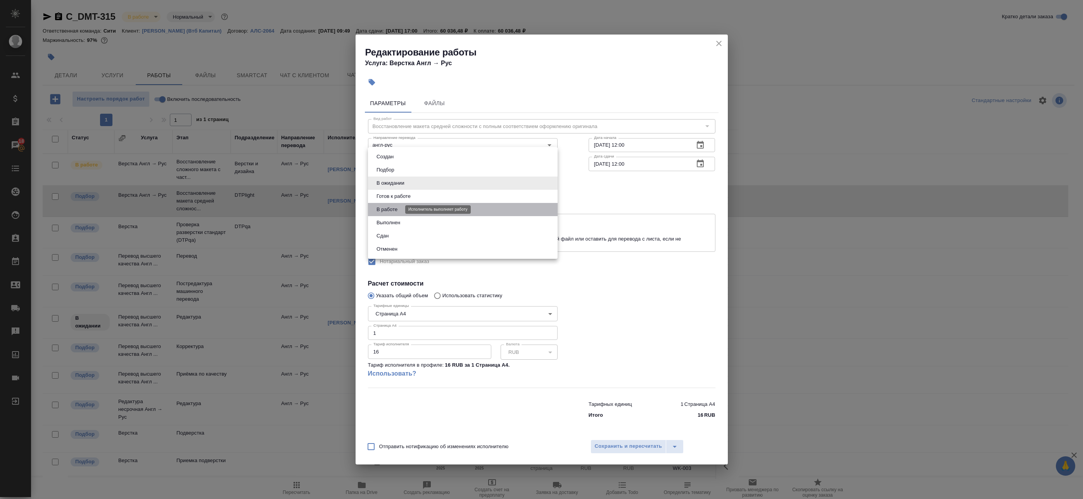
click at [393, 209] on button "В работе" at bounding box center [387, 209] width 26 height 9
type input "inProgress"
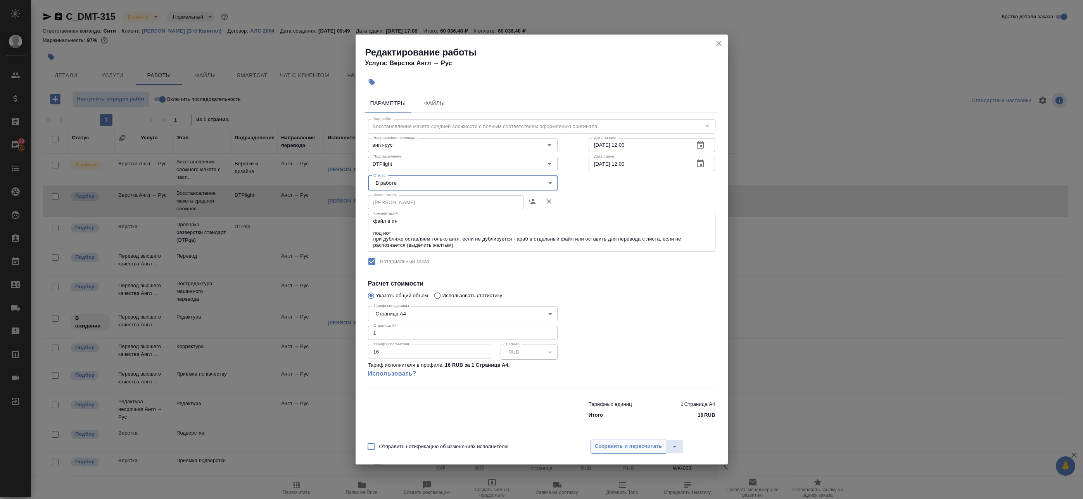
click at [615, 442] on span "Сохранить и пересчитать" at bounding box center [628, 446] width 67 height 9
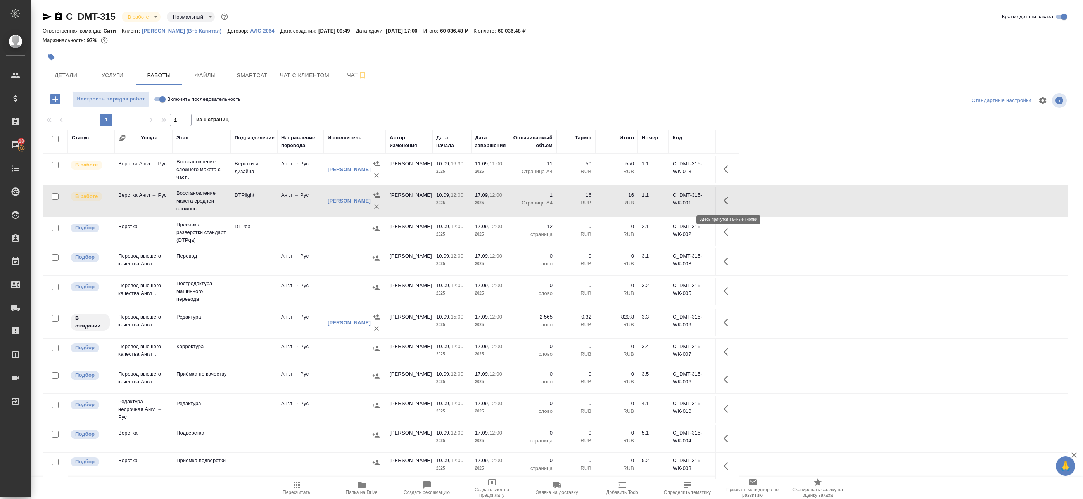
click at [727, 196] on icon "button" at bounding box center [728, 200] width 9 height 9
click at [675, 201] on icon "button" at bounding box center [671, 200] width 9 height 9
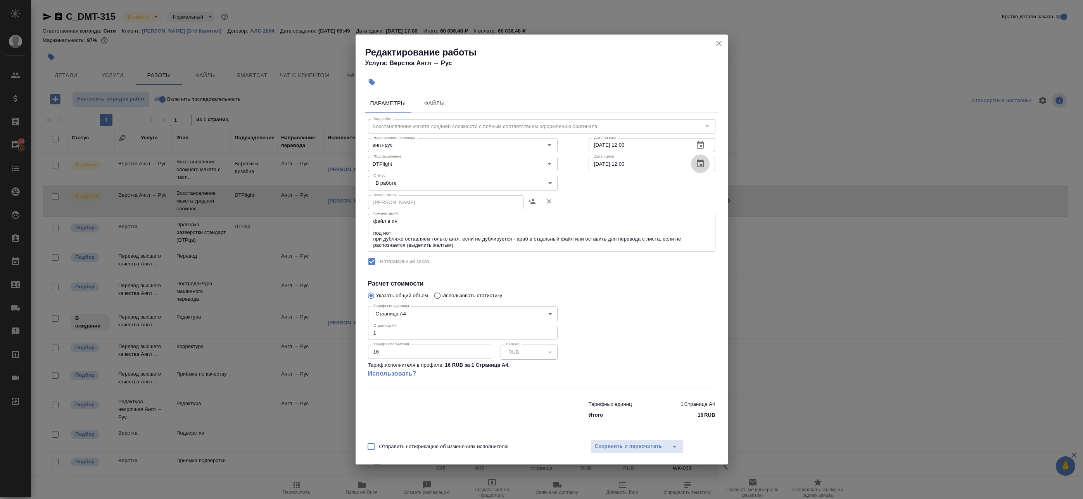
click at [699, 165] on icon "button" at bounding box center [700, 163] width 9 height 9
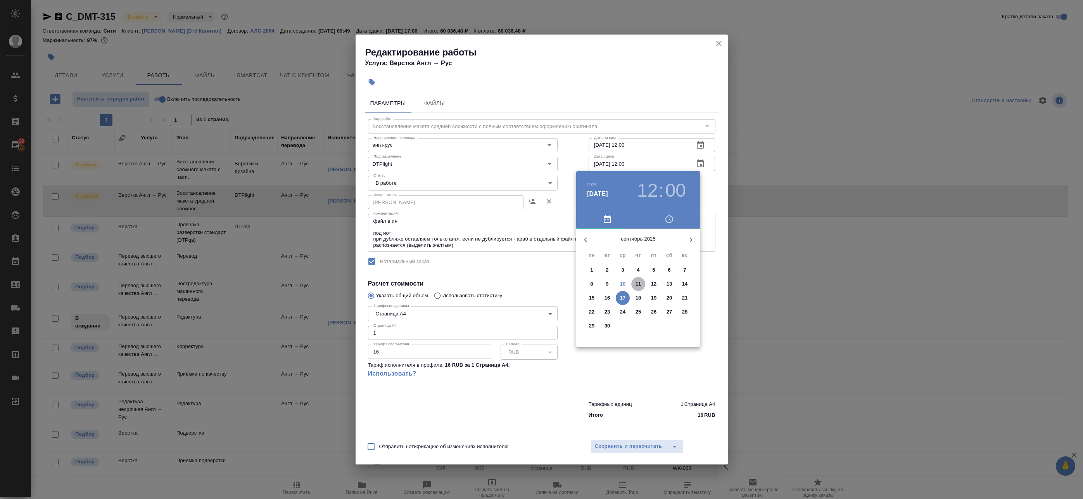
click at [638, 285] on p "11" at bounding box center [639, 284] width 6 height 8
click at [619, 252] on div at bounding box center [638, 289] width 101 height 101
type input "11.09.2025 11:00"
click at [640, 249] on div at bounding box center [638, 289] width 101 height 101
click at [710, 202] on div at bounding box center [541, 249] width 1083 height 499
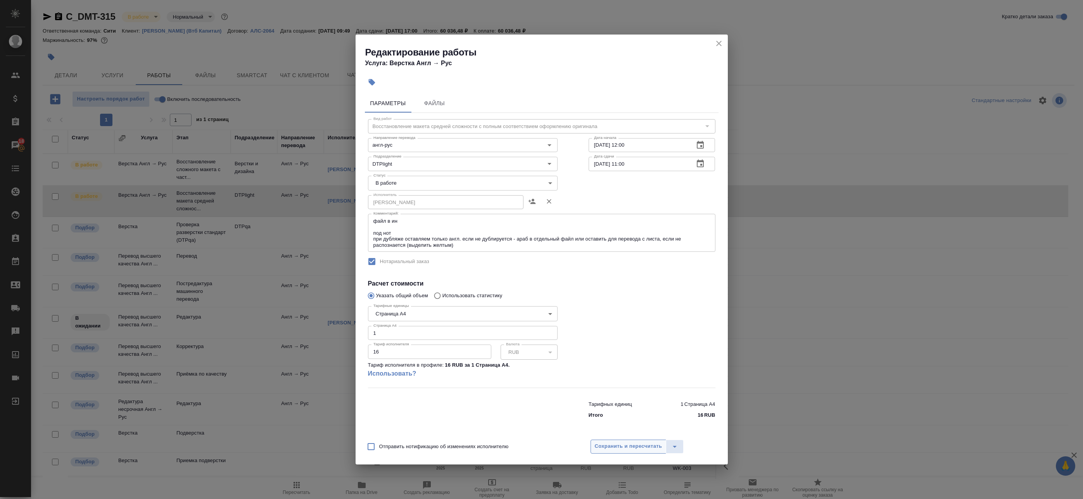
click at [629, 453] on button "Сохранить и пересчитать" at bounding box center [629, 447] width 76 height 14
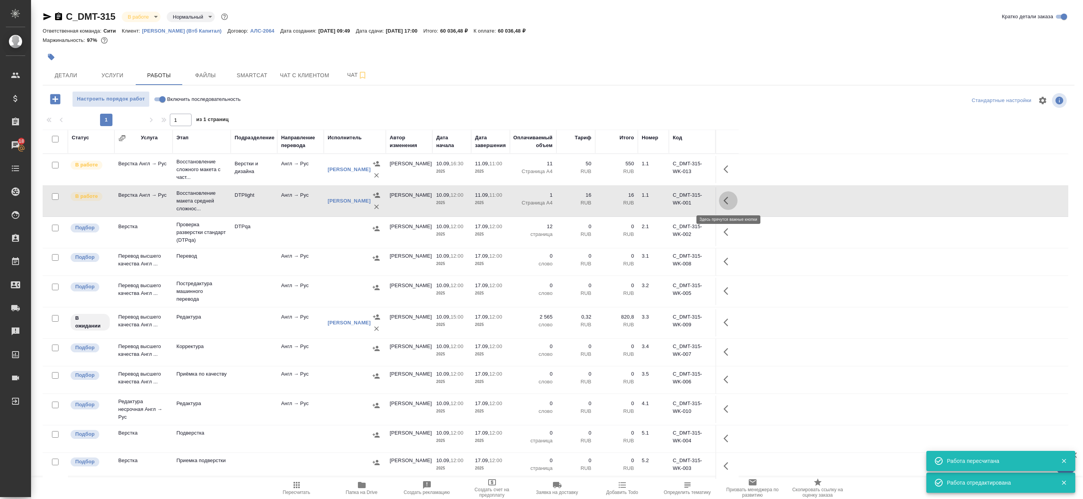
click at [721, 202] on button "button" at bounding box center [728, 200] width 19 height 19
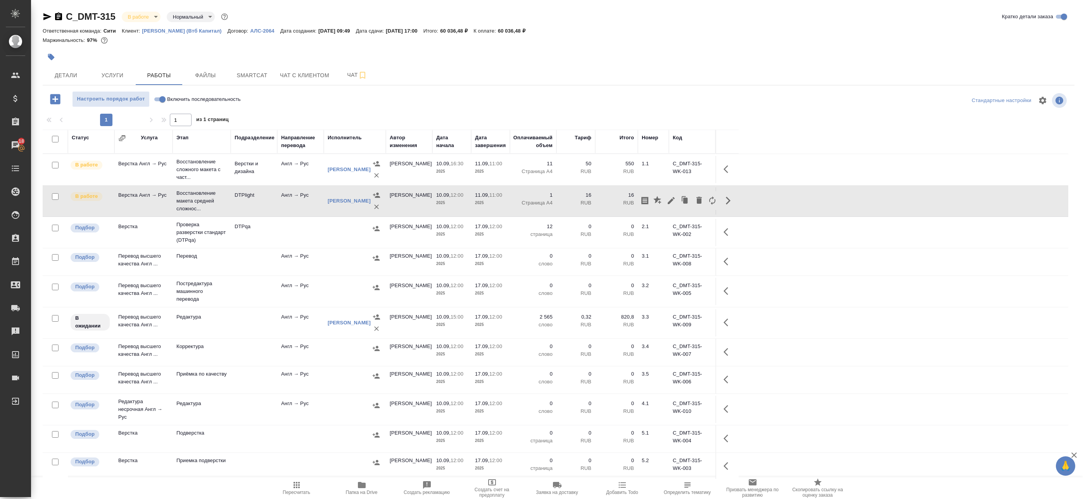
click at [749, 110] on div at bounding box center [559, 112] width 1032 height 4
click at [359, 72] on icon "button" at bounding box center [362, 75] width 9 height 9
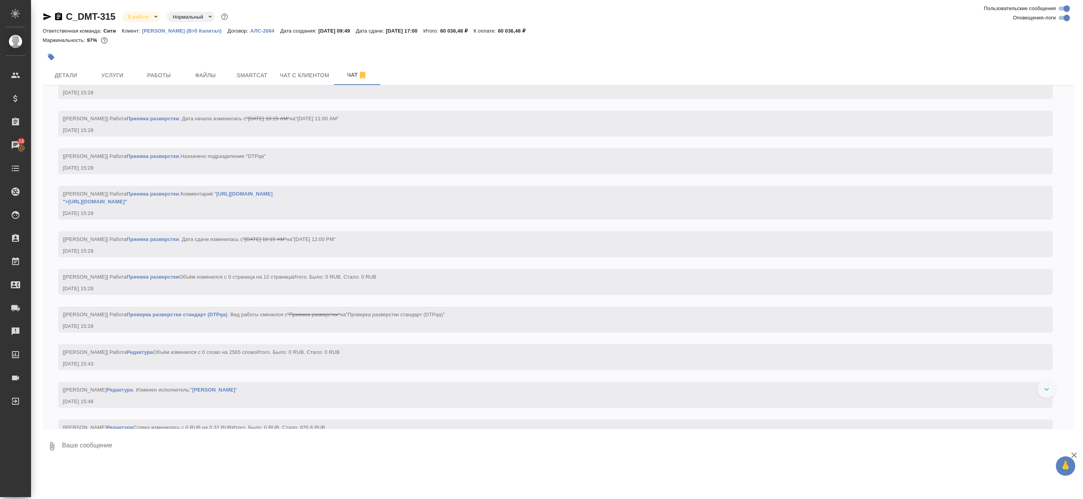
scroll to position [1559, 0]
click at [156, 69] on button "Работы" at bounding box center [159, 75] width 47 height 19
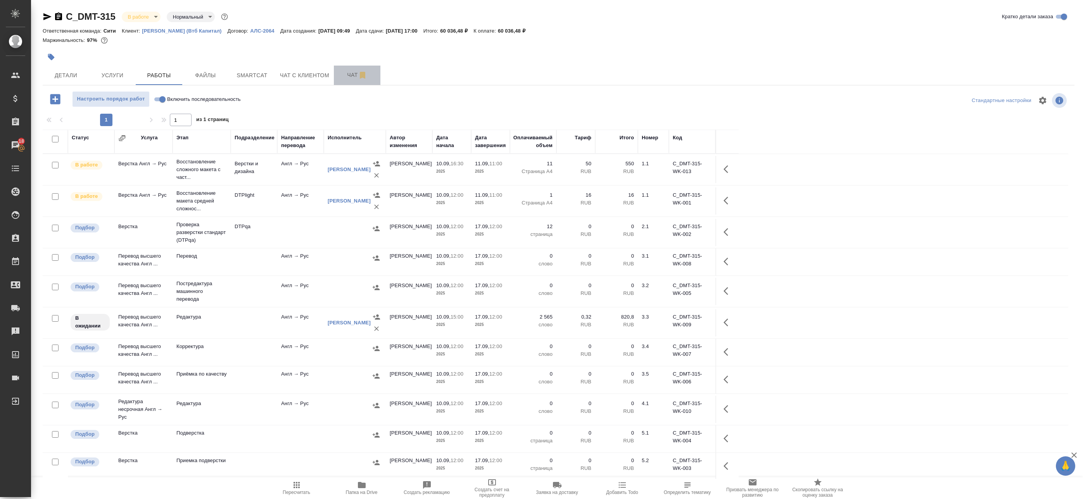
click at [346, 73] on span "Чат" at bounding box center [357, 75] width 37 height 10
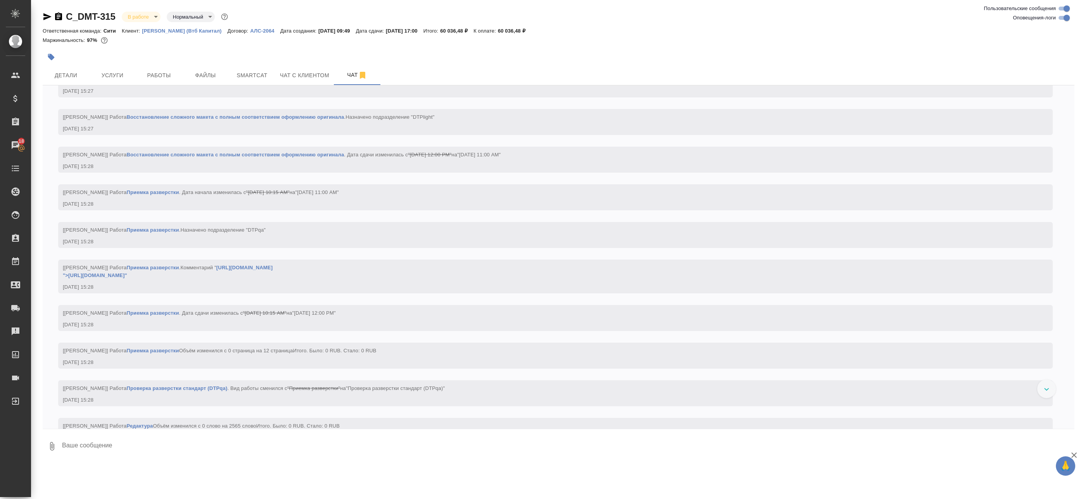
scroll to position [1482, 0]
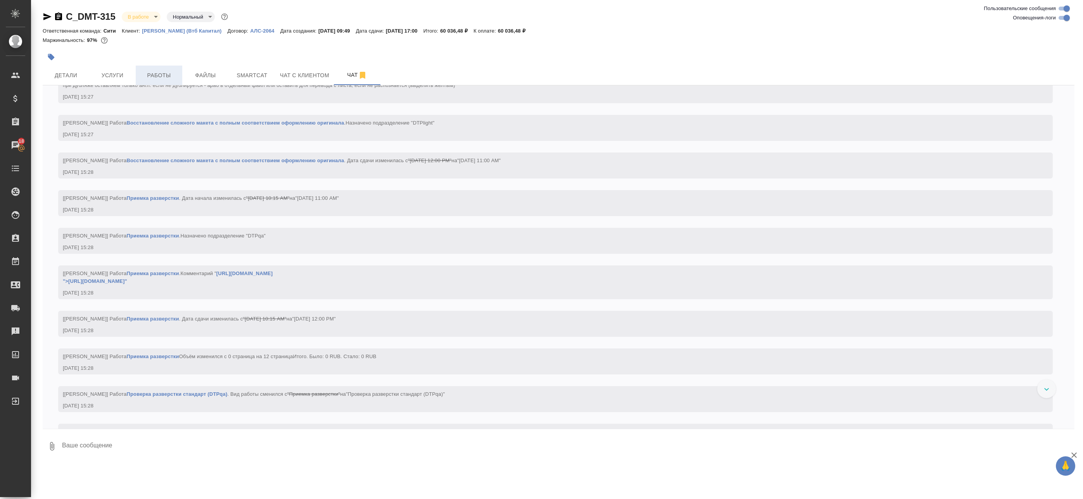
click at [145, 79] on span "Работы" at bounding box center [158, 76] width 37 height 10
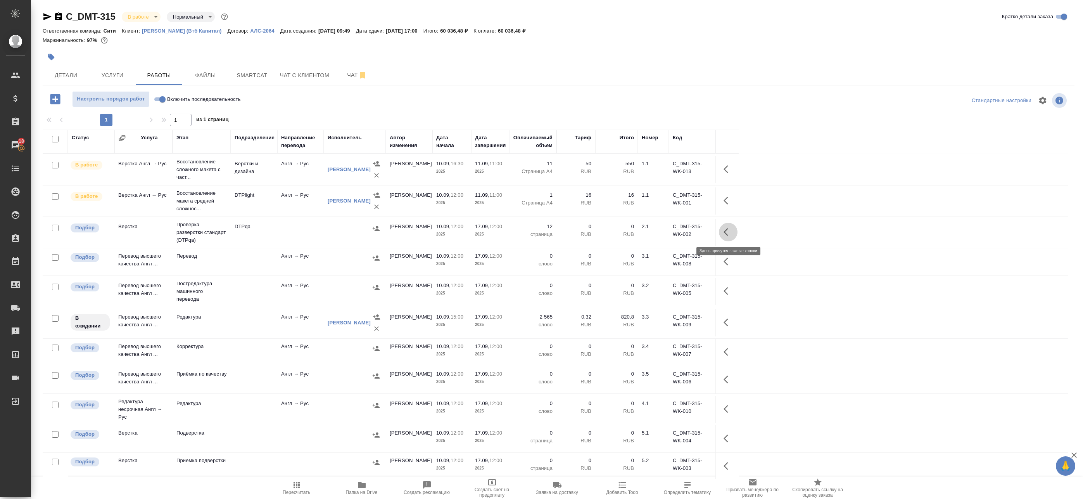
click at [729, 233] on icon "button" at bounding box center [728, 231] width 9 height 9
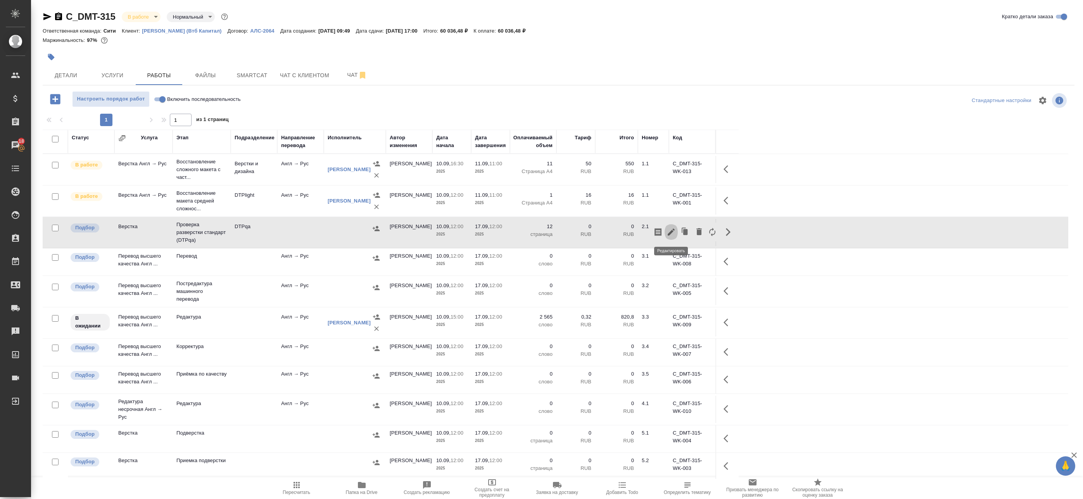
click at [671, 230] on icon "button" at bounding box center [671, 231] width 9 height 9
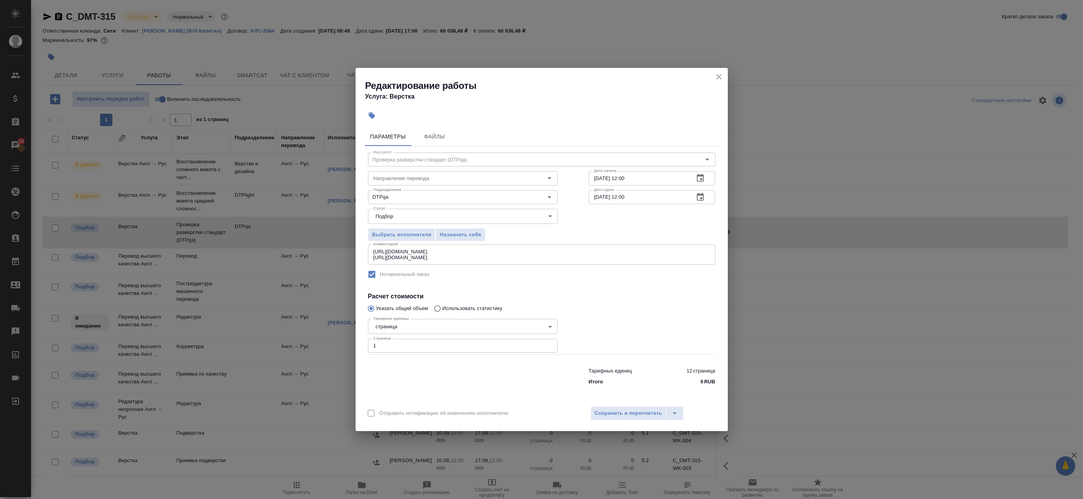
click at [704, 174] on icon "button" at bounding box center [700, 177] width 9 height 9
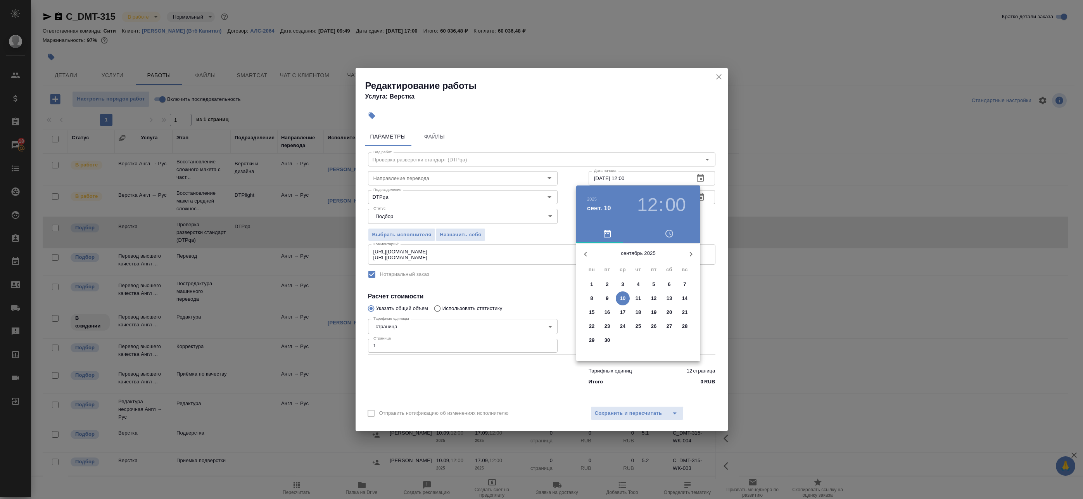
click at [695, 140] on div at bounding box center [541, 249] width 1083 height 499
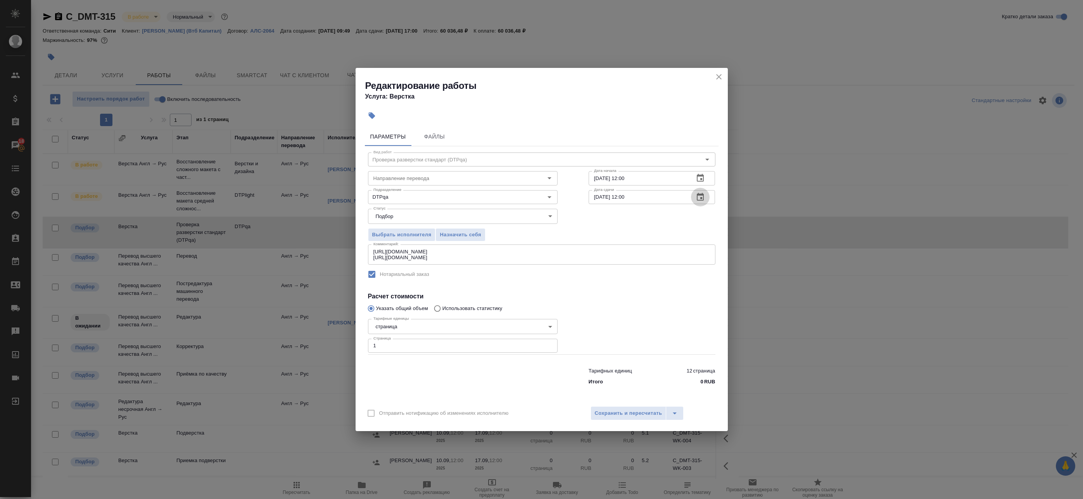
click at [703, 198] on icon "button" at bounding box center [700, 196] width 9 height 9
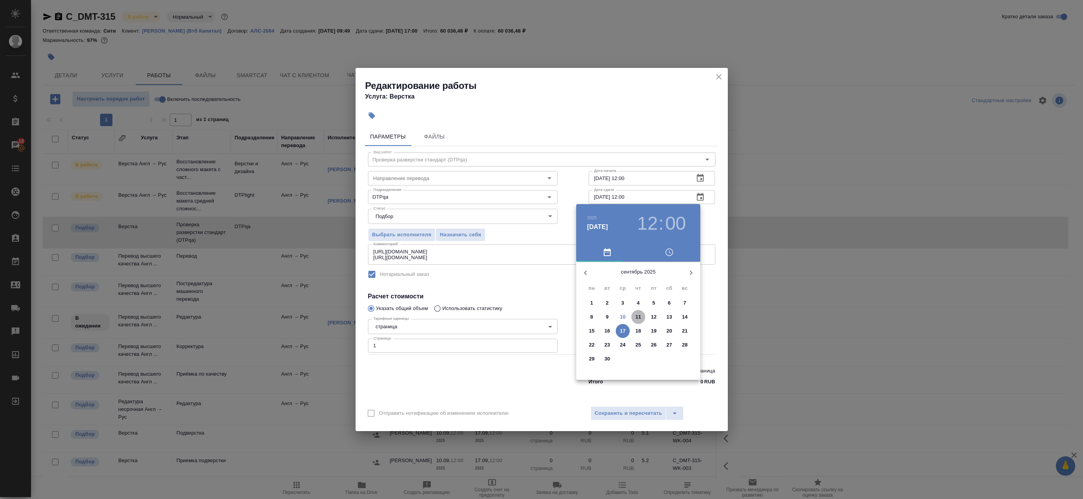
click at [642, 317] on span "11" at bounding box center [639, 317] width 14 height 8
type input "11.09.2025 12:00"
click at [720, 265] on div at bounding box center [541, 249] width 1083 height 499
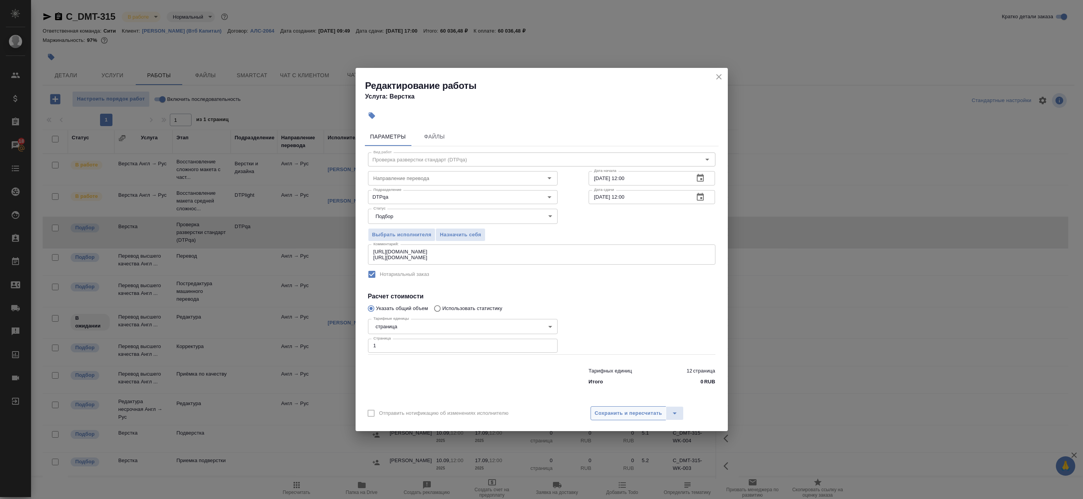
click at [628, 407] on button "Сохранить и пересчитать" at bounding box center [629, 413] width 76 height 14
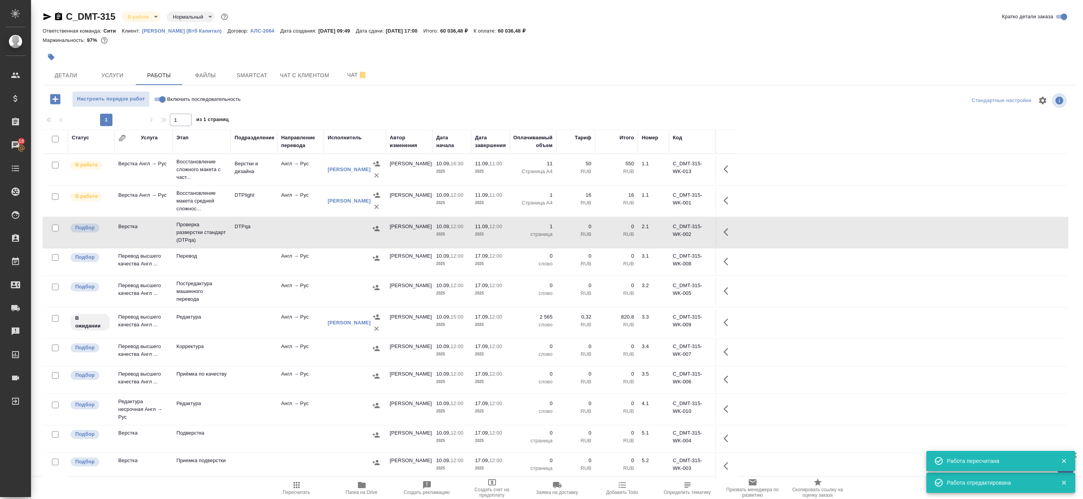
click at [728, 227] on button "button" at bounding box center [728, 232] width 19 height 19
click at [674, 235] on icon "button" at bounding box center [671, 231] width 9 height 9
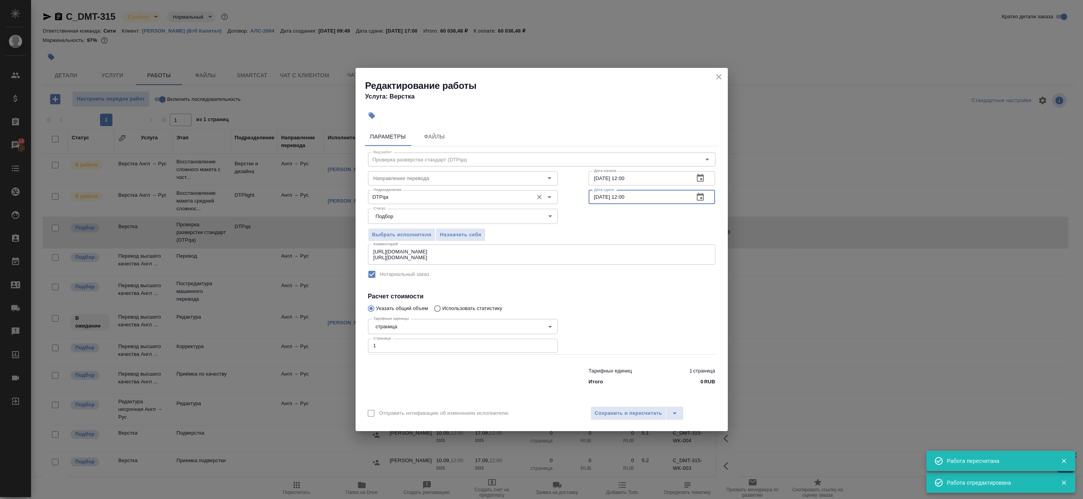
drag, startPoint x: 666, startPoint y: 195, endPoint x: 550, endPoint y: 193, distance: 115.2
click at [551, 193] on div "Подразделение DTPqa Подразделение Дата сдачи 11.09.2025 12:00 Дата сдачи" at bounding box center [542, 196] width 379 height 50
drag, startPoint x: 636, startPoint y: 177, endPoint x: 524, endPoint y: 183, distance: 112.2
click at [527, 183] on div "Направление перевода Направление перевода Дата начала 10.09.2025 12:00 Дата нач…" at bounding box center [542, 177] width 379 height 50
paste input "1"
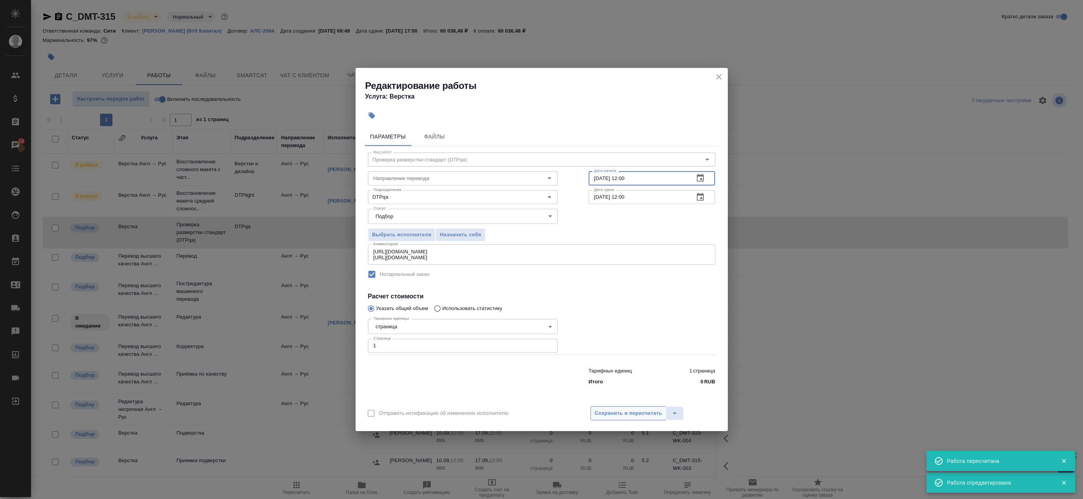
type input "11.09.2025 12:00"
click at [619, 412] on span "Сохранить и пересчитать" at bounding box center [628, 413] width 67 height 9
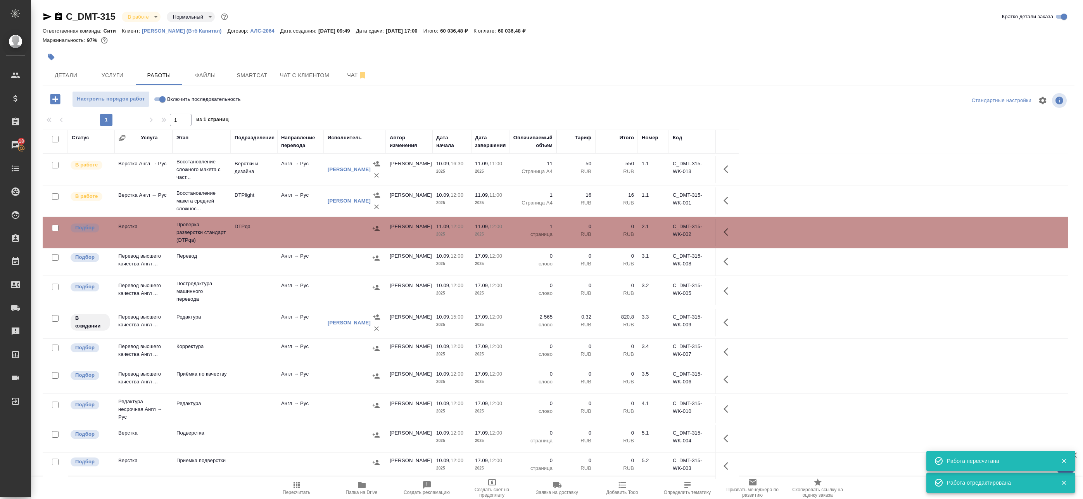
click at [727, 234] on icon "button" at bounding box center [726, 232] width 5 height 8
click at [674, 231] on icon "button" at bounding box center [671, 231] width 9 height 9
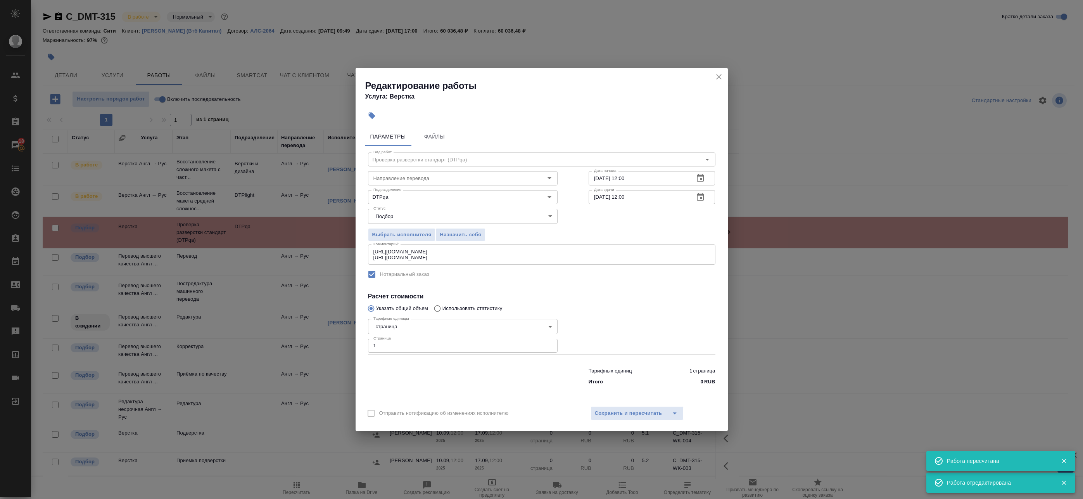
click at [705, 196] on icon "button" at bounding box center [700, 196] width 9 height 9
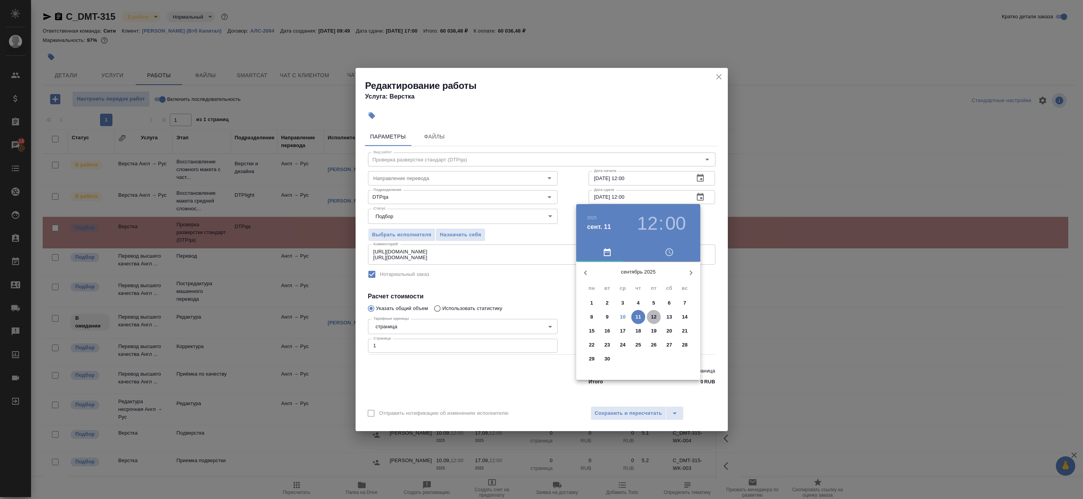
click at [655, 320] on p "12" at bounding box center [654, 317] width 6 height 8
click at [625, 414] on div at bounding box center [541, 249] width 1083 height 499
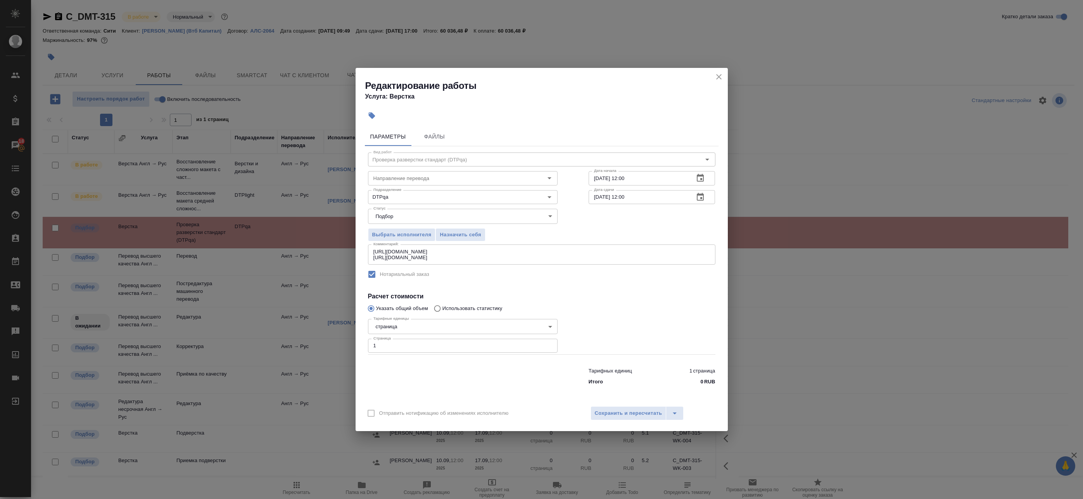
click at [698, 193] on icon "button" at bounding box center [700, 196] width 9 height 9
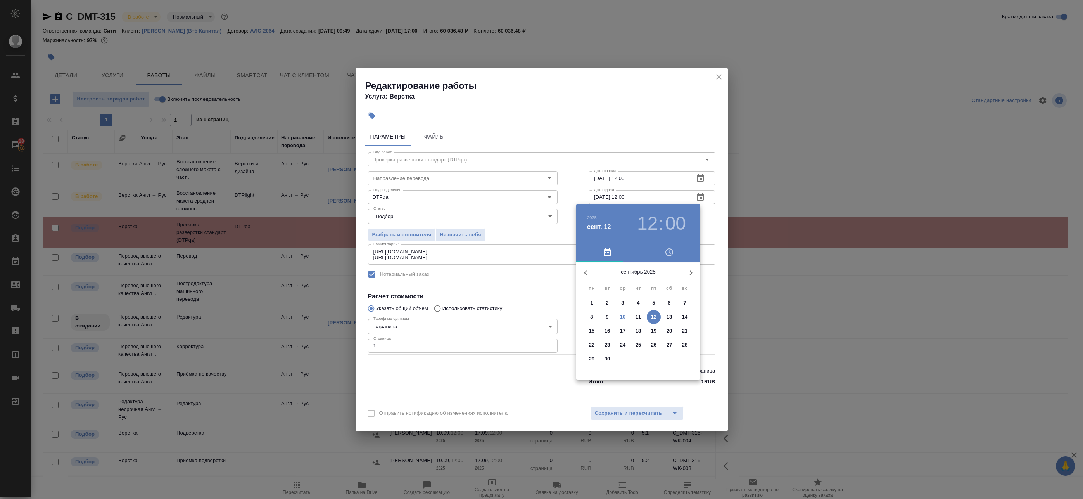
click at [655, 222] on h3 "12" at bounding box center [647, 224] width 21 height 22
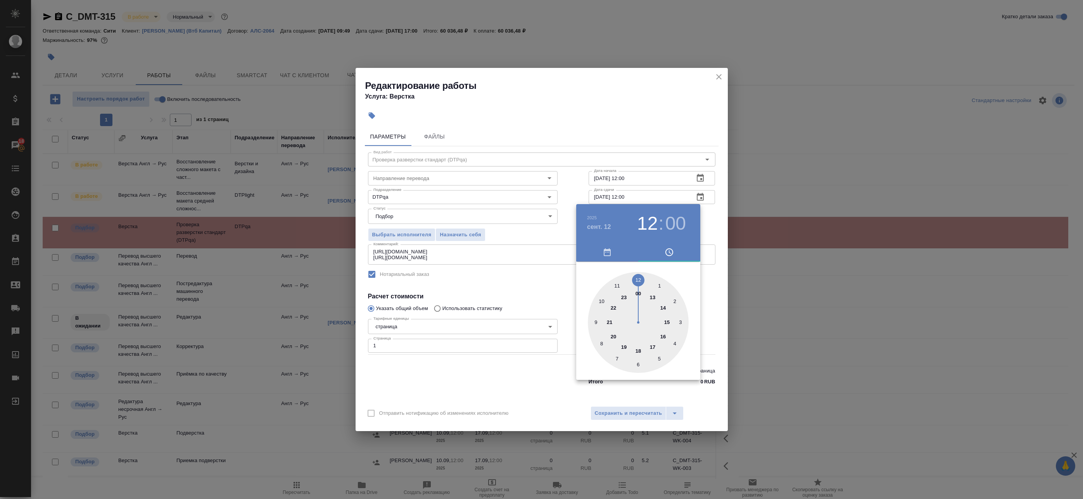
click at [668, 320] on div at bounding box center [638, 322] width 101 height 101
type input "12.09.2025 15:00"
click at [639, 277] on div at bounding box center [638, 322] width 101 height 101
click at [697, 225] on div "2025 сент. 12 15 : 00" at bounding box center [638, 223] width 124 height 39
drag, startPoint x: 703, startPoint y: 234, endPoint x: 667, endPoint y: 302, distance: 77.4
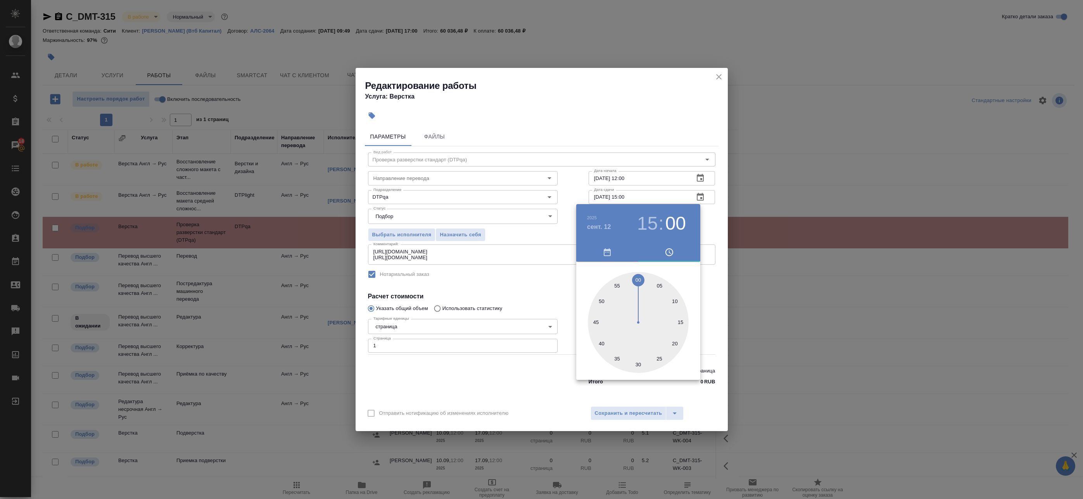
click at [703, 234] on div at bounding box center [541, 249] width 1083 height 499
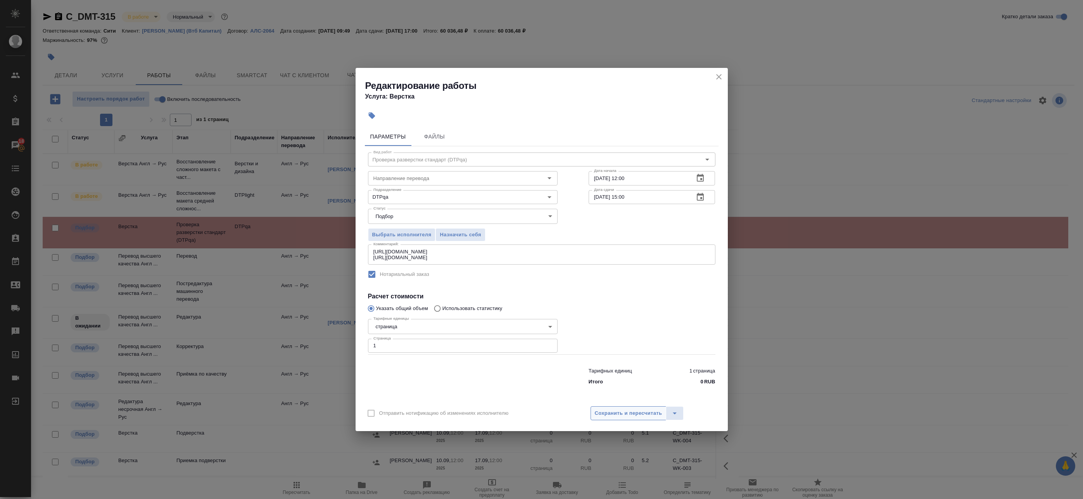
click at [633, 408] on div "Отправить нотификацию об изменениях исполнителю Сохранить и пересчитать" at bounding box center [542, 416] width 372 height 30
click at [633, 411] on span "Сохранить и пересчитать" at bounding box center [628, 413] width 67 height 9
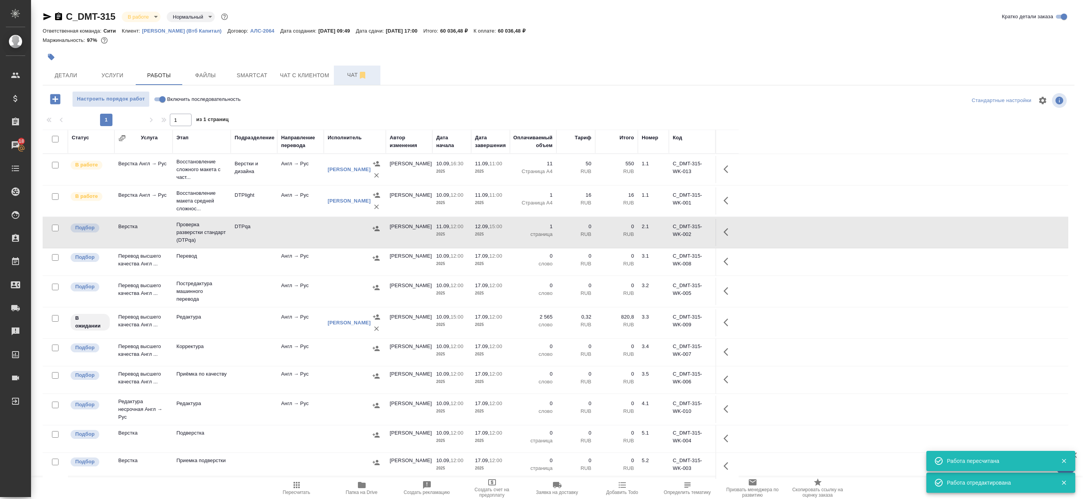
click at [353, 77] on span "Чат" at bounding box center [357, 75] width 37 height 10
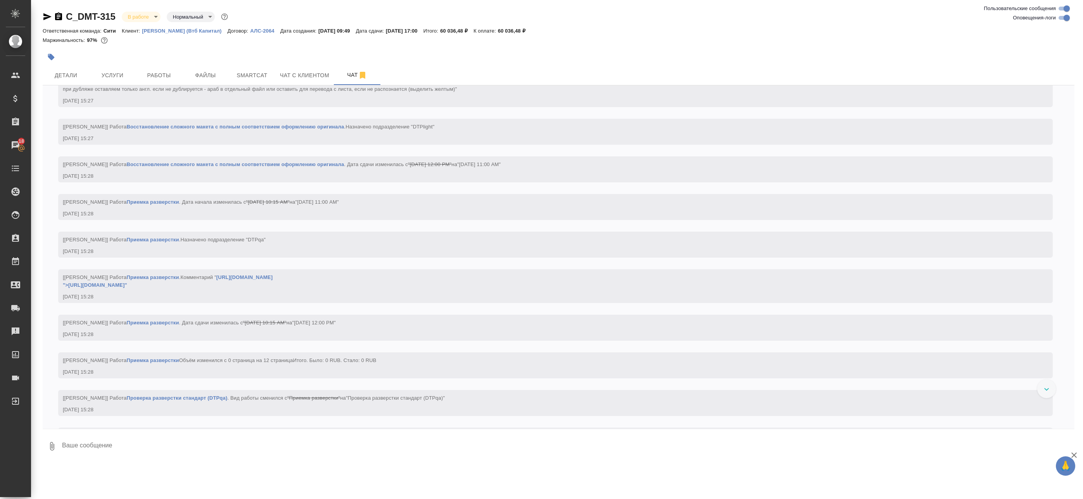
scroll to position [1478, 0]
drag, startPoint x: 155, startPoint y: 78, endPoint x: 151, endPoint y: 70, distance: 8.9
click at [151, 70] on button "Работы" at bounding box center [159, 75] width 47 height 19
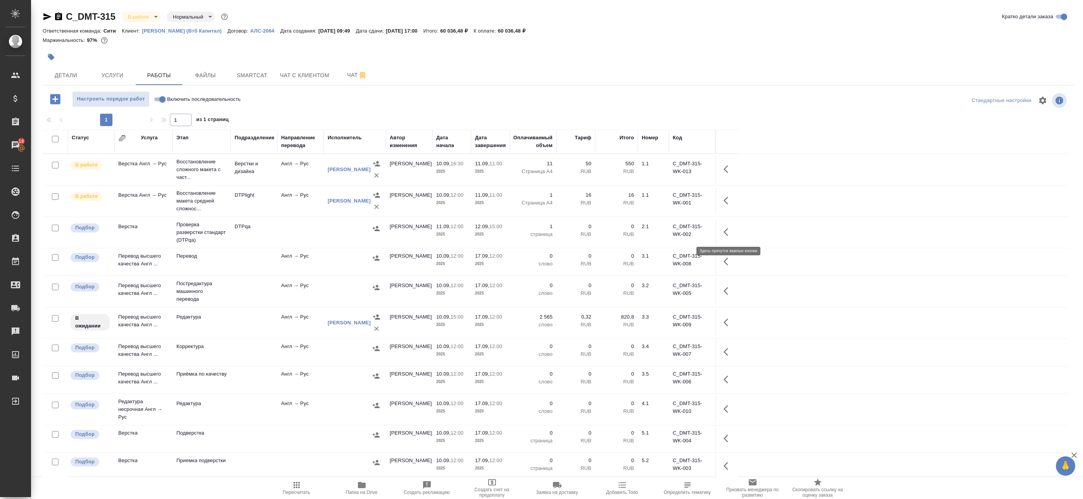
click at [728, 233] on icon "button" at bounding box center [728, 231] width 9 height 9
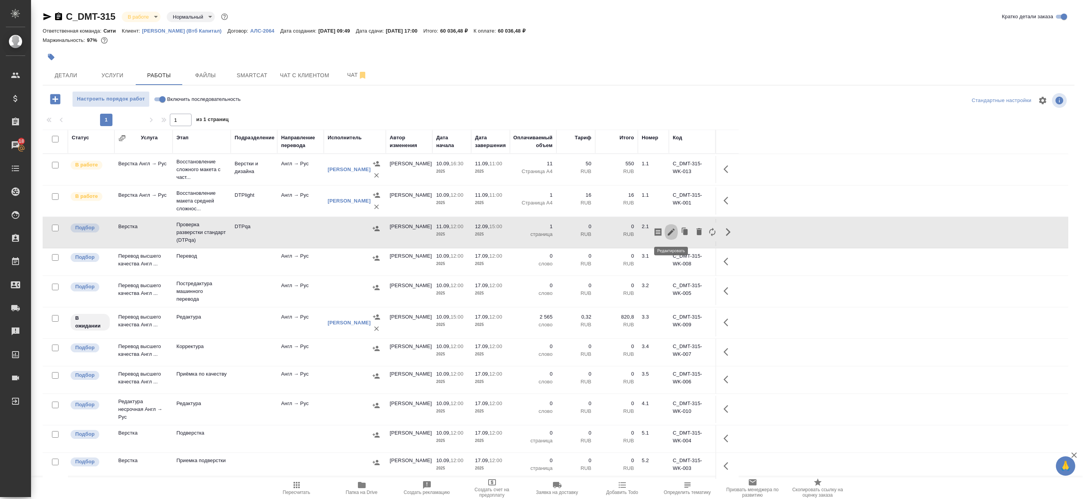
click at [671, 232] on icon "button" at bounding box center [671, 231] width 7 height 7
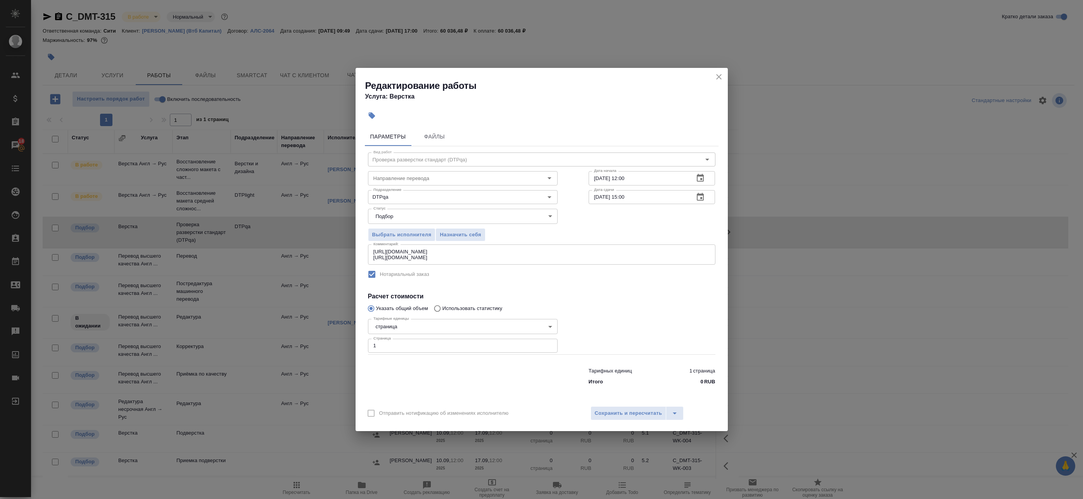
click at [700, 177] on icon "button" at bounding box center [700, 177] width 9 height 9
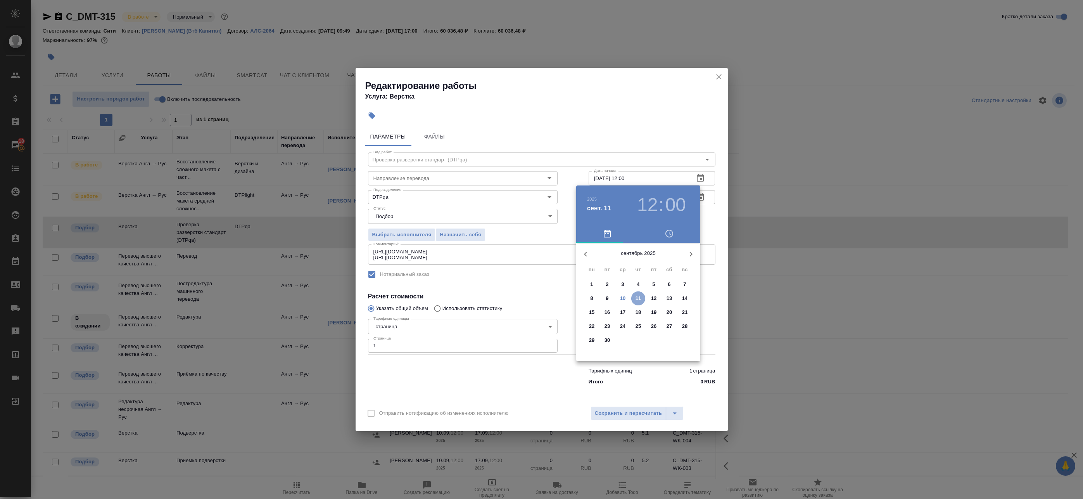
click at [637, 297] on p "11" at bounding box center [639, 298] width 6 height 8
click at [618, 266] on div at bounding box center [638, 303] width 101 height 101
type input "11.09.2025 11:00"
click at [637, 259] on div at bounding box center [638, 303] width 101 height 101
click at [708, 208] on div at bounding box center [541, 249] width 1083 height 499
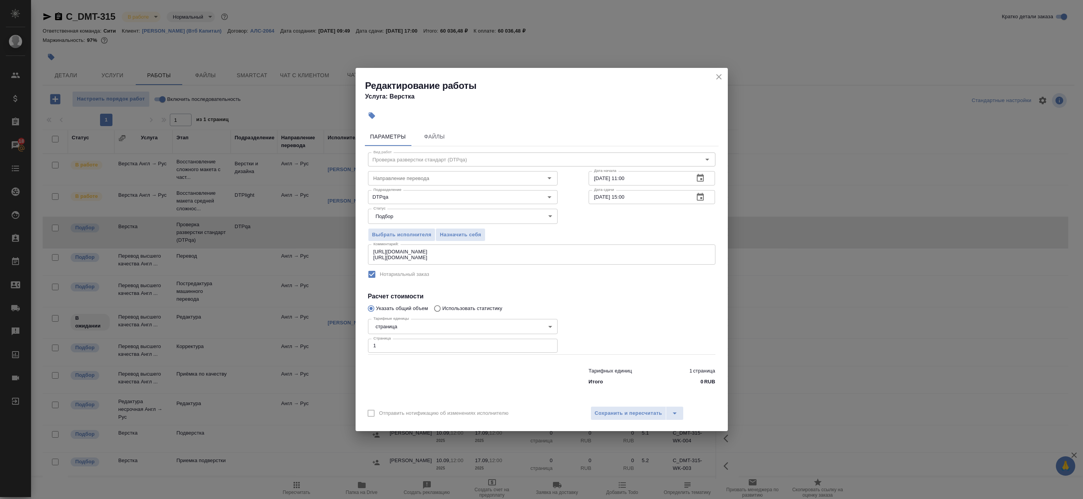
click at [699, 196] on icon "button" at bounding box center [700, 196] width 9 height 9
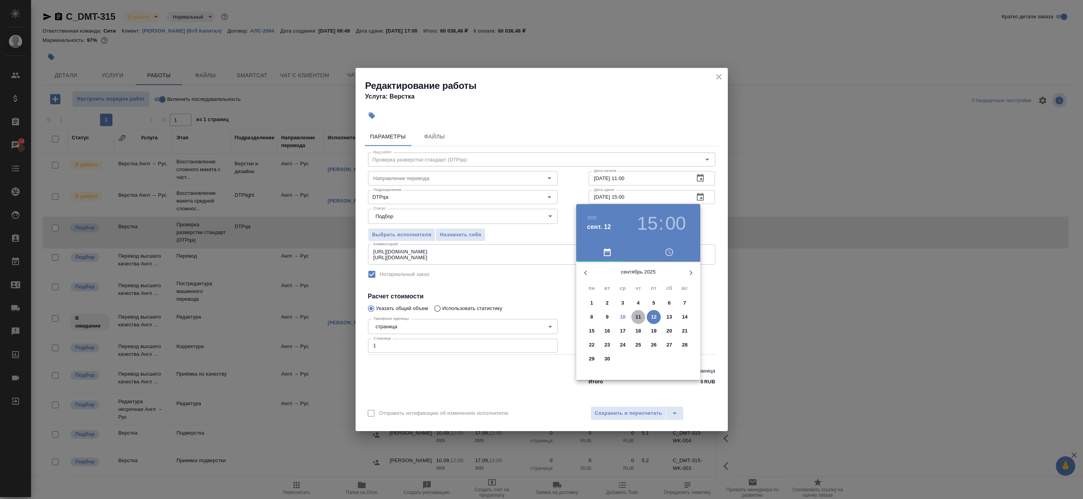
click at [640, 316] on p "11" at bounding box center [639, 317] width 6 height 8
click at [639, 280] on div at bounding box center [638, 322] width 101 height 101
type input "11.09.2025 12:00"
click at [715, 226] on div at bounding box center [541, 249] width 1083 height 499
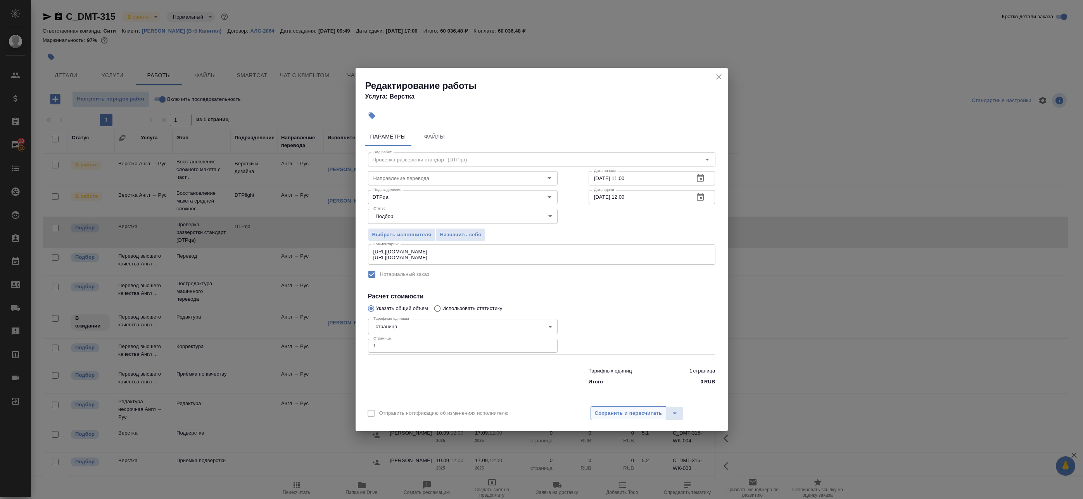
click at [632, 416] on span "Сохранить и пересчитать" at bounding box center [628, 413] width 67 height 9
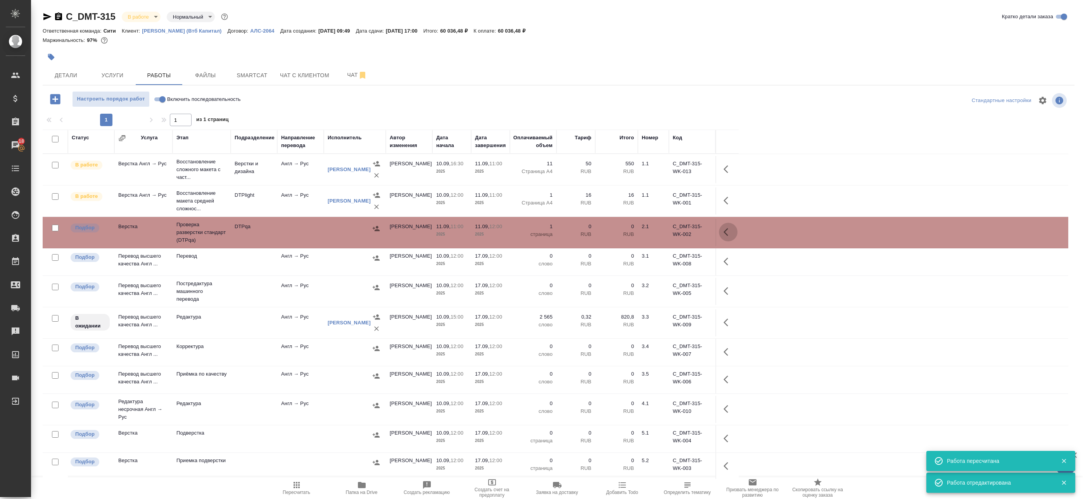
click at [728, 230] on icon "button" at bounding box center [728, 231] width 9 height 9
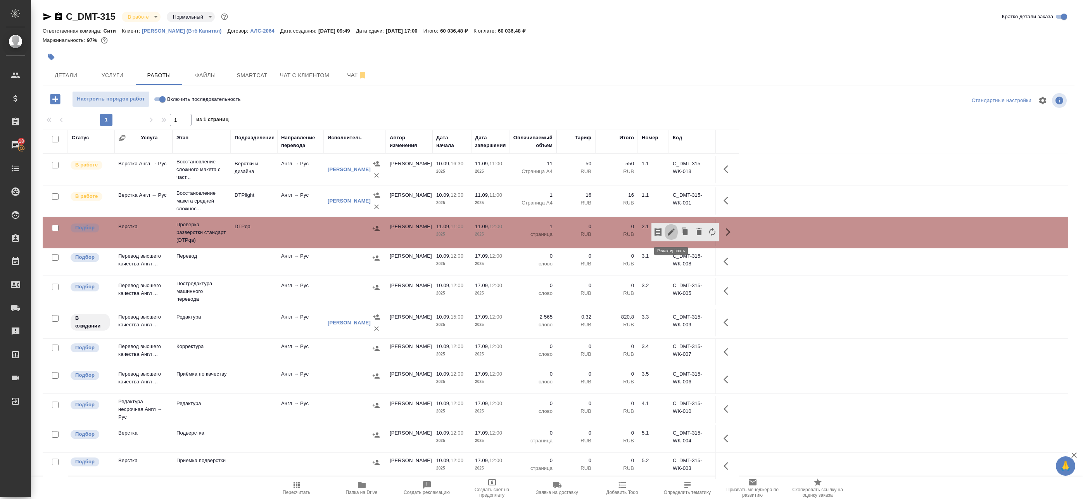
click at [674, 232] on icon "button" at bounding box center [671, 231] width 9 height 9
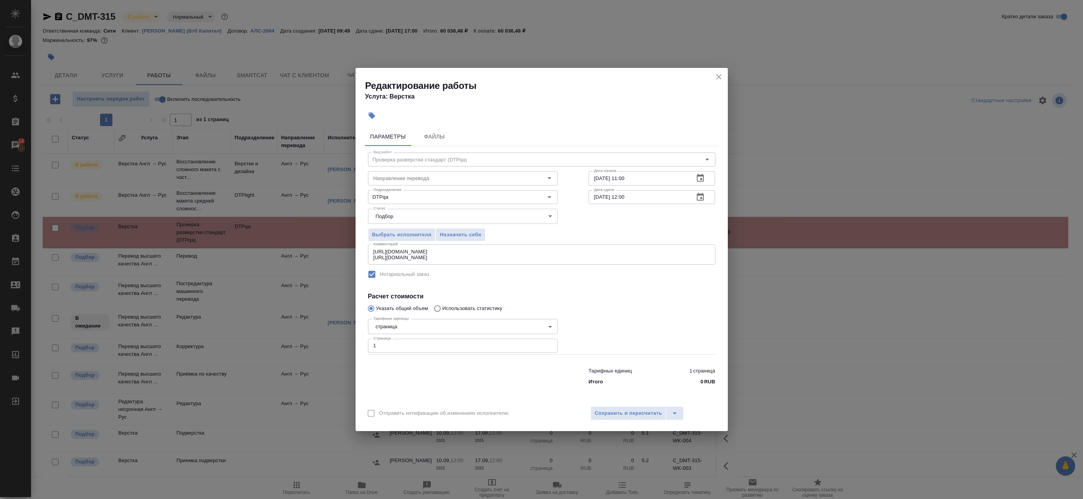
click at [700, 199] on icon "button" at bounding box center [700, 196] width 9 height 9
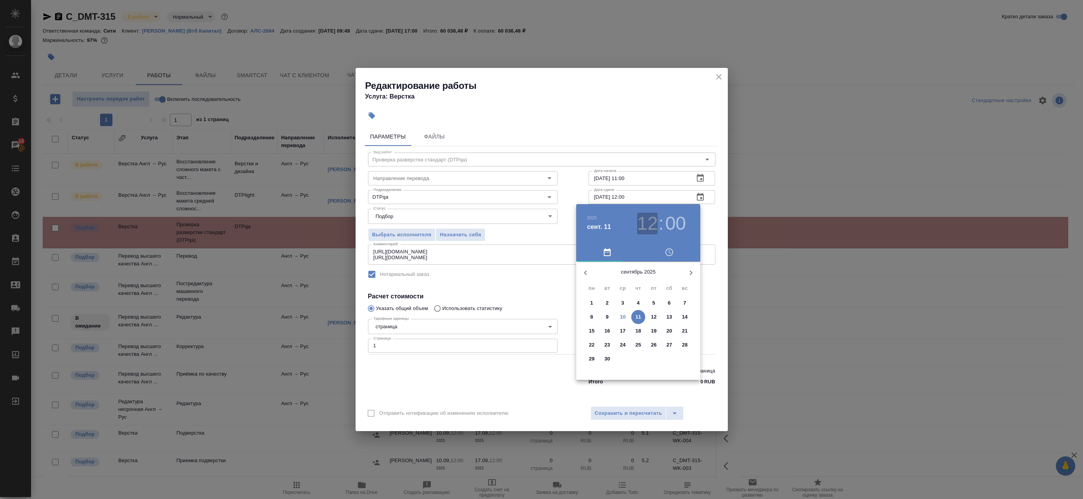
click at [654, 225] on h3 "12" at bounding box center [647, 224] width 21 height 22
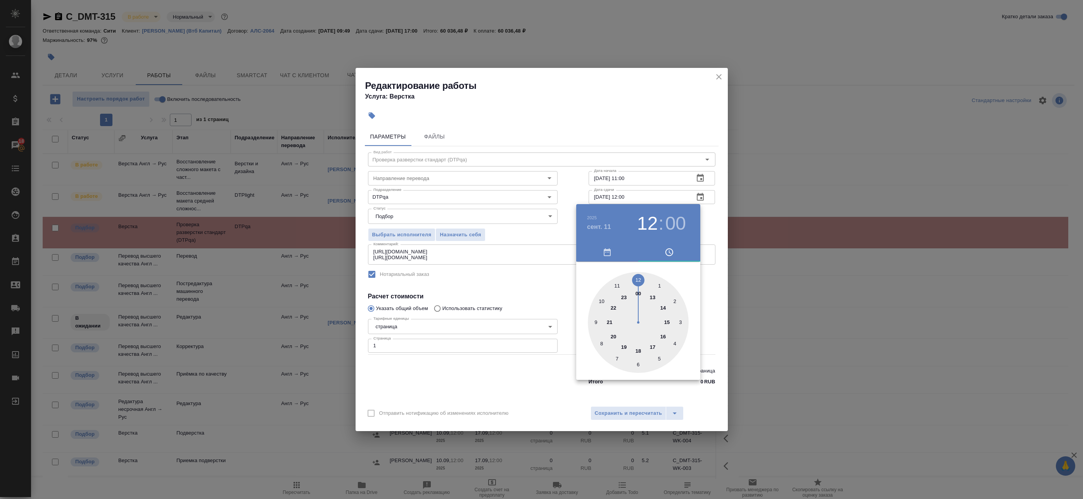
click at [652, 295] on div at bounding box center [638, 322] width 101 height 101
type input "11.09.2025 13:00"
click at [640, 279] on div at bounding box center [638, 322] width 101 height 101
click at [698, 230] on div "2025 сент. 11 13 : 00" at bounding box center [638, 223] width 124 height 39
click at [642, 424] on div at bounding box center [541, 249] width 1083 height 499
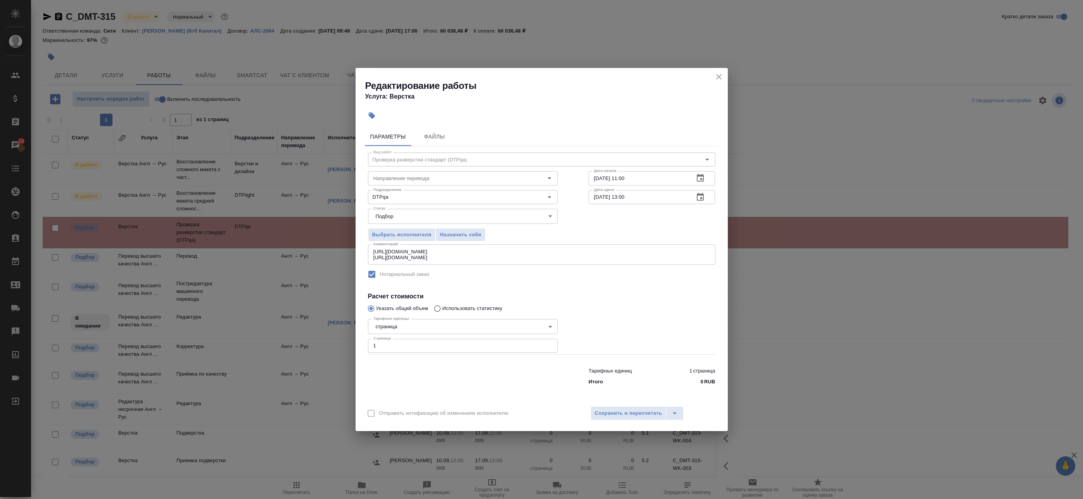
click at [645, 414] on div "2025 сент. 11 13 : 00 00 05 10 15 20 25 30 35 40 45 50 55" at bounding box center [541, 249] width 1083 height 499
click at [645, 412] on span "Сохранить и пересчитать" at bounding box center [628, 413] width 67 height 9
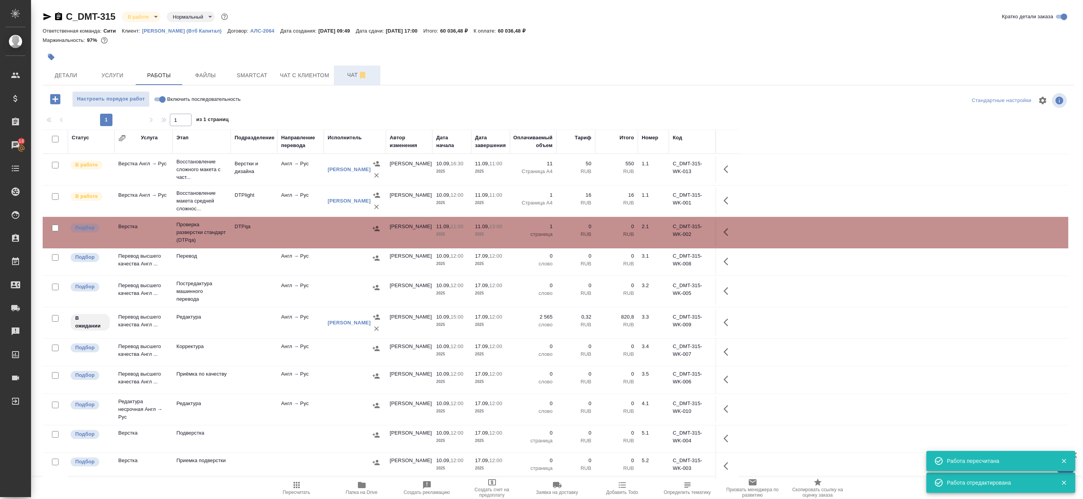
click at [355, 78] on span "Чат" at bounding box center [357, 75] width 37 height 10
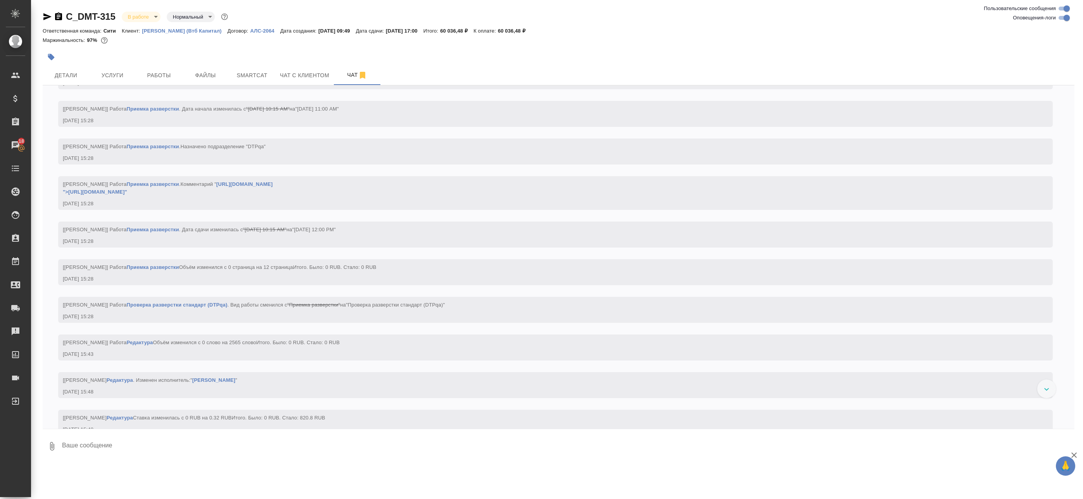
scroll to position [1568, 0]
click at [179, 72] on button "Работы" at bounding box center [159, 75] width 47 height 19
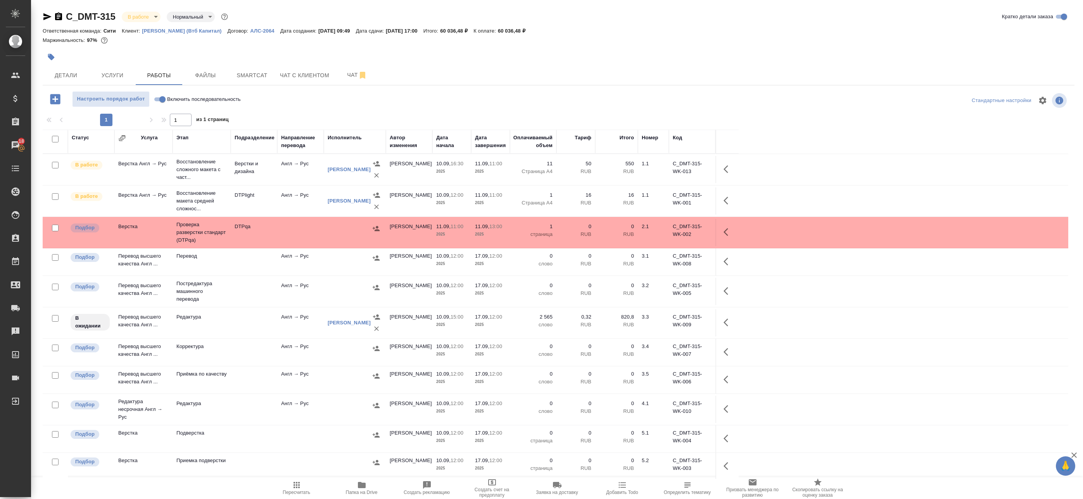
click at [730, 230] on icon "button" at bounding box center [728, 231] width 9 height 9
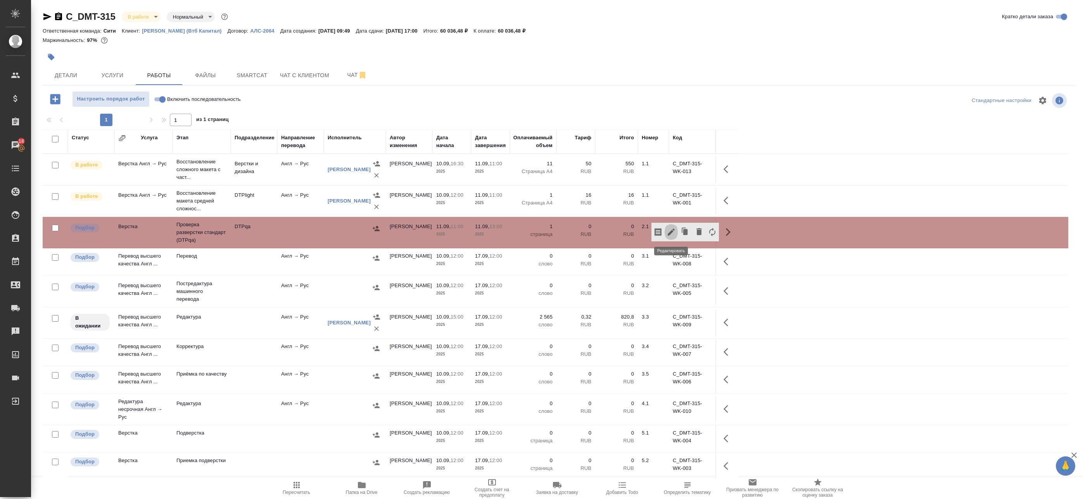
click at [674, 231] on icon "button" at bounding box center [671, 231] width 9 height 9
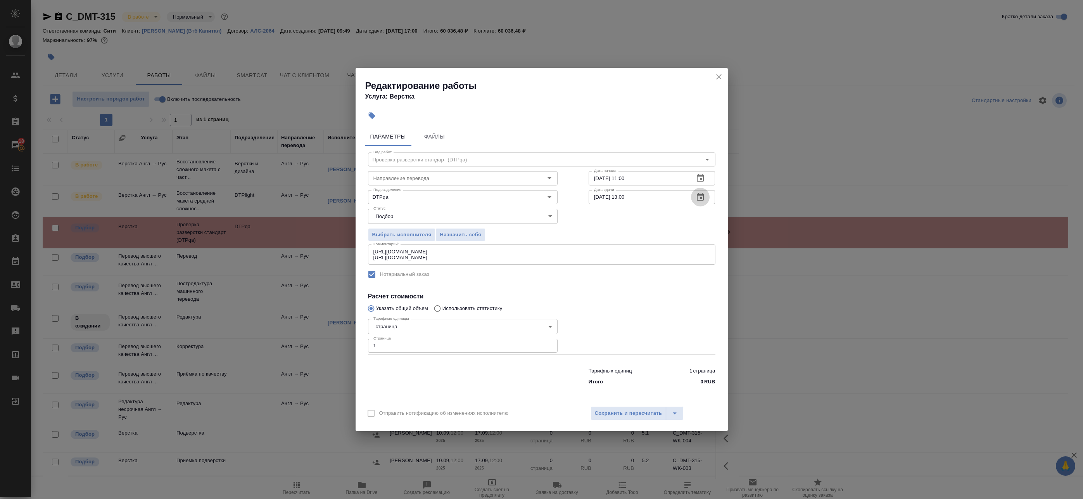
click at [703, 201] on icon "button" at bounding box center [700, 196] width 9 height 9
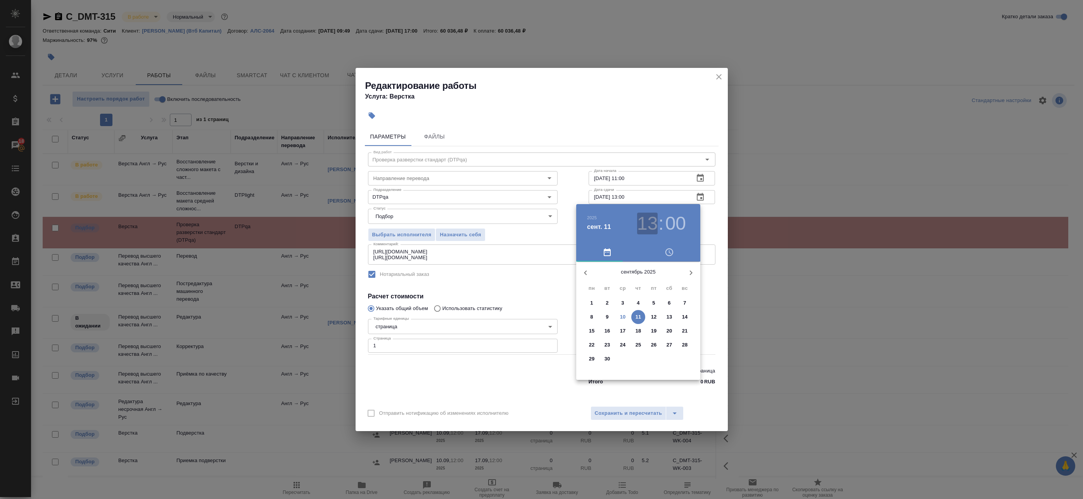
click at [648, 231] on h3 "13" at bounding box center [647, 224] width 21 height 22
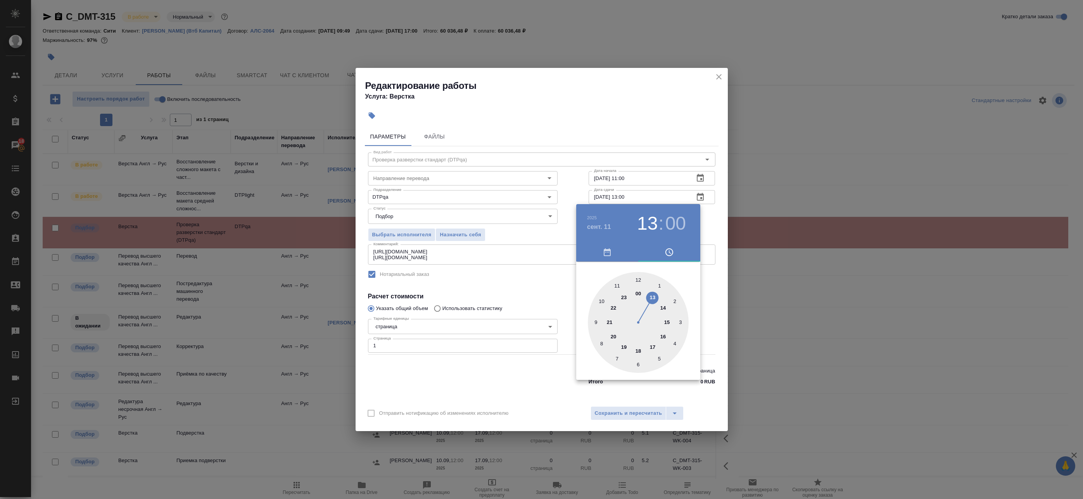
click at [641, 280] on div at bounding box center [638, 322] width 101 height 101
type input "11.09.2025 12:00"
click at [708, 223] on div at bounding box center [541, 249] width 1083 height 499
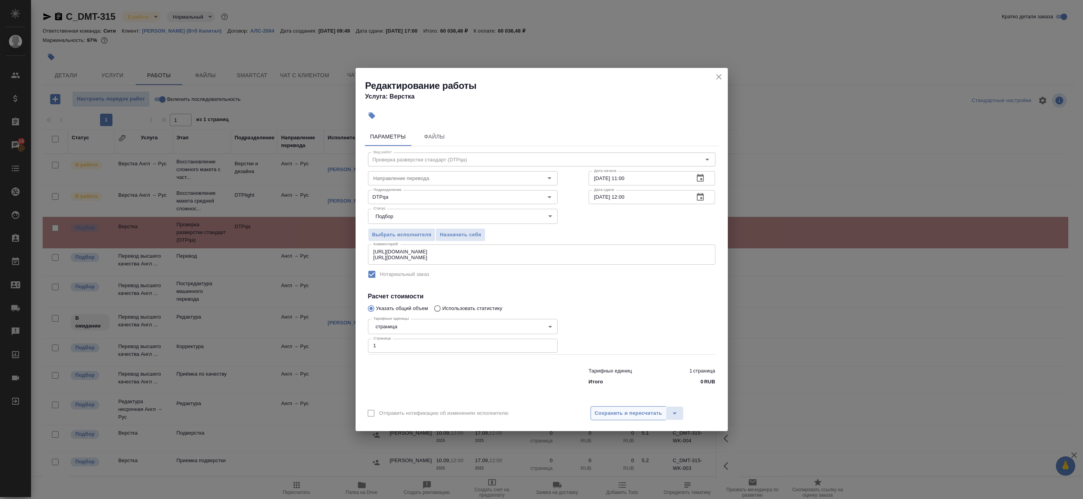
click at [634, 414] on span "Сохранить и пересчитать" at bounding box center [628, 413] width 67 height 9
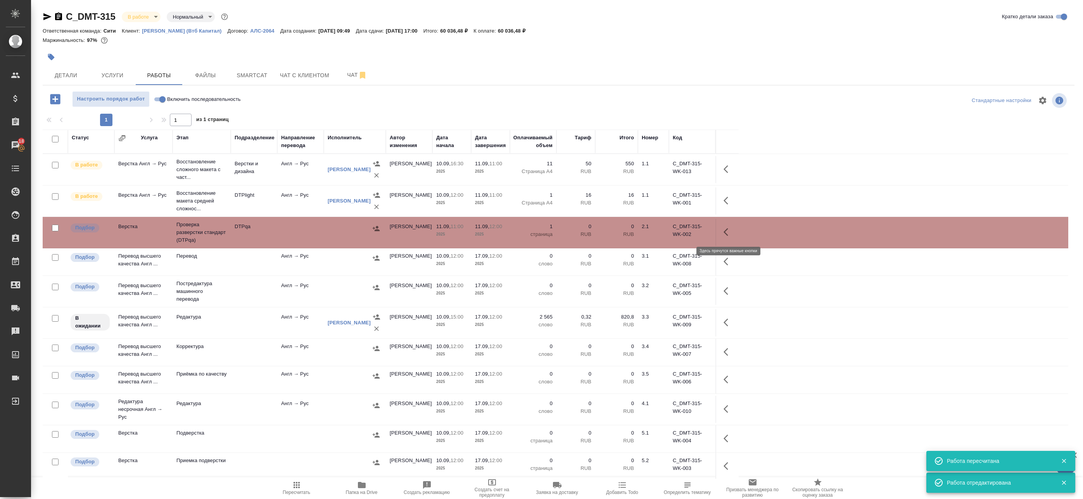
click at [729, 230] on icon "button" at bounding box center [728, 231] width 9 height 9
click at [675, 232] on icon "button" at bounding box center [671, 231] width 9 height 9
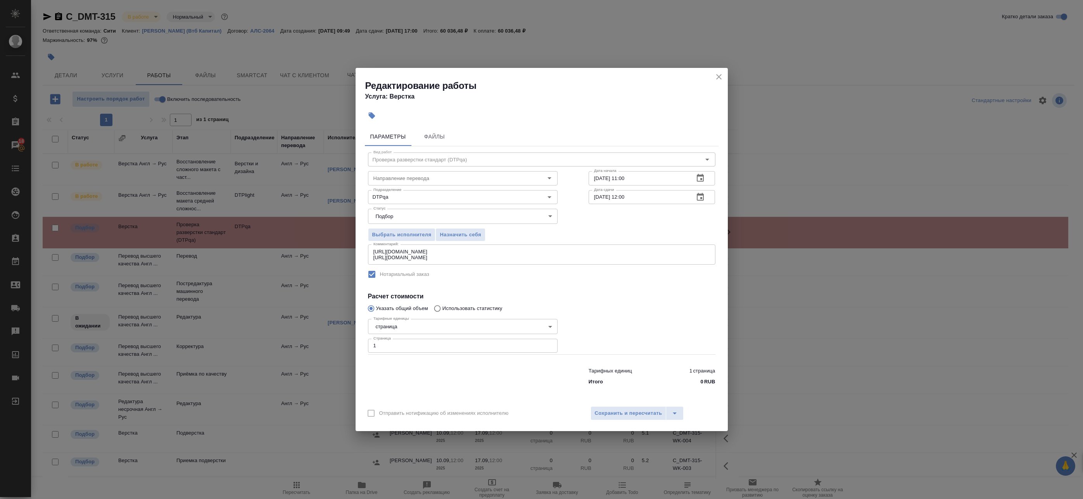
drag, startPoint x: 447, startPoint y: 343, endPoint x: 445, endPoint y: 346, distance: 4.0
click at [446, 345] on input "1" at bounding box center [463, 346] width 190 height 14
type input "12"
click at [638, 424] on div "Отправить нотификацию об изменениях исполнителю Сохранить и пересчитать" at bounding box center [542, 416] width 372 height 30
click at [641, 415] on span "Сохранить и пересчитать" at bounding box center [628, 413] width 67 height 9
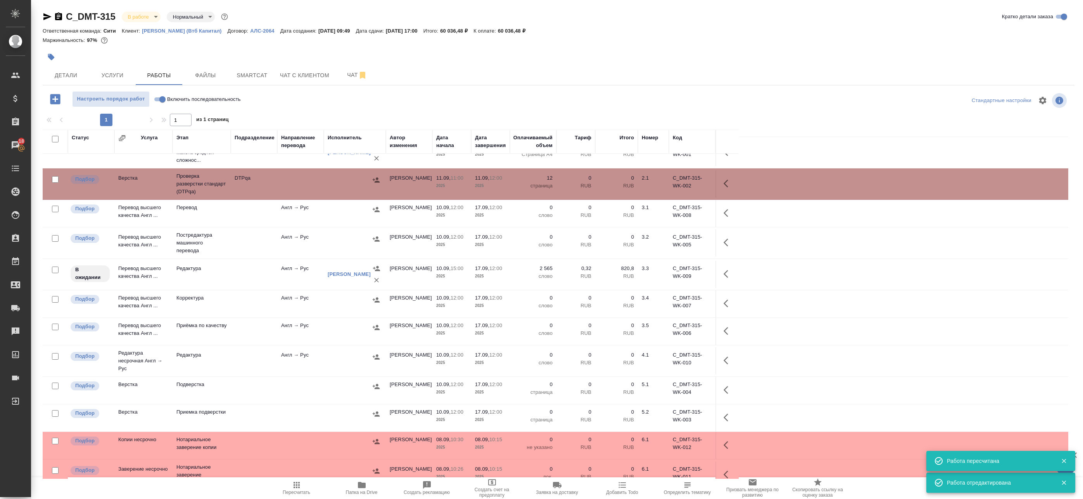
scroll to position [61, 0]
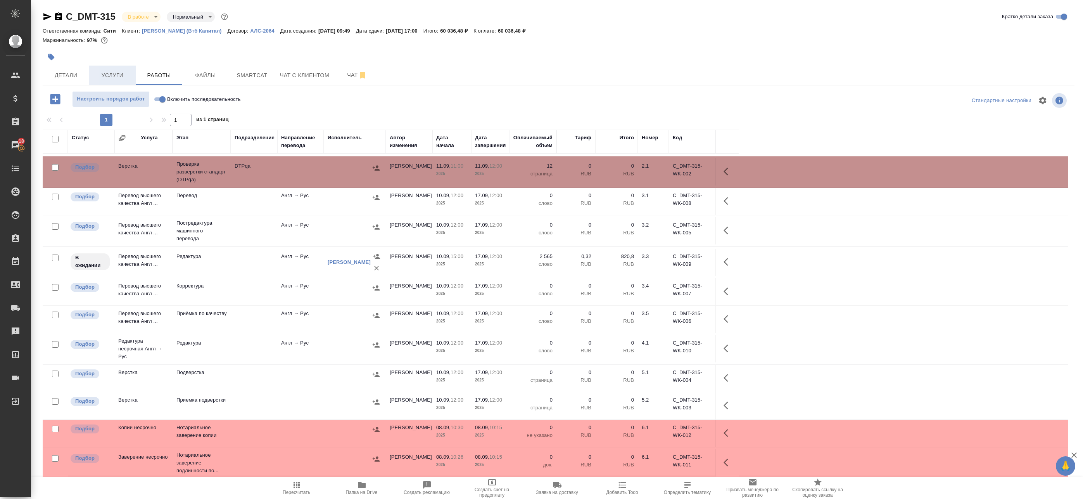
click at [119, 74] on span "Услуги" at bounding box center [112, 76] width 37 height 10
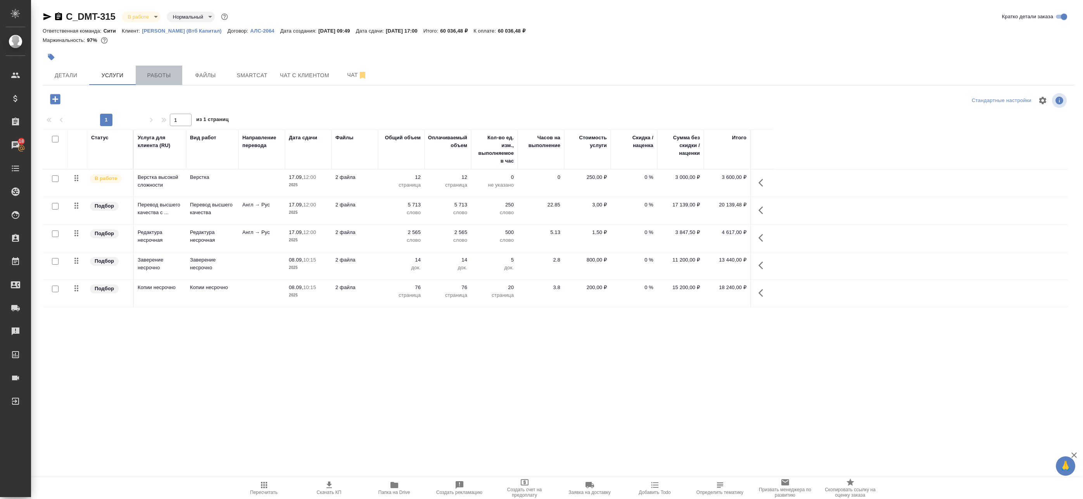
click at [159, 78] on span "Работы" at bounding box center [158, 76] width 37 height 10
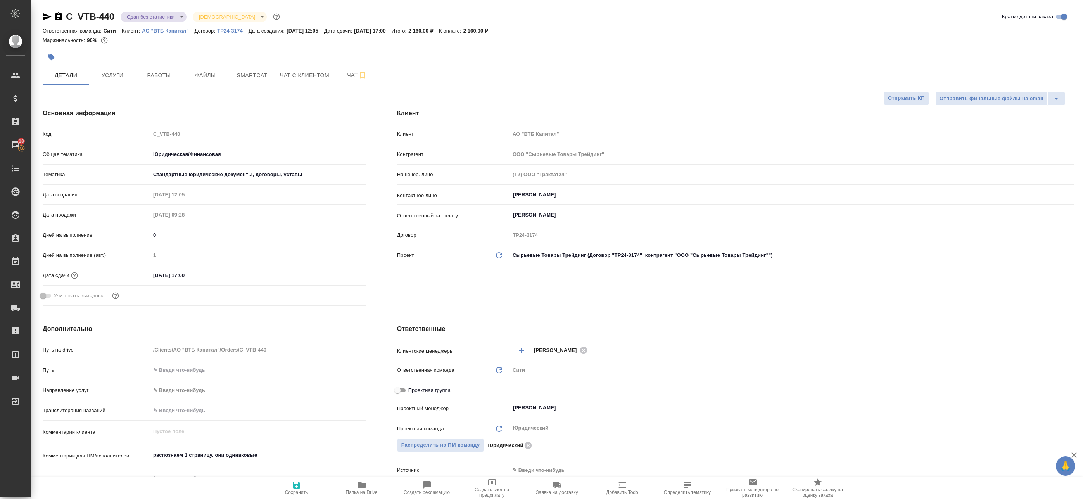
select select "RU"
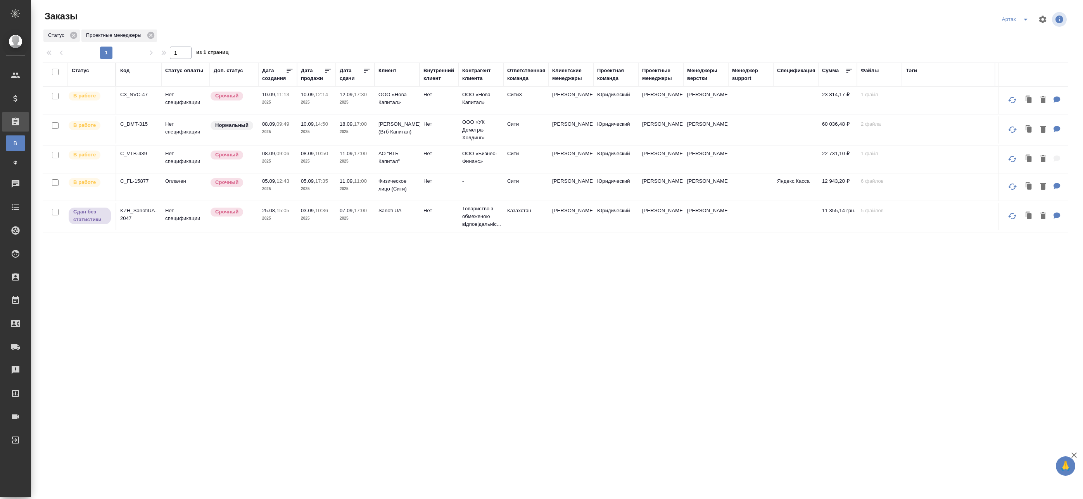
click at [301, 100] on p "2025" at bounding box center [316, 103] width 31 height 8
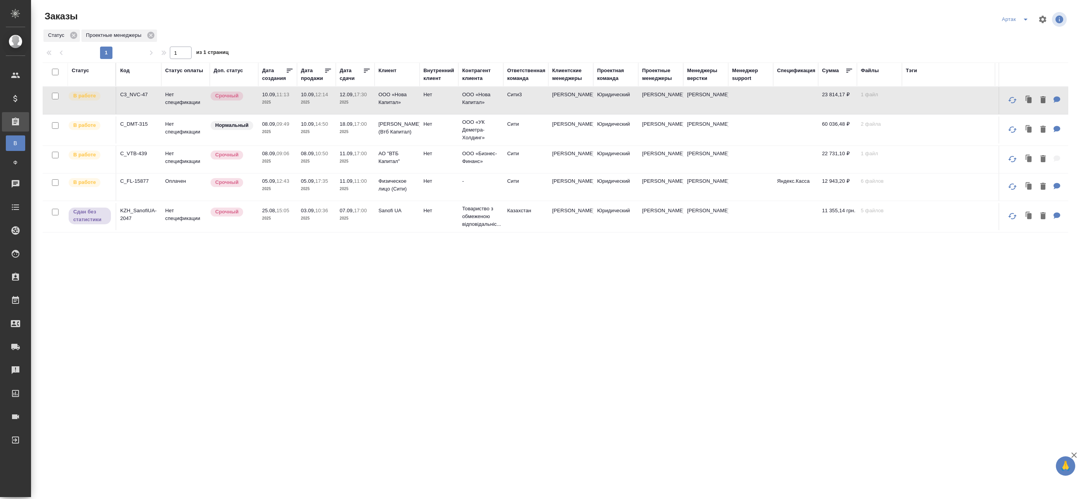
click at [271, 103] on p "2025" at bounding box center [277, 103] width 31 height 8
click at [1021, 17] on icon "split button" at bounding box center [1025, 19] width 9 height 9
click at [1006, 35] on li "leagal" at bounding box center [1011, 35] width 33 height 12
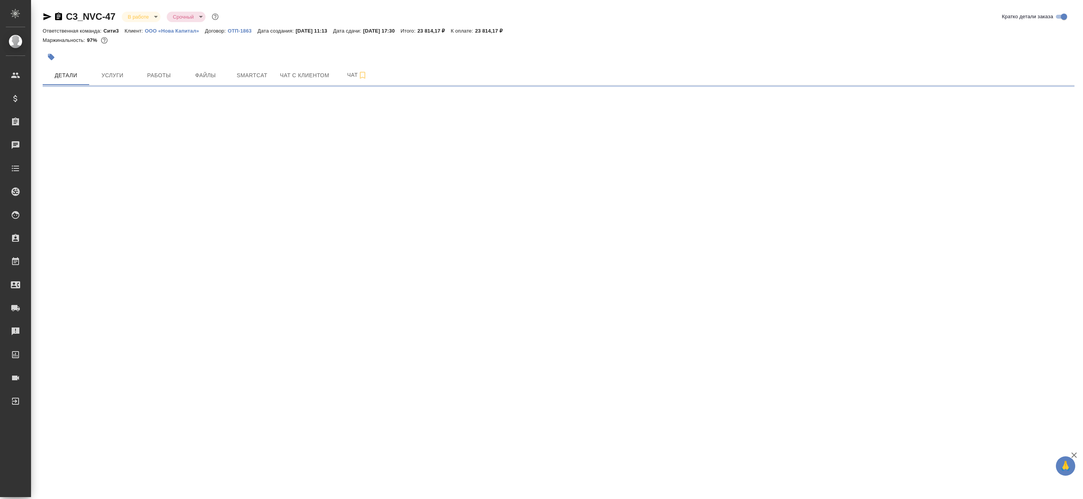
select select "RU"
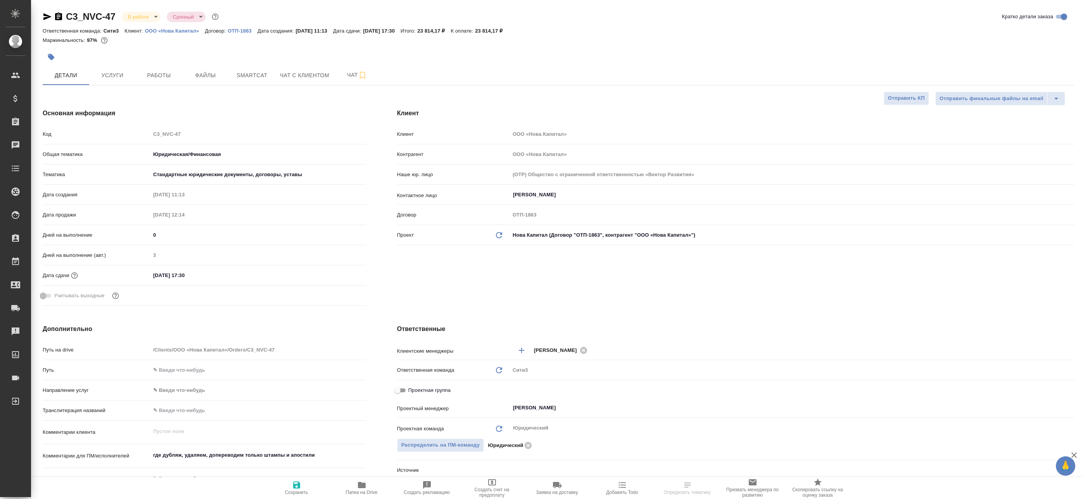
type textarea "x"
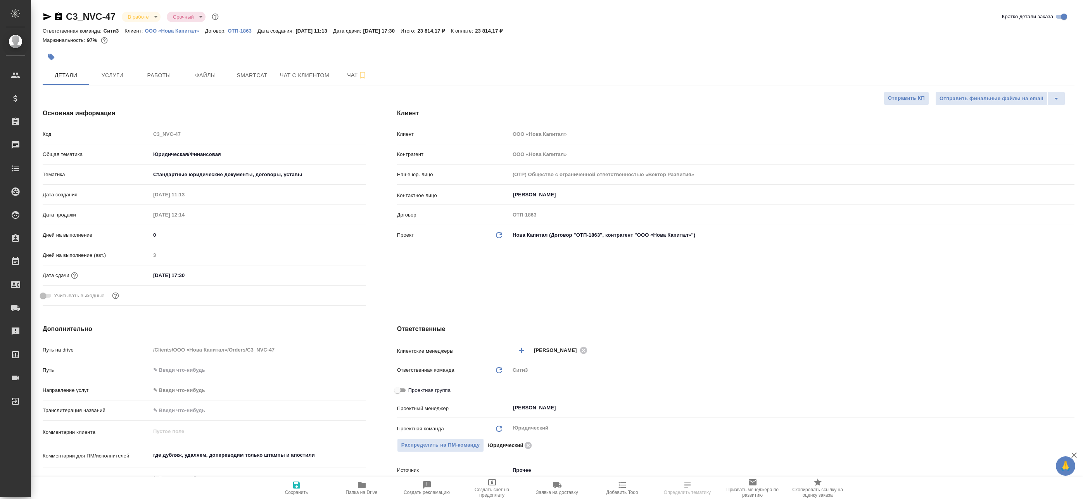
type textarea "x"
click at [147, 71] on span "Работы" at bounding box center [158, 76] width 37 height 10
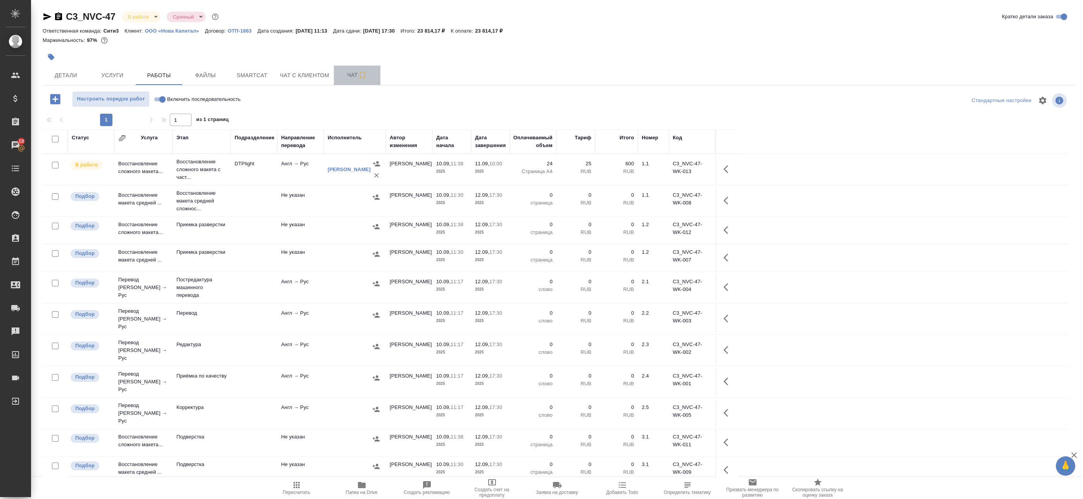
click at [343, 75] on span "Чат" at bounding box center [357, 75] width 37 height 10
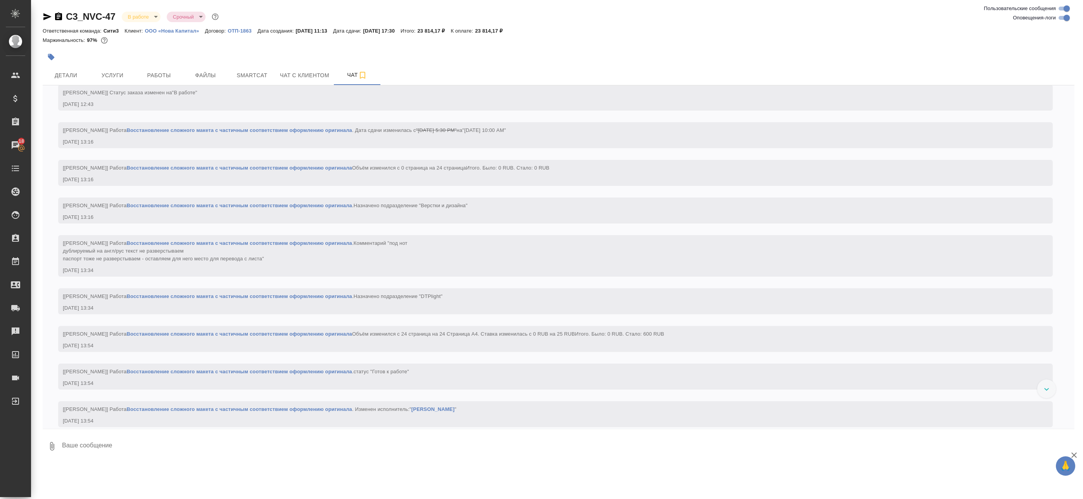
scroll to position [1140, 0]
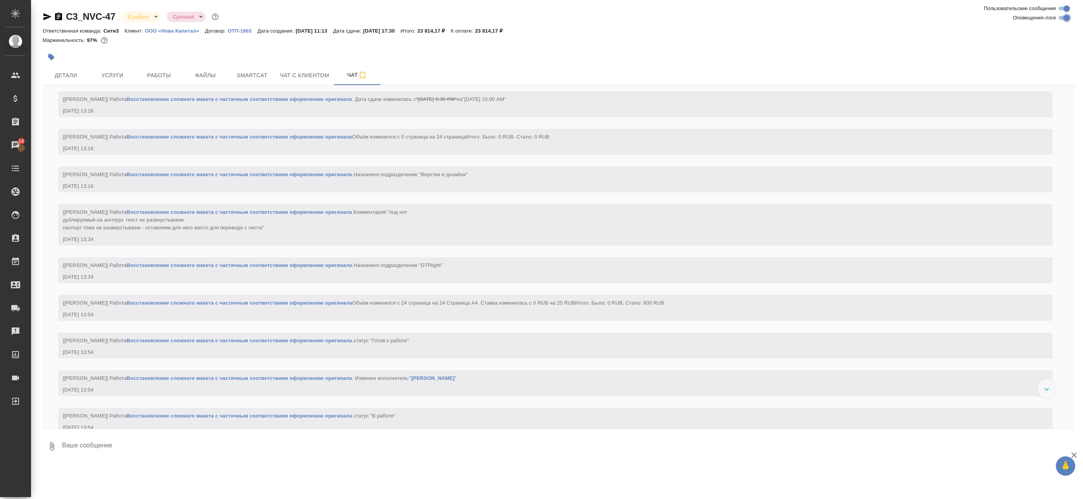
click at [1068, 19] on input "Оповещения-логи" at bounding box center [1067, 17] width 28 height 9
checkbox input "false"
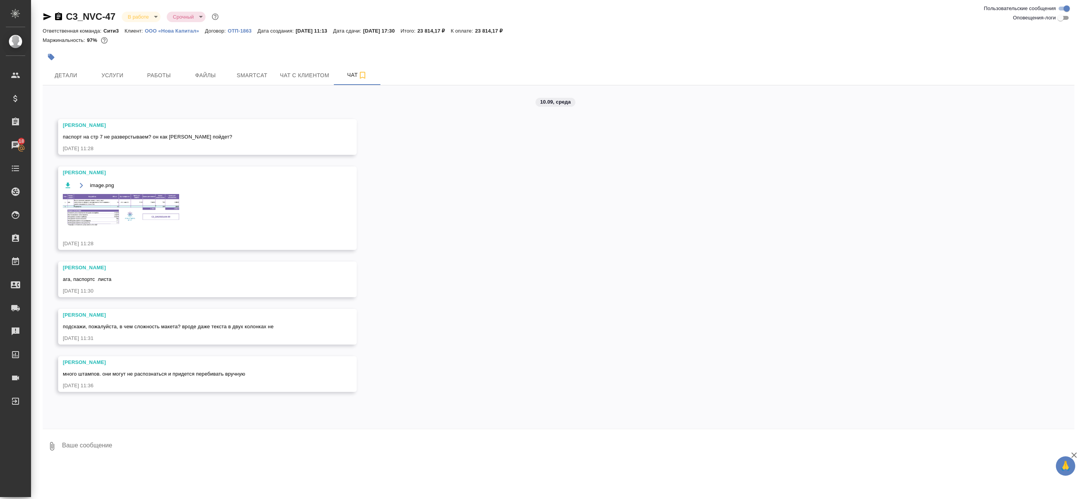
click at [123, 204] on img at bounding box center [121, 210] width 116 height 32
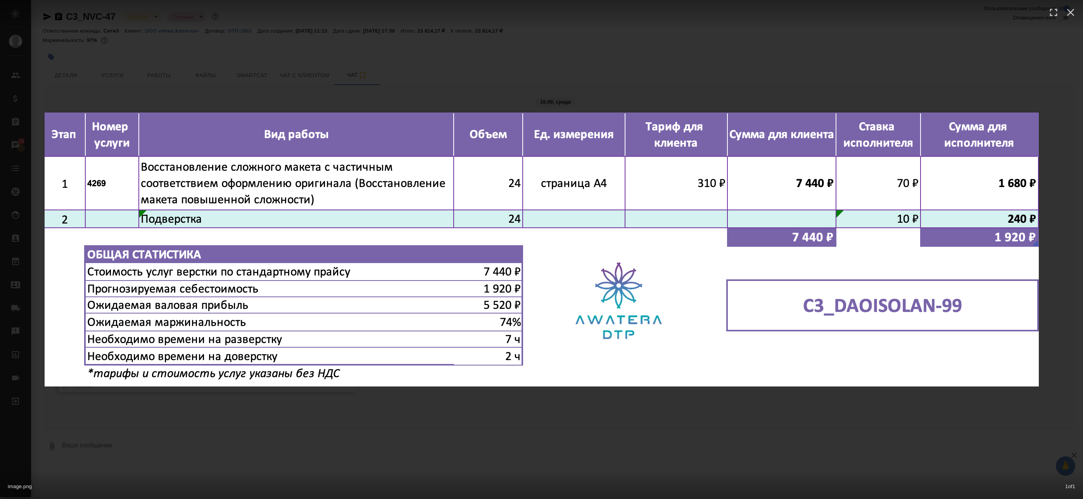
click at [351, 99] on div "image.png 1 of 1" at bounding box center [541, 249] width 1083 height 499
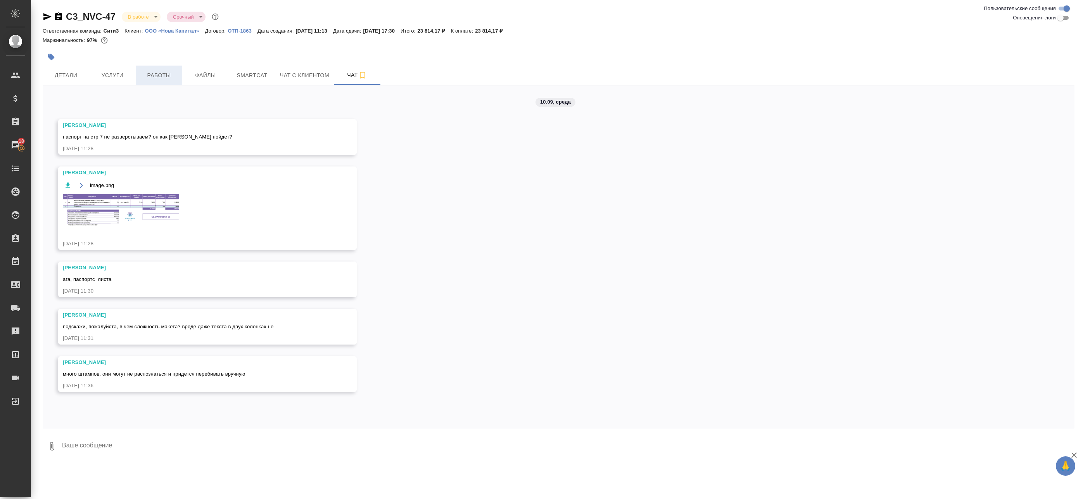
click at [164, 75] on span "Работы" at bounding box center [158, 76] width 37 height 10
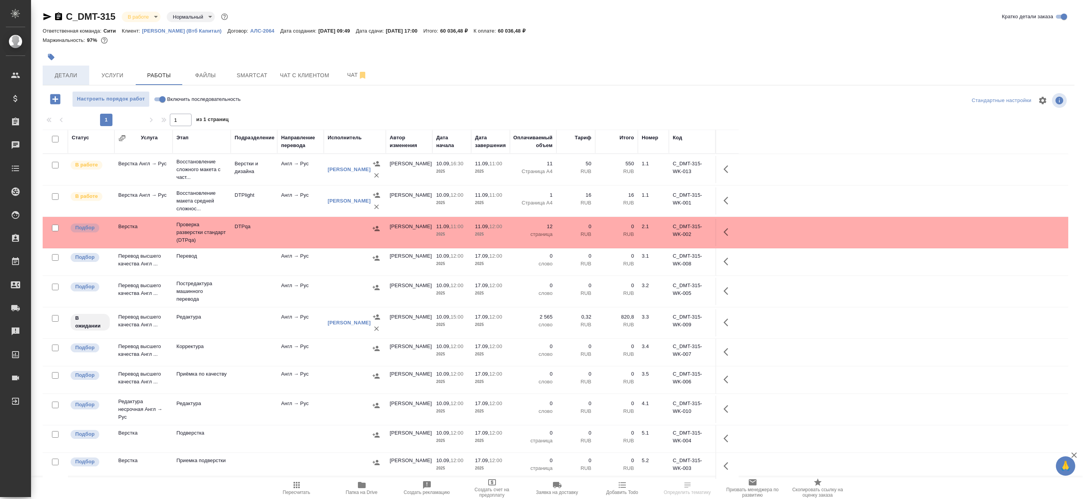
click at [69, 72] on span "Детали" at bounding box center [65, 76] width 37 height 10
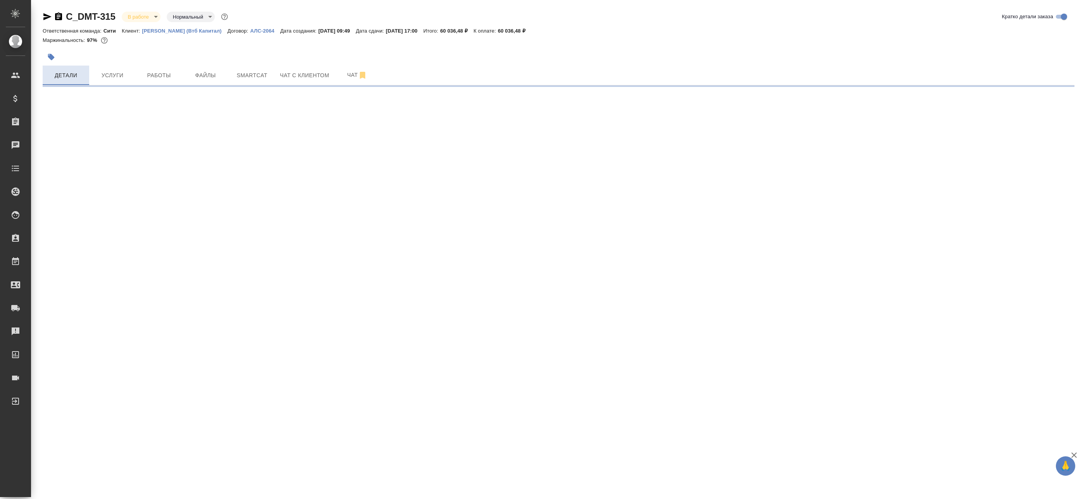
select select "RU"
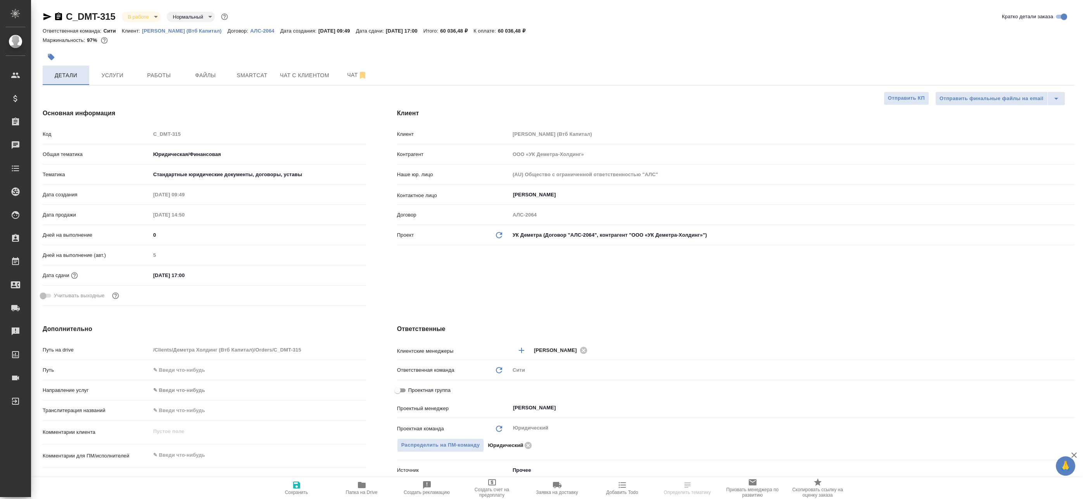
type textarea "x"
click at [106, 74] on span "Услуги" at bounding box center [112, 76] width 37 height 10
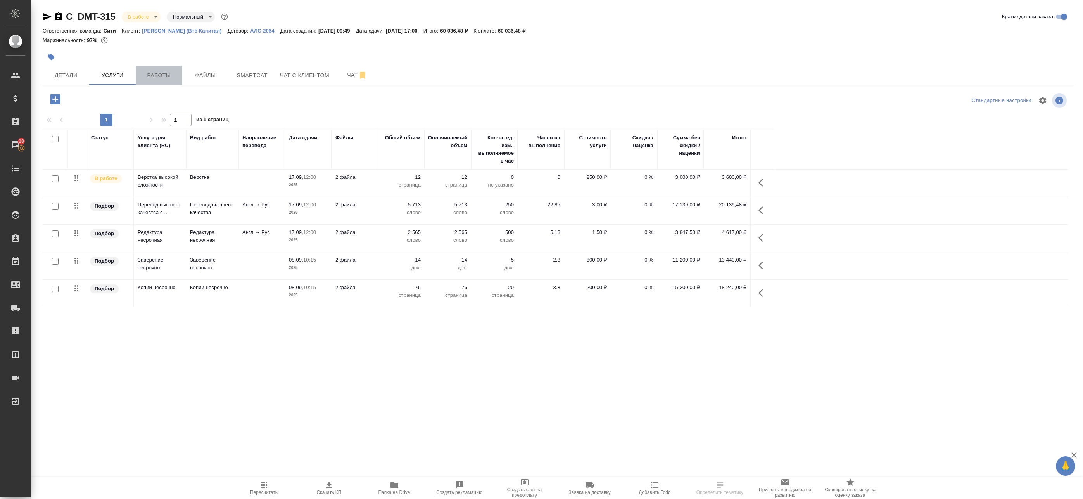
click at [143, 77] on span "Работы" at bounding box center [158, 76] width 37 height 10
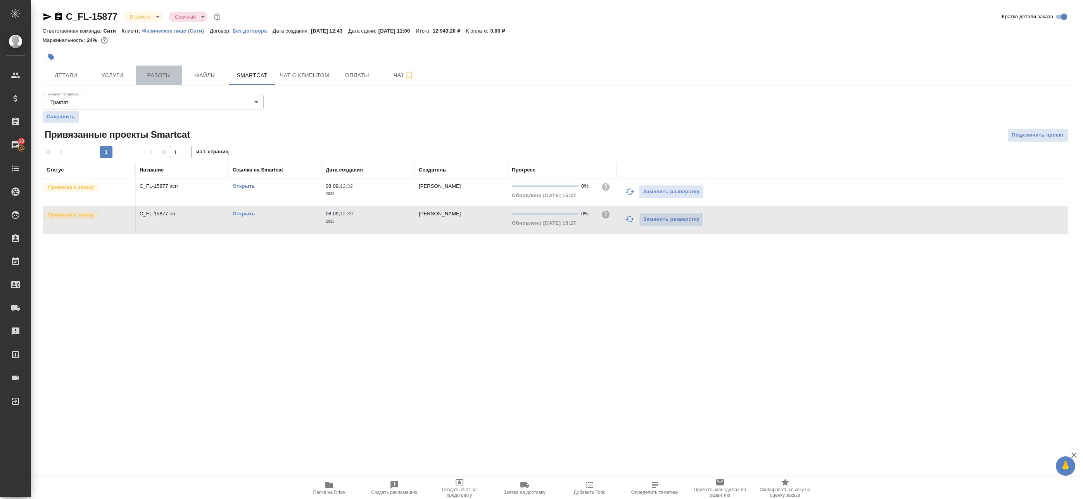
click at [150, 78] on span "Работы" at bounding box center [158, 76] width 37 height 10
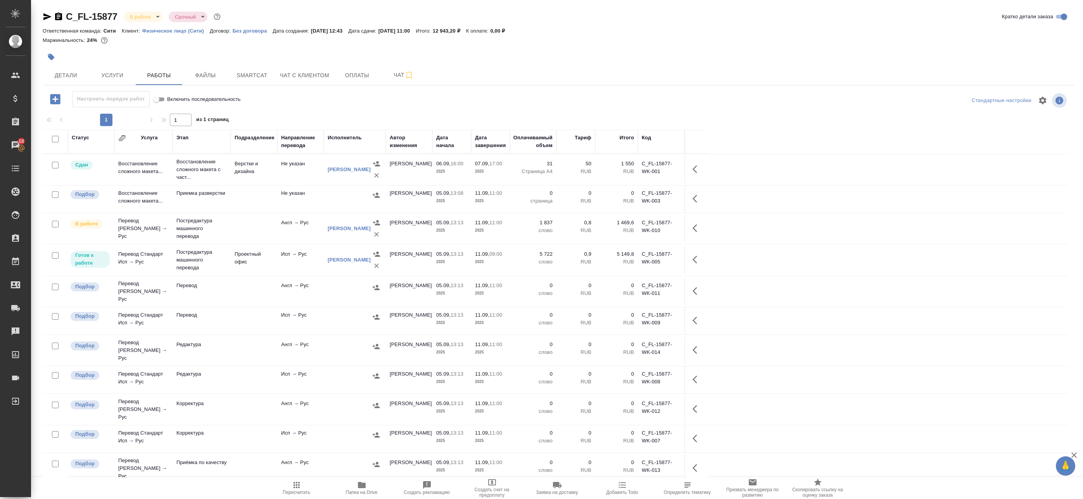
click at [296, 484] on icon "button" at bounding box center [296, 484] width 9 height 9
click at [262, 71] on span "Smartcat" at bounding box center [252, 76] width 37 height 10
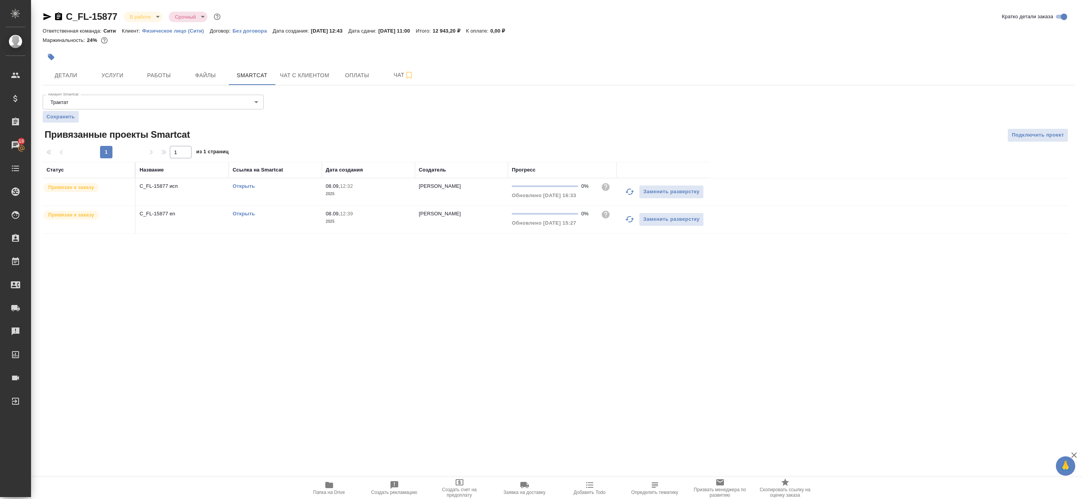
click at [242, 186] on link "Открыть" at bounding box center [244, 186] width 22 height 6
click at [160, 76] on span "Работы" at bounding box center [158, 76] width 37 height 10
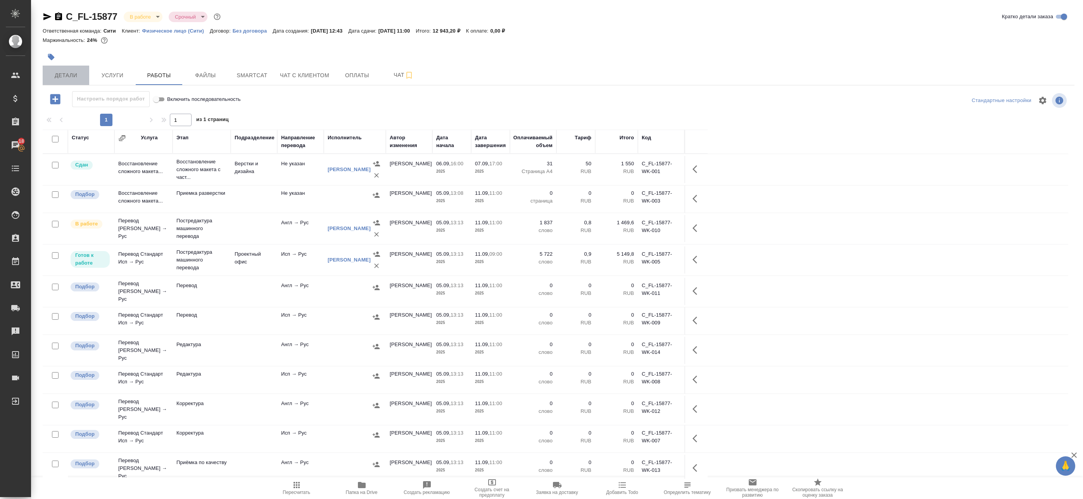
click at [77, 76] on span "Детали" at bounding box center [65, 76] width 37 height 10
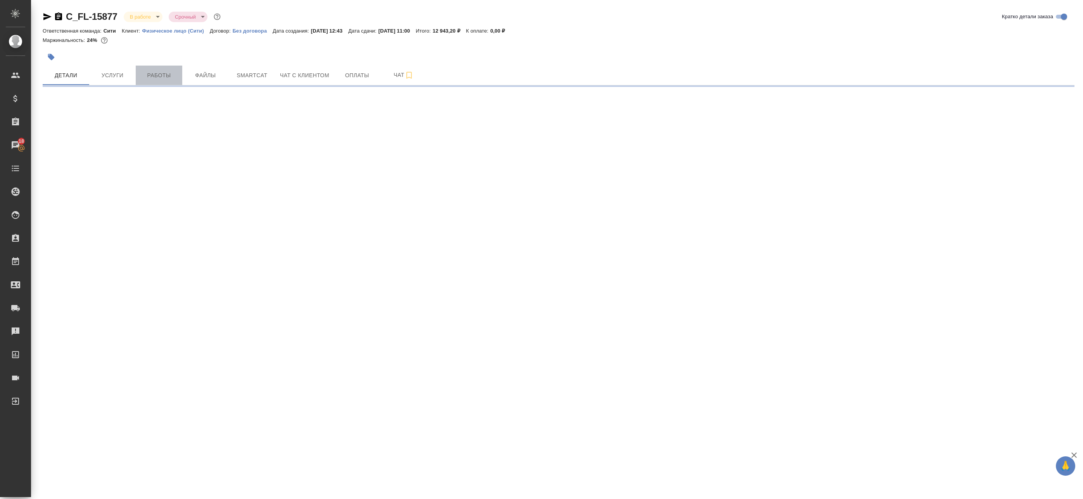
click at [152, 73] on span "Работы" at bounding box center [158, 76] width 37 height 10
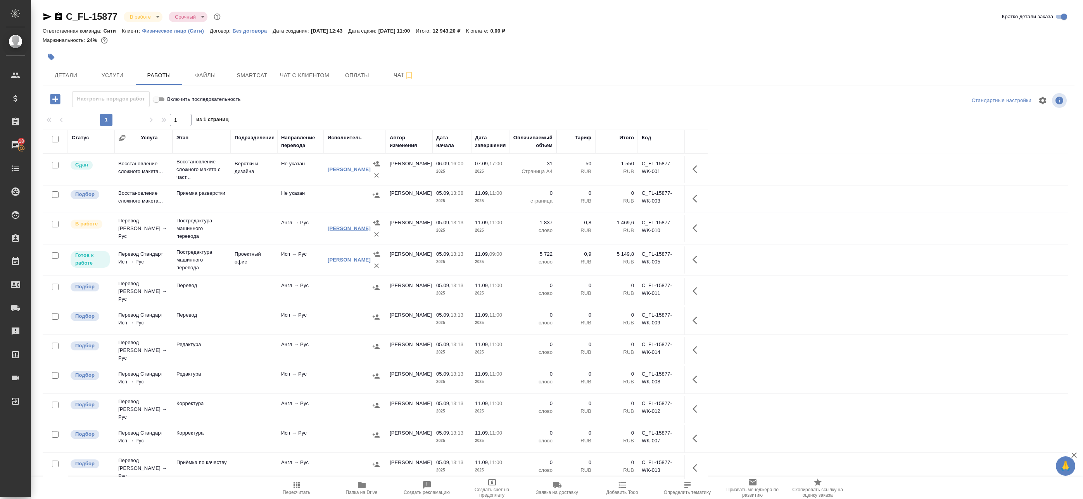
click at [334, 225] on link "Солодянкина Дарья Васильевна" at bounding box center [349, 228] width 43 height 6
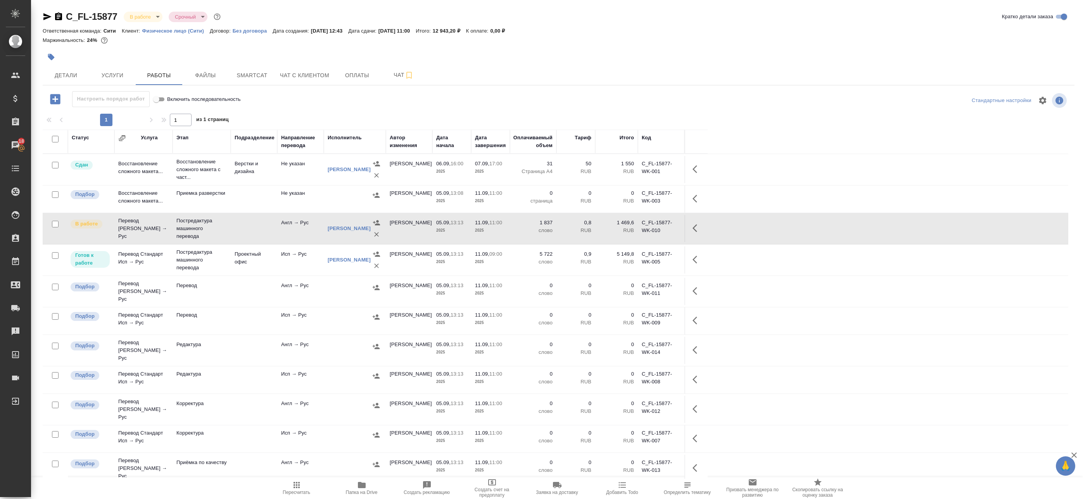
click at [57, 15] on icon "button" at bounding box center [58, 16] width 7 height 8
click at [267, 75] on span "Smartcat" at bounding box center [252, 76] width 37 height 10
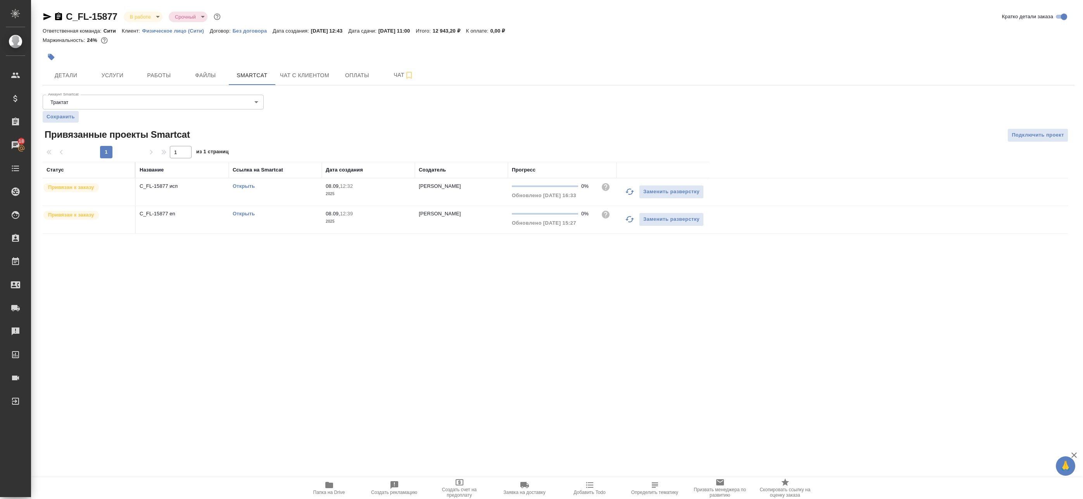
click at [248, 215] on link "Открыть" at bounding box center [244, 214] width 22 height 6
click at [245, 212] on link "Открыть" at bounding box center [244, 214] width 22 height 6
click at [155, 73] on span "Работы" at bounding box center [158, 76] width 37 height 10
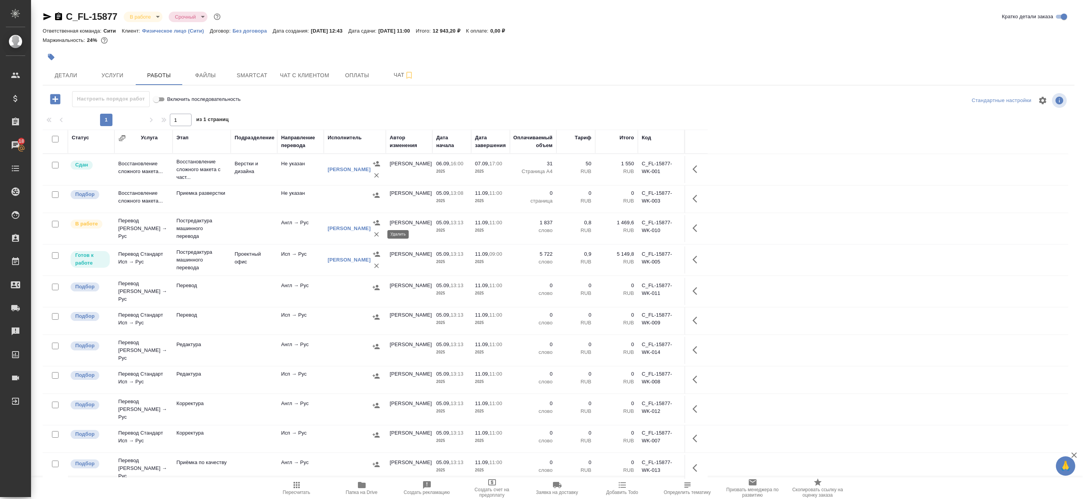
click at [373, 235] on icon "button" at bounding box center [377, 234] width 8 height 8
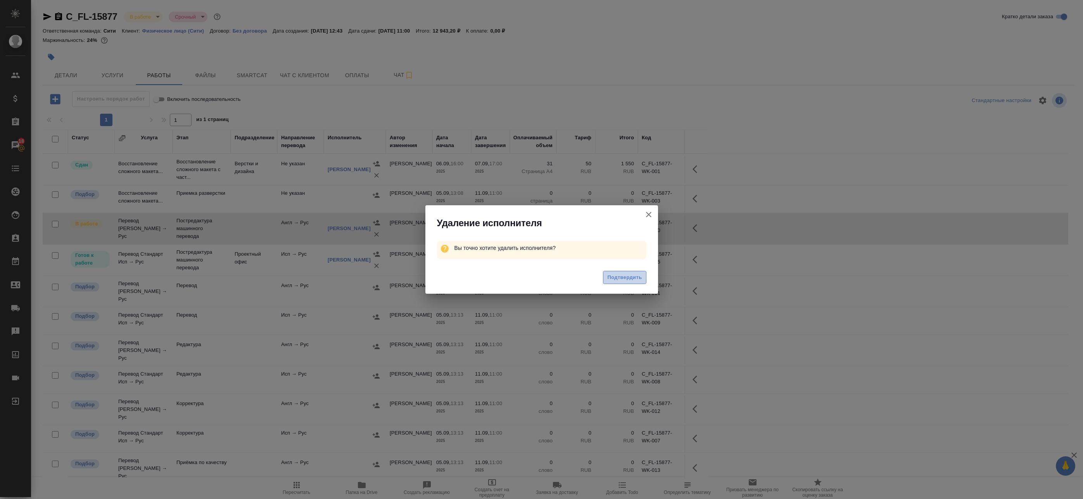
click at [625, 274] on span "Подтвердить" at bounding box center [624, 277] width 35 height 9
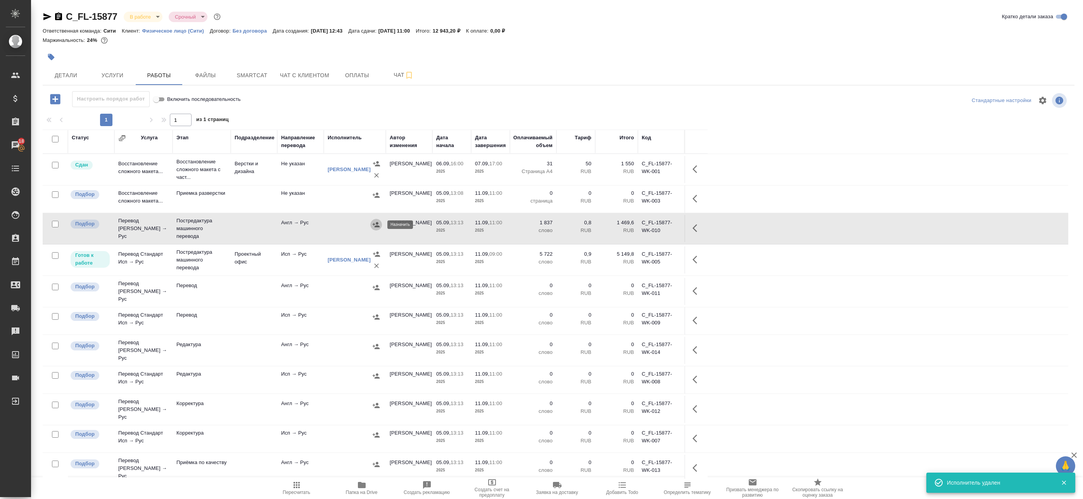
click at [379, 223] on icon "button" at bounding box center [376, 225] width 8 height 8
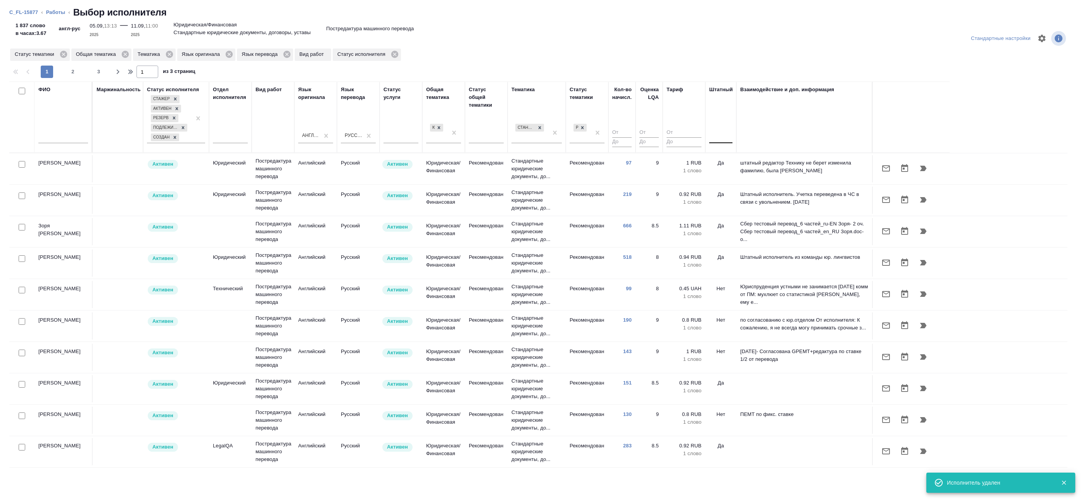
click at [728, 138] on div at bounding box center [720, 135] width 23 height 11
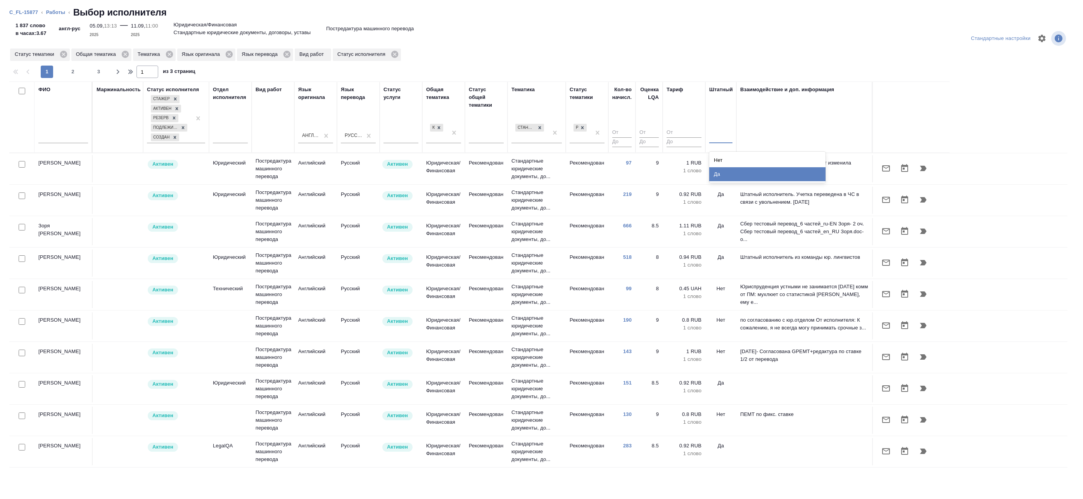
click at [724, 174] on div "Да" at bounding box center [767, 174] width 116 height 14
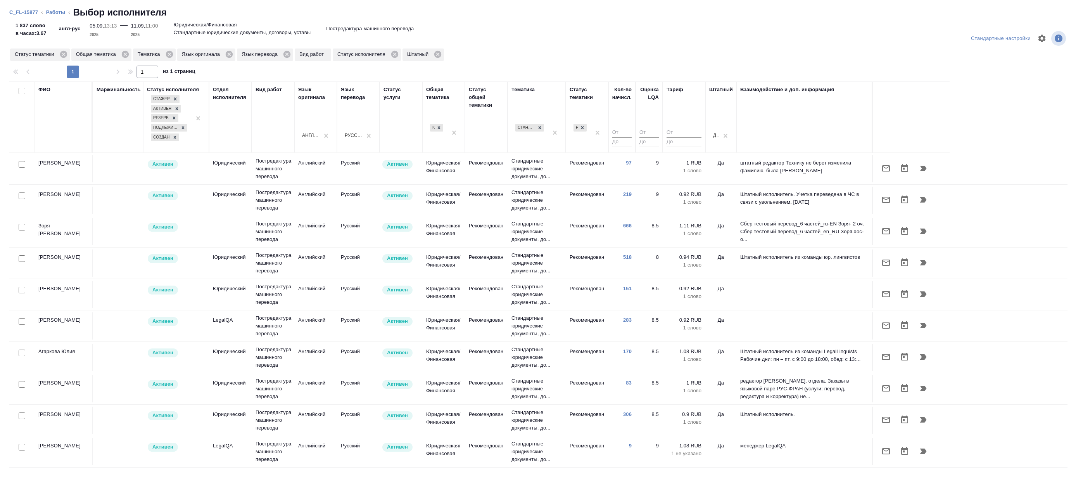
click at [47, 145] on div at bounding box center [63, 139] width 50 height 19
click at [53, 140] on input "text" at bounding box center [63, 138] width 50 height 10
type input "и"
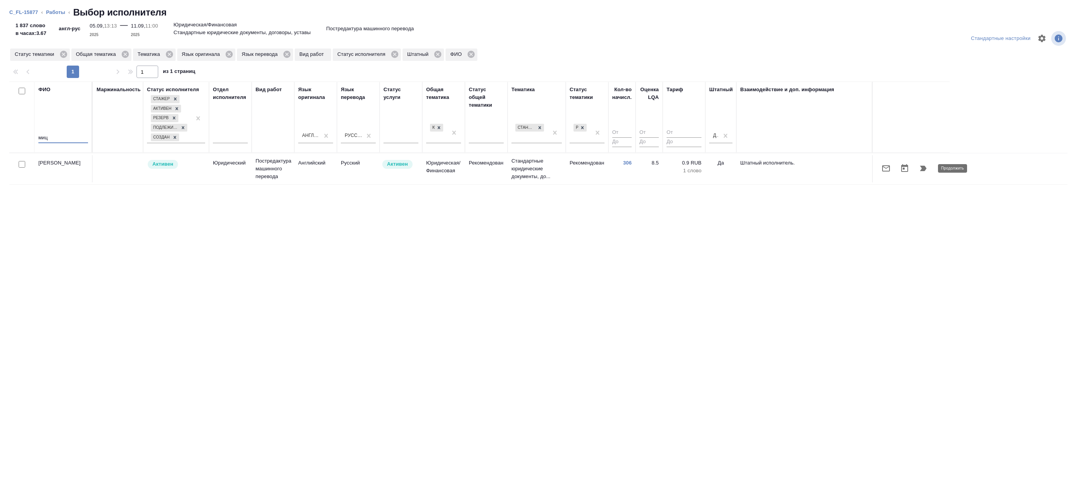
type input "миц"
click at [927, 169] on icon "button" at bounding box center [923, 168] width 9 height 9
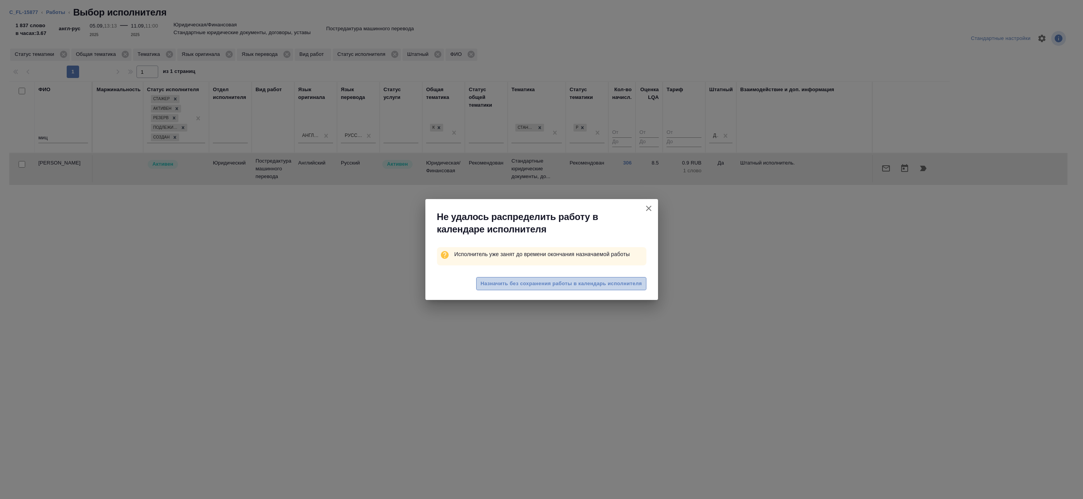
click at [561, 285] on span "Назначить без сохранения работы в календарь исполнителя" at bounding box center [561, 283] width 161 height 9
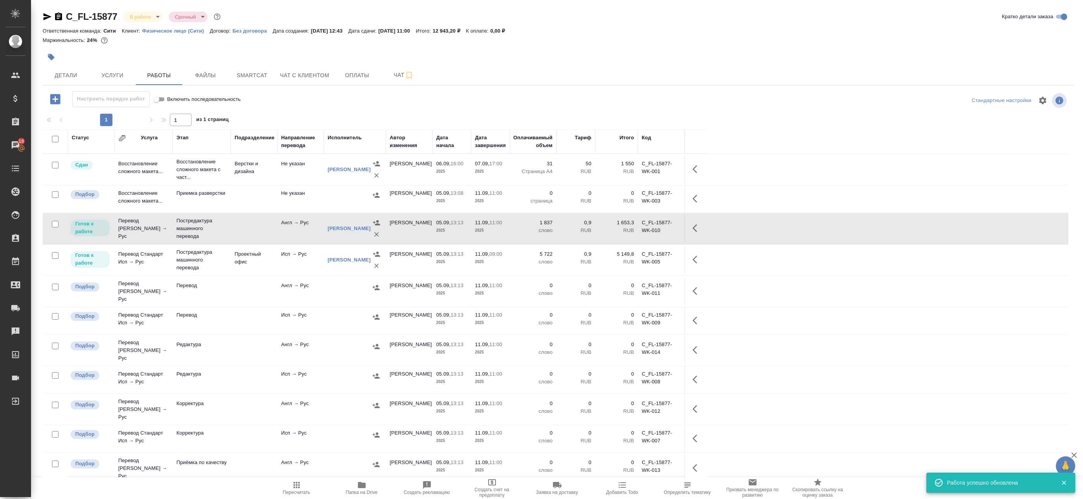
click at [297, 486] on icon "button" at bounding box center [297, 485] width 6 height 6
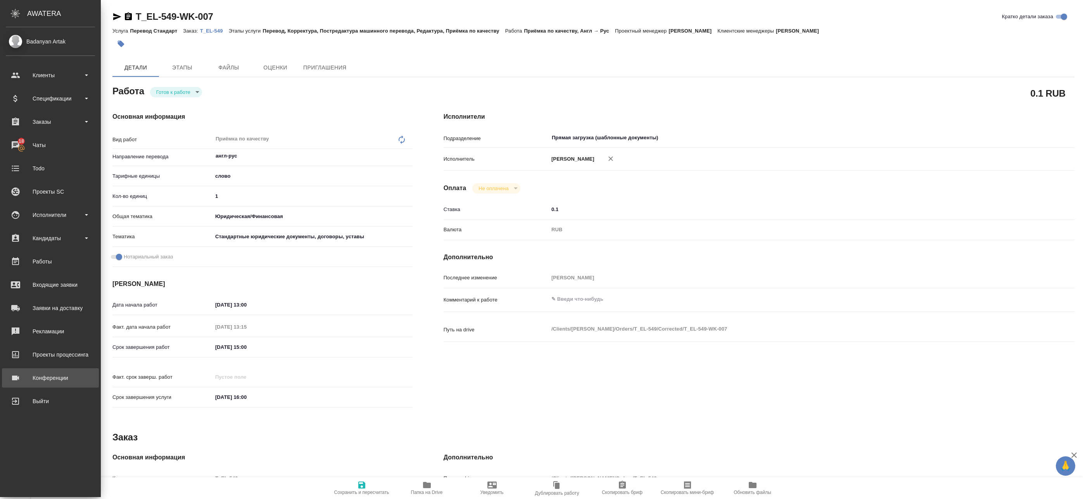
click at [24, 382] on div "Конференции" at bounding box center [50, 378] width 89 height 12
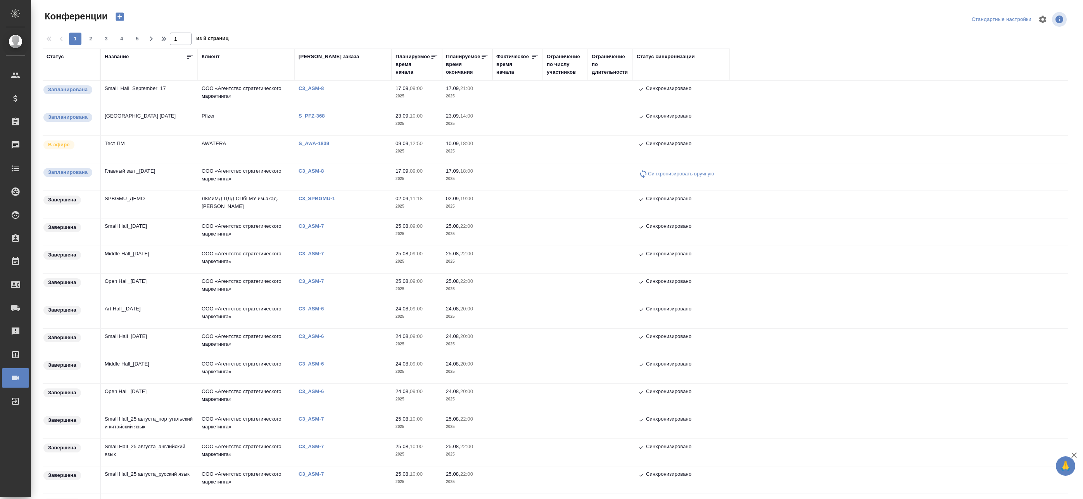
click at [173, 96] on td "Small_Hall_September_17" at bounding box center [149, 94] width 97 height 27
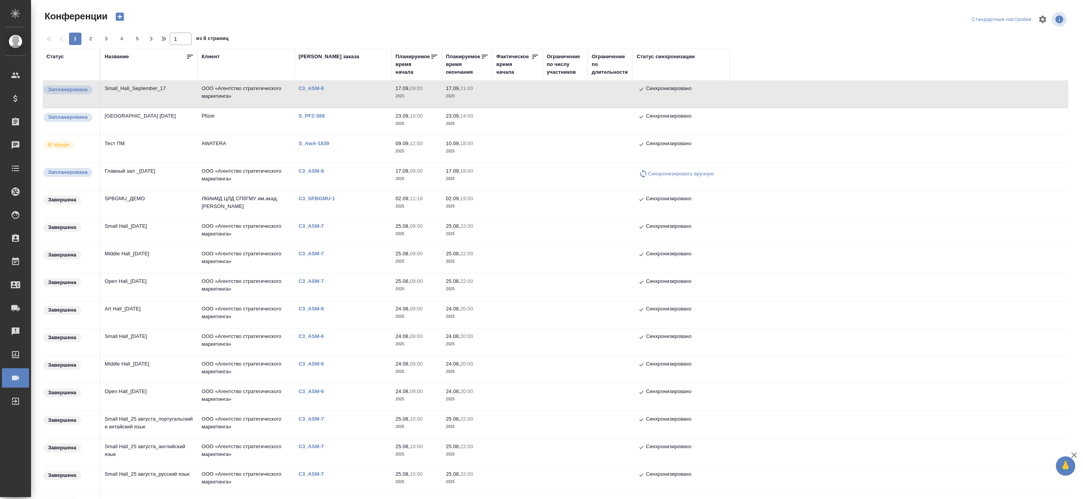
click at [173, 96] on td "Small_Hall_September_17" at bounding box center [149, 94] width 97 height 27
click at [170, 115] on td "[GEOGRAPHIC_DATA] [DATE]" at bounding box center [149, 121] width 97 height 27
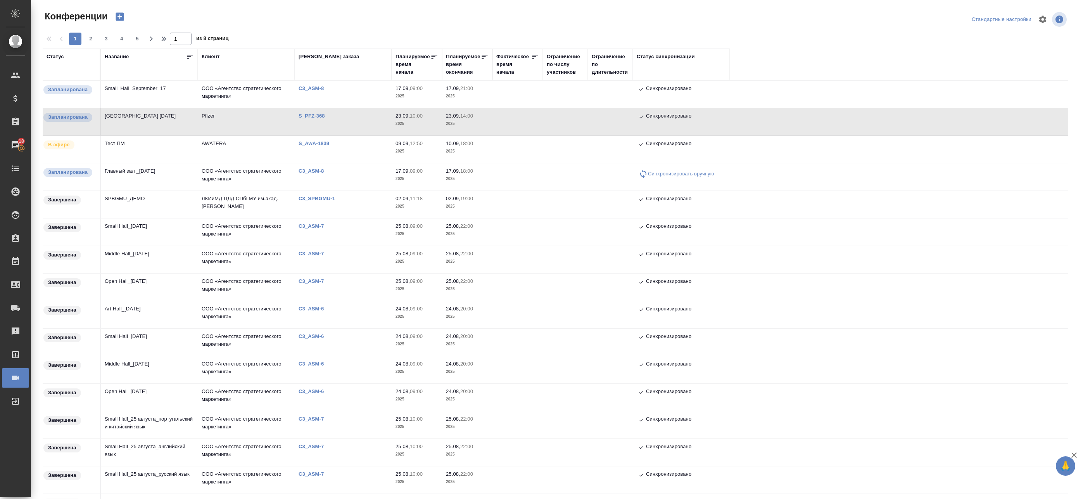
click at [170, 115] on td "[GEOGRAPHIC_DATA] [DATE]" at bounding box center [149, 121] width 97 height 27
click at [242, 99] on td "ООО «Агентство стратегического маркетинга»" at bounding box center [246, 94] width 97 height 27
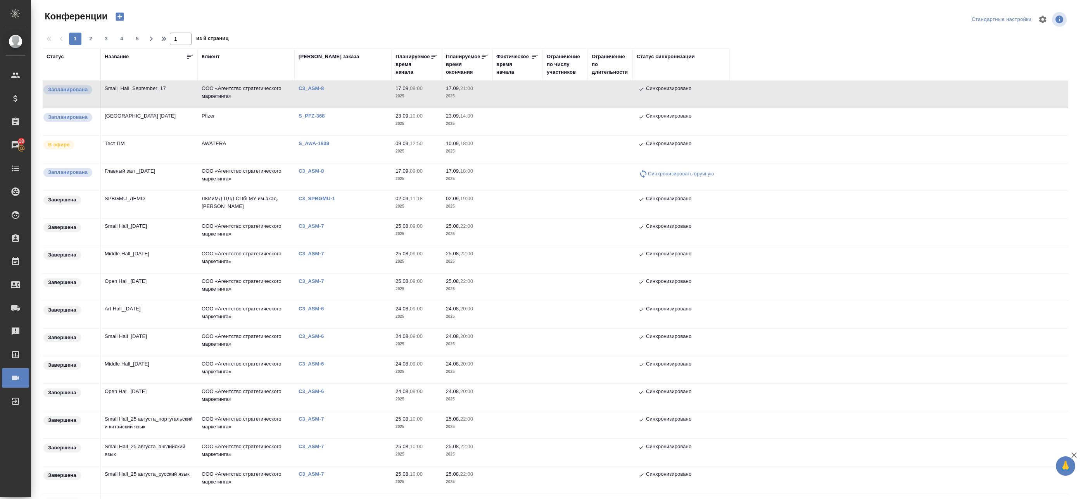
click at [242, 99] on td "ООО «Агентство стратегического маркетинга»" at bounding box center [246, 94] width 97 height 27
click at [263, 174] on td "ООО «Агентство стратегического маркетинга»" at bounding box center [246, 176] width 97 height 27
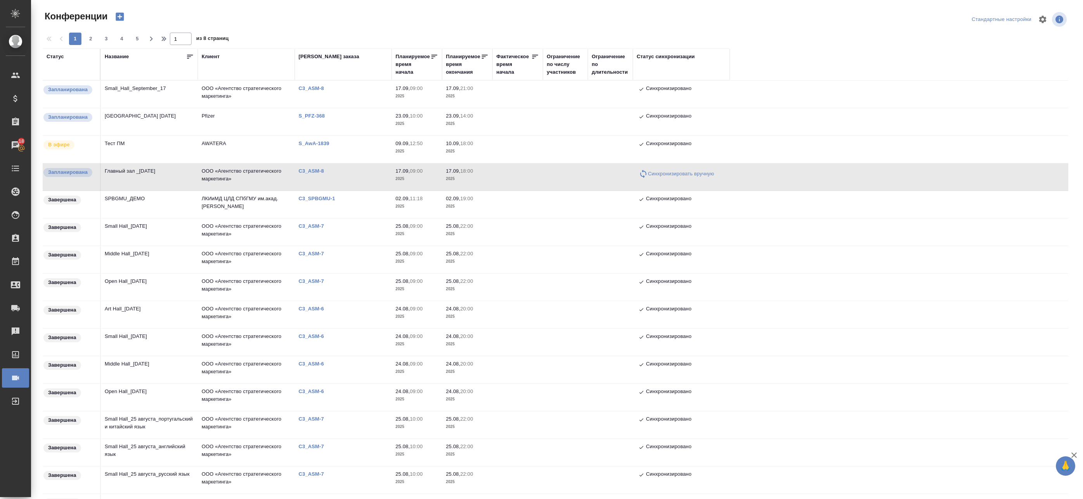
click at [258, 173] on td "ООО «Агентство стратегического маркетинга»" at bounding box center [246, 176] width 97 height 27
click at [173, 151] on td "Тест ПМ" at bounding box center [149, 149] width 97 height 27
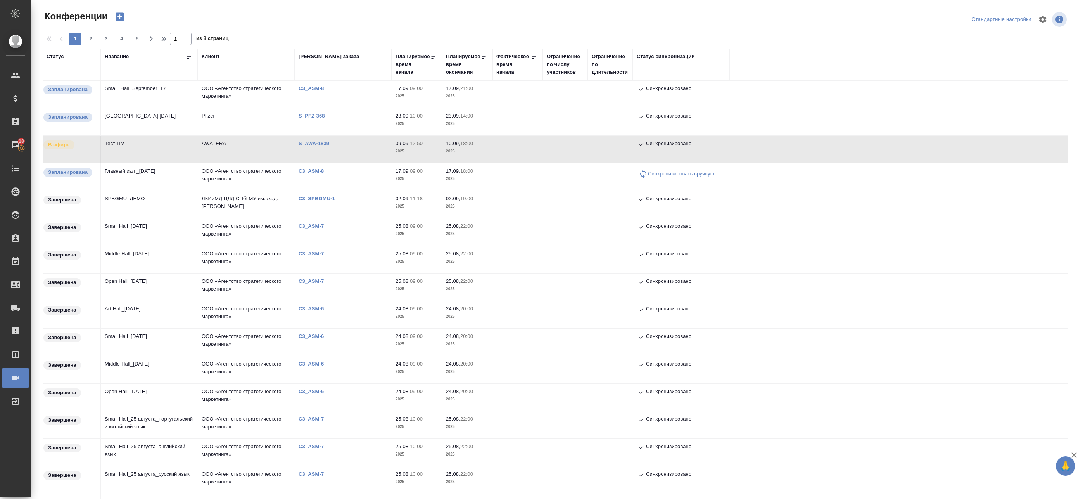
click at [167, 148] on td "Тест ПМ" at bounding box center [149, 149] width 97 height 27
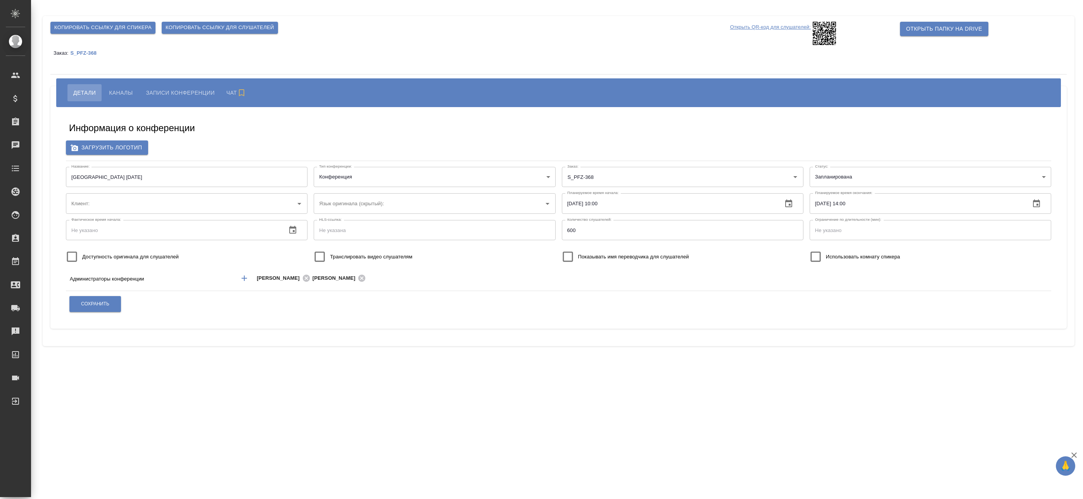
type input "Pfizer"
click at [131, 92] on span "Каналы" at bounding box center [121, 92] width 24 height 9
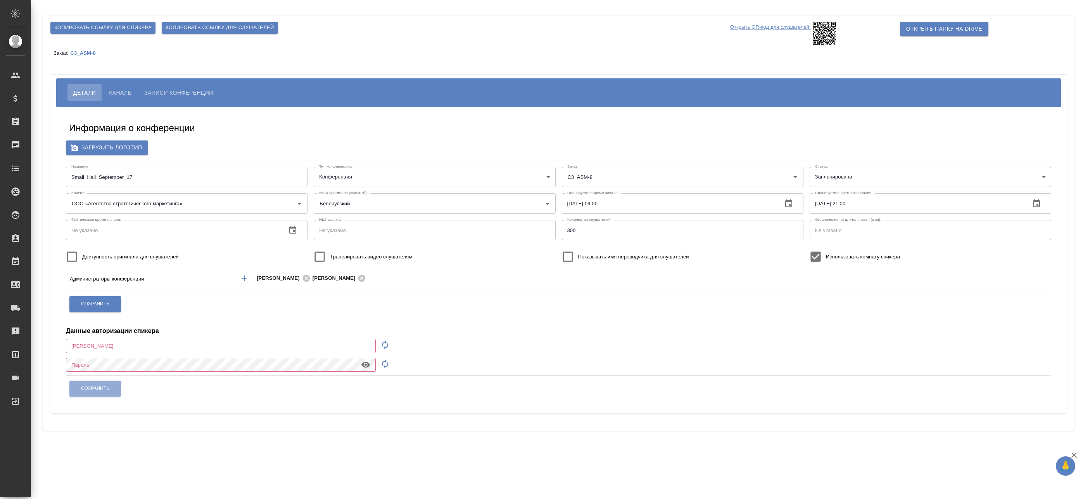
type input "[EMAIL_ADDRESS][DOMAIN_NAME]"
click at [126, 89] on span "Каналы" at bounding box center [121, 92] width 24 height 9
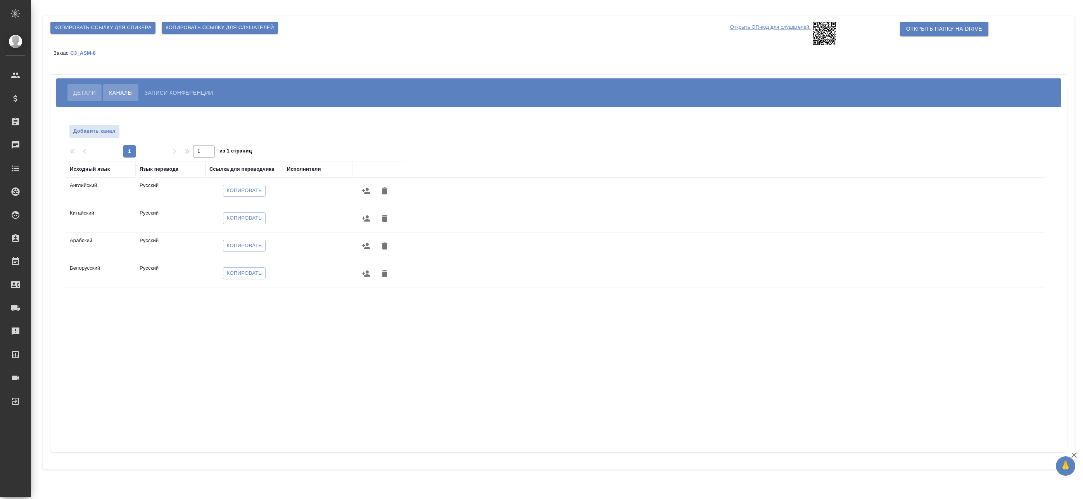
click at [83, 90] on span "Детали" at bounding box center [84, 92] width 22 height 9
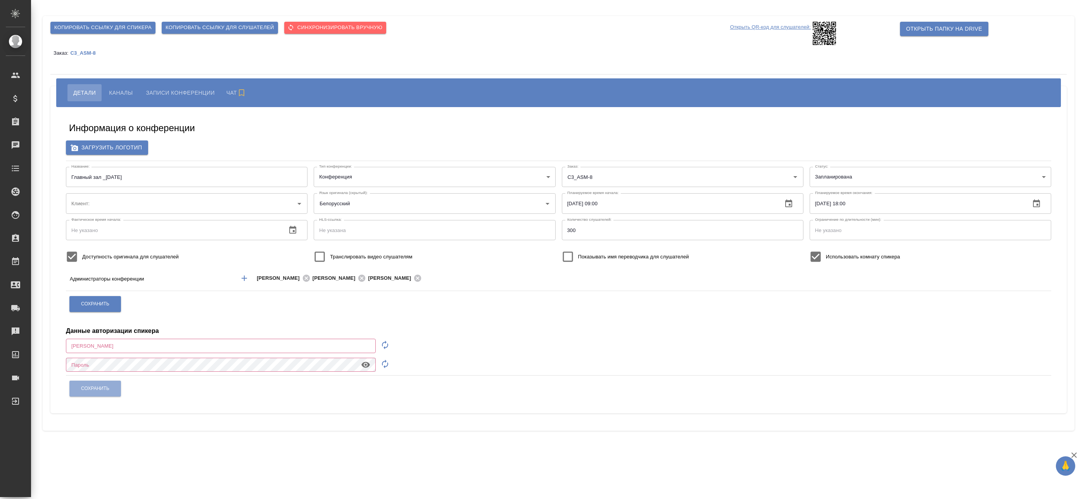
type input "ООО «Агентство стратегического маркетинга»"
type input "a.badanyan@awatera.com"
click at [126, 97] on span "Каналы" at bounding box center [121, 92] width 24 height 9
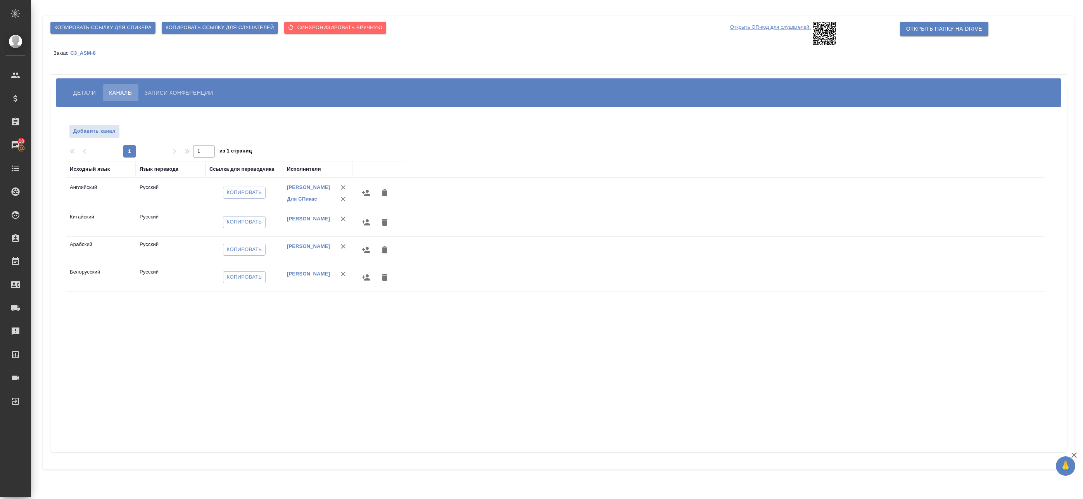
click at [104, 28] on span "Копировать ссылку для спикера" at bounding box center [102, 27] width 97 height 9
click at [245, 192] on span "Копировать" at bounding box center [244, 192] width 35 height 9
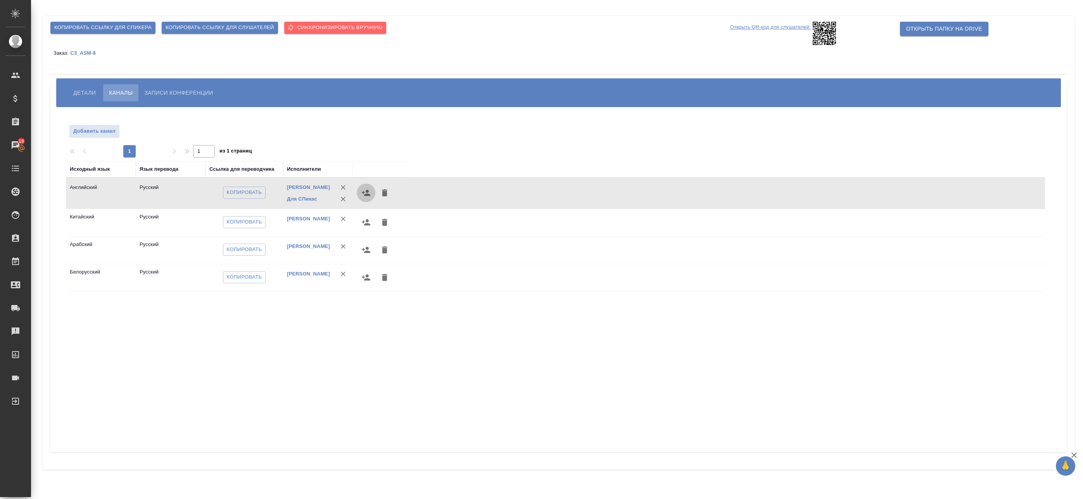
click at [363, 196] on icon "button" at bounding box center [366, 192] width 9 height 9
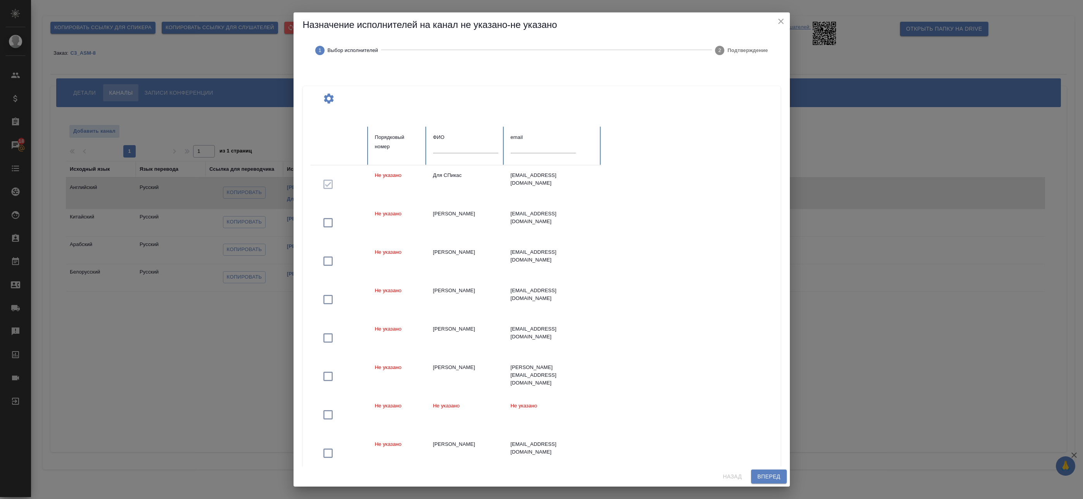
click at [455, 147] on input "text" at bounding box center [465, 147] width 65 height 11
click at [471, 149] on input "text" at bounding box center [465, 147] width 65 height 11
paste input "Speakus5"
type input "Speakus5"
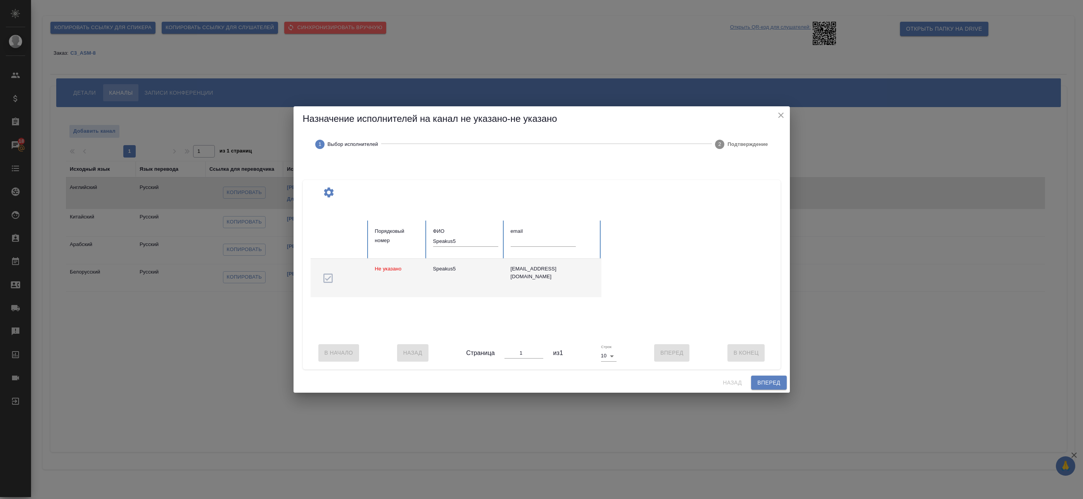
click at [492, 273] on td "Speakus5" at bounding box center [466, 278] width 78 height 38
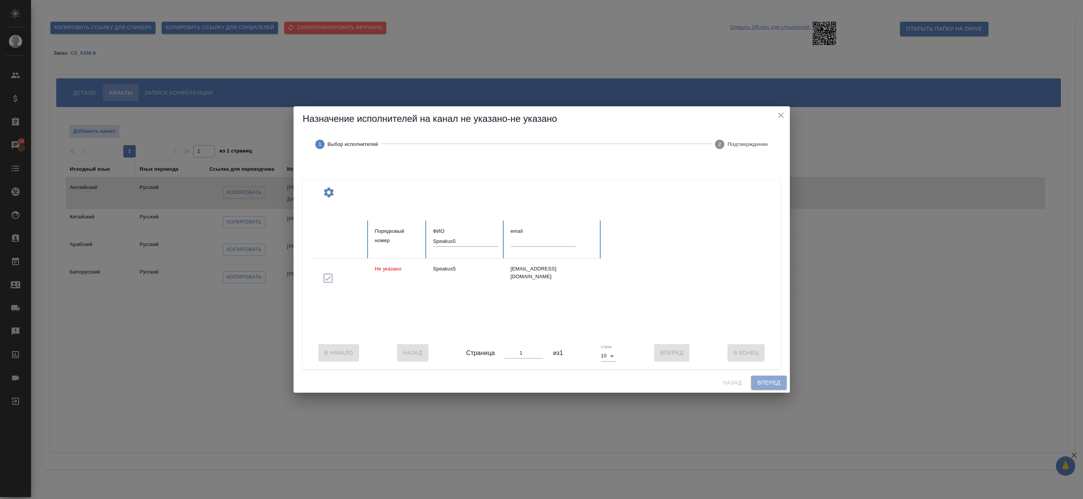
click at [759, 385] on span "Вперед" at bounding box center [769, 383] width 23 height 10
click at [772, 385] on span "Вперед" at bounding box center [769, 383] width 23 height 10
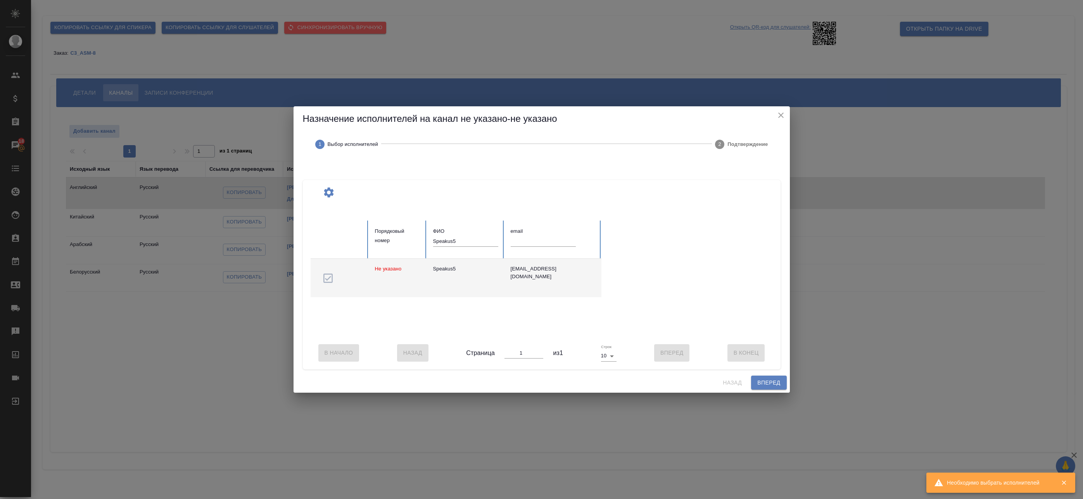
click at [328, 277] on td at bounding box center [340, 278] width 58 height 38
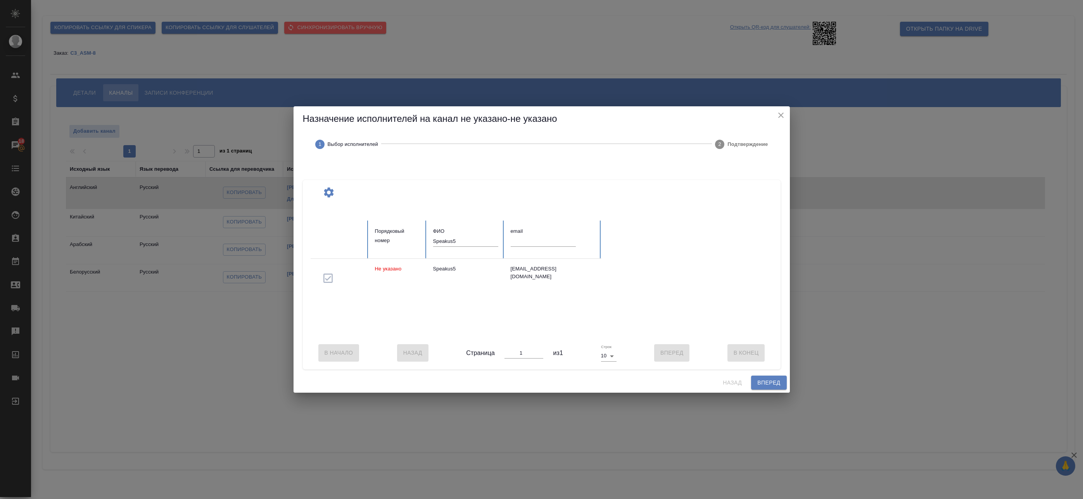
click at [784, 112] on icon "close" at bounding box center [781, 115] width 9 height 9
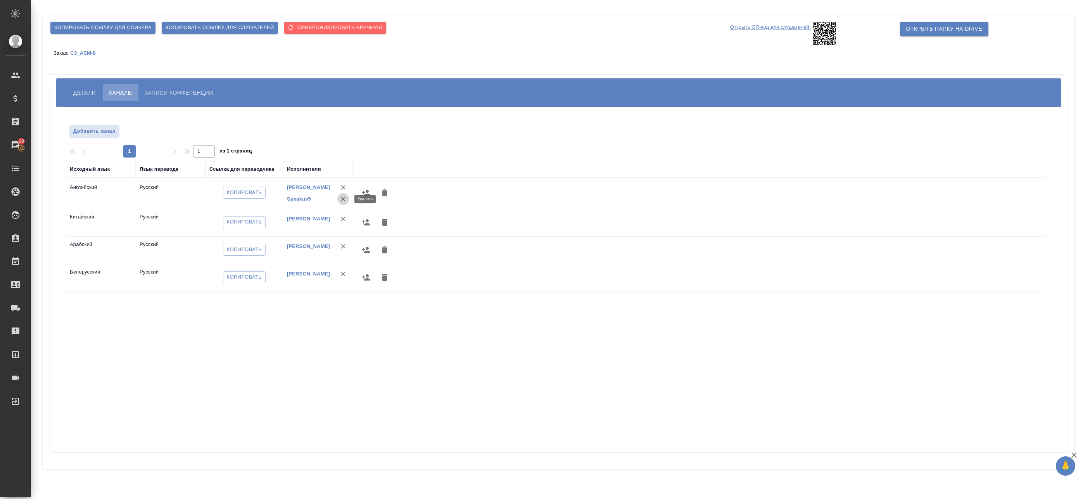
click at [343, 200] on icon "button" at bounding box center [343, 199] width 8 height 8
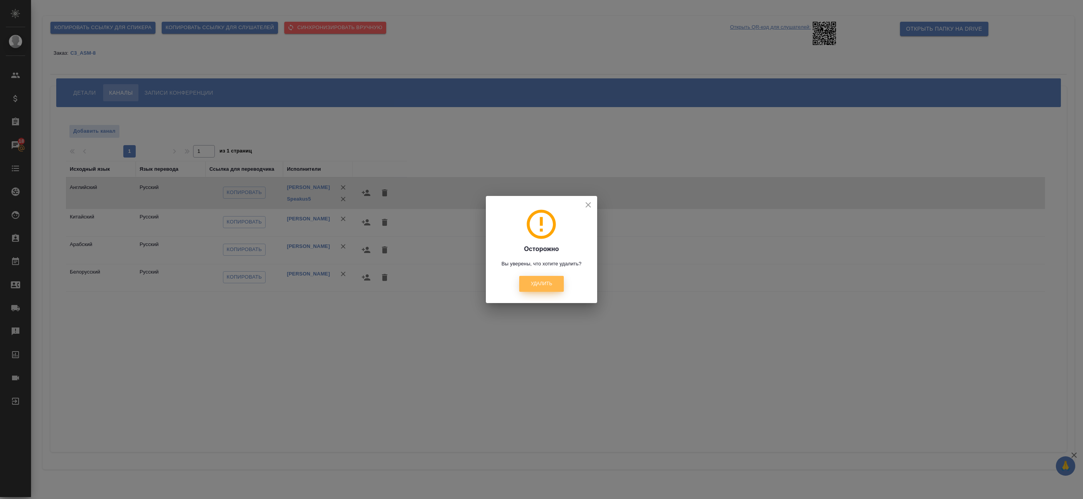
click at [545, 283] on span "Удалить" at bounding box center [541, 283] width 21 height 7
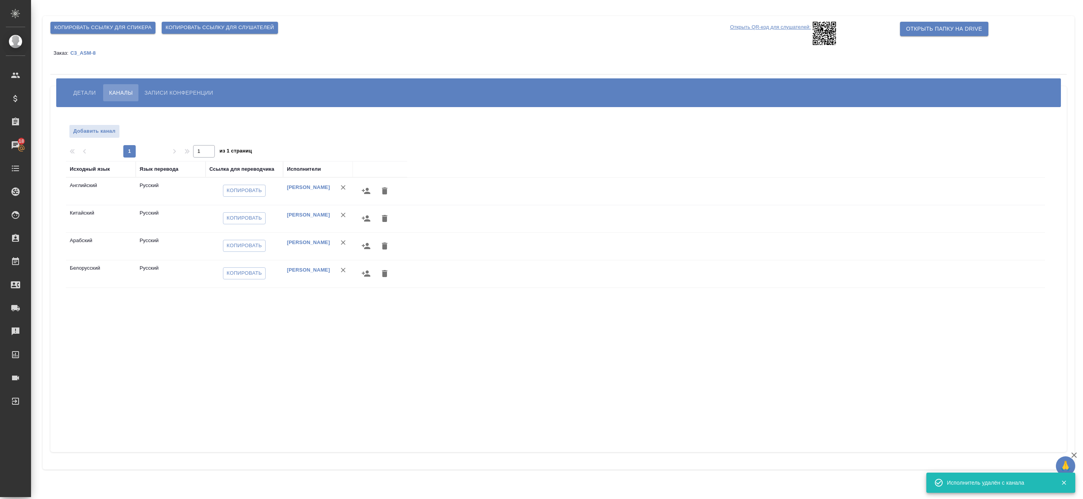
click at [365, 191] on icon "button" at bounding box center [366, 190] width 9 height 9
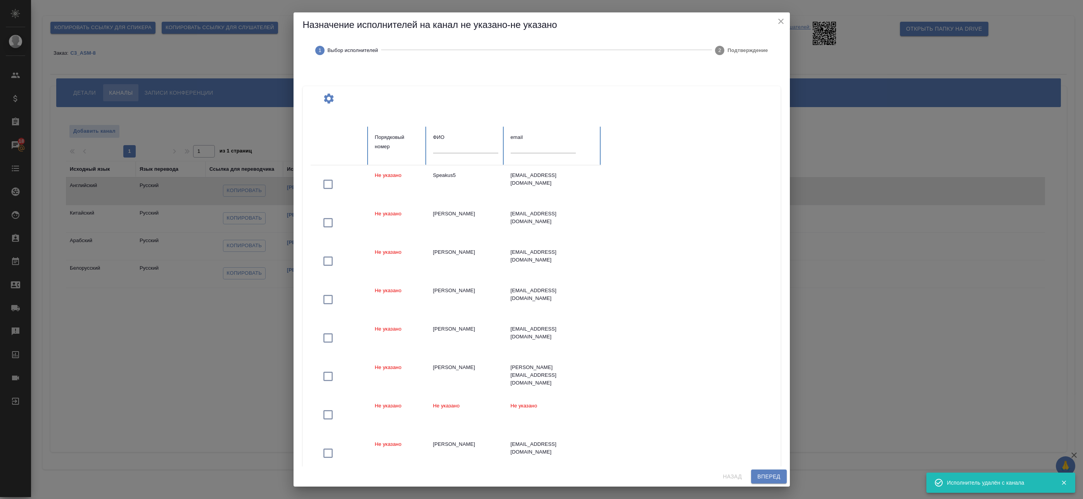
drag, startPoint x: 452, startPoint y: 156, endPoint x: 454, endPoint y: 151, distance: 5.9
click at [452, 154] on div at bounding box center [465, 150] width 65 height 16
click at [454, 150] on input "text" at bounding box center [465, 147] width 65 height 11
click at [446, 181] on td "Speakus5" at bounding box center [466, 184] width 78 height 38
click at [766, 476] on span "Вперед" at bounding box center [769, 477] width 23 height 10
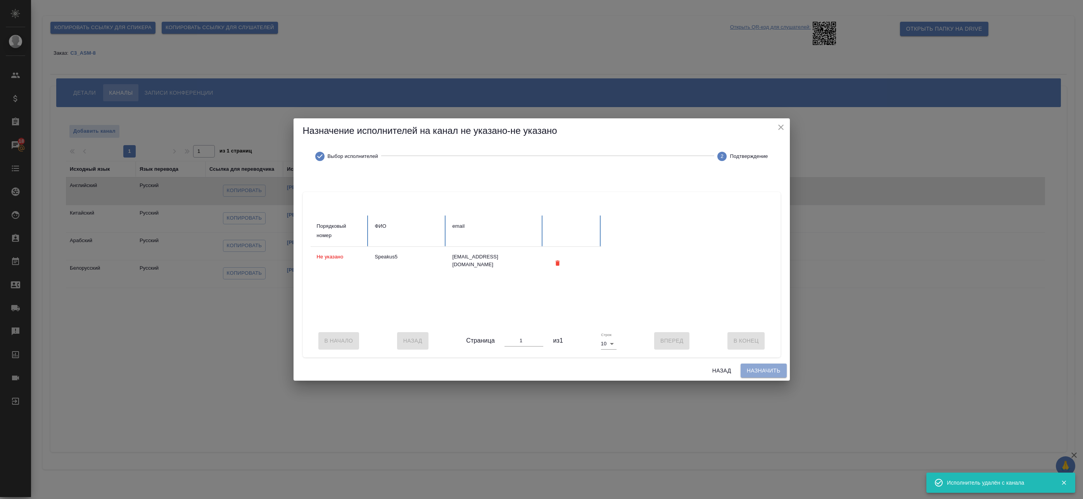
click at [756, 375] on span "Назначить" at bounding box center [764, 371] width 34 height 10
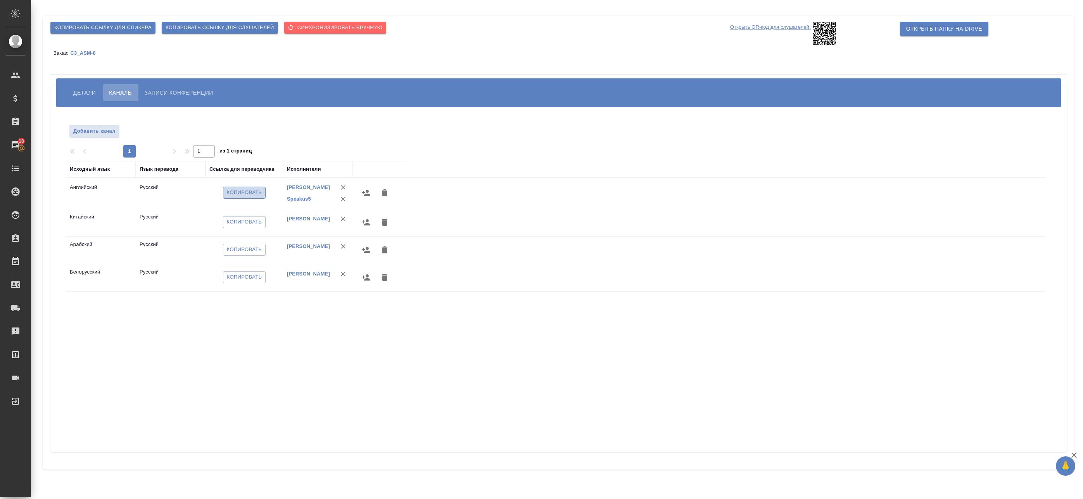
click at [252, 194] on span "Копировать" at bounding box center [244, 192] width 35 height 9
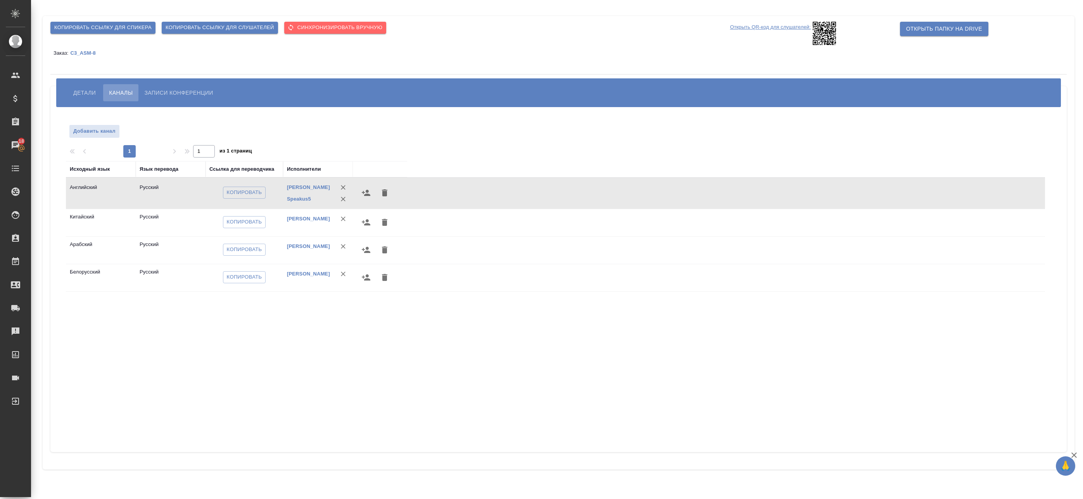
click at [87, 55] on p "C3_ASM-8" at bounding box center [85, 53] width 31 height 6
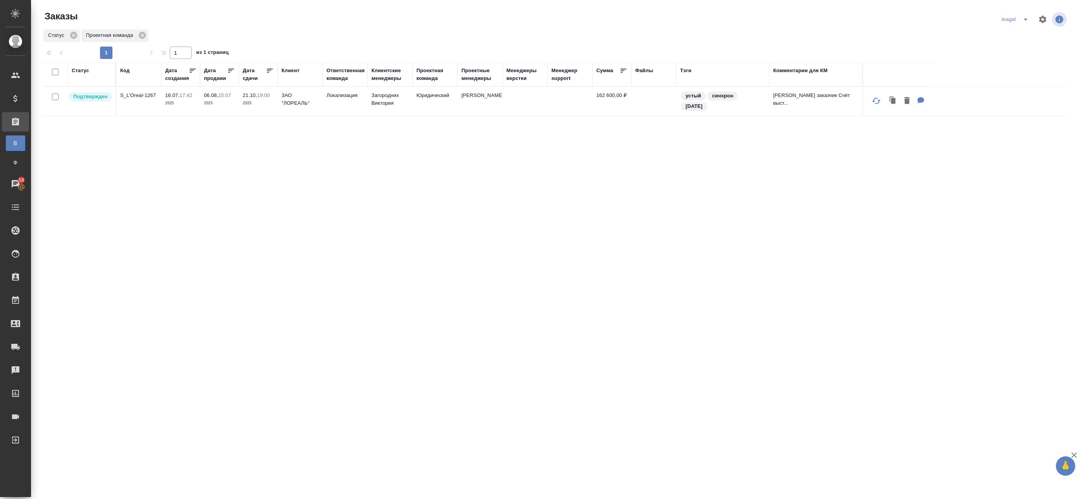
click at [1009, 17] on div "leagal" at bounding box center [1017, 19] width 34 height 12
click at [1021, 18] on icon "split button" at bounding box center [1025, 19] width 9 height 9
click at [1008, 35] on li "Артак" at bounding box center [1011, 35] width 34 height 12
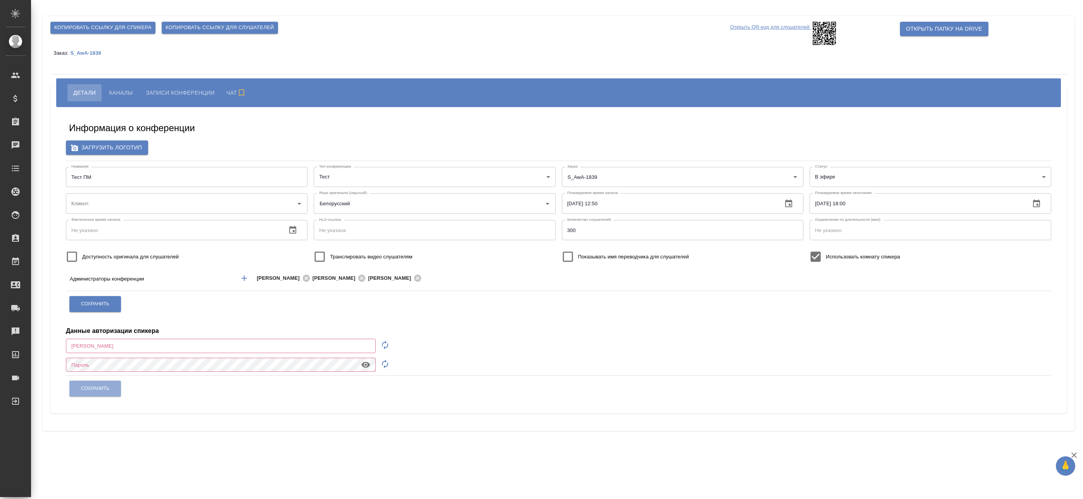
type input "AWATERA"
type input "[EMAIL_ADDRESS][DOMAIN_NAME]"
click at [126, 93] on span "Каналы" at bounding box center [121, 92] width 24 height 9
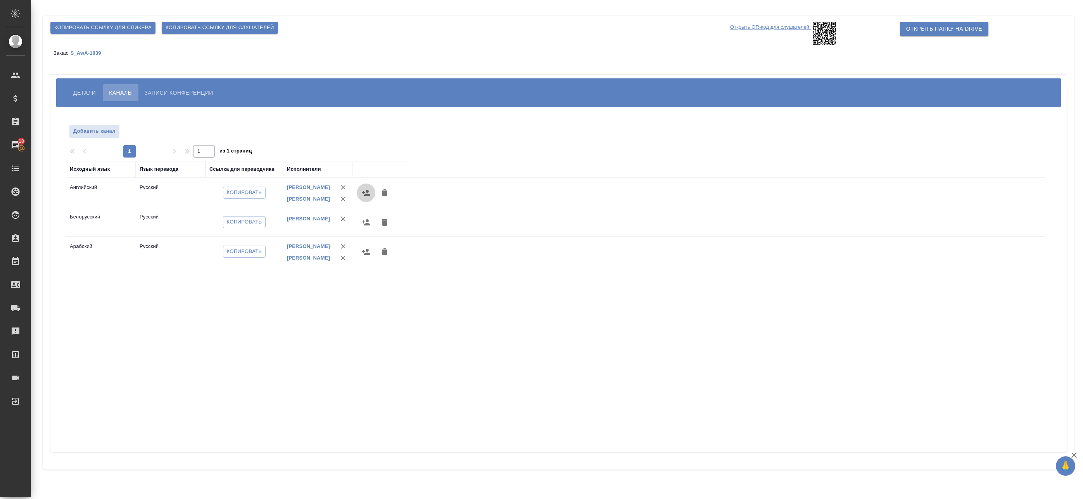
click at [368, 196] on icon "button" at bounding box center [366, 193] width 9 height 6
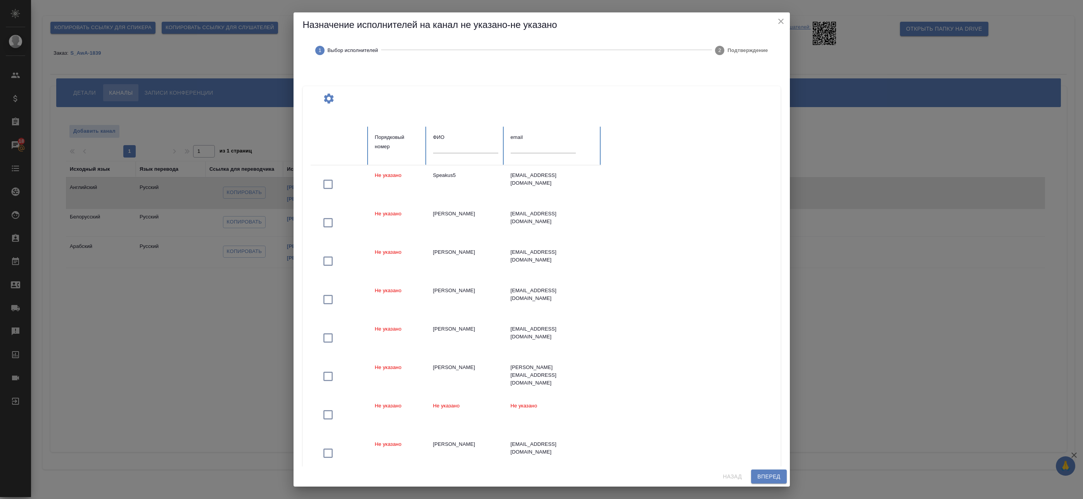
click at [453, 151] on input "text" at bounding box center [465, 147] width 65 height 11
click at [447, 174] on div "Speakus5" at bounding box center [465, 175] width 65 height 8
click at [763, 475] on span "Вперед" at bounding box center [769, 477] width 23 height 10
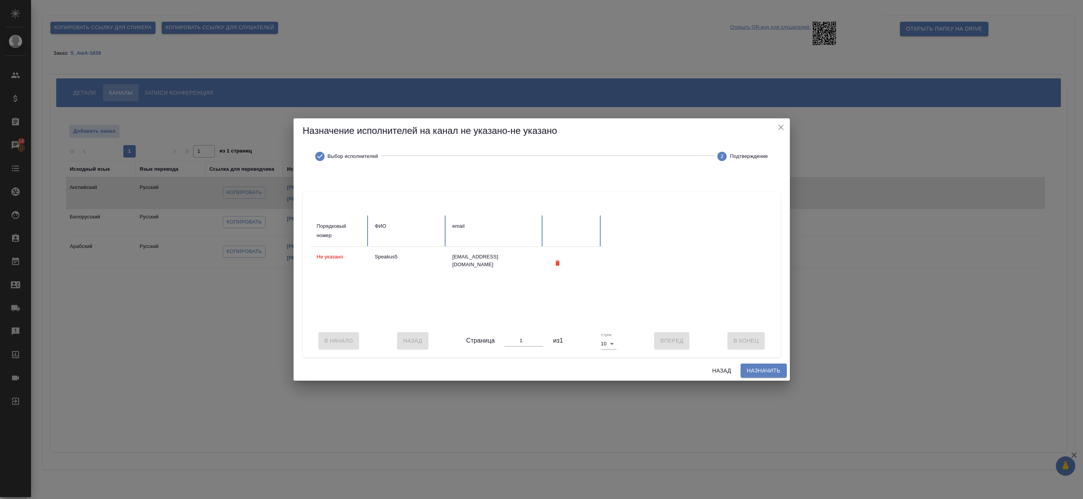
drag, startPoint x: 761, startPoint y: 373, endPoint x: 428, endPoint y: 296, distance: 342.2
click at [427, 298] on div "Назначение исполнителей на канал не указано-не указано Выбор исполнителей 2 Под…" at bounding box center [542, 249] width 497 height 262
click at [760, 372] on span "Назначить" at bounding box center [764, 371] width 34 height 10
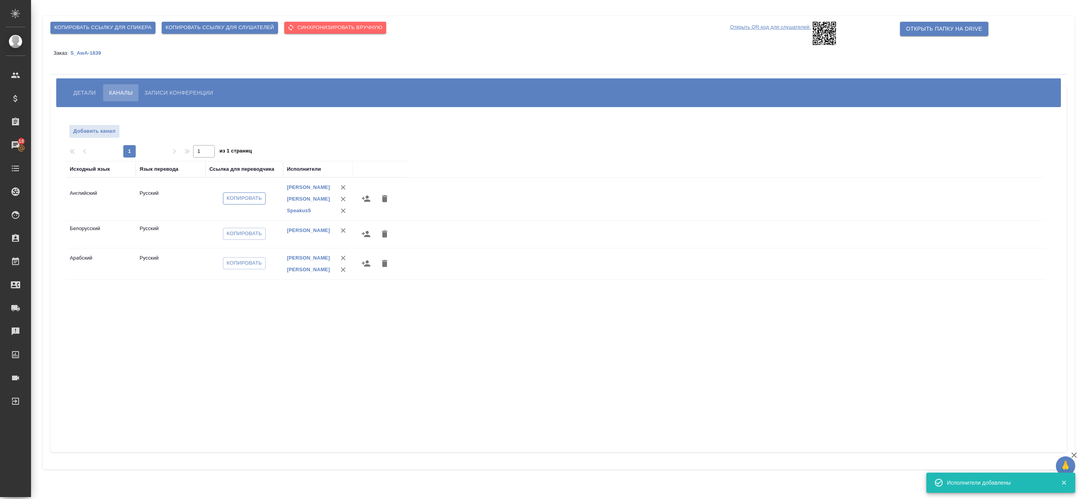
click at [243, 199] on span "Копировать" at bounding box center [244, 198] width 35 height 9
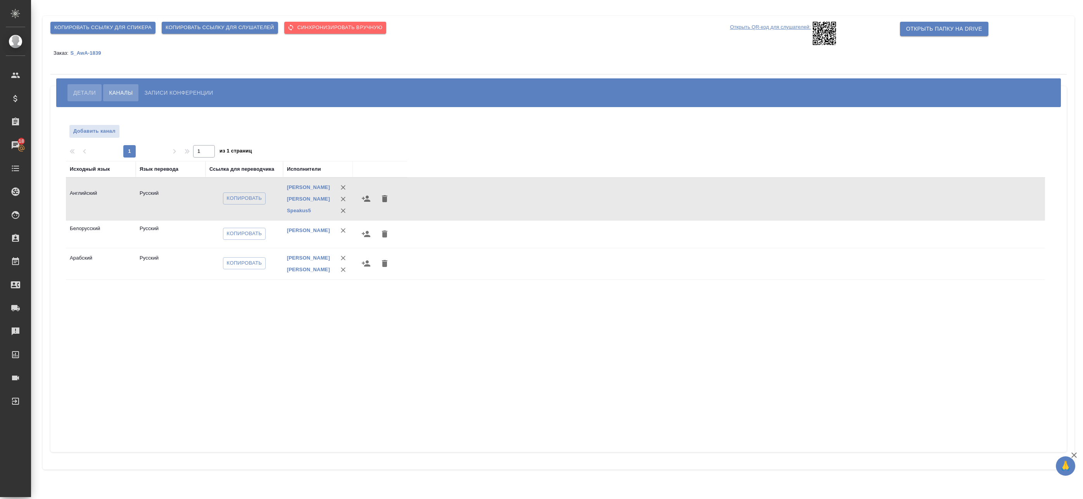
click at [91, 93] on span "Детали" at bounding box center [84, 92] width 22 height 9
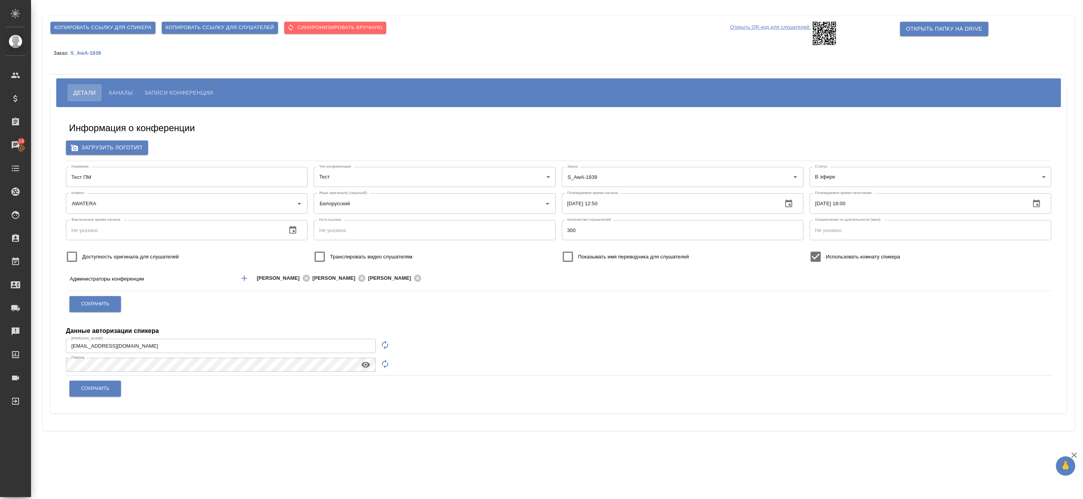
click at [878, 178] on body "🙏 .cls-1 fill:#fff; AWATERA Badanyan Artak Клиенты Спецификации Заказы 18 Чаты …" at bounding box center [541, 249] width 1083 height 499
click at [829, 285] on div at bounding box center [541, 249] width 1083 height 499
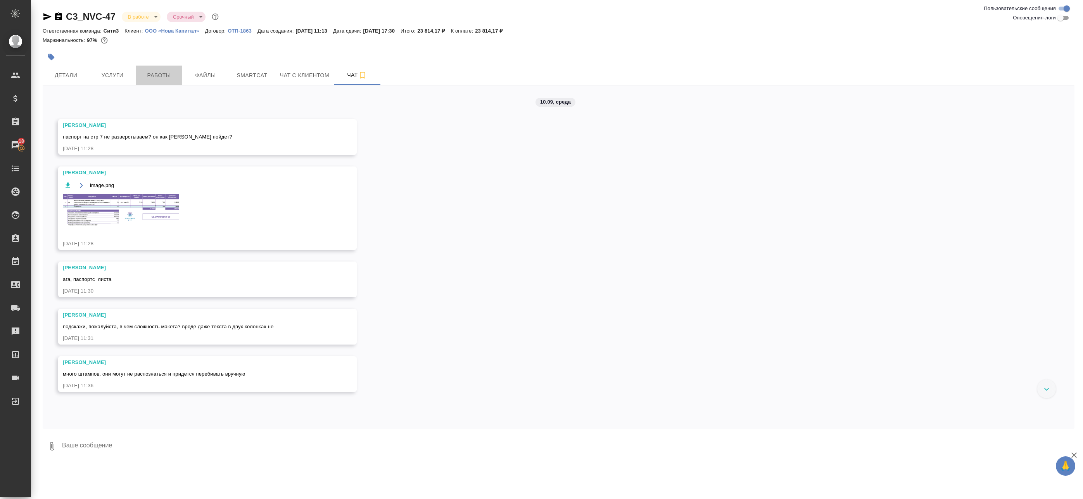
click at [168, 71] on span "Работы" at bounding box center [158, 76] width 37 height 10
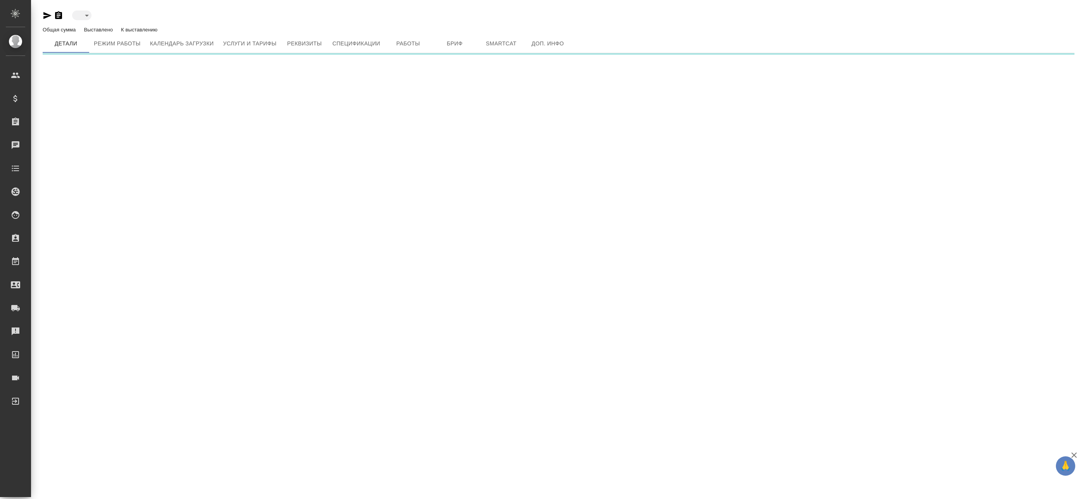
type input "active"
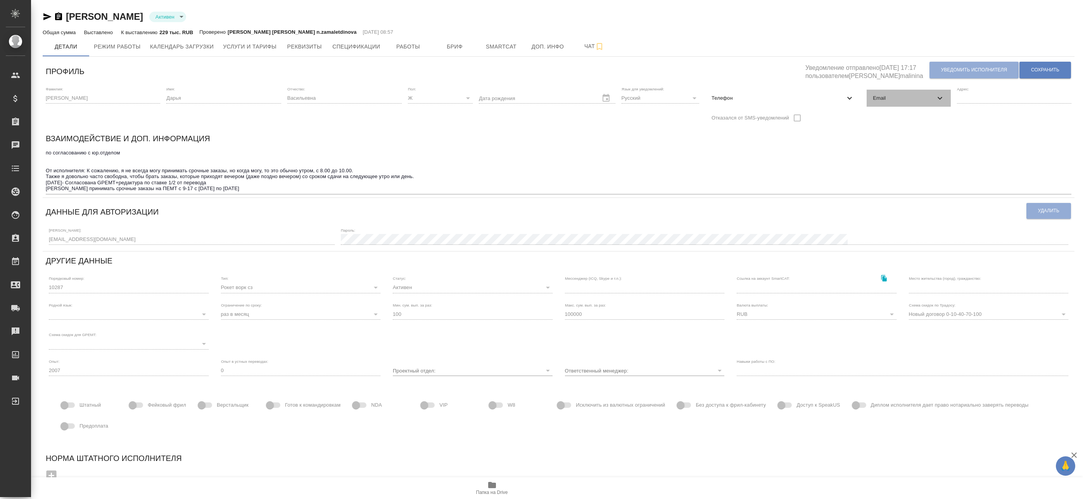
click at [895, 93] on div "Email" at bounding box center [909, 98] width 84 height 17
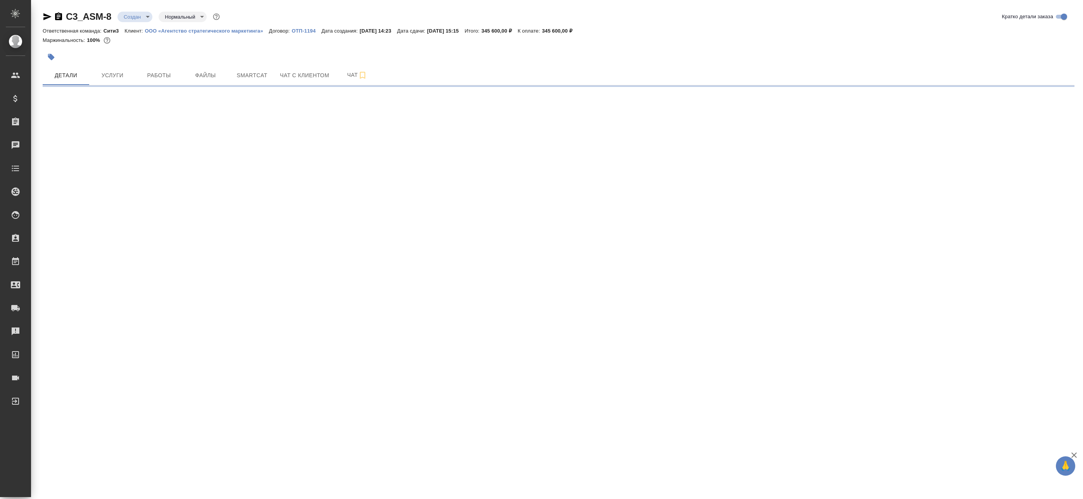
select select "RU"
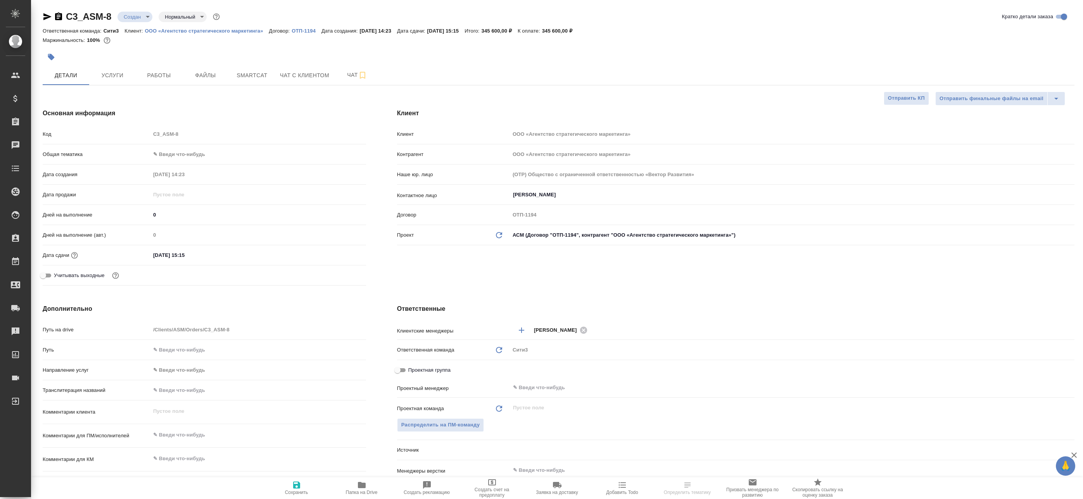
type textarea "x"
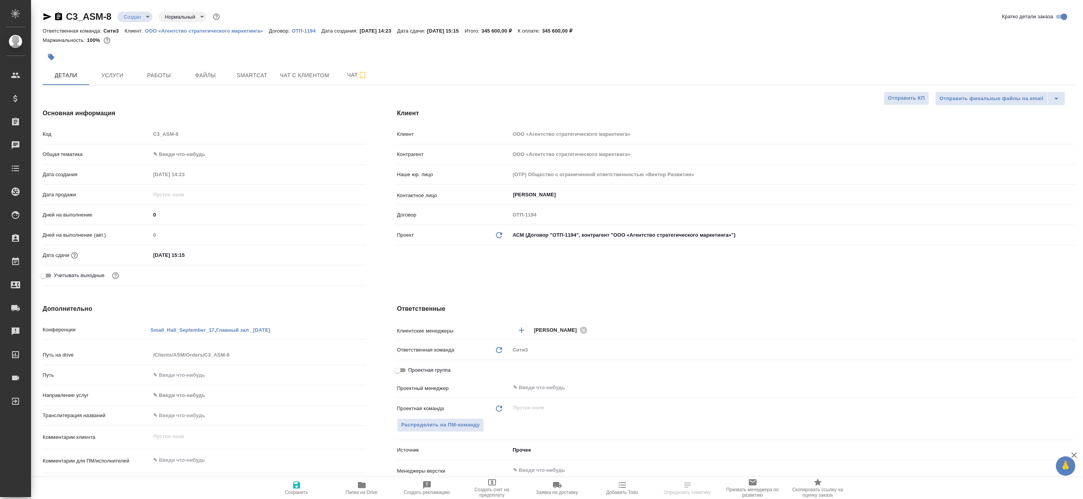
type textarea "x"
click at [367, 490] on span "Папка на Drive" at bounding box center [362, 492] width 32 height 5
type textarea "x"
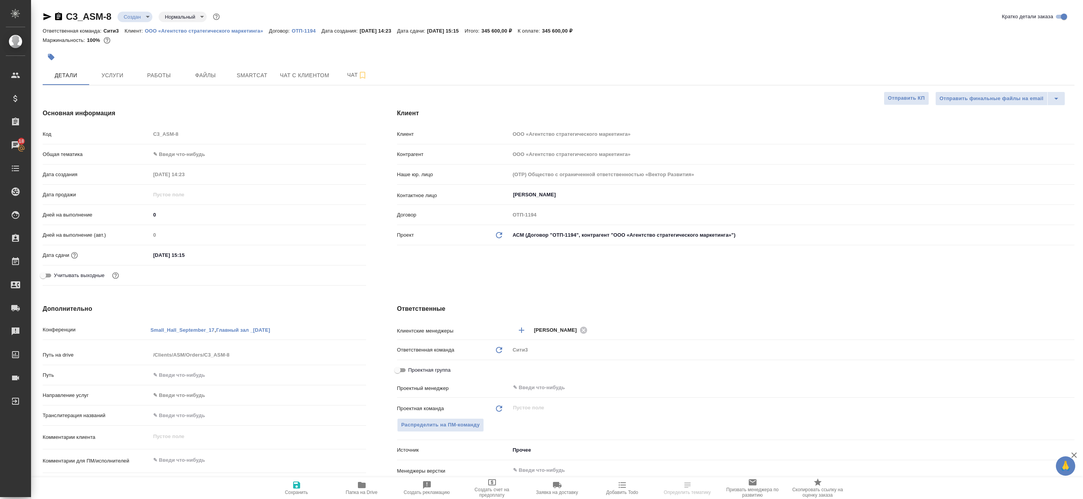
select select "RU"
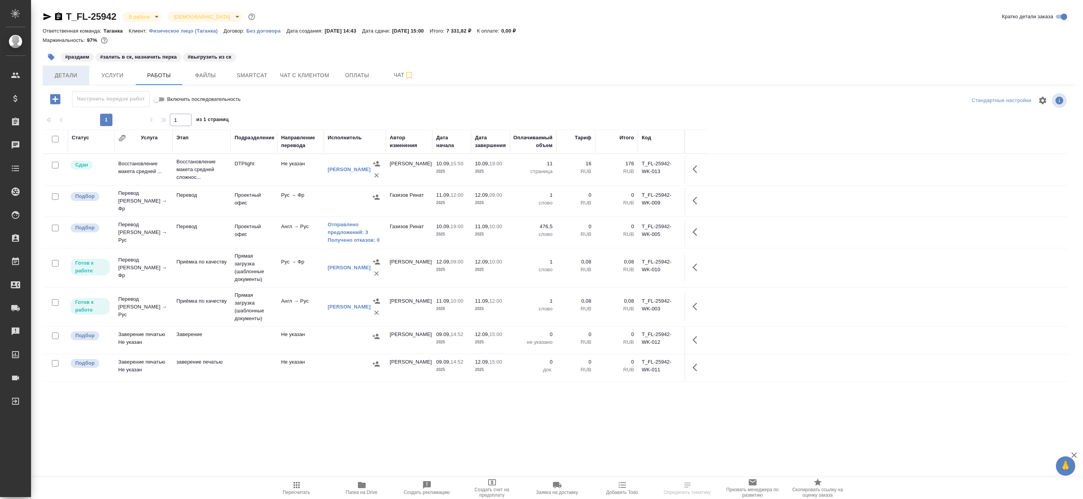
click at [66, 74] on span "Детали" at bounding box center [65, 76] width 37 height 10
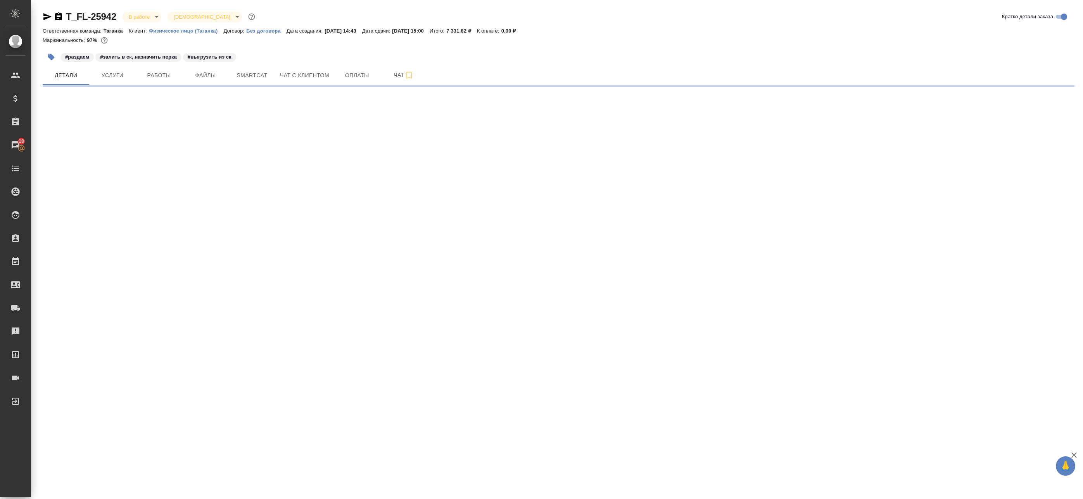
select select "RU"
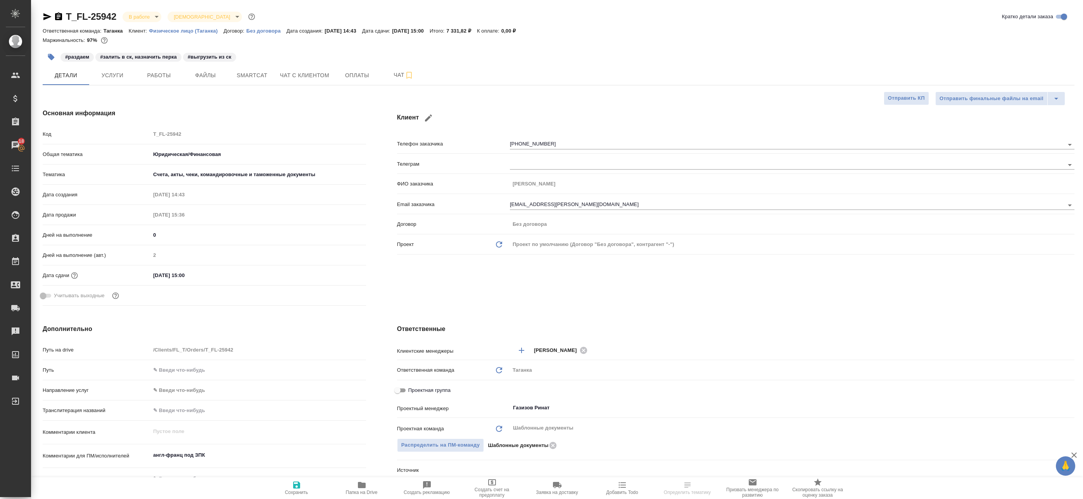
type textarea "x"
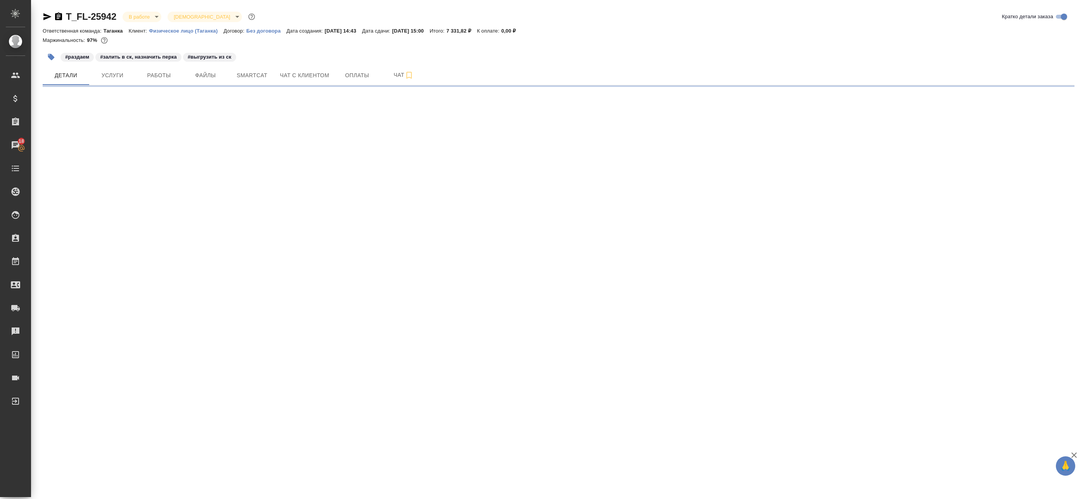
select select "RU"
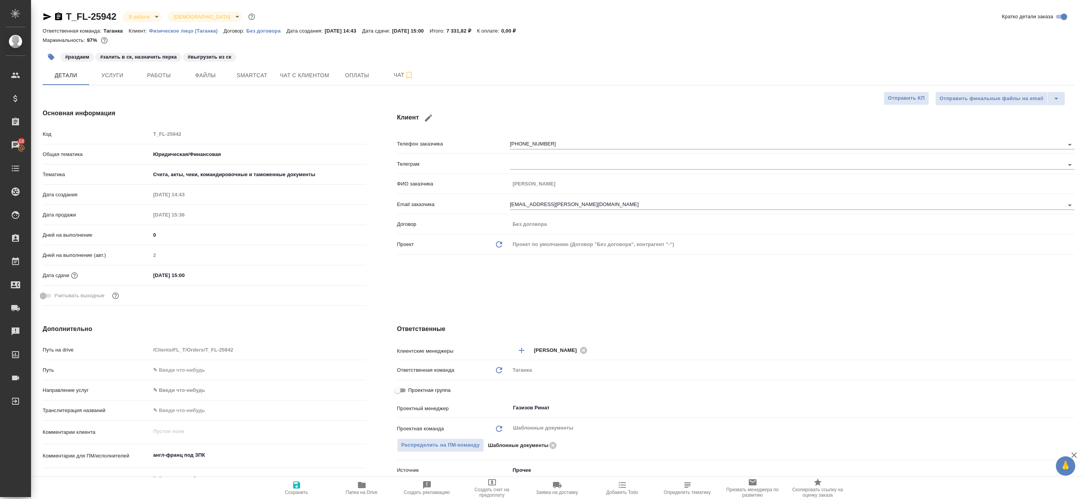
type textarea "x"
